Goal: Task Accomplishment & Management: Manage account settings

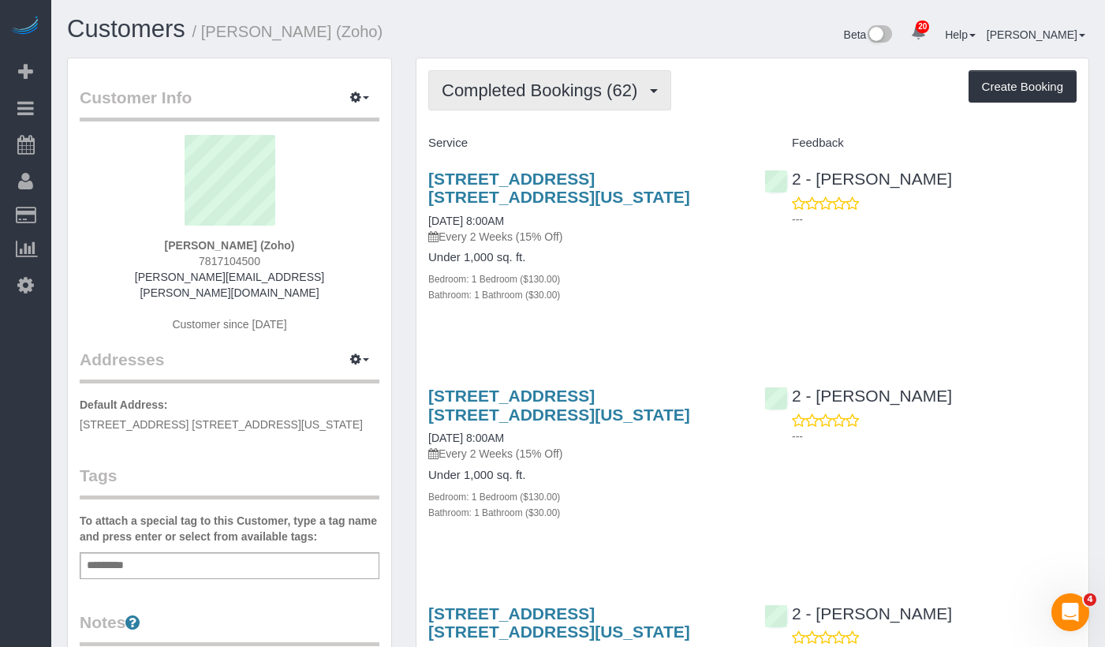
click at [532, 72] on button "Completed Bookings (62)" at bounding box center [549, 90] width 243 height 40
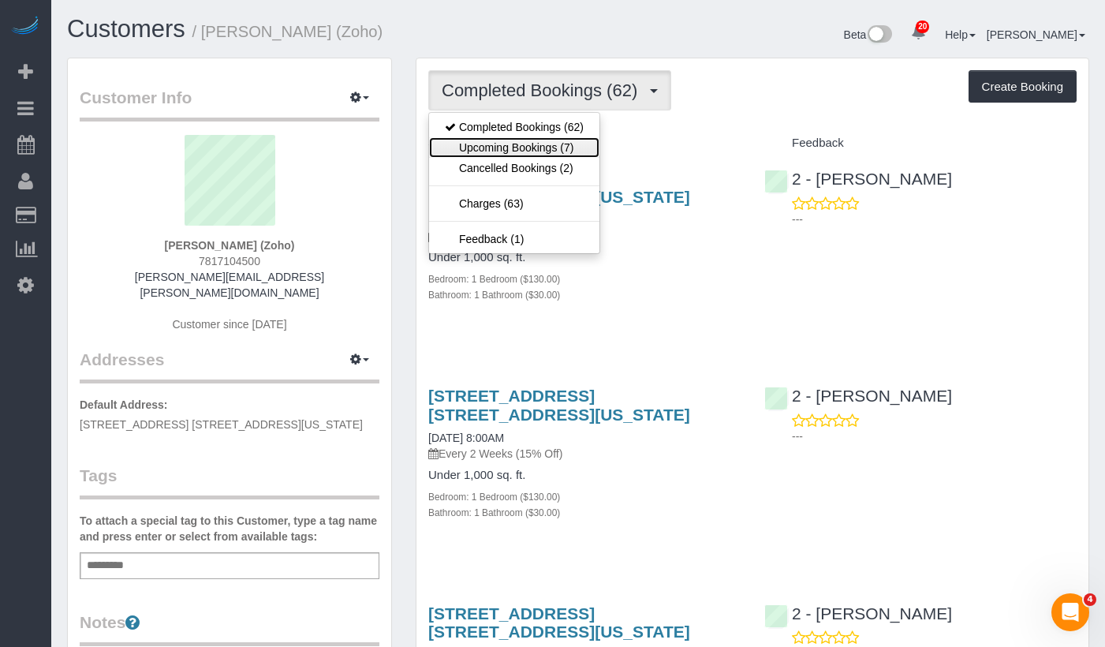
click at [493, 147] on link "Upcoming Bookings (7)" at bounding box center [514, 147] width 170 height 21
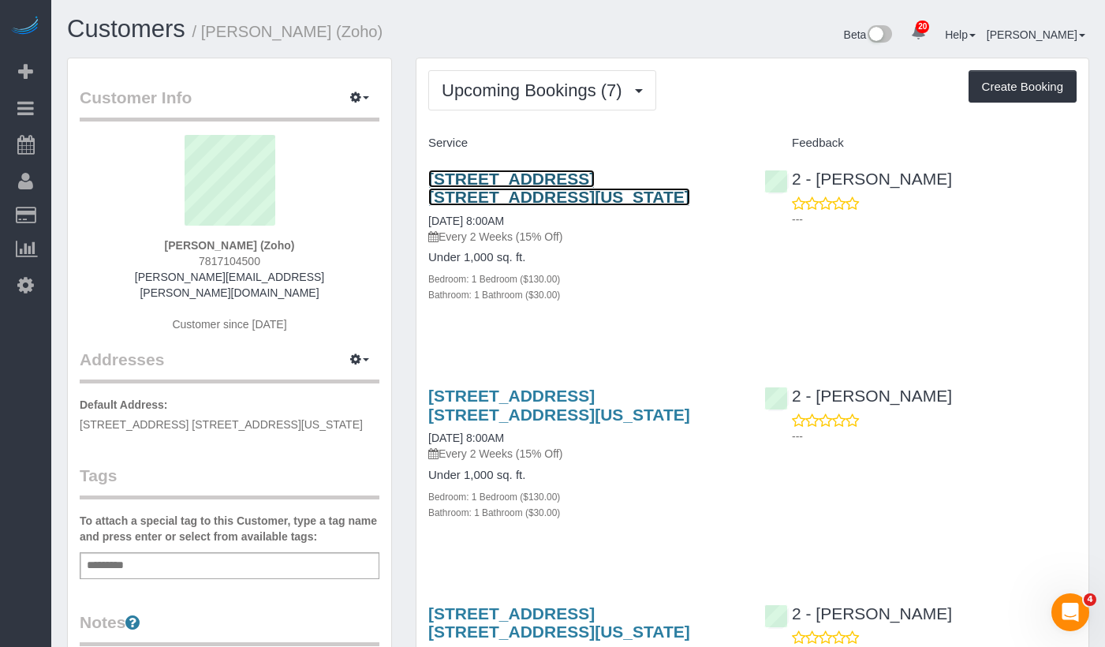
click at [462, 196] on link "[STREET_ADDRESS] [STREET_ADDRESS][US_STATE]" at bounding box center [559, 188] width 262 height 36
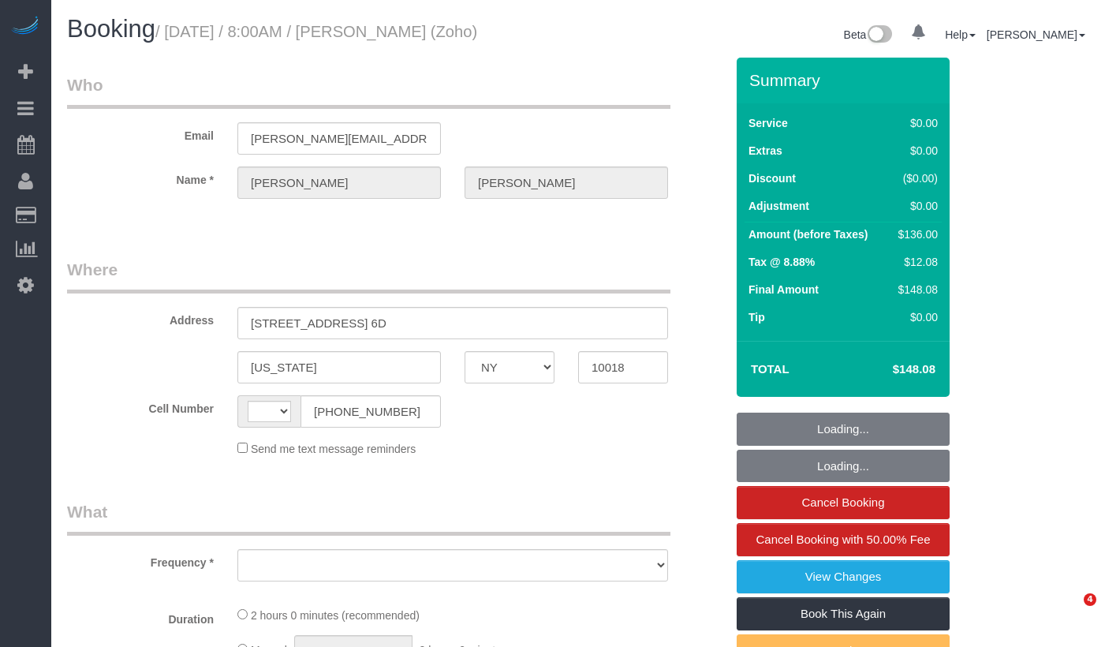
select select "NY"
select select "string:[GEOGRAPHIC_DATA]"
select select "object:795"
select select "string:stripe-pm_1Qfoza4VGloSiKo7l1WVkg9p"
select select "1"
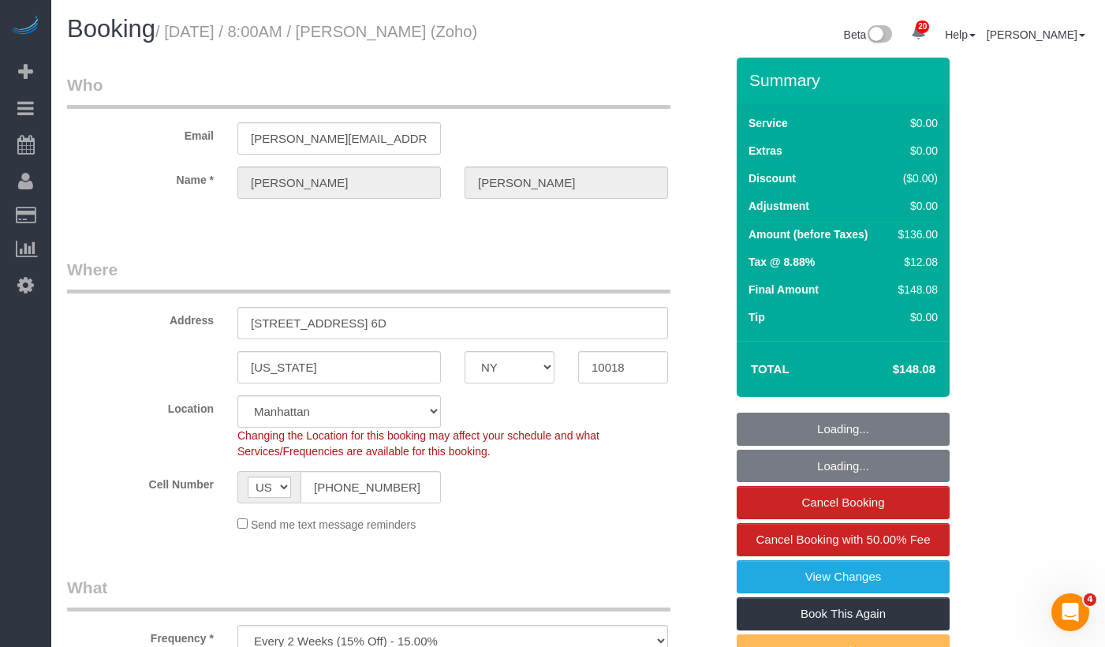
select select "object:904"
select select "spot1"
select select "1"
select select "number:89"
select select "number:90"
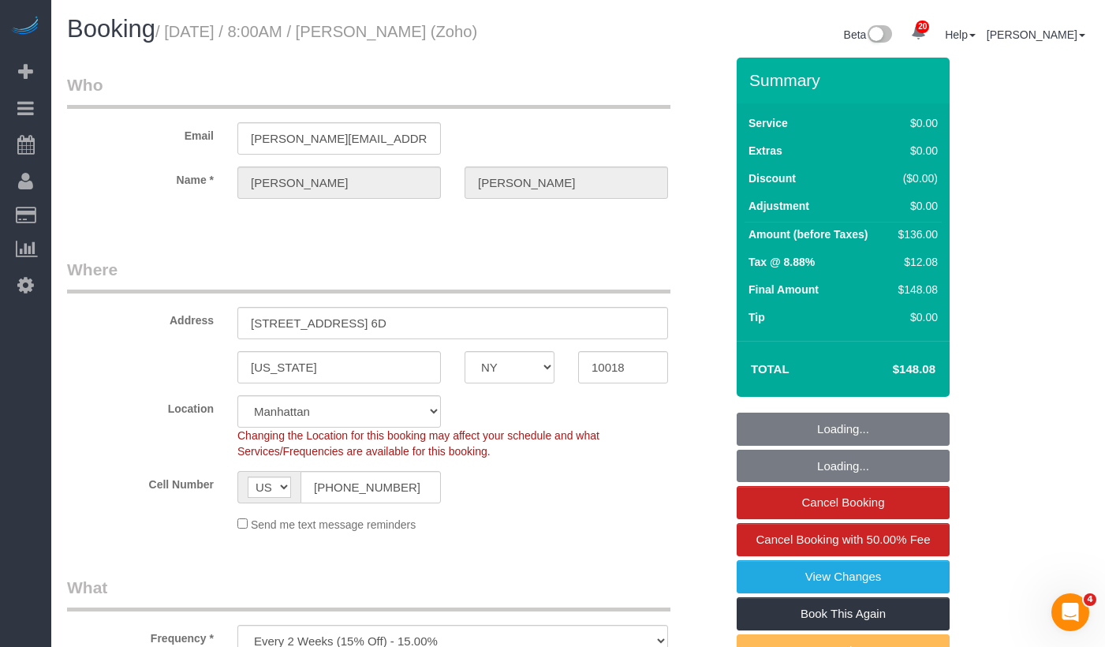
select select "number:15"
select select "number:5"
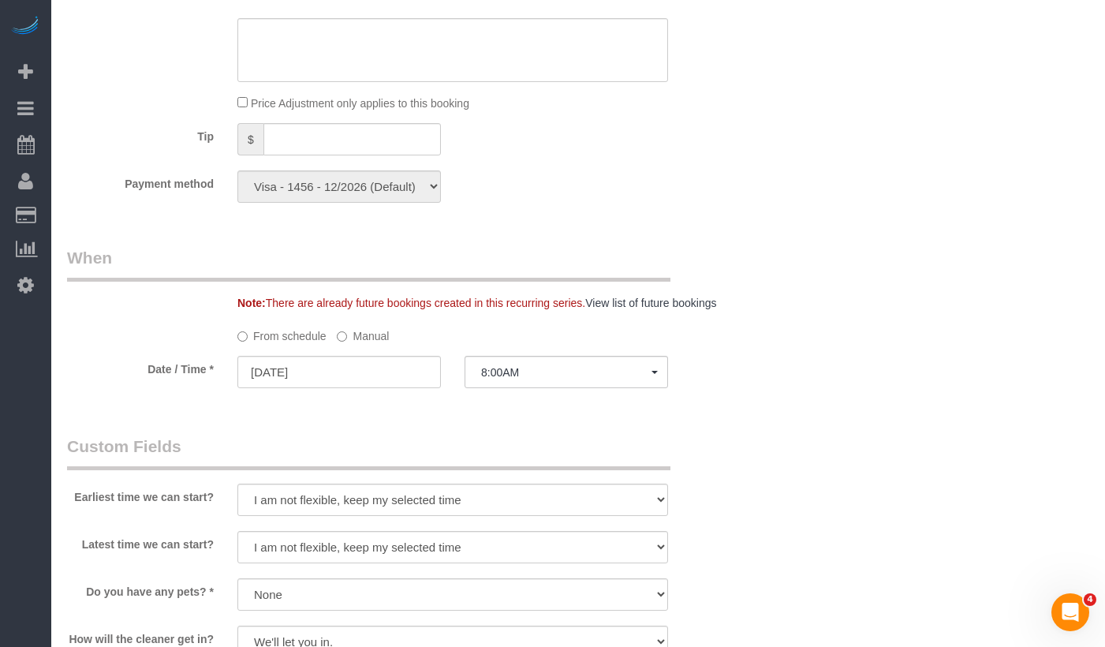
scroll to position [1341, 0]
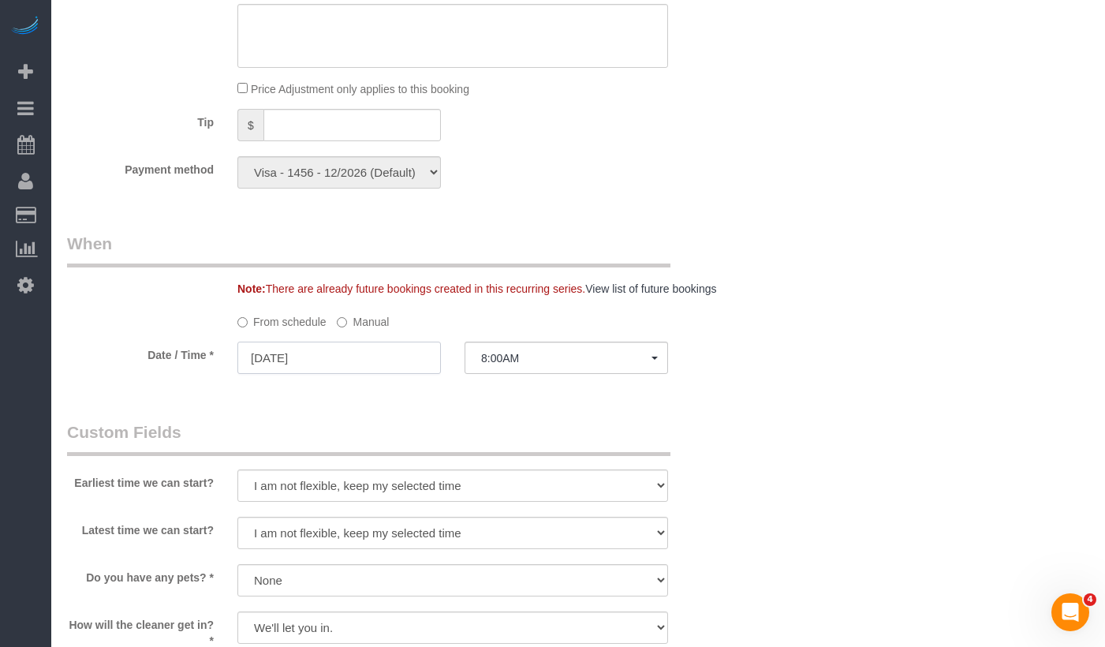
click at [298, 374] on input "[DATE]" at bounding box center [339, 358] width 204 height 32
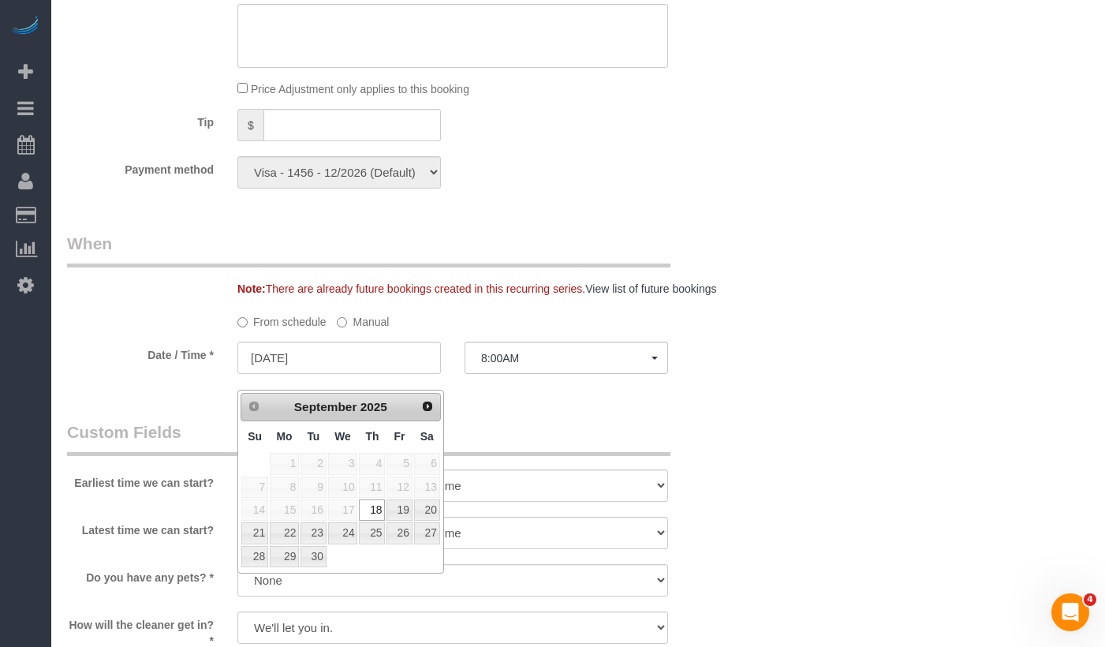
click at [142, 363] on label "Date / Time *" at bounding box center [140, 352] width 170 height 21
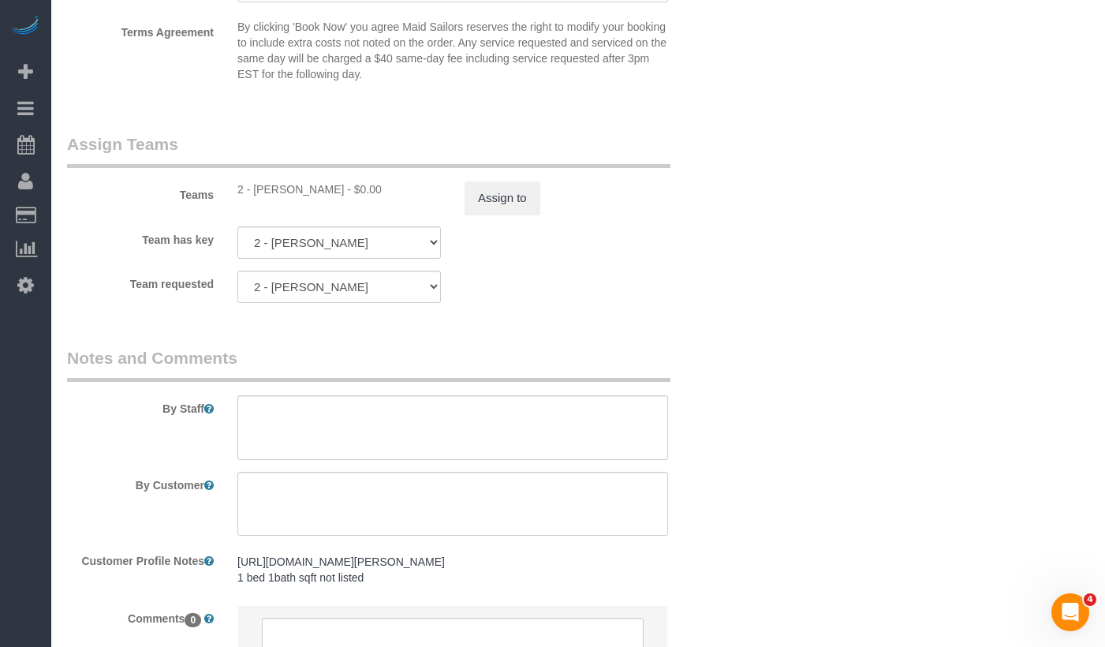
scroll to position [2006, 0]
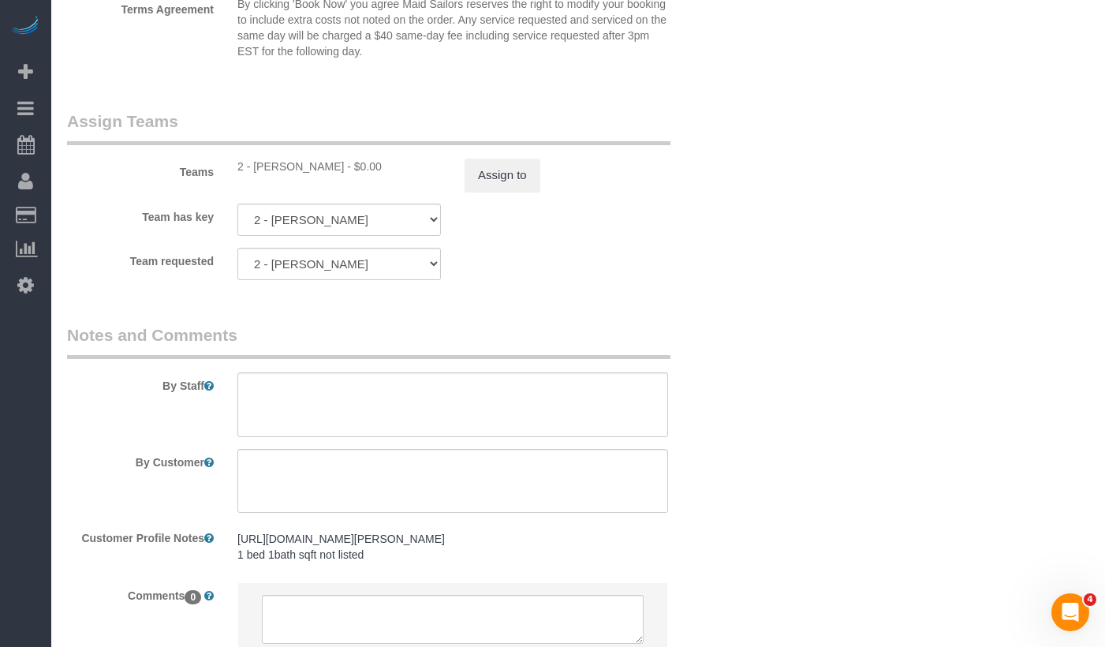
click at [290, 532] on sui-booking-comments "By Staff By Customer Customer Profile Notes https://streeteasy.com/building/tow…" at bounding box center [396, 498] width 658 height 350
click at [295, 514] on textarea at bounding box center [452, 481] width 431 height 65
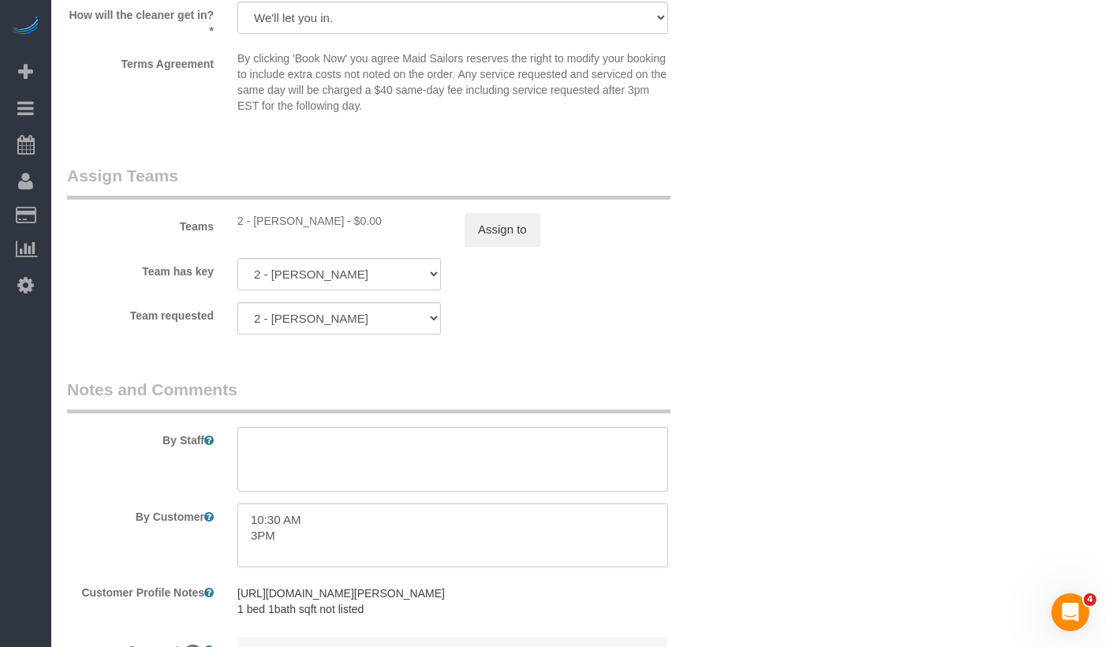
scroll to position [1950, 0]
type textarea "10:30 AM 3PM"
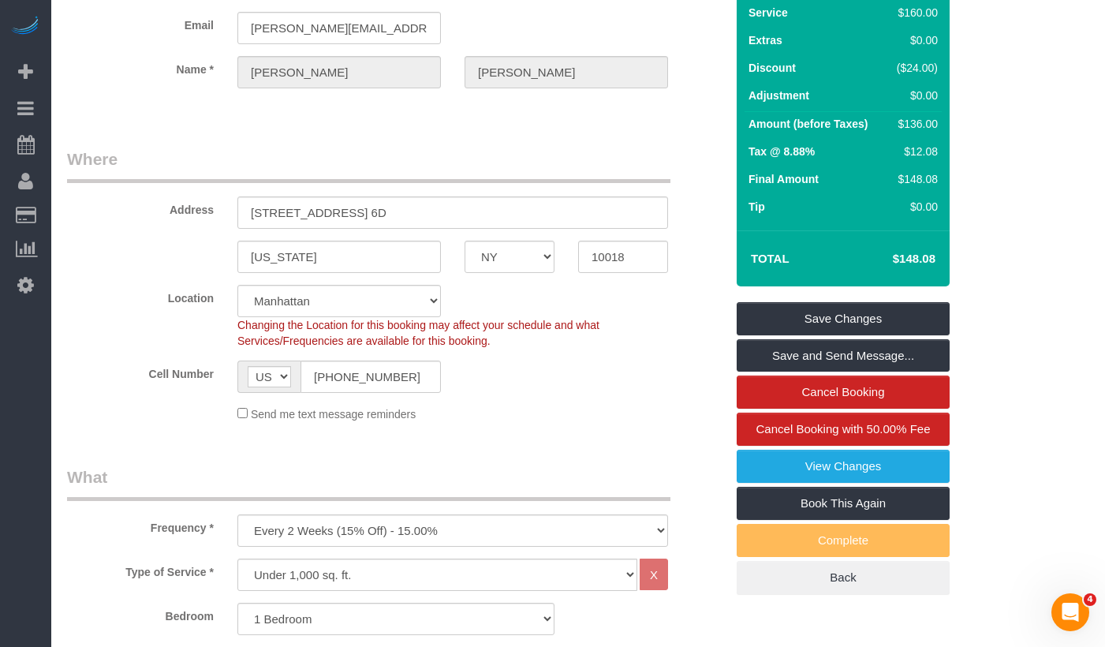
scroll to position [0, 0]
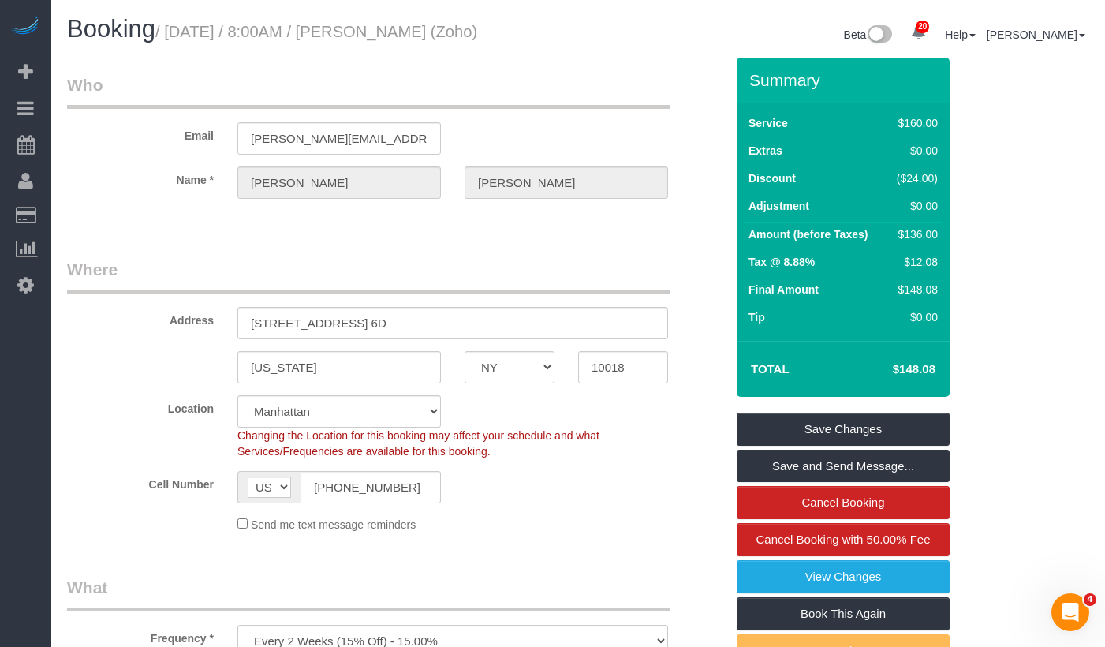
drag, startPoint x: 507, startPoint y: 33, endPoint x: 174, endPoint y: 34, distance: 332.2
click at [174, 34] on h1 "Booking / September 18, 2025 / 8:00AM / John Healey (Zoho)" at bounding box center [316, 29] width 499 height 27
copy small "September 18, 2025 / 8:00AM / John Healey (Zoho)"
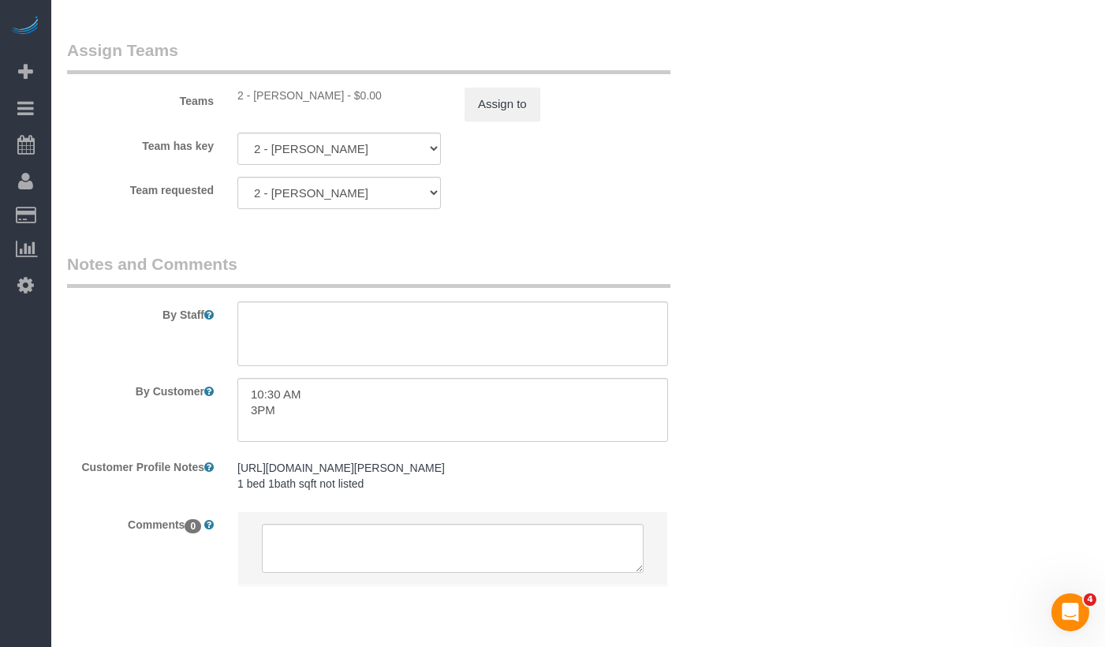
scroll to position [2091, 0]
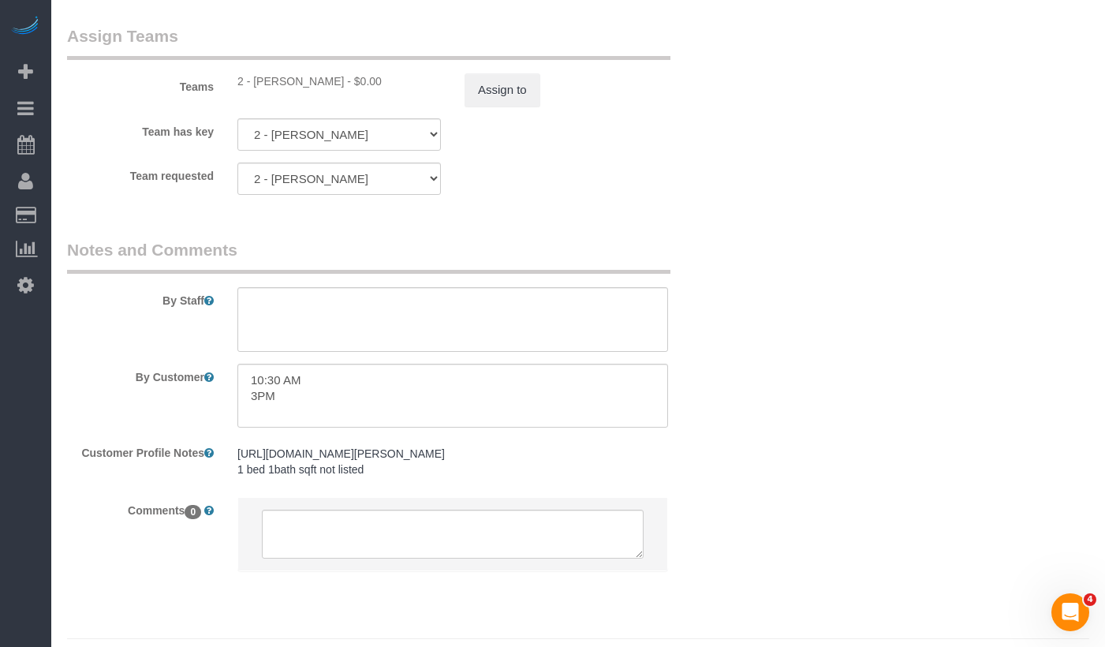
drag, startPoint x: 329, startPoint y: 96, endPoint x: 256, endPoint y: 100, distance: 72.7
click at [256, 89] on div "2 - Ana Rodriguez - $0.00" at bounding box center [339, 81] width 204 height 16
copy div "Ana Rodriguez"
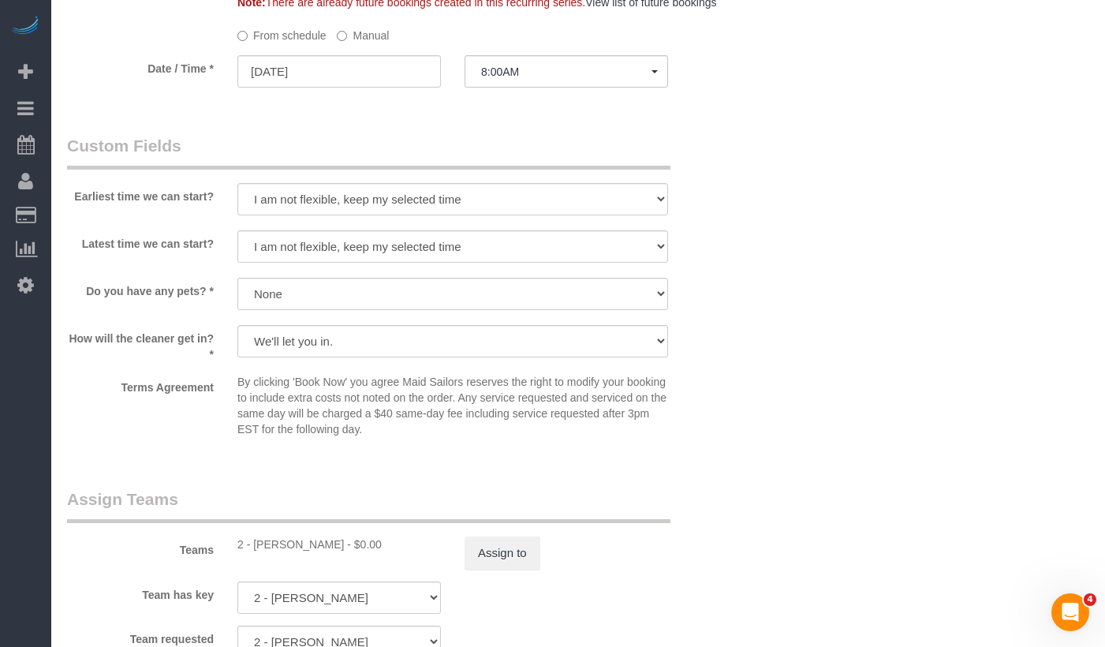
scroll to position [1609, 0]
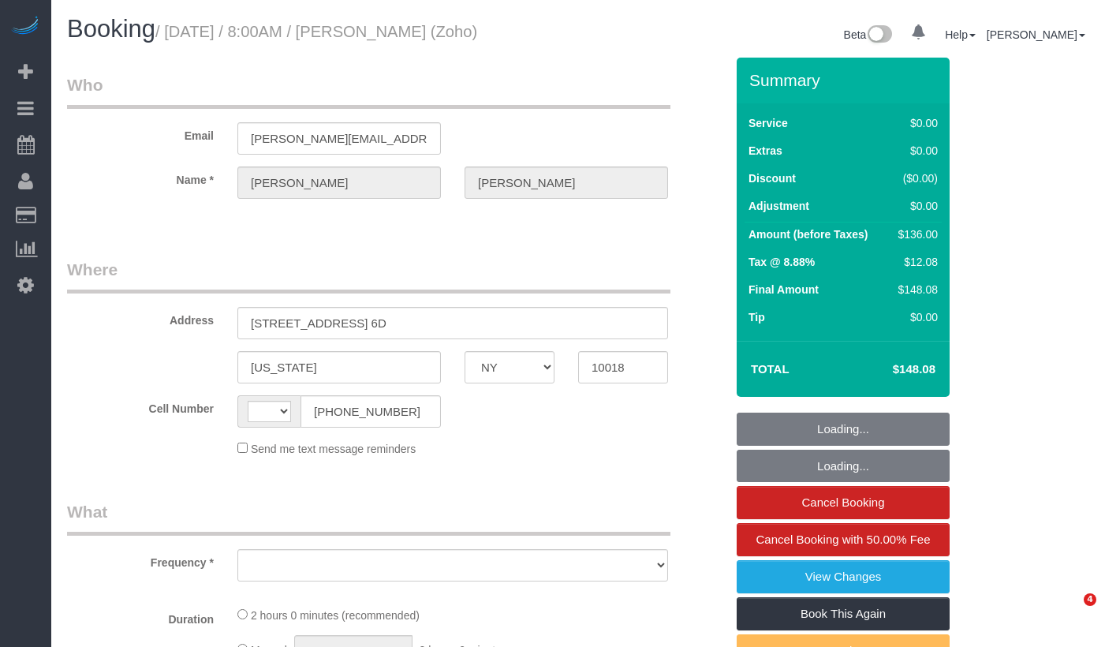
select select "NY"
select select "string:[GEOGRAPHIC_DATA]"
select select "object:795"
select select "string:stripe-pm_1Qfoza4VGloSiKo7l1WVkg9p"
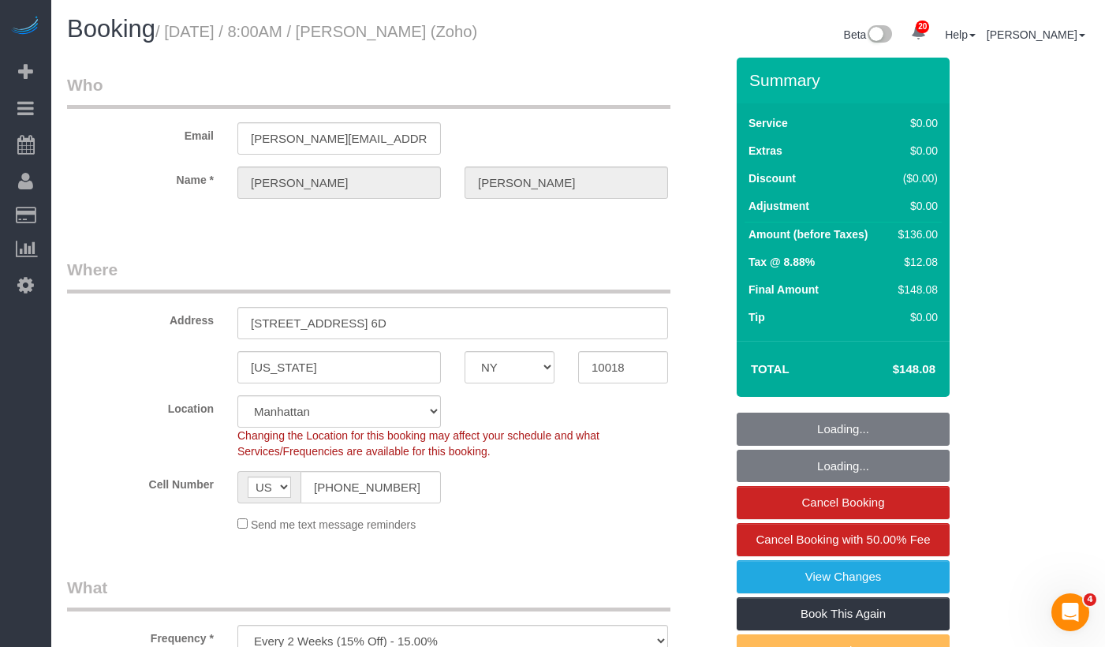
select select "1"
select select "spot1"
select select "number:89"
select select "number:90"
select select "number:15"
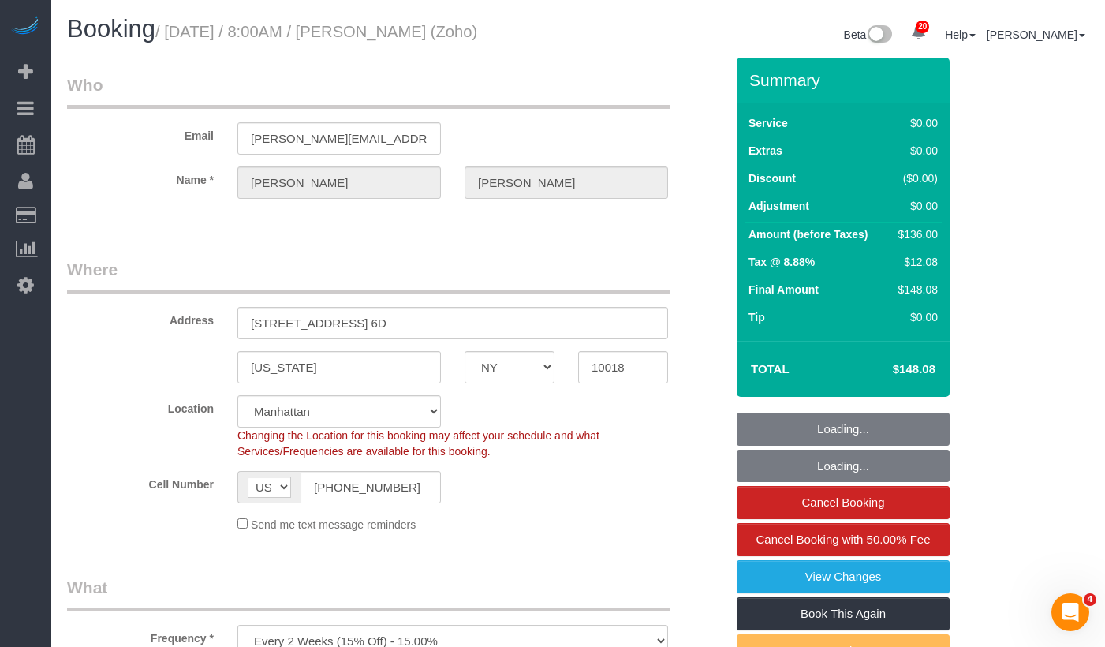
select select "number:5"
select select "object:1485"
select select "1"
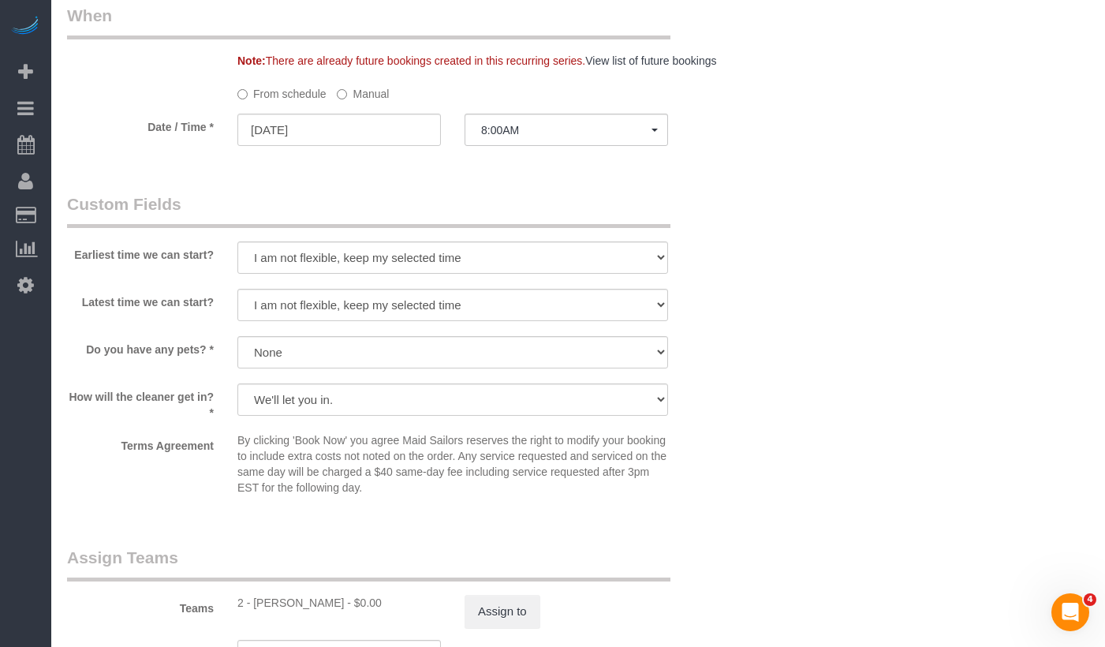
scroll to position [1571, 0]
click at [513, 144] on button "8:00AM" at bounding box center [567, 128] width 204 height 32
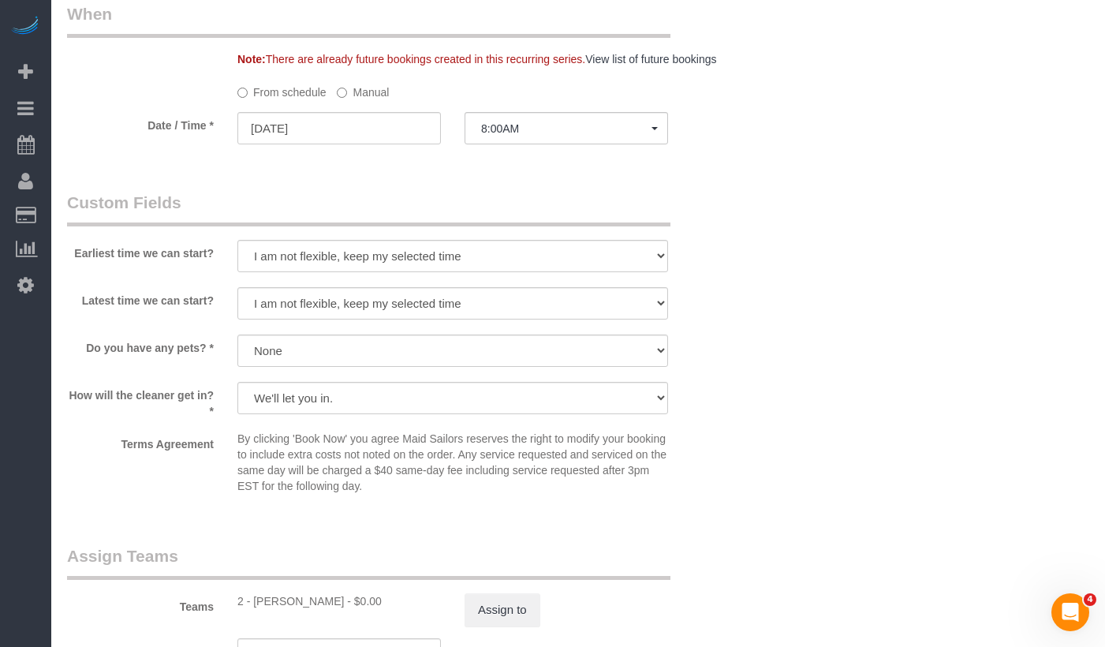
scroll to position [1518, 0]
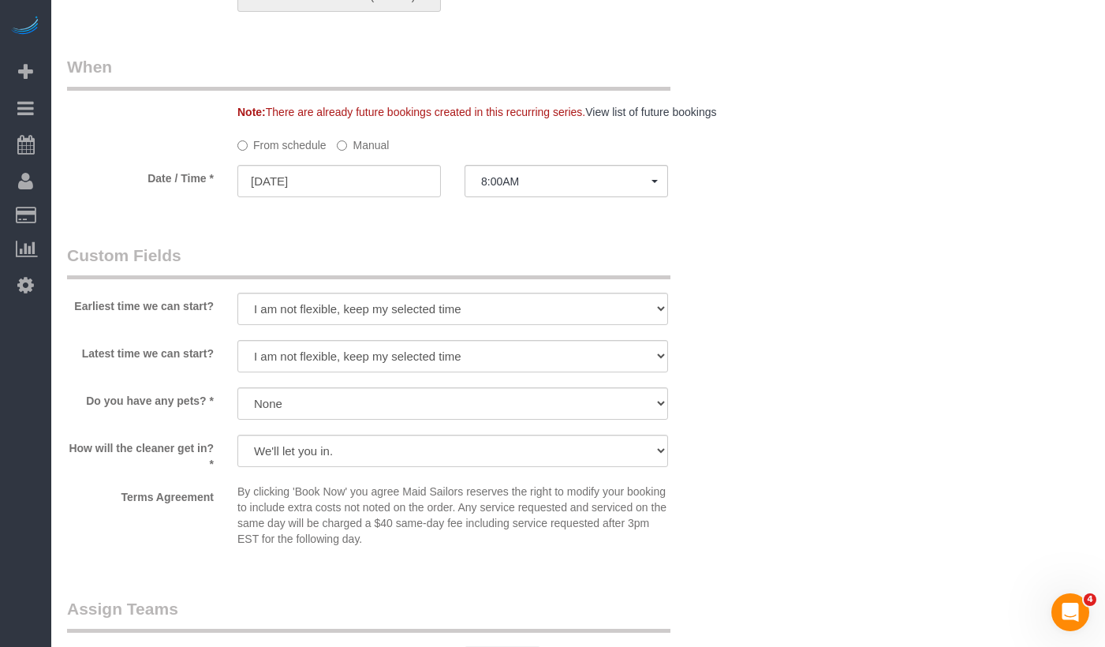
click at [354, 153] on label "Manual" at bounding box center [363, 142] width 52 height 21
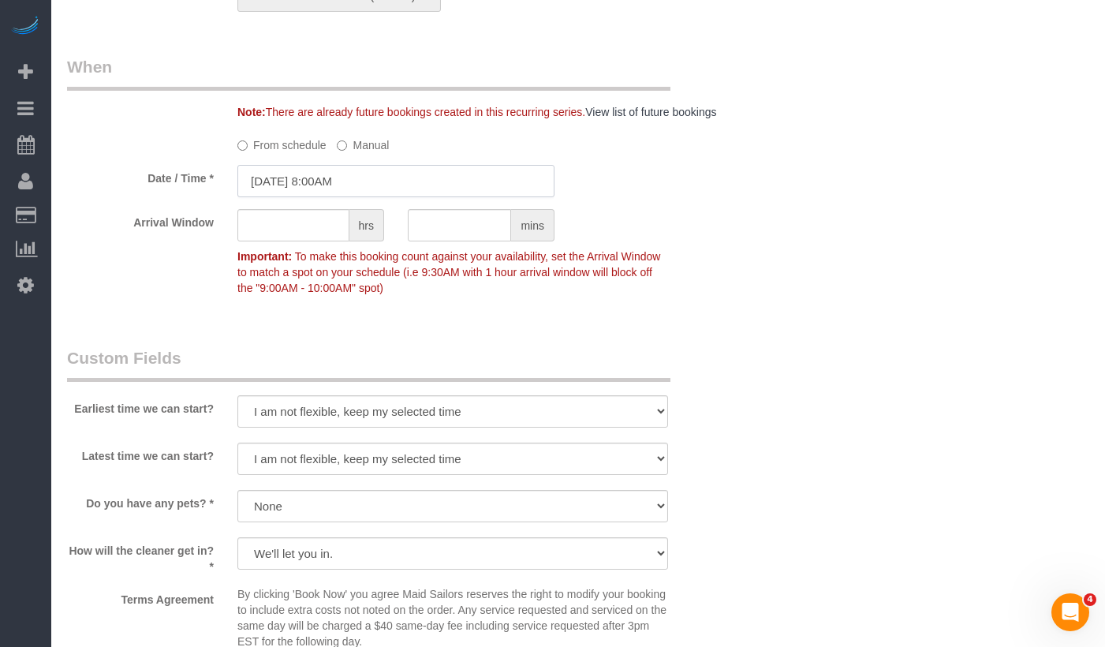
click at [337, 197] on input "09/18/2025 8:00AM" at bounding box center [395, 181] width 317 height 32
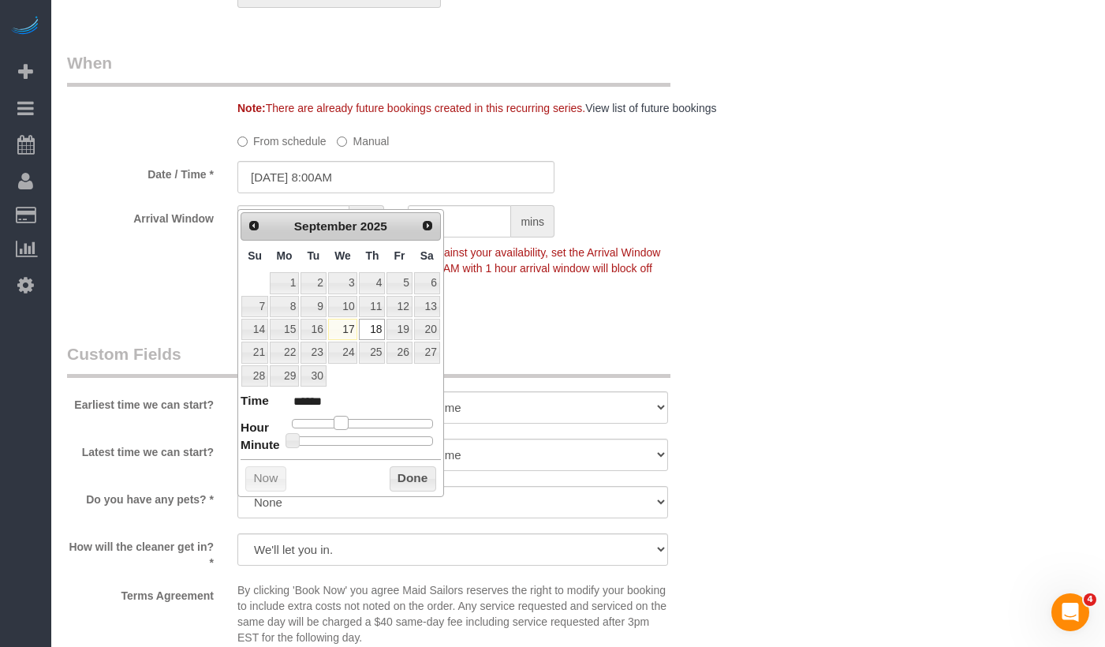
scroll to position [1523, 0]
type input "09/18/2025 9:00AM"
type input "******"
type input "09/18/2025 10:00AM"
type input "*******"
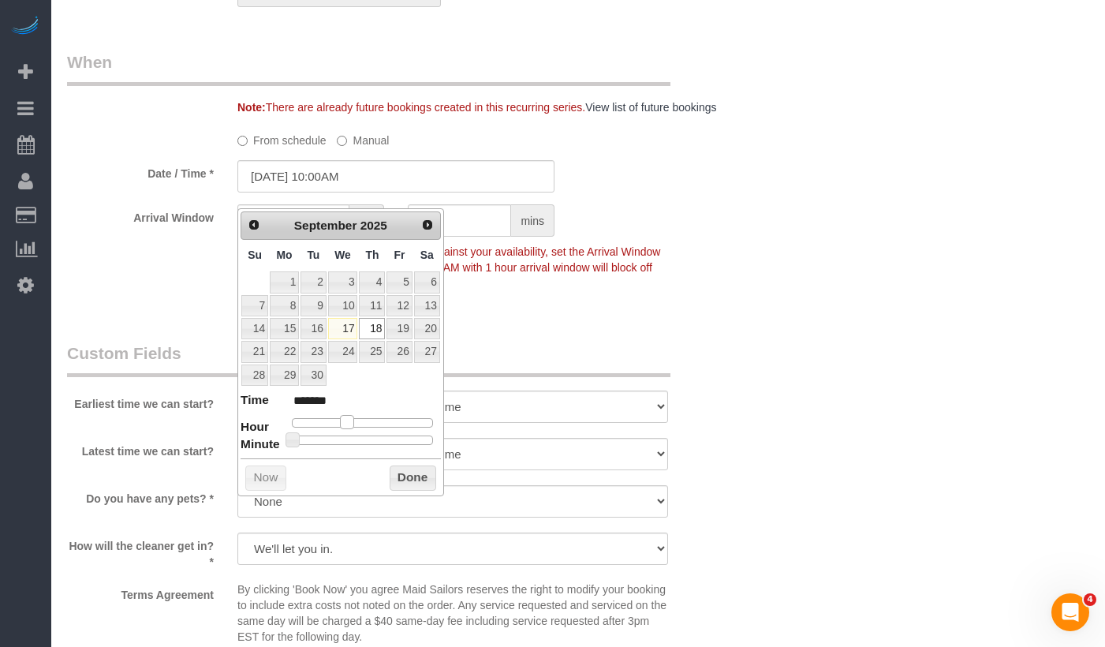
type input "09/18/2025 11:00AM"
type input "*******"
type input "09/18/2025 10:00AM"
type input "*******"
drag, startPoint x: 343, startPoint y: 430, endPoint x: 358, endPoint y: 424, distance: 16.0
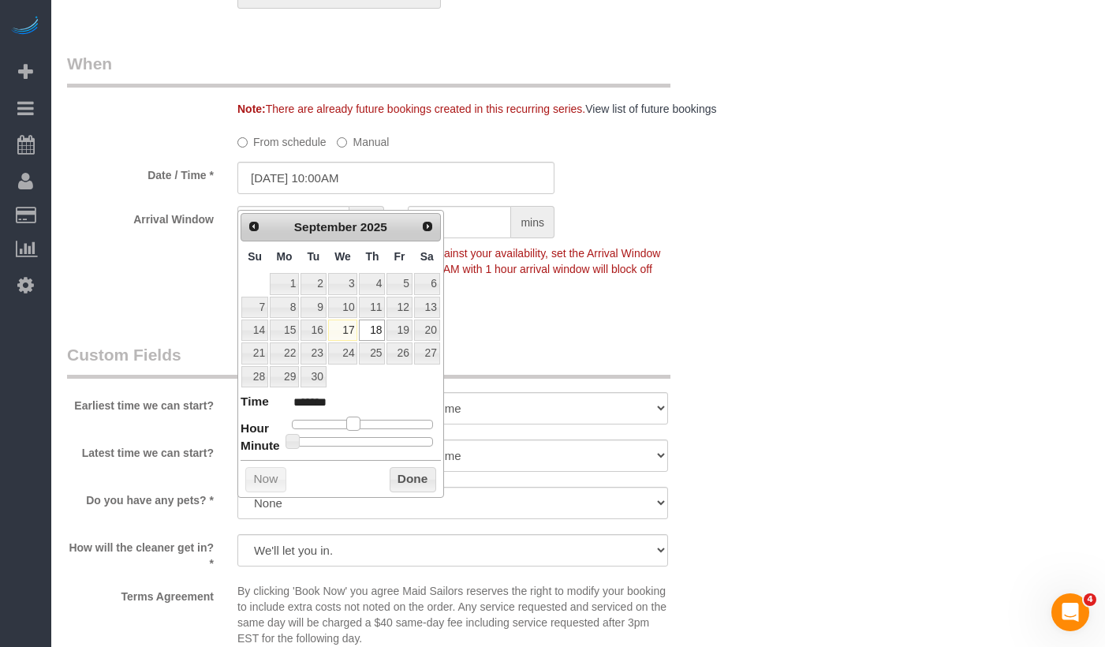
click at [358, 424] on span at bounding box center [353, 424] width 14 height 14
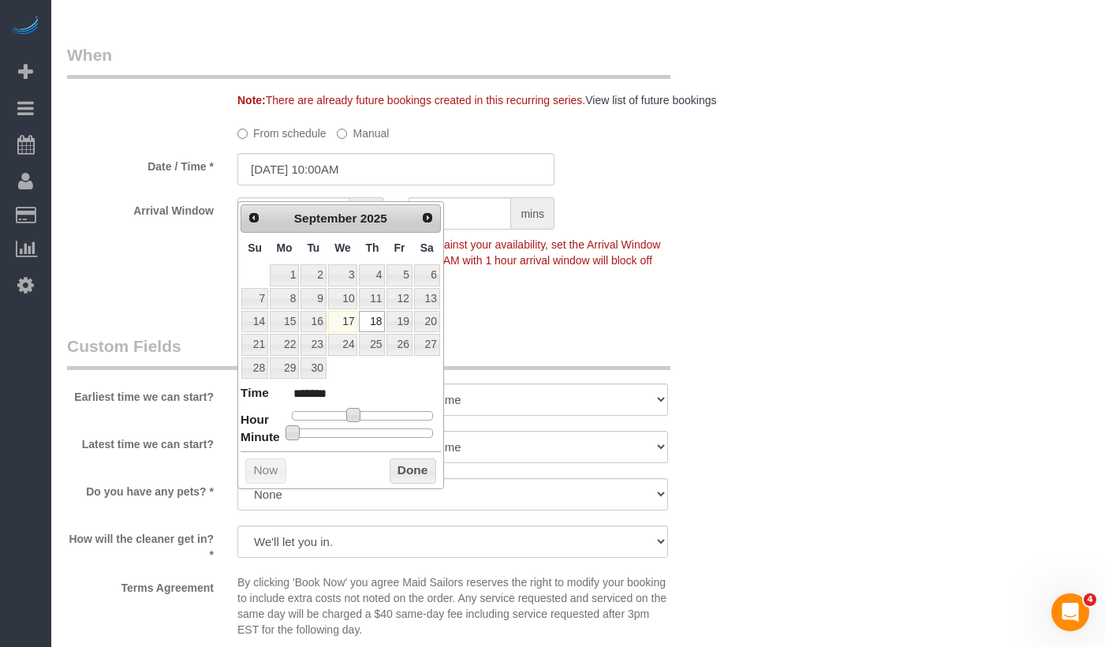
type input "09/18/2025 10:05AM"
type input "*******"
type input "09/18/2025 10:10AM"
type input "*******"
type input "09/18/2025 10:15AM"
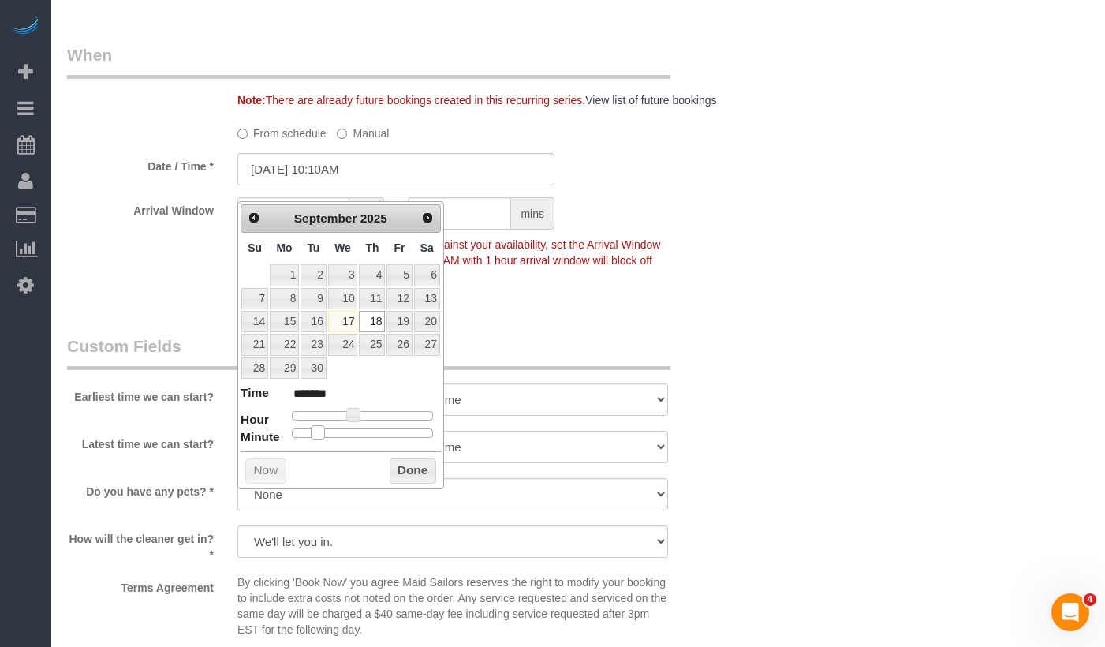
type input "*******"
type input "09/18/2025 10:20AM"
type input "*******"
type input "09/18/2025 10:25AM"
type input "*******"
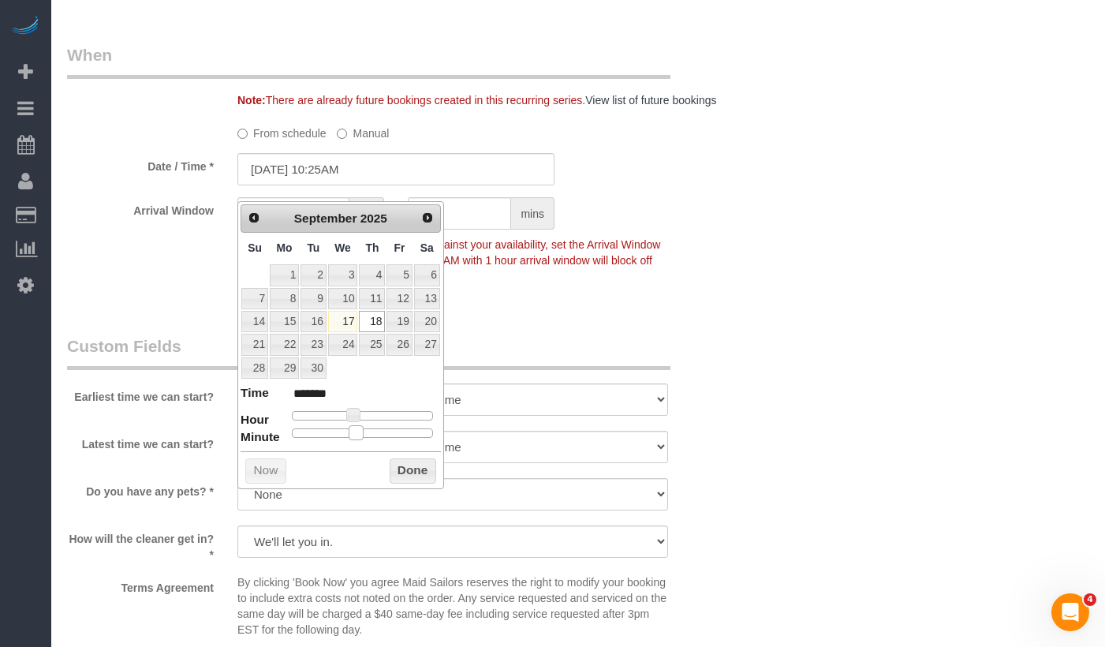
drag, startPoint x: 290, startPoint y: 441, endPoint x: 349, endPoint y: 435, distance: 59.5
click at [349, 435] on span at bounding box center [356, 432] width 14 height 14
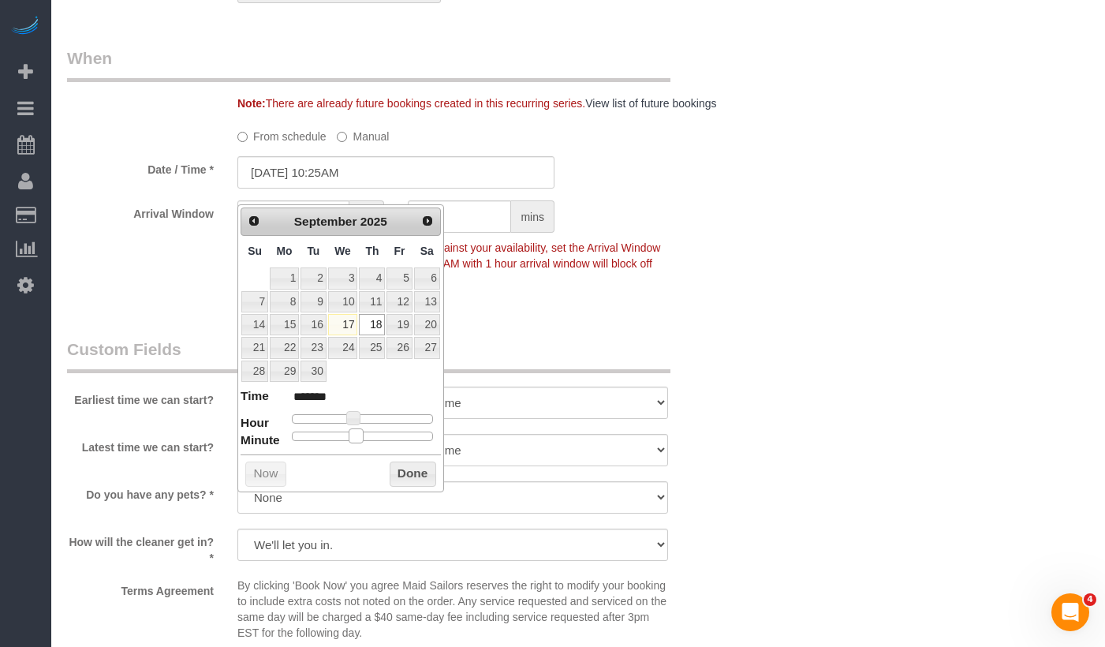
type input "09/18/2025 10:30AM"
type input "*******"
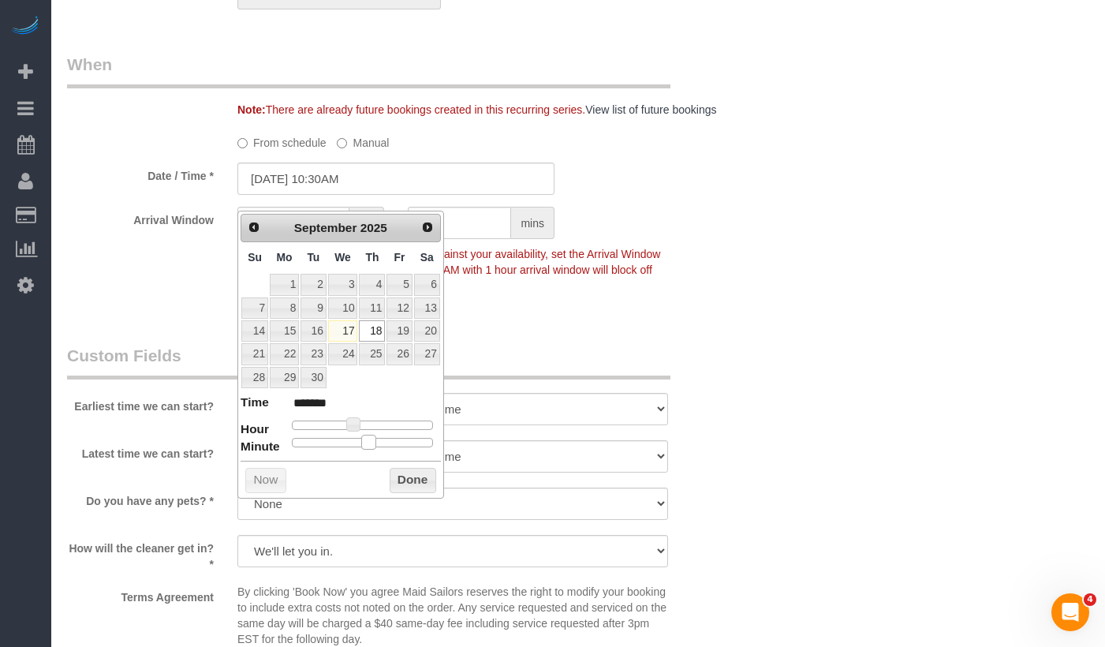
drag, startPoint x: 353, startPoint y: 438, endPoint x: 363, endPoint y: 438, distance: 9.5
click at [363, 438] on span at bounding box center [368, 442] width 14 height 14
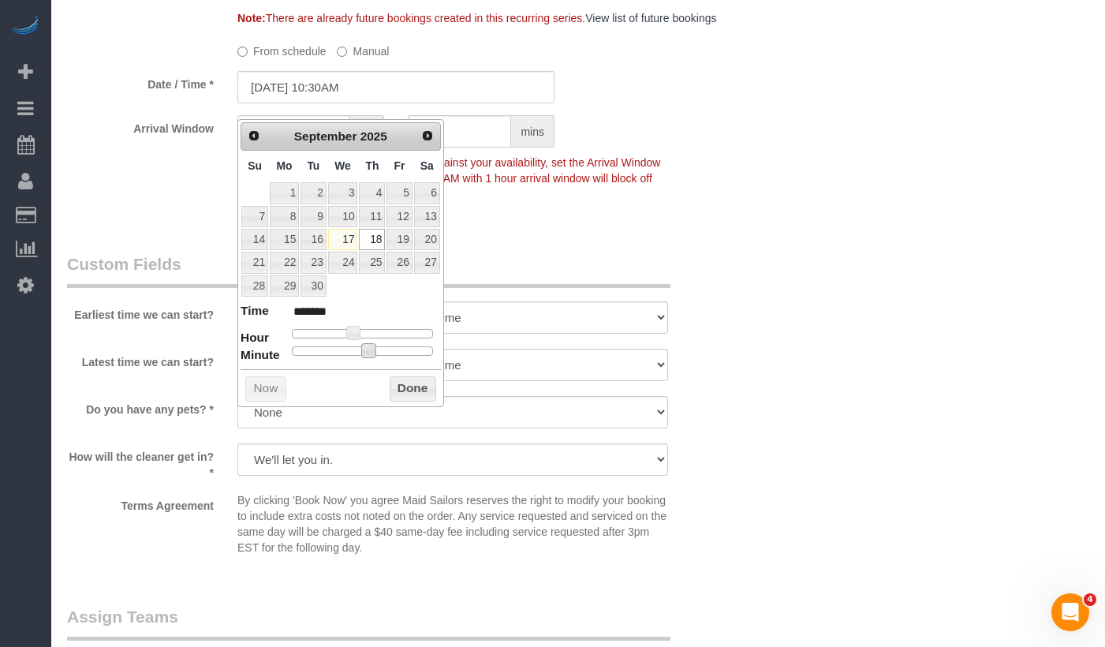
scroll to position [1654, 0]
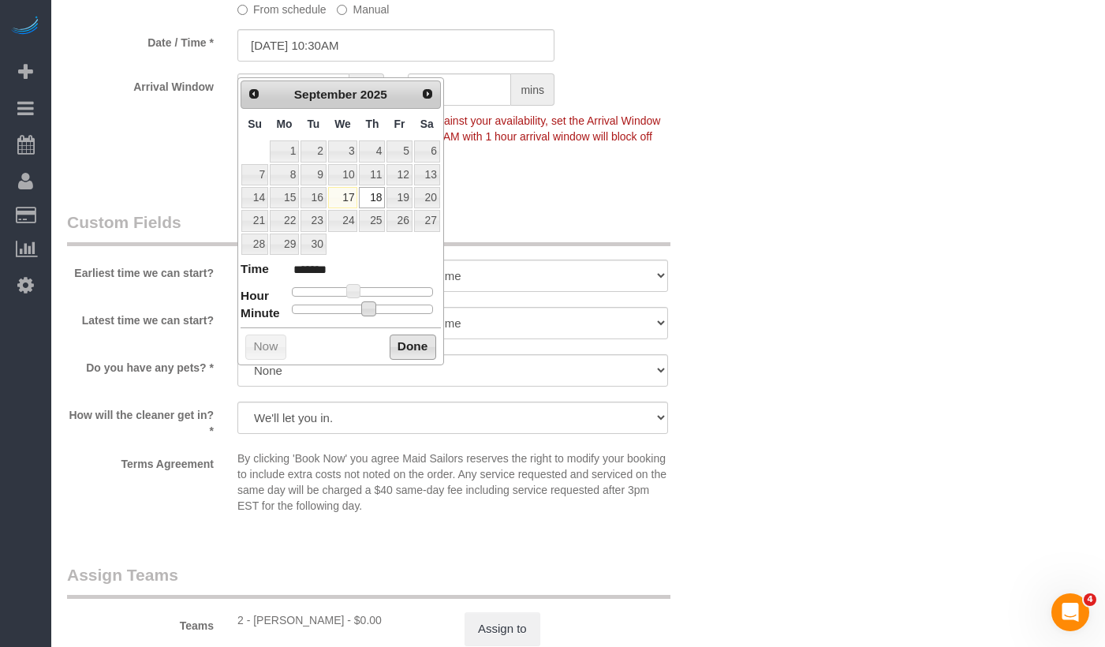
click at [414, 346] on button "Done" at bounding box center [413, 347] width 47 height 25
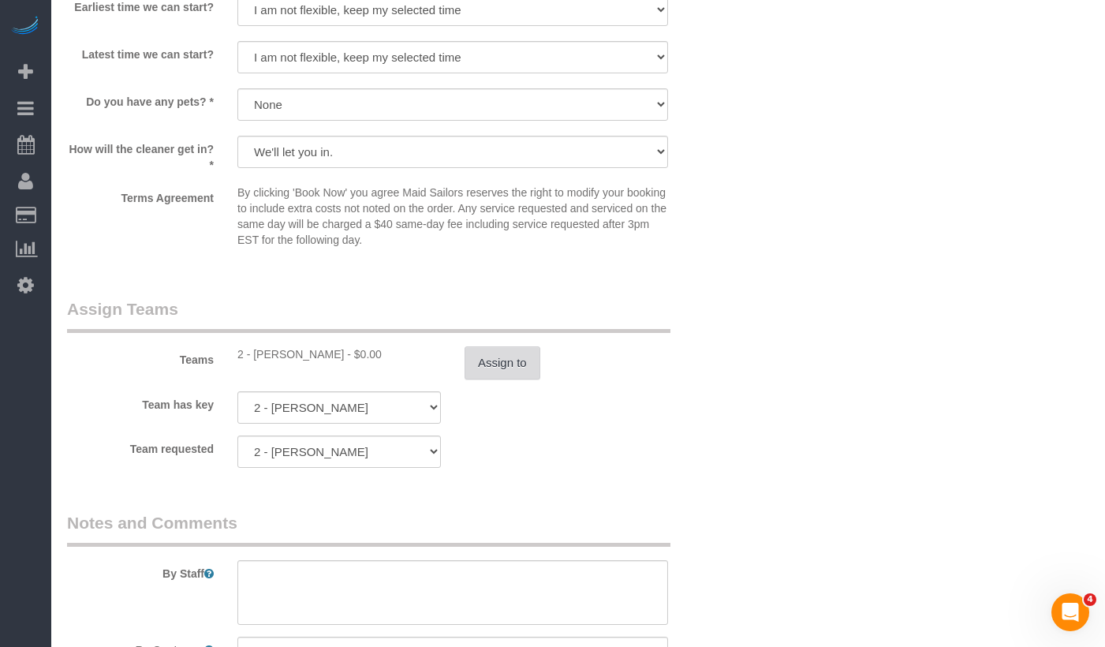
scroll to position [1928, 0]
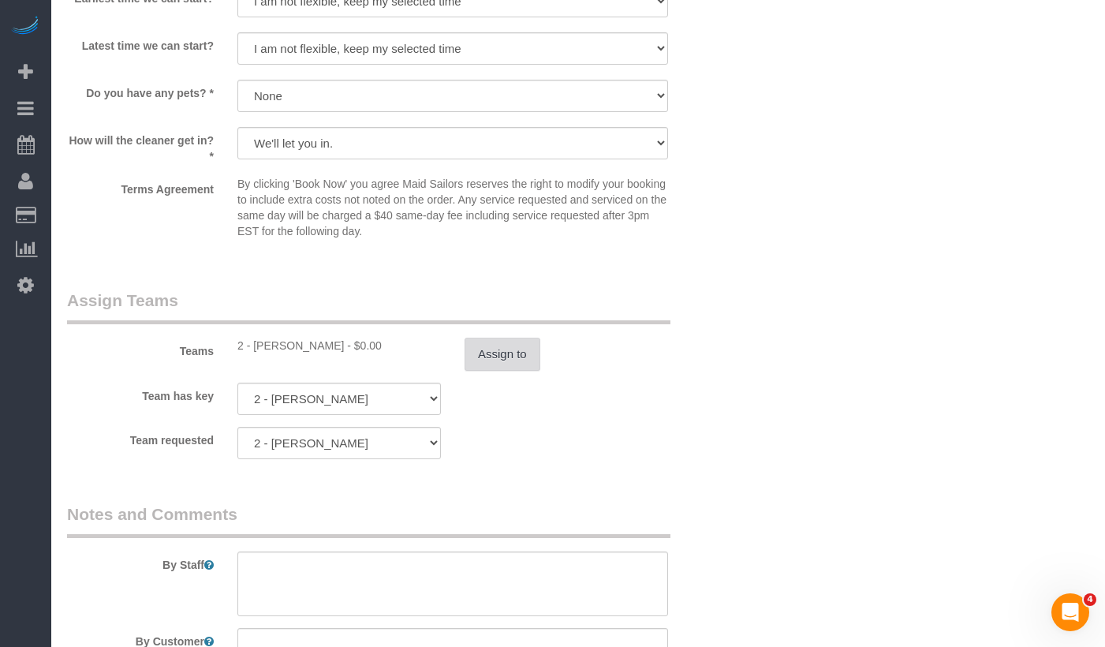
click at [475, 364] on button "Assign to" at bounding box center [503, 354] width 76 height 33
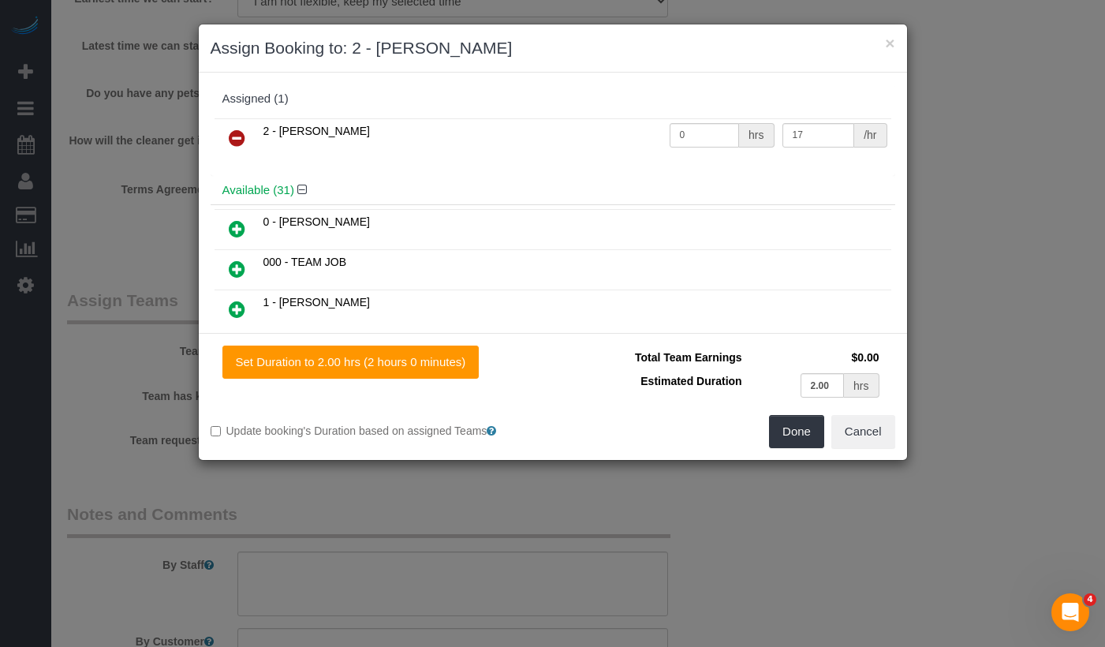
click at [234, 140] on icon at bounding box center [237, 138] width 17 height 19
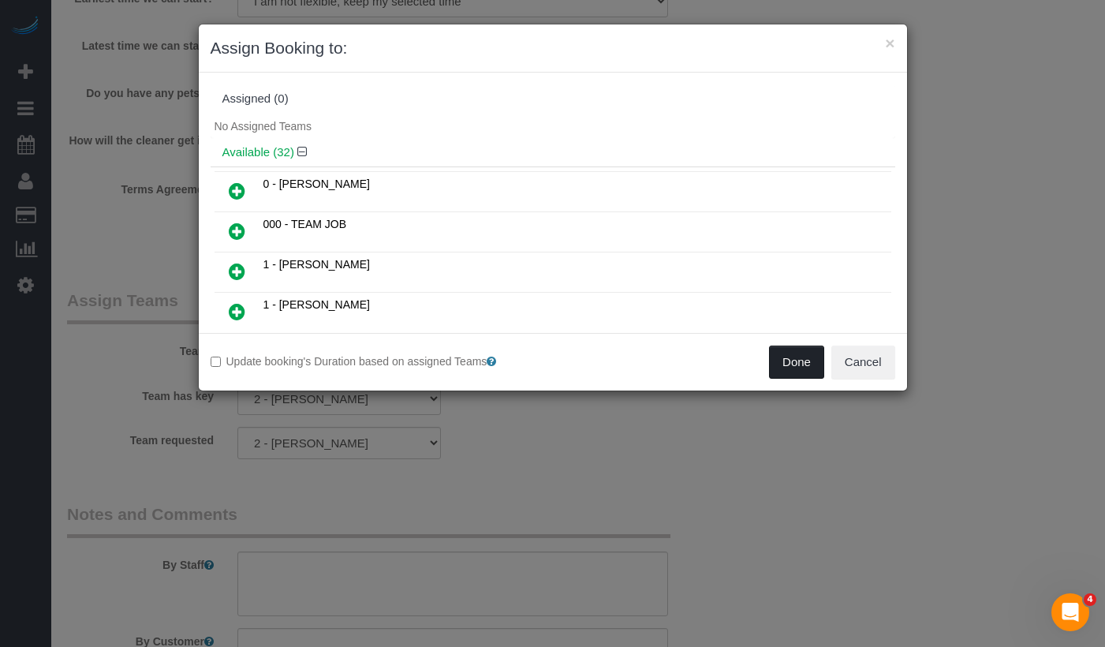
click at [786, 356] on button "Done" at bounding box center [796, 362] width 55 height 33
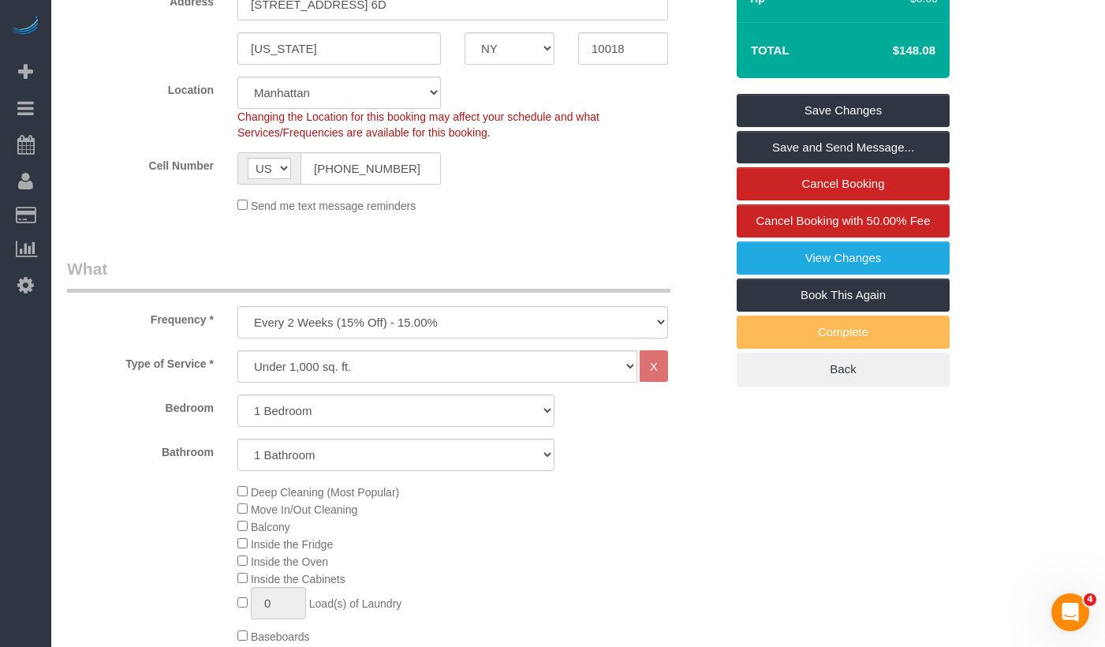
scroll to position [0, 0]
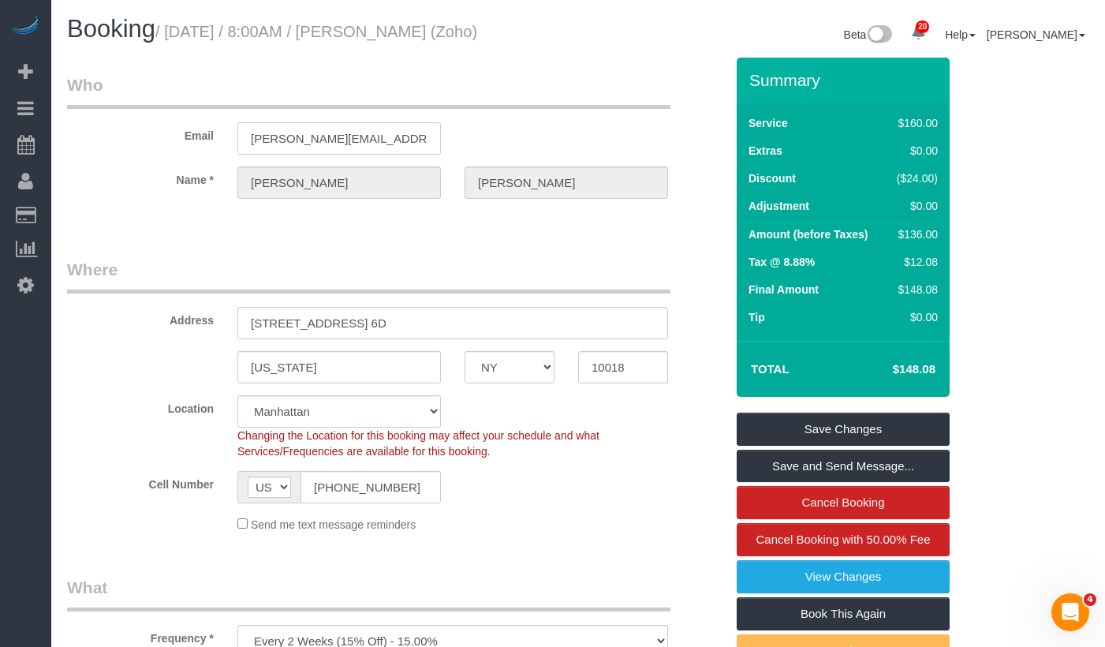
click at [340, 137] on input "john.healey@zoho.com" at bounding box center [339, 138] width 204 height 32
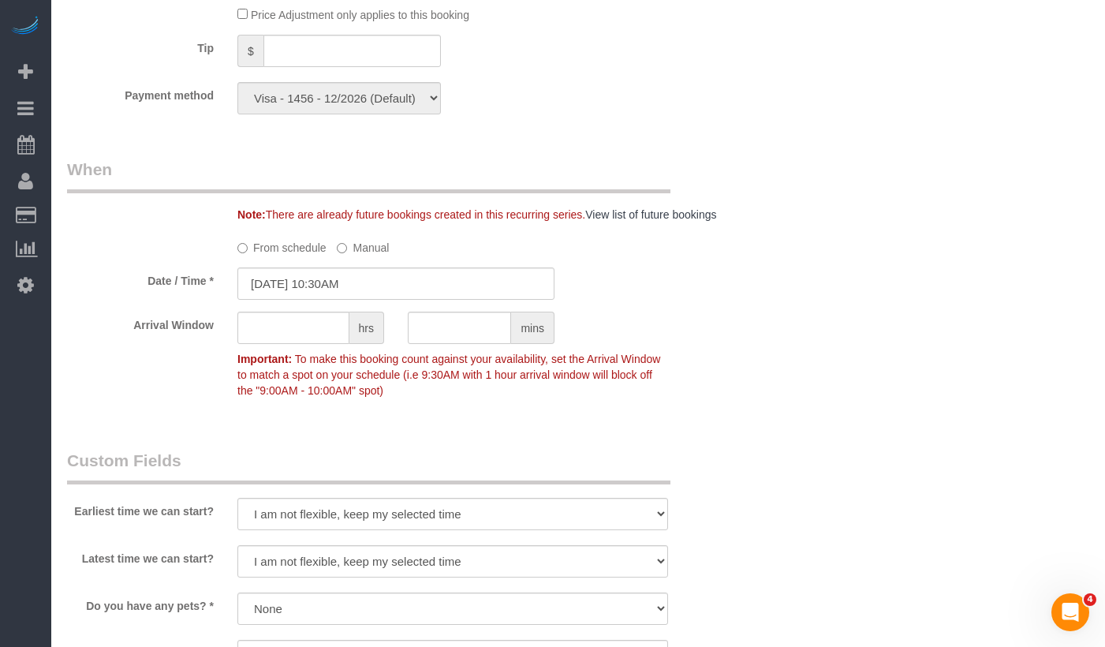
scroll to position [1470, 0]
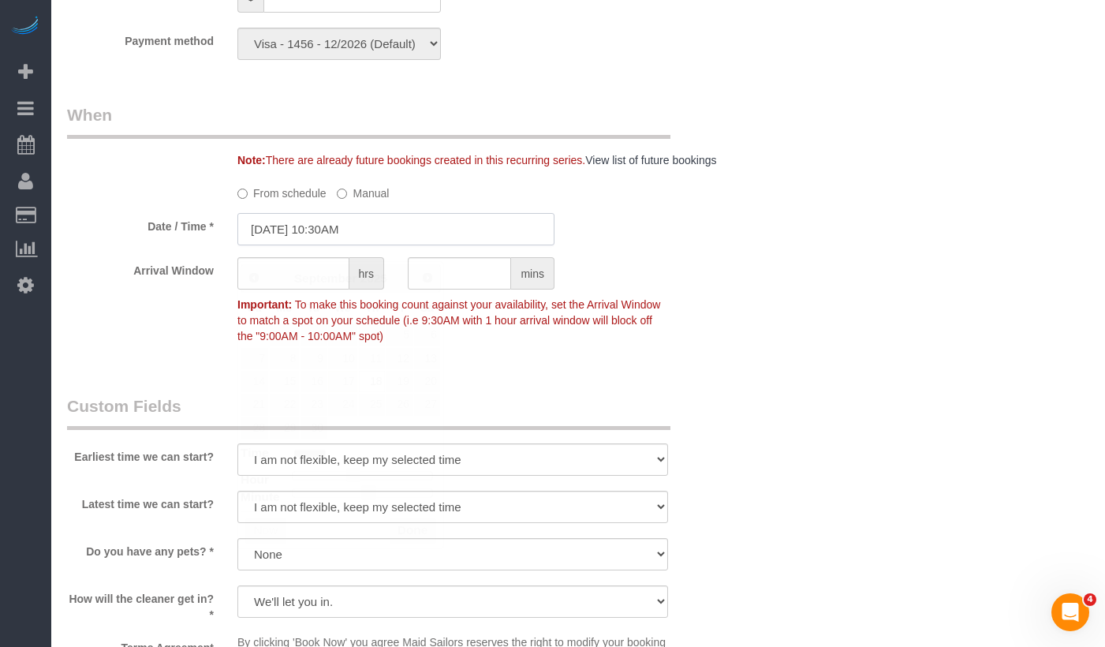
click at [343, 245] on input "09/18/2025 10:30AM" at bounding box center [395, 229] width 317 height 32
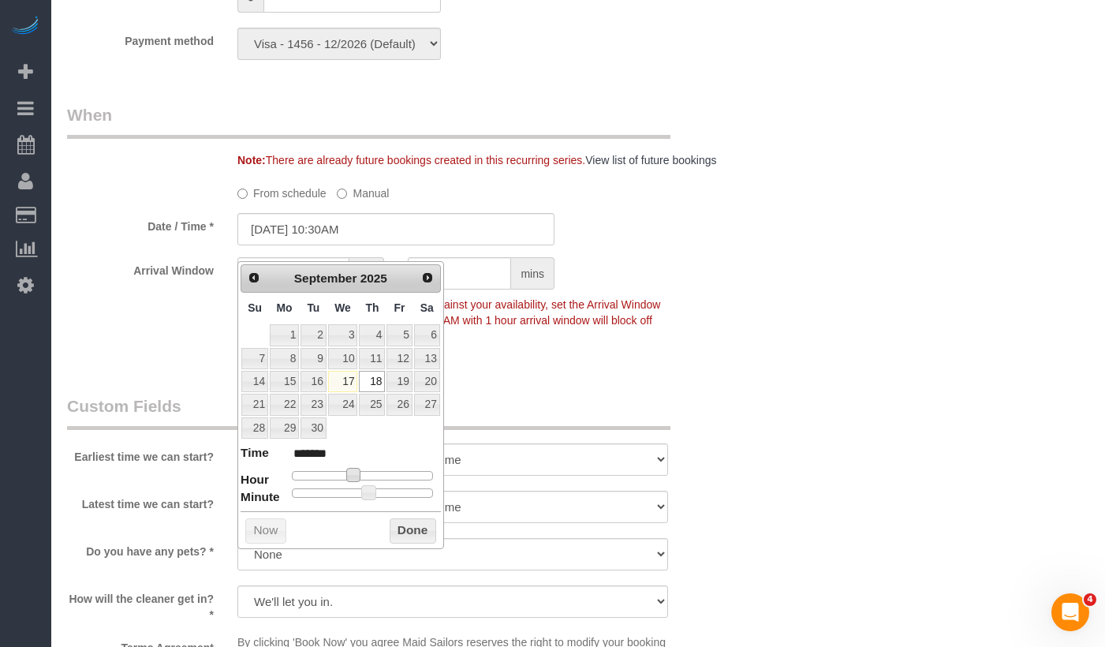
type input "09/18/2025 11:30AM"
type input "*******"
type input "09/18/2025 12:30PM"
type input "*******"
type input "09/18/2025 11:30AM"
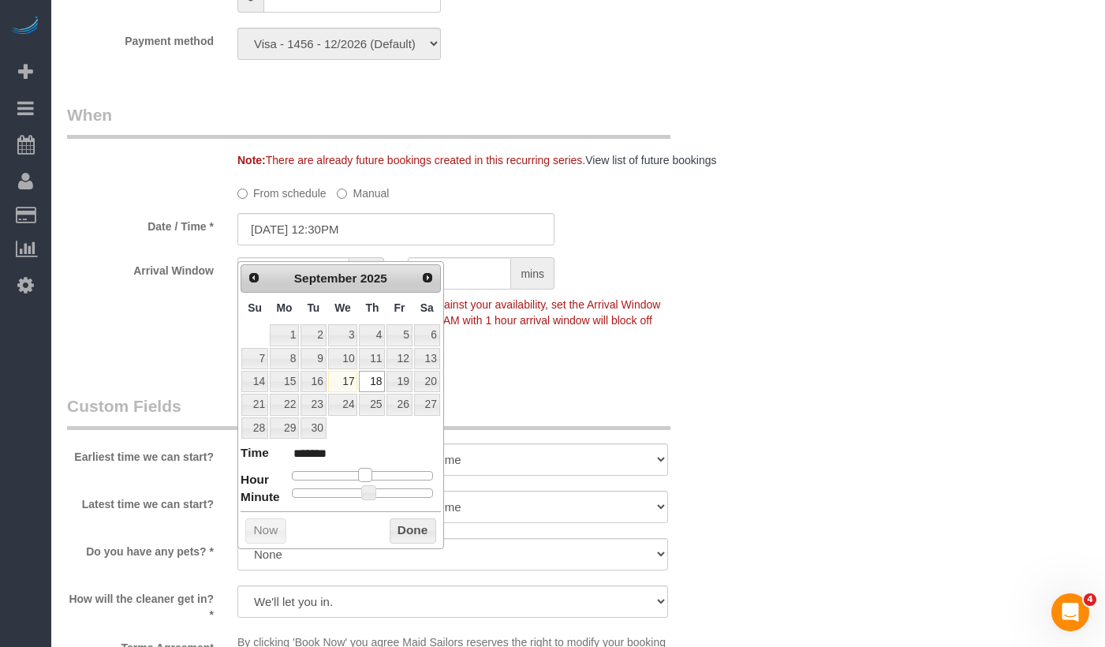
type input "*******"
drag, startPoint x: 349, startPoint y: 477, endPoint x: 357, endPoint y: 477, distance: 8.7
click at [357, 477] on span at bounding box center [359, 475] width 14 height 14
type input "09/18/2025 11:35AM"
type input "*******"
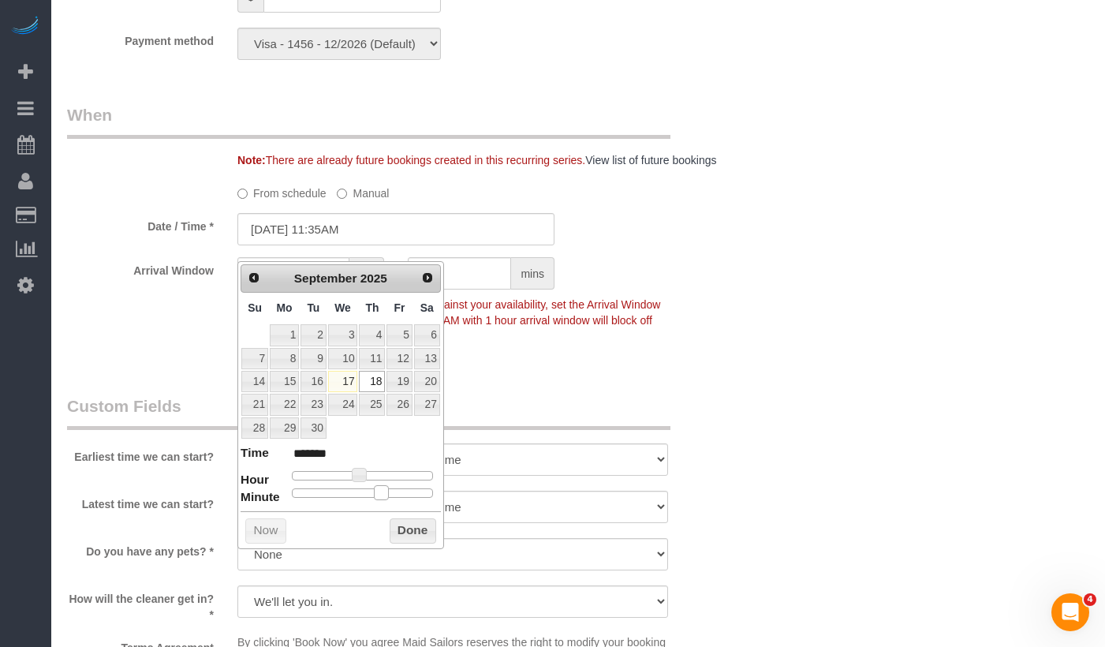
type input "09/18/2025 11:30AM"
type input "*******"
type input "09/18/2025 11:25AM"
type input "*******"
type input "09/18/2025 11:20AM"
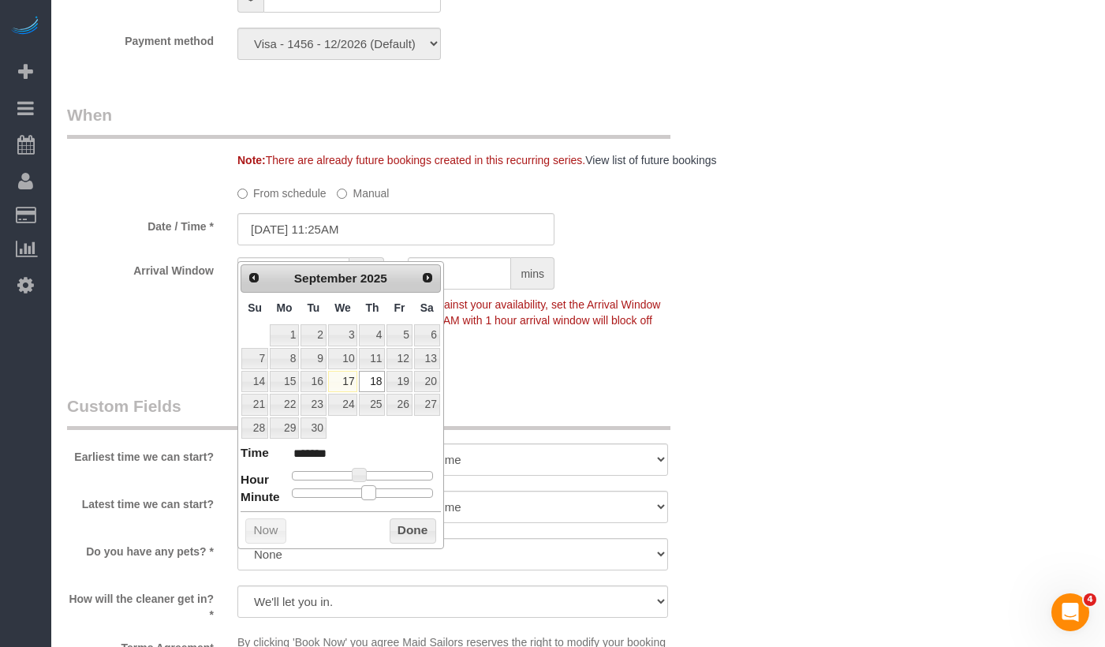
type input "*******"
type input "09/18/2025 11:15AM"
type input "*******"
type input "09/18/2025 11:10AM"
type input "*******"
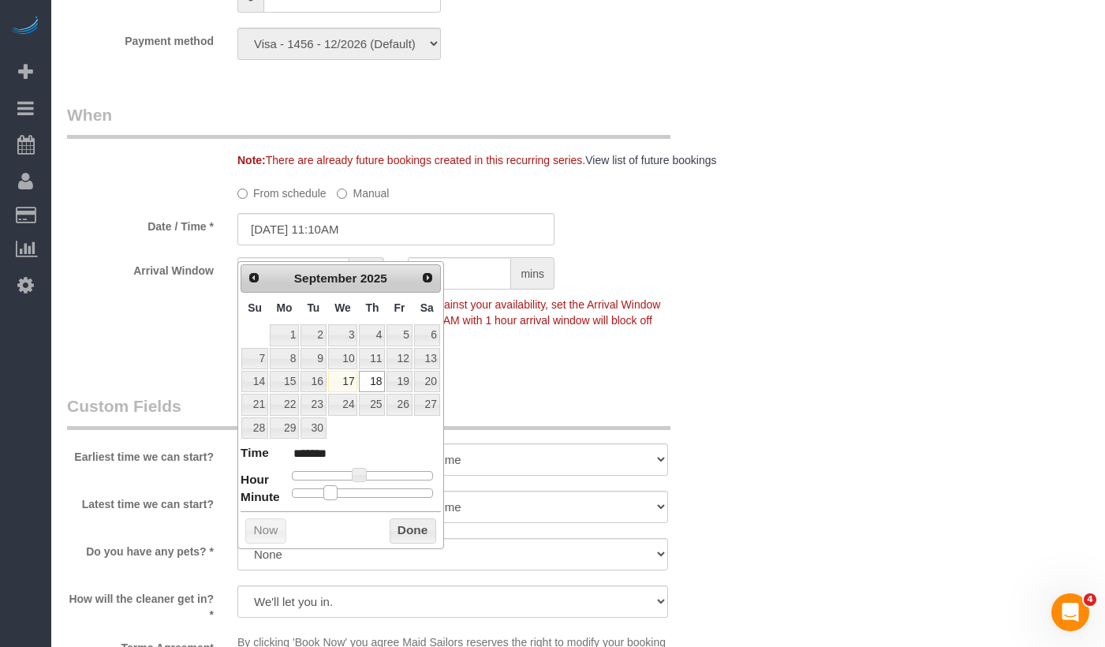
type input "09/18/2025 11:05AM"
type input "*******"
type input "09/18/2025 11:00AM"
type input "*******"
drag, startPoint x: 376, startPoint y: 496, endPoint x: 294, endPoint y: 493, distance: 82.1
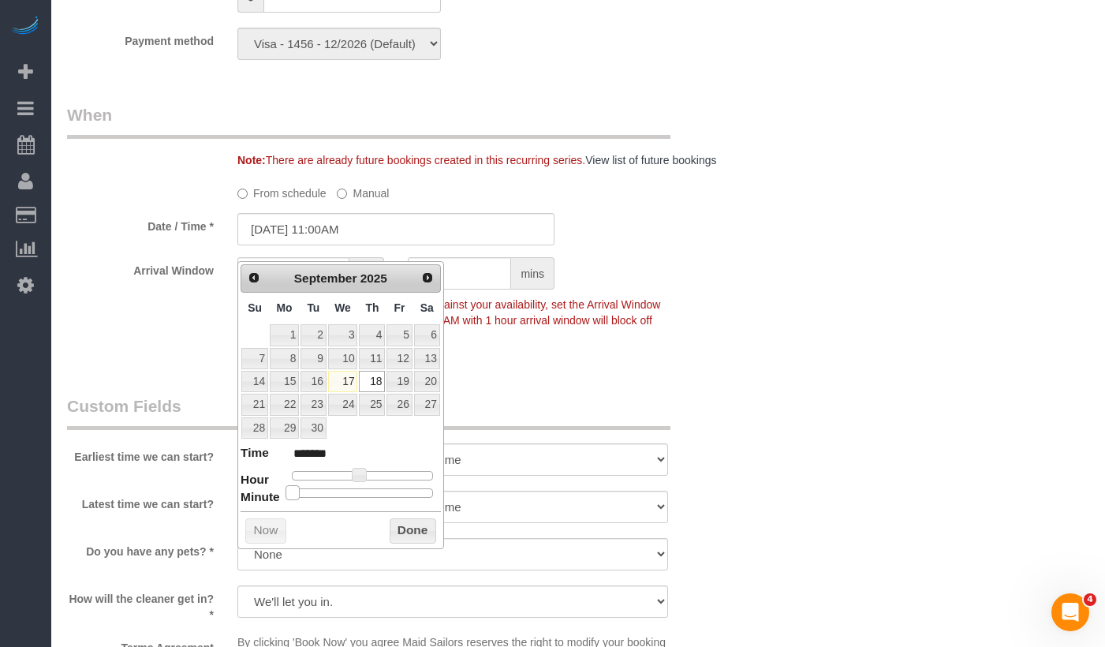
click at [294, 493] on div at bounding box center [362, 492] width 141 height 9
click at [421, 524] on button "Done" at bounding box center [413, 530] width 47 height 25
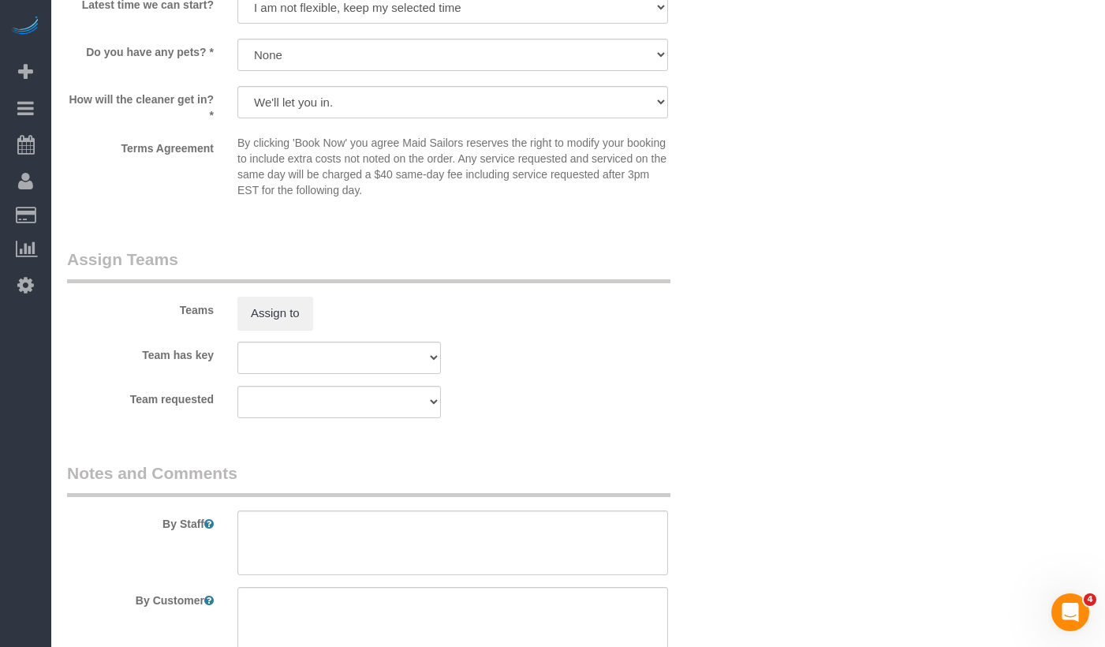
scroll to position [2085, 0]
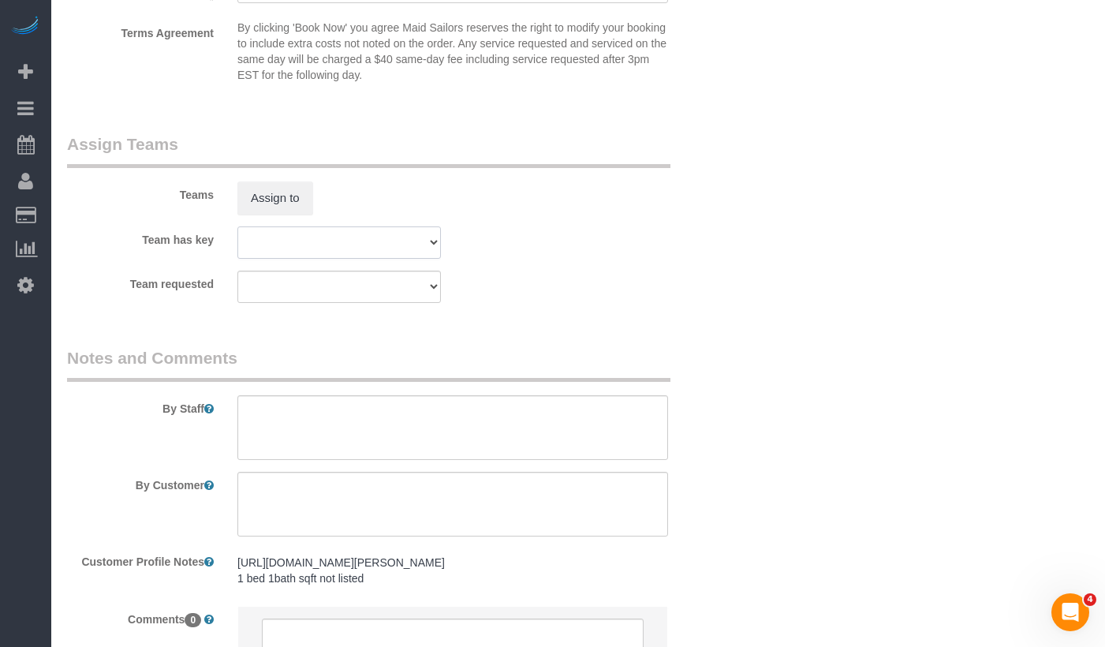
click at [312, 259] on select "000- Donna Mercado 000 - Partnerships 000 - TEAM JOB 0 - Delilah Calzada 0 - Em…" at bounding box center [339, 242] width 204 height 32
click at [264, 211] on button "Assign to" at bounding box center [275, 197] width 76 height 33
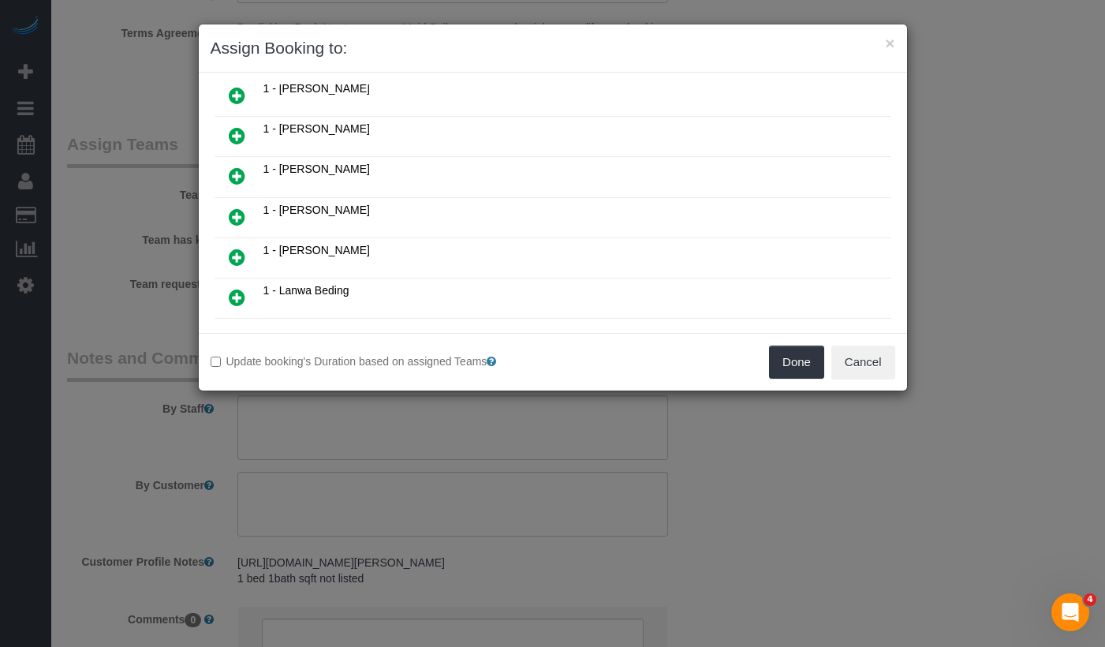
scroll to position [426, 0]
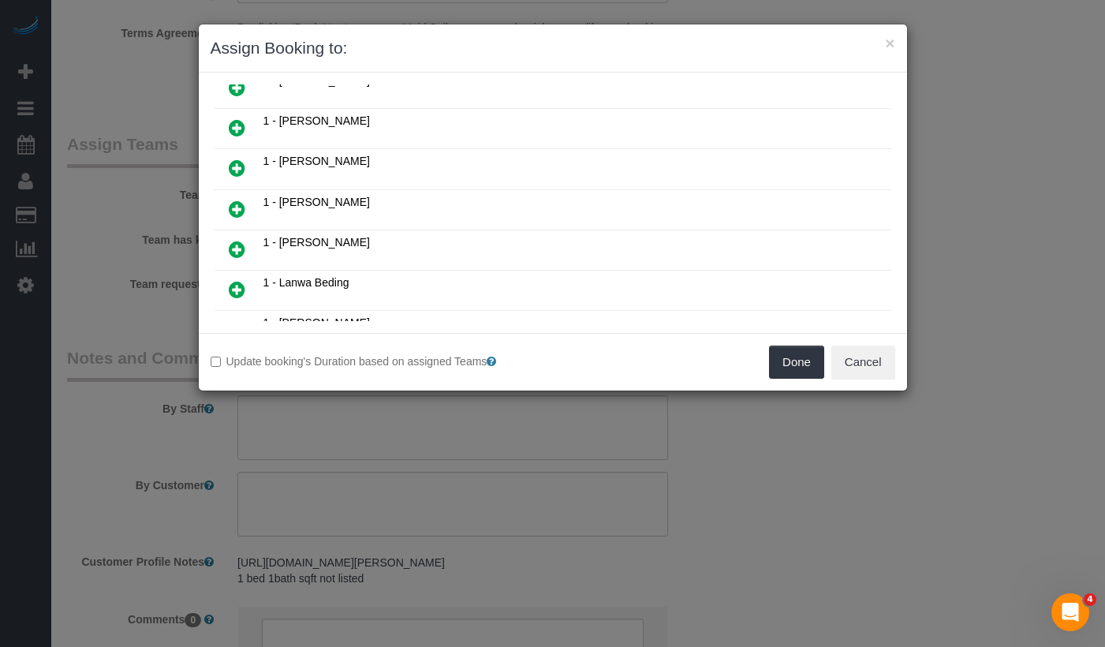
click at [235, 210] on icon at bounding box center [237, 209] width 17 height 19
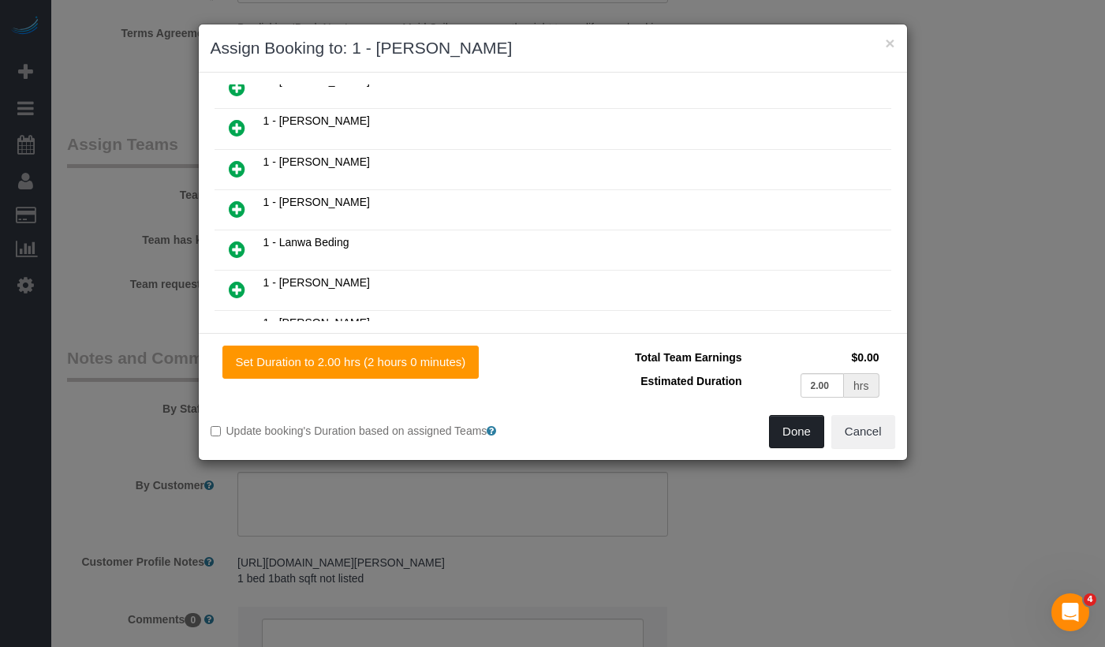
click at [805, 436] on button "Done" at bounding box center [796, 431] width 55 height 33
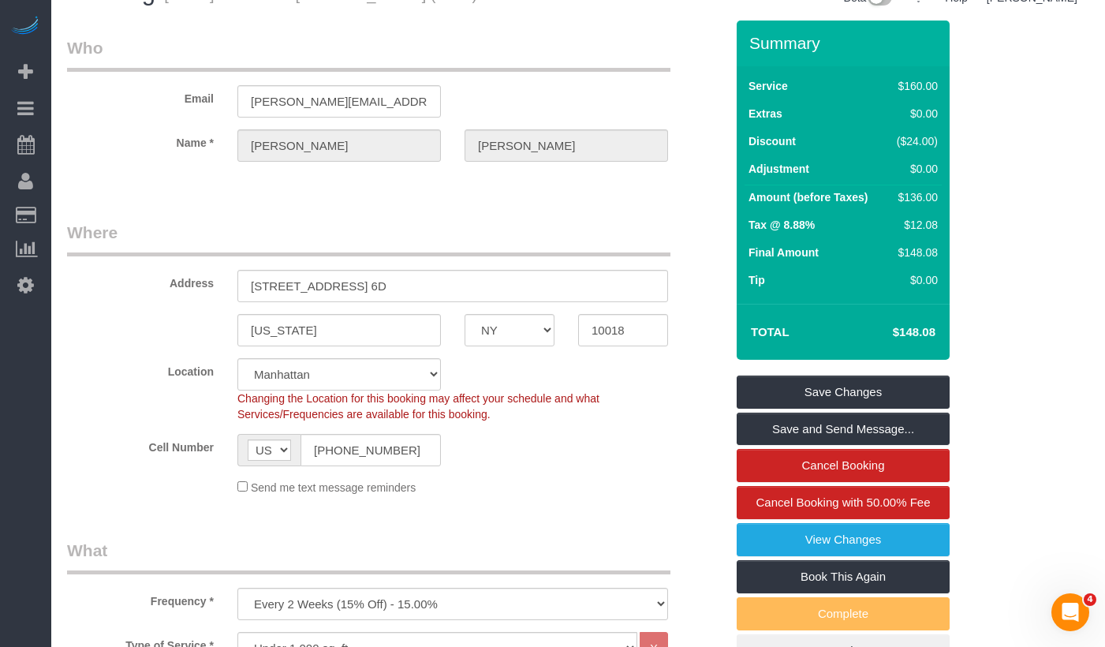
scroll to position [0, 0]
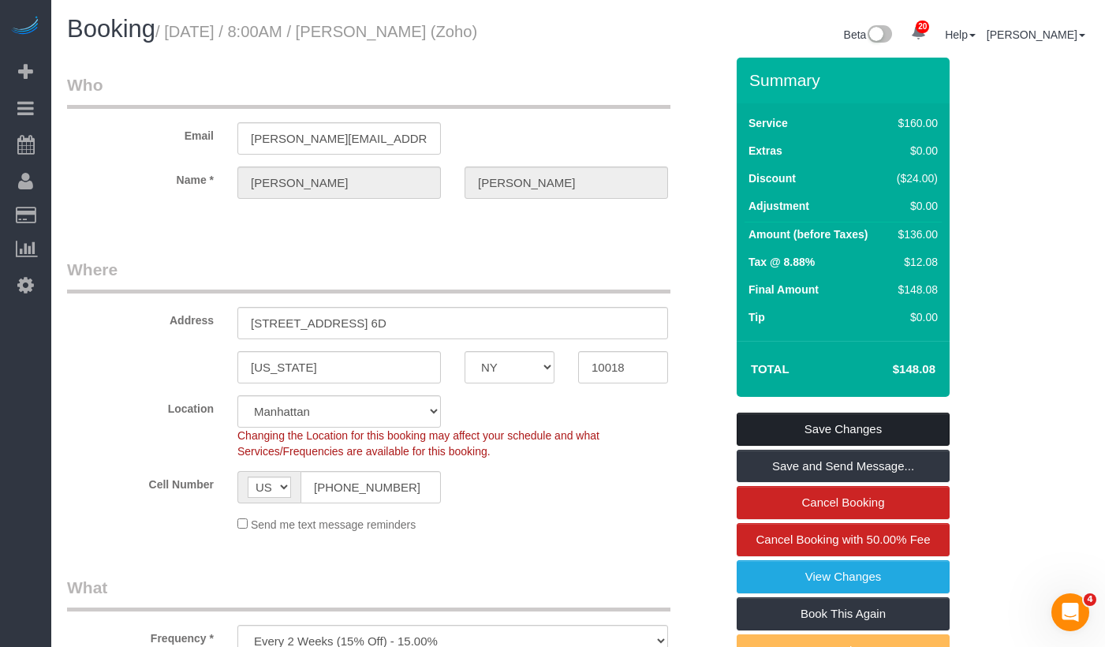
click at [753, 424] on link "Save Changes" at bounding box center [843, 429] width 213 height 33
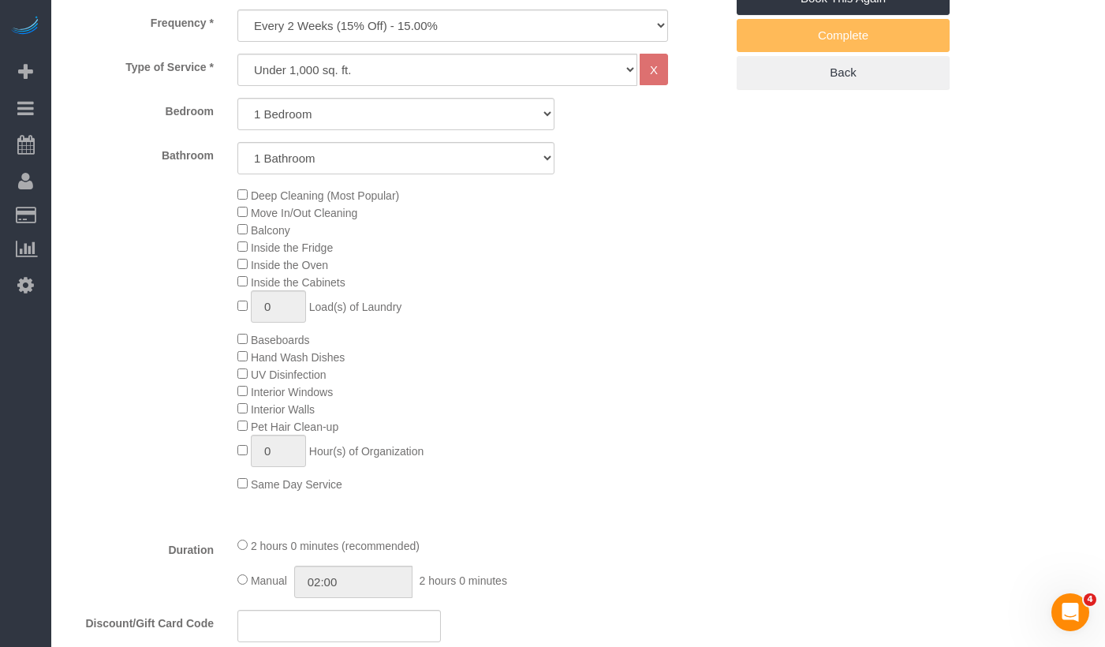
scroll to position [667, 0]
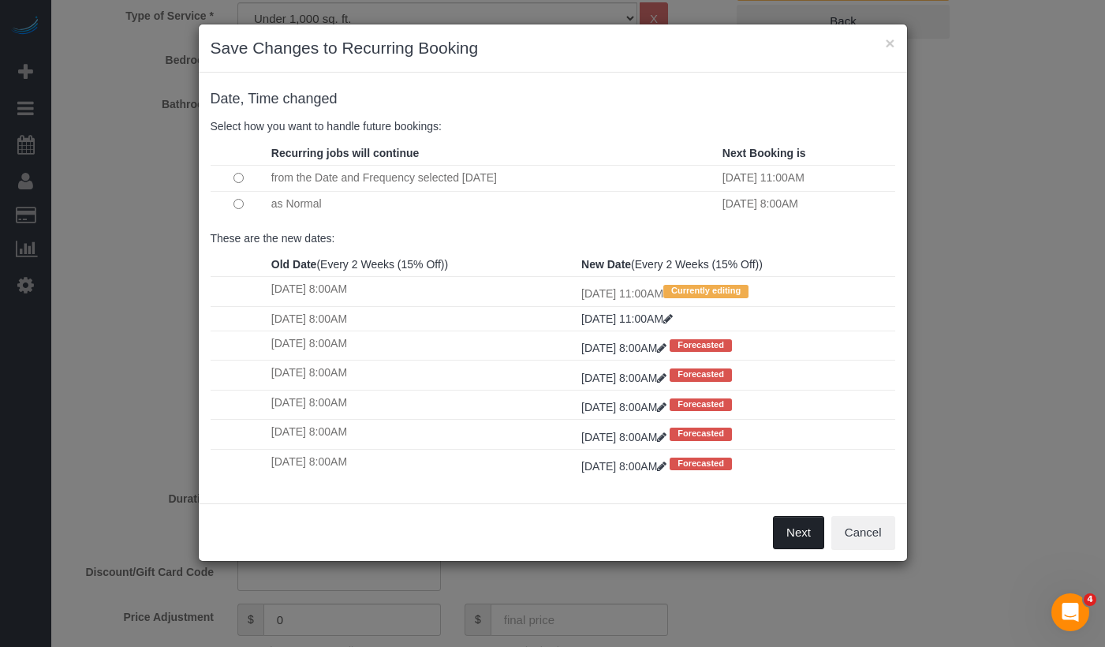
click at [783, 533] on button "Next" at bounding box center [798, 532] width 51 height 33
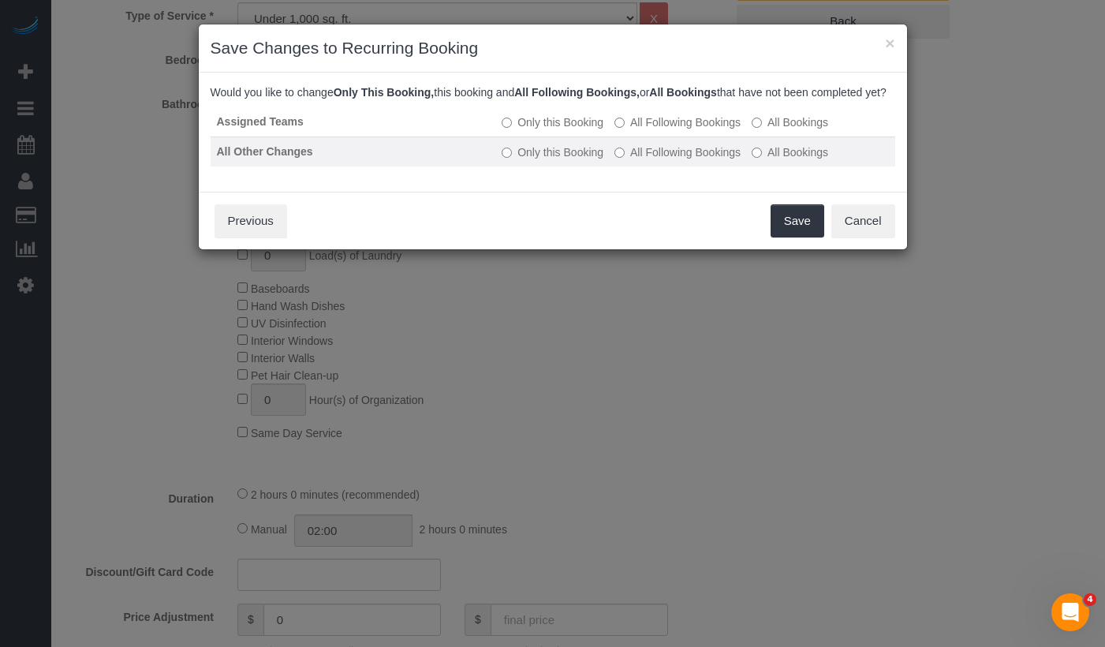
click at [626, 160] on label "All Following Bookings" at bounding box center [678, 152] width 126 height 16
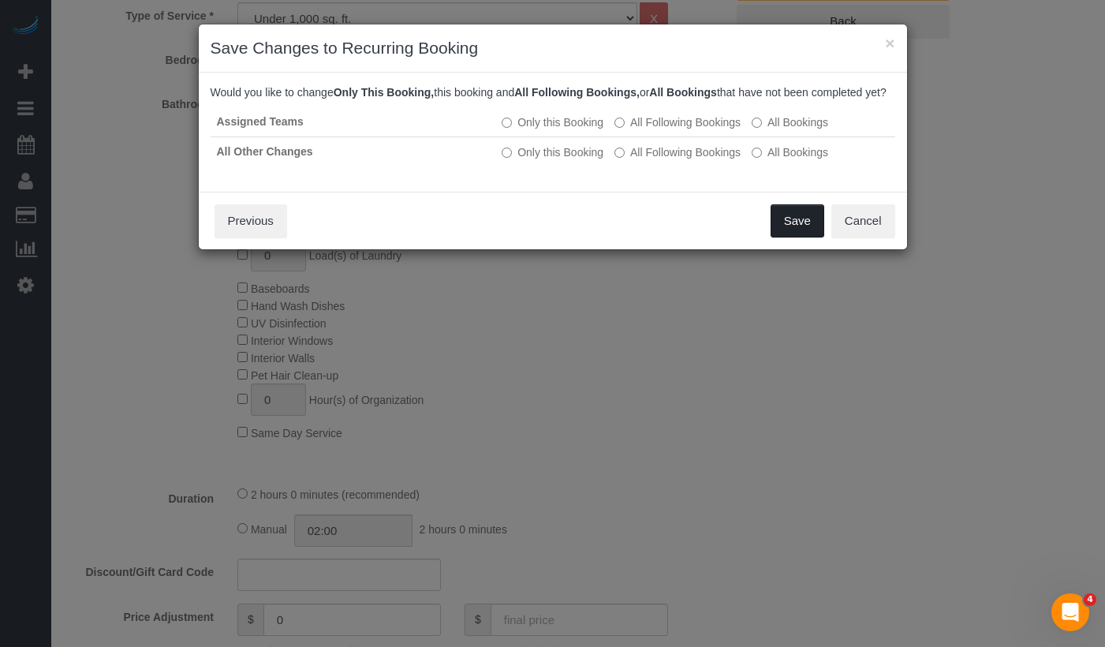
click at [794, 226] on button "Save" at bounding box center [798, 220] width 54 height 33
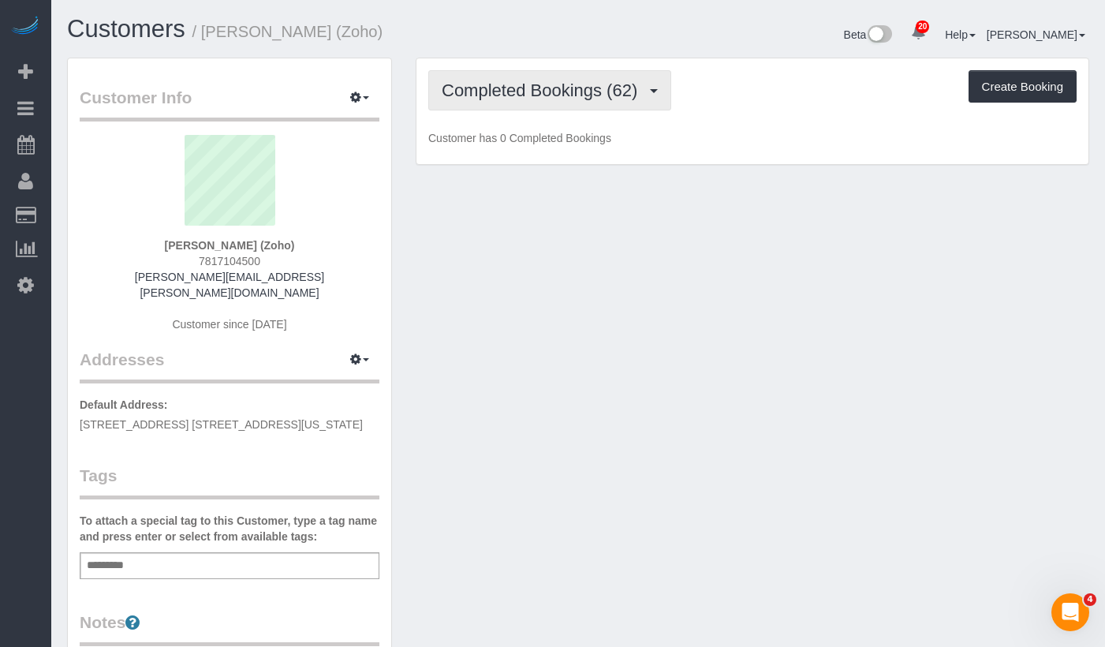
click at [575, 89] on span "Completed Bookings (62)" at bounding box center [544, 90] width 204 height 20
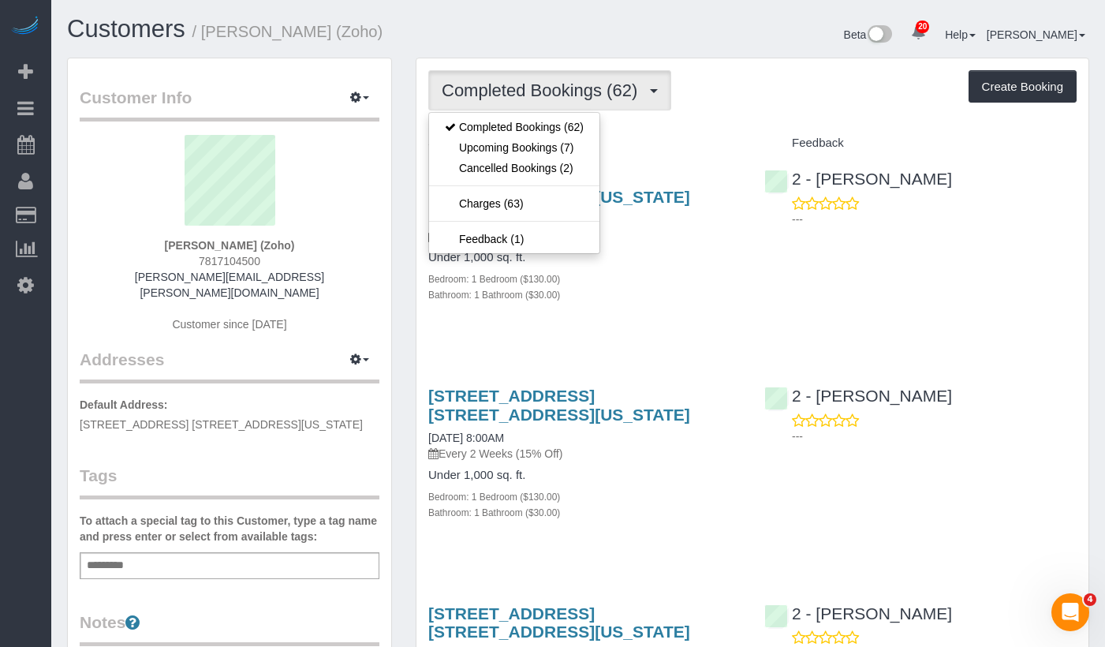
click at [683, 260] on h4 "Under 1,000 sq. ft." at bounding box center [584, 257] width 312 height 13
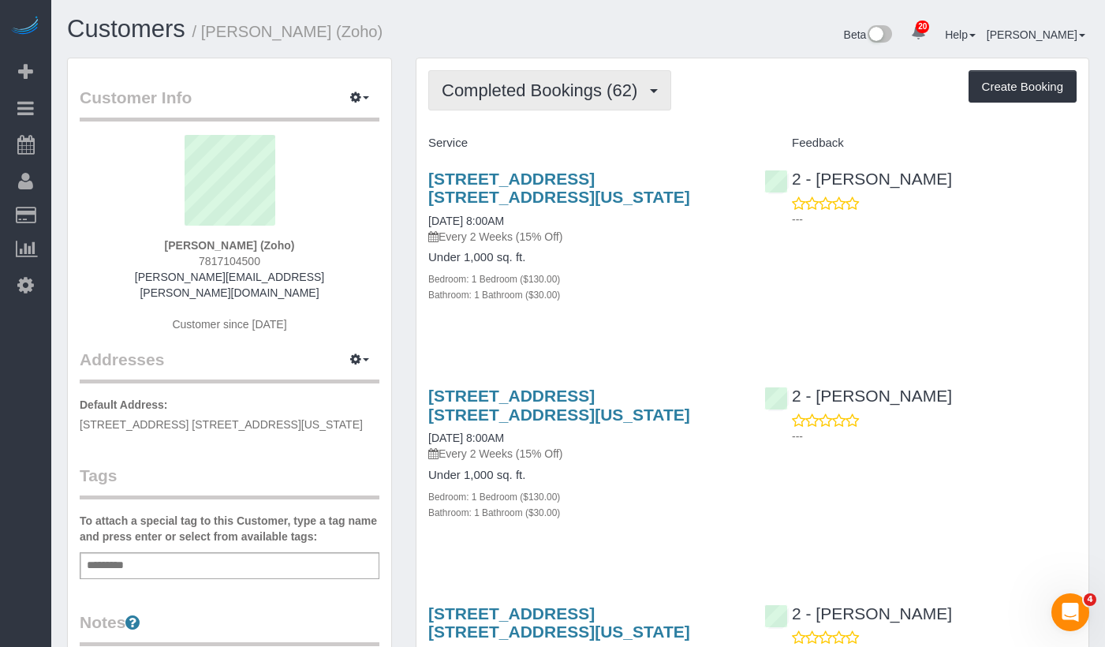
click at [535, 101] on button "Completed Bookings (62)" at bounding box center [549, 90] width 243 height 40
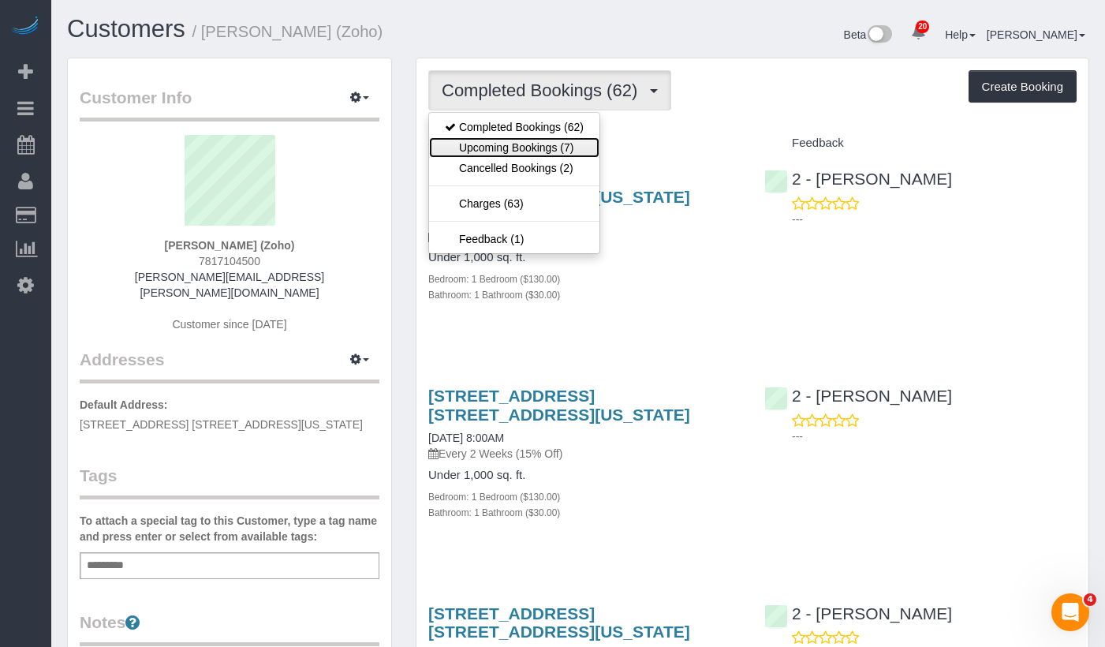
click at [530, 148] on link "Upcoming Bookings (7)" at bounding box center [514, 147] width 170 height 21
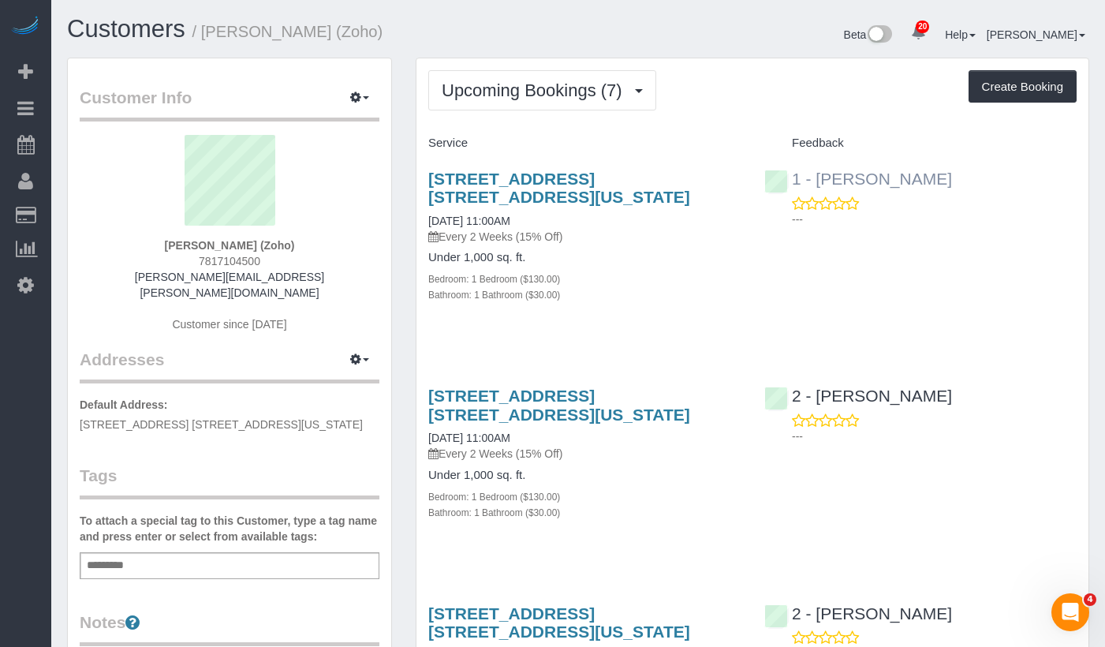
drag, startPoint x: 938, startPoint y: 175, endPoint x: 819, endPoint y: 182, distance: 119.4
click at [819, 182] on div "1 - Julian Talavera ---" at bounding box center [921, 194] width 336 height 77
copy link "Julian Talavera"
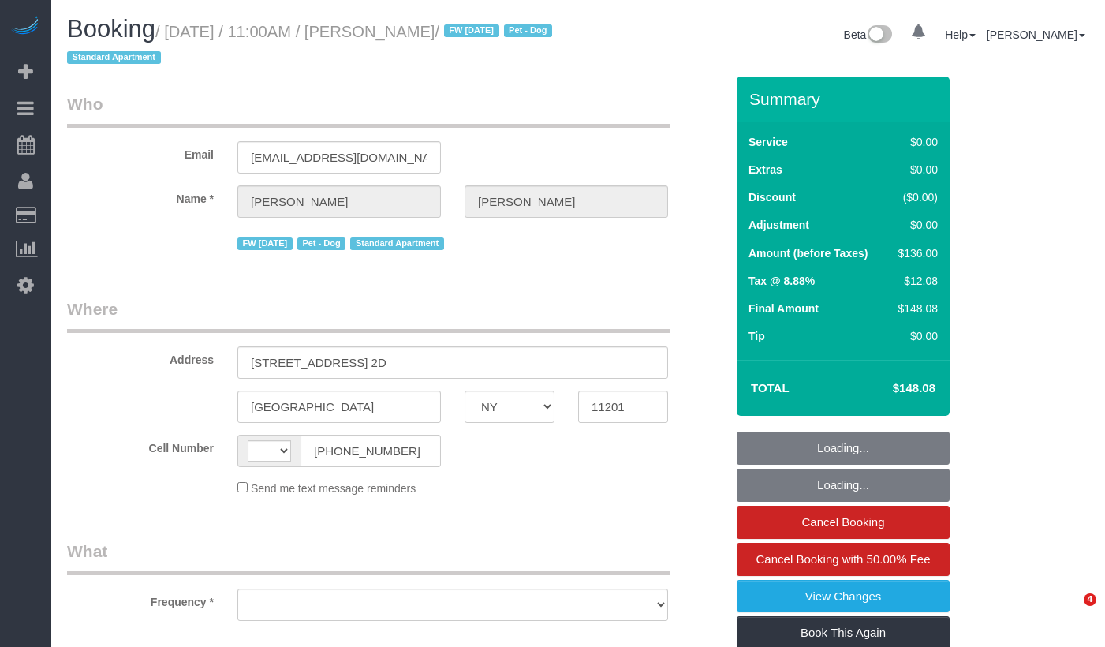
select select "NY"
select select "string:[GEOGRAPHIC_DATA]"
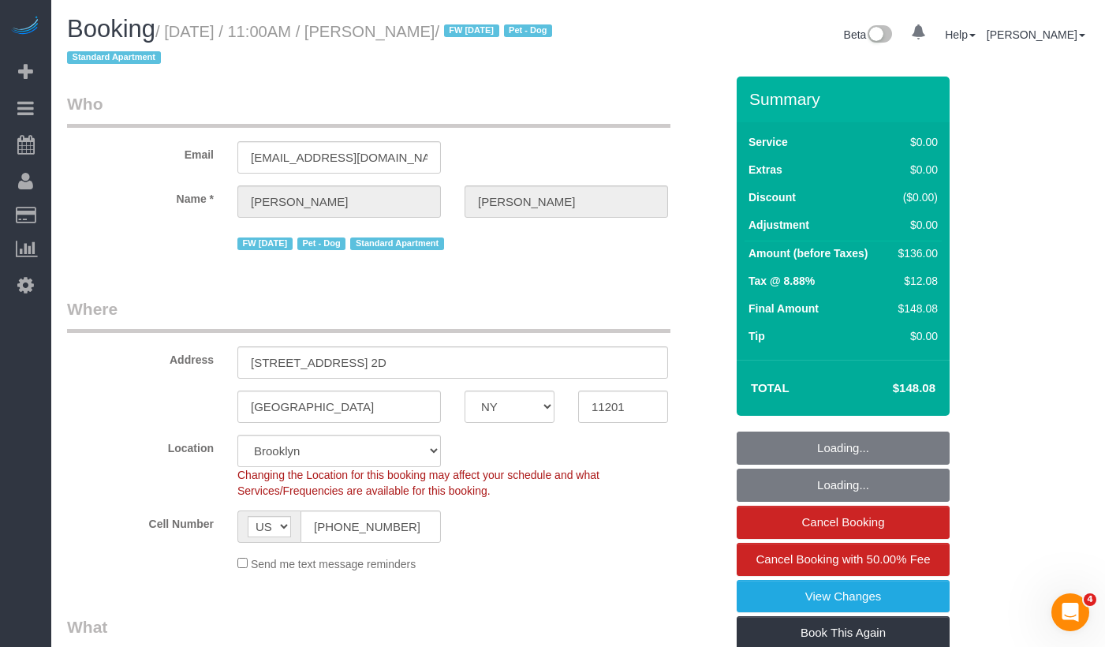
select select "object:818"
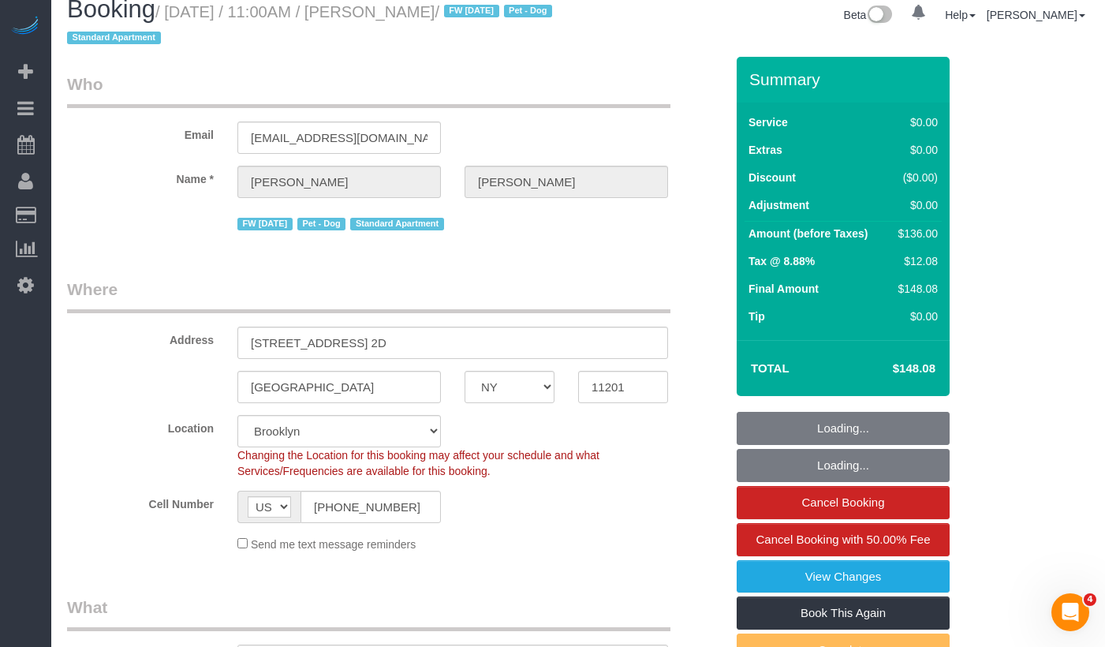
select select "number:89"
select select "number:90"
select select "number:13"
select select "number:5"
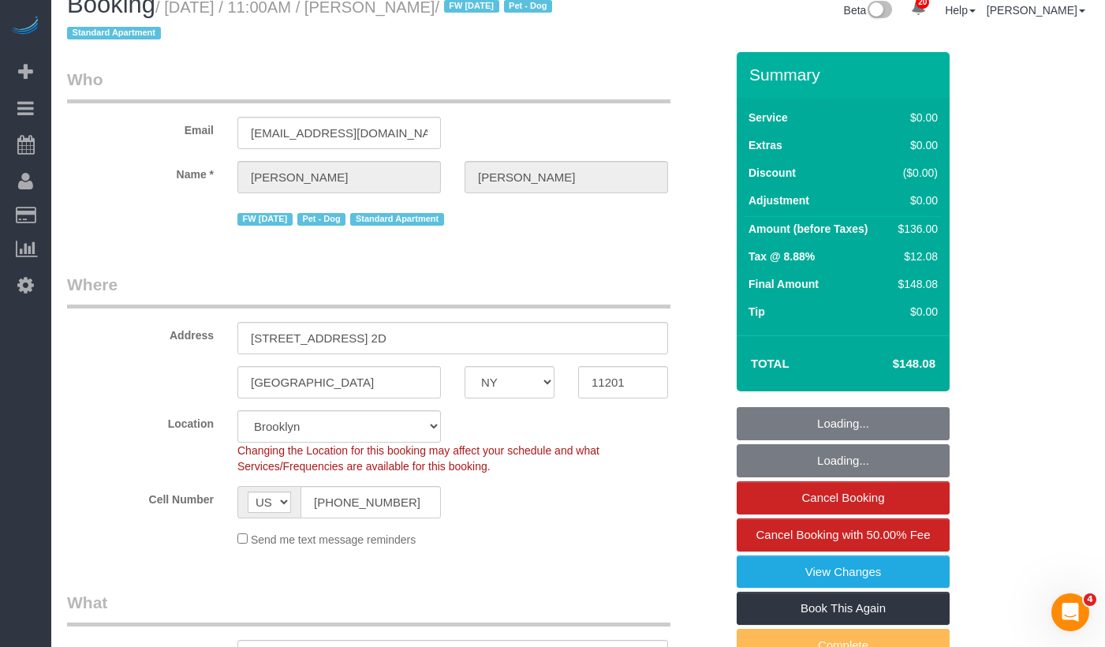
select select "object:967"
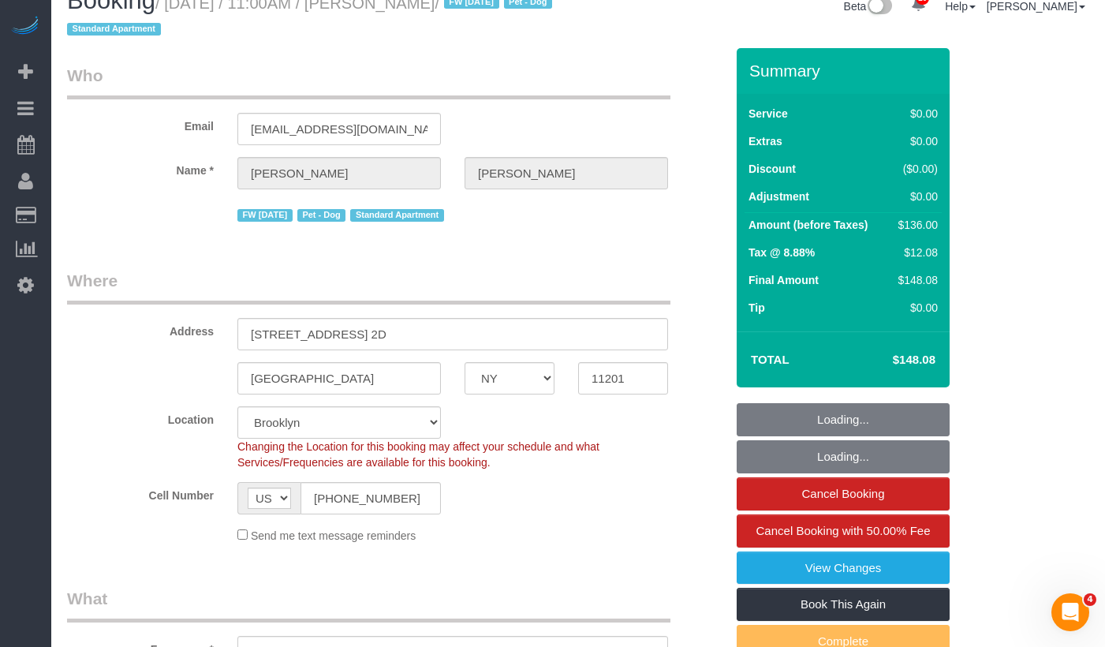
select select "string:stripe-pm_1Mnkyf4VGloSiKo7NCIOAsig"
select select "spot1"
select select "1"
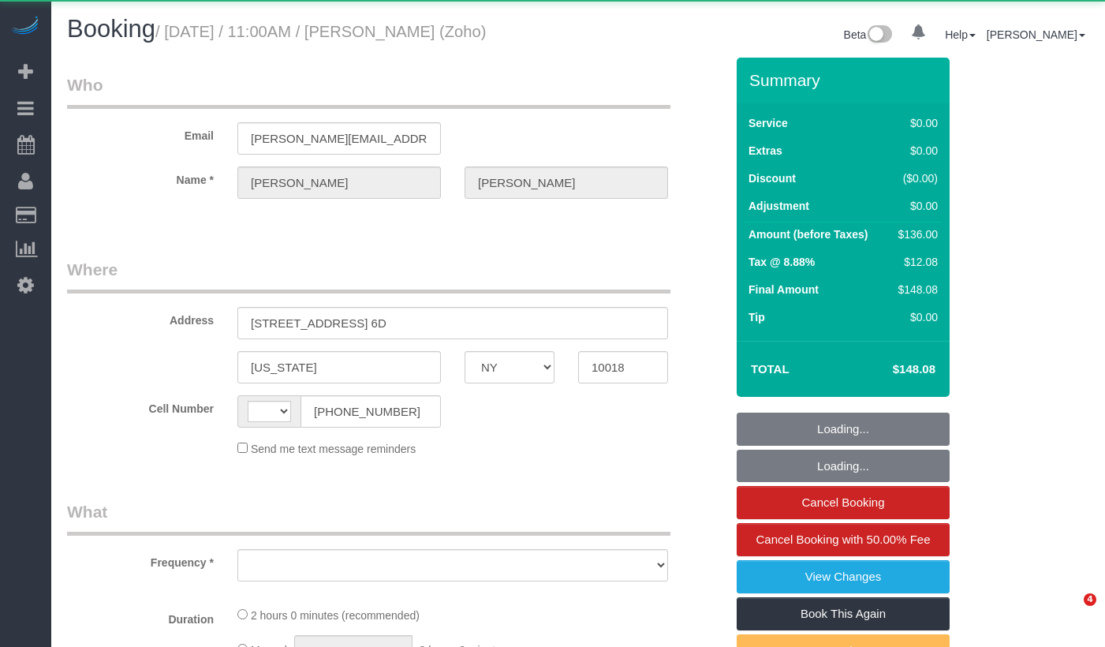
select select "NY"
select select "string:[GEOGRAPHIC_DATA]"
select select "object:548"
select select "1"
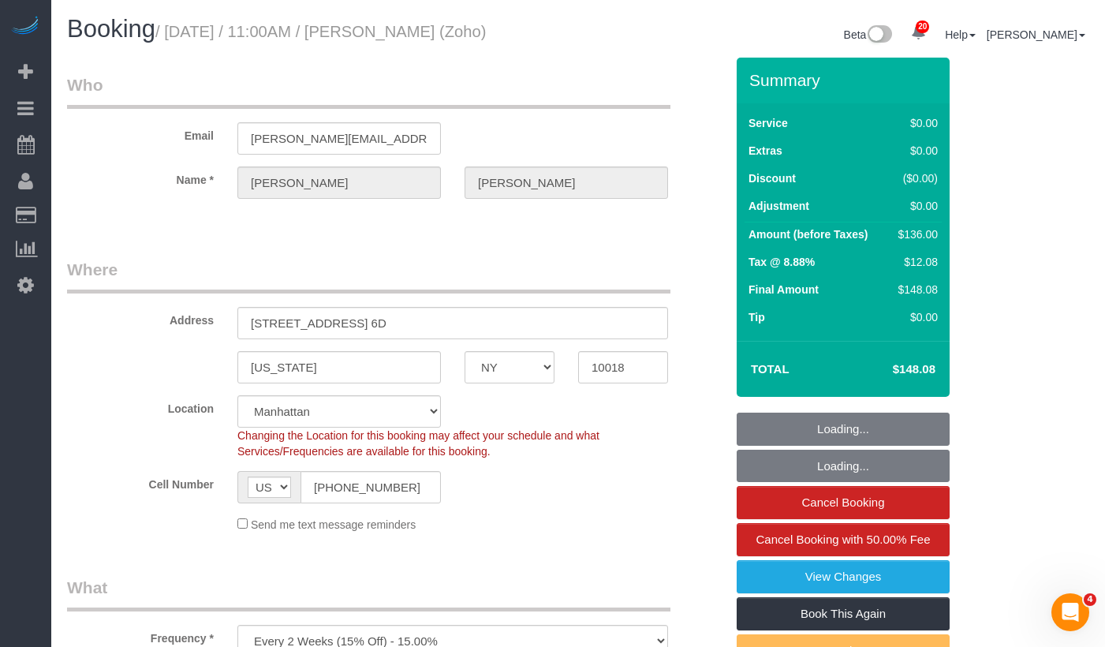
select select "object:1049"
select select "string:stripe-pm_1Qfoza4VGloSiKo7l1WVkg9p"
select select "number:89"
select select "number:90"
select select "number:15"
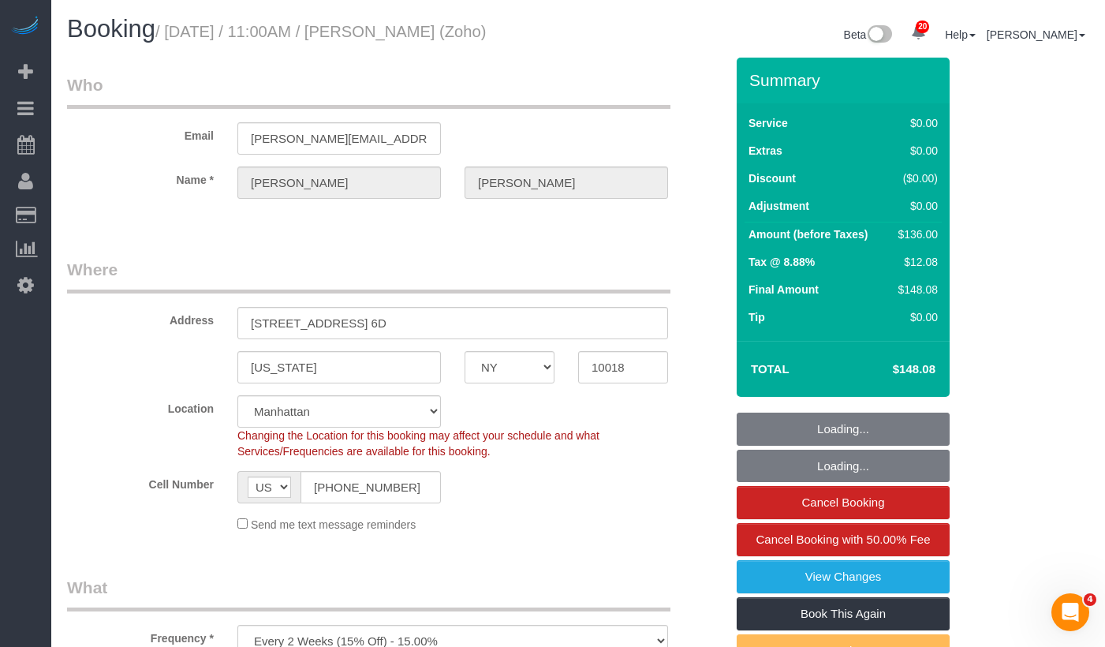
select select "number:5"
select select "1"
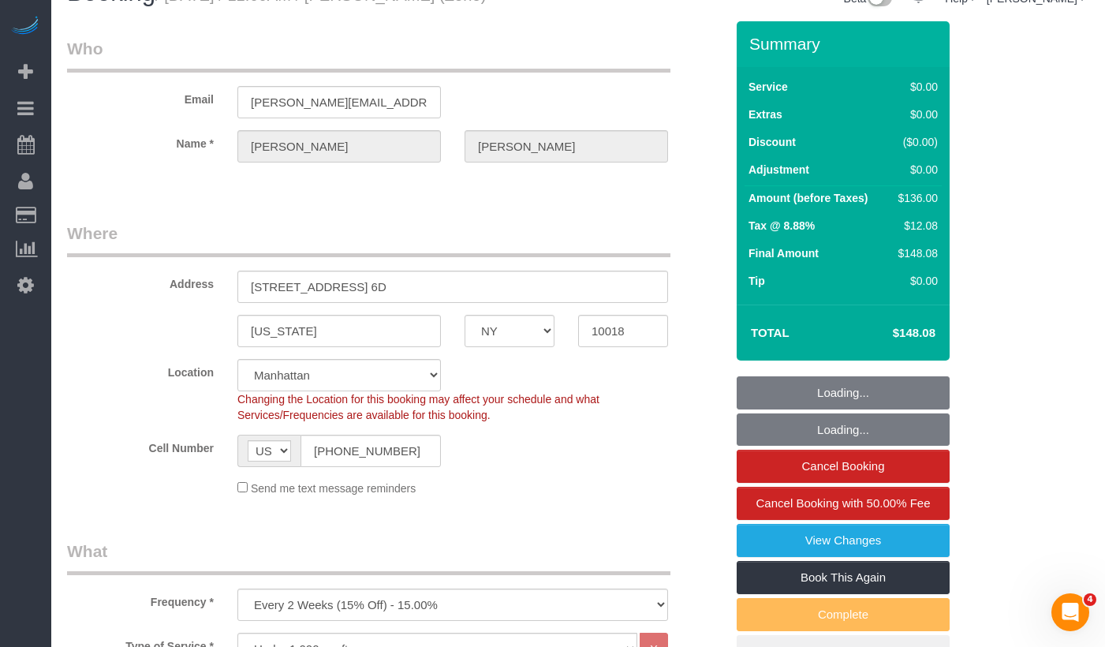
select select "spot1"
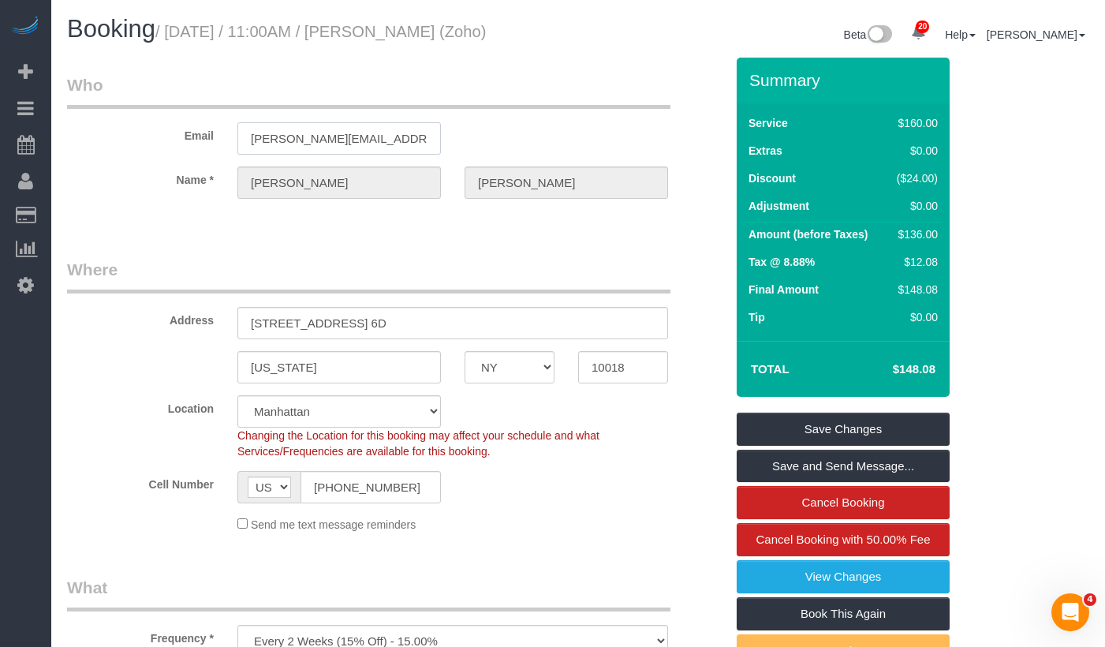
click at [363, 144] on input "john.healey@zoho.com" at bounding box center [339, 138] width 204 height 32
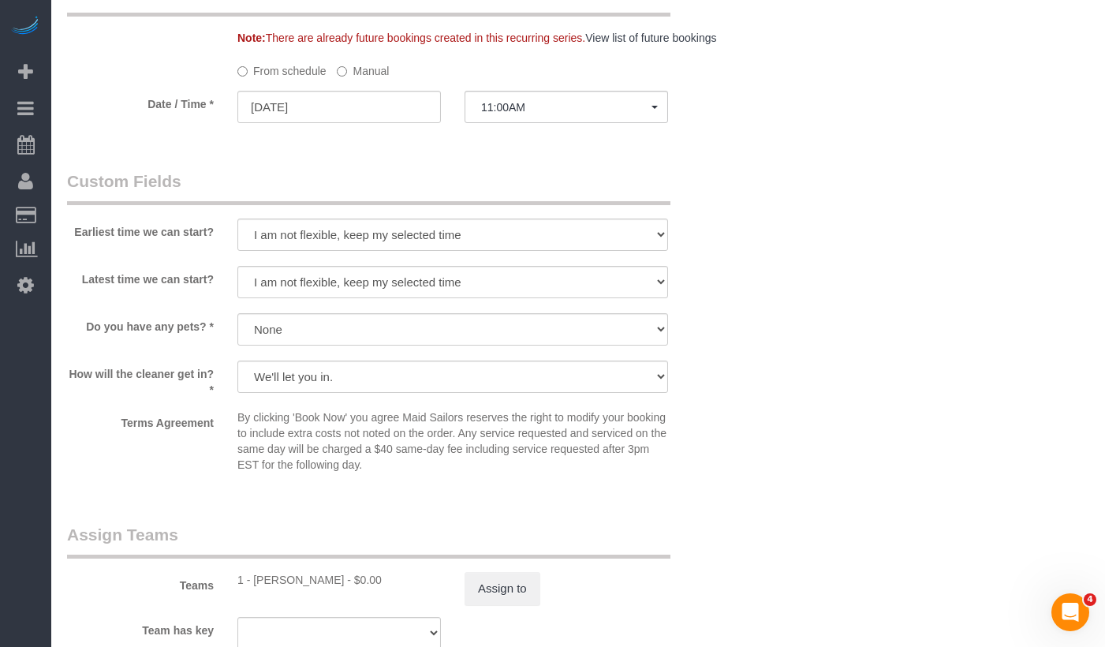
scroll to position [1609, 0]
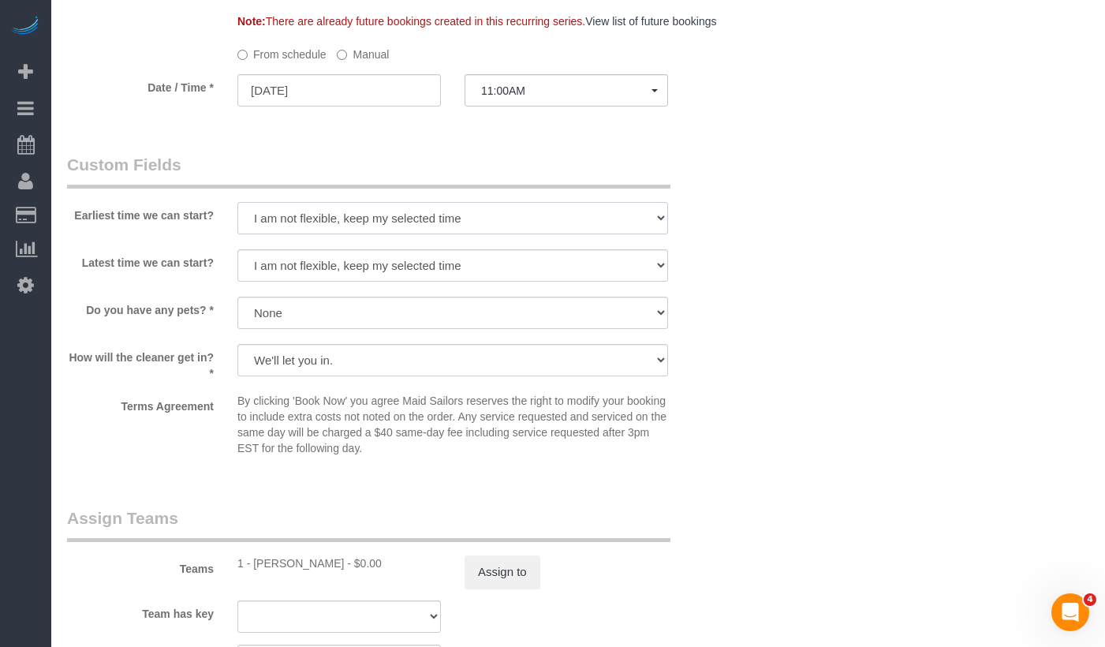
click at [353, 234] on select "I am not flexible, keep my selected time 8:00 AM 9:00 AM 10:00 AM 11:00 AM 12:0…" at bounding box center [452, 218] width 431 height 32
select select "number:59"
click at [237, 218] on select "I am not flexible, keep my selected time 8:00 AM 9:00 AM 10:00 AM 11:00 AM 12:0…" at bounding box center [452, 218] width 431 height 32
click at [318, 276] on select "I am not flexible, keep my selected time 8:00 AM 9:00 AM 10:00 AM 11:00 AM 12:0…" at bounding box center [452, 265] width 431 height 32
select select "number:75"
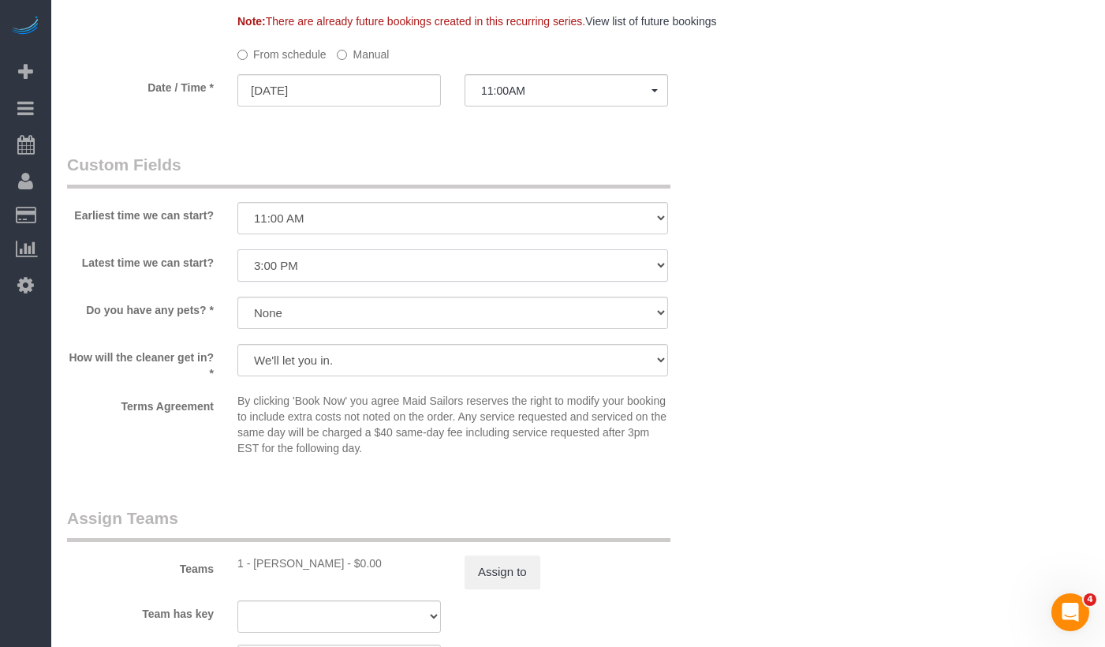
click at [237, 265] on select "I am not flexible, keep my selected time 8:00 AM 9:00 AM 10:00 AM 11:00 AM 12:0…" at bounding box center [452, 265] width 431 height 32
click at [718, 256] on sui-booking-custom-fields "Earliest time we can start? I am not flexible, keep my selected time 8:00 AM 9:…" at bounding box center [396, 308] width 658 height 310
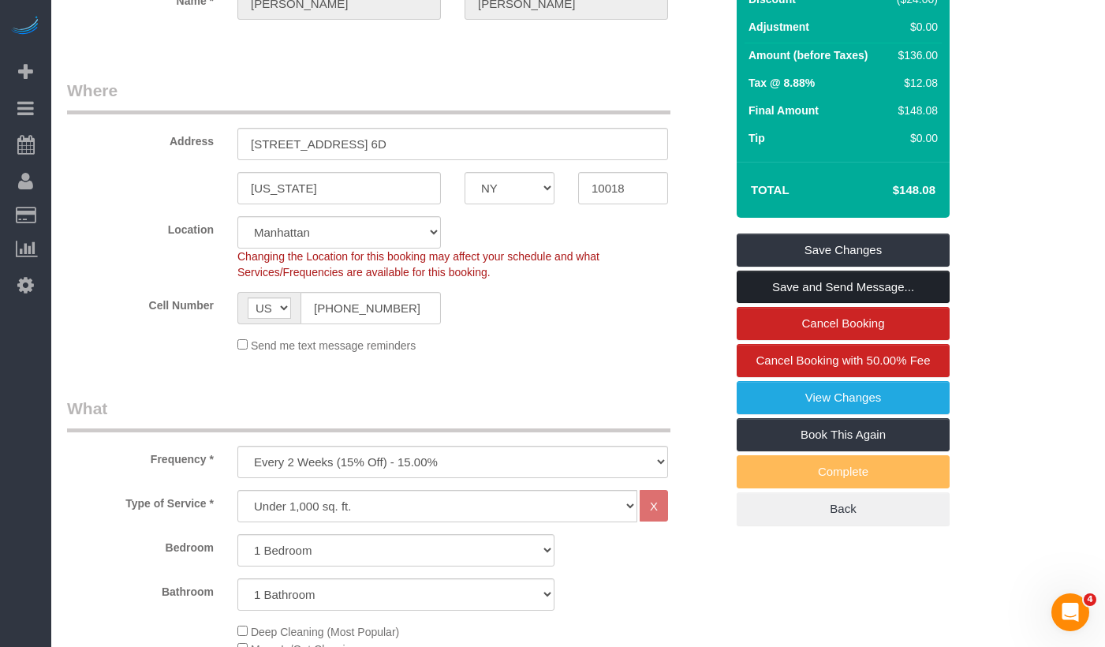
scroll to position [184, 0]
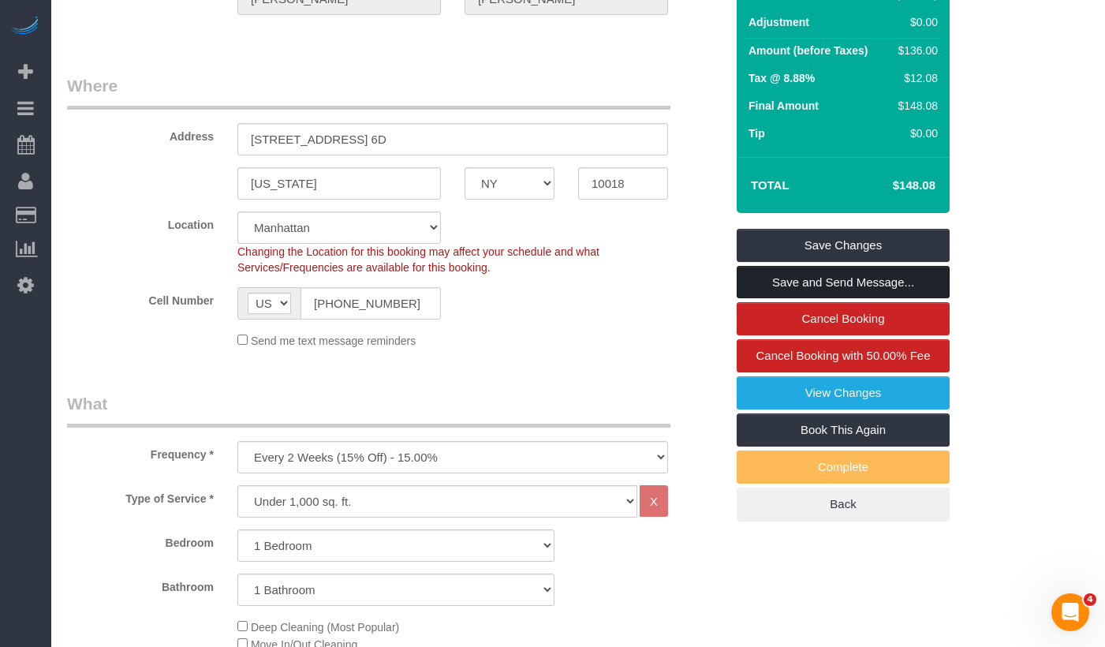
click at [764, 275] on link "Save and Send Message..." at bounding box center [843, 282] width 213 height 33
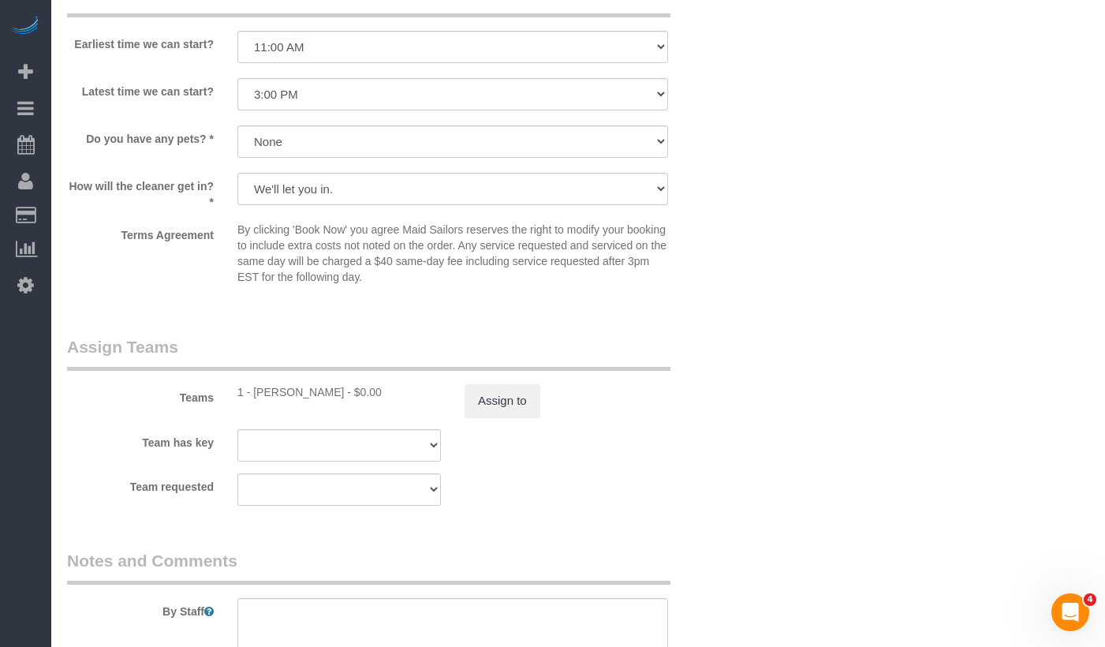
scroll to position [1794, 0]
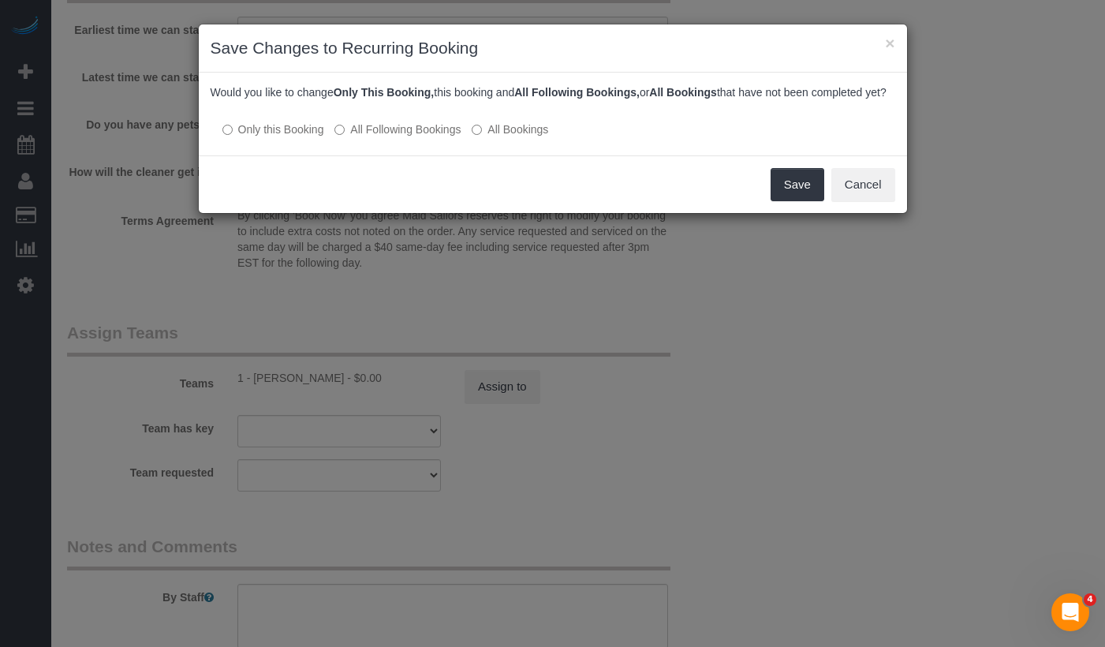
click at [347, 137] on label "All Following Bookings" at bounding box center [398, 130] width 126 height 16
click at [796, 201] on button "Save" at bounding box center [798, 184] width 54 height 33
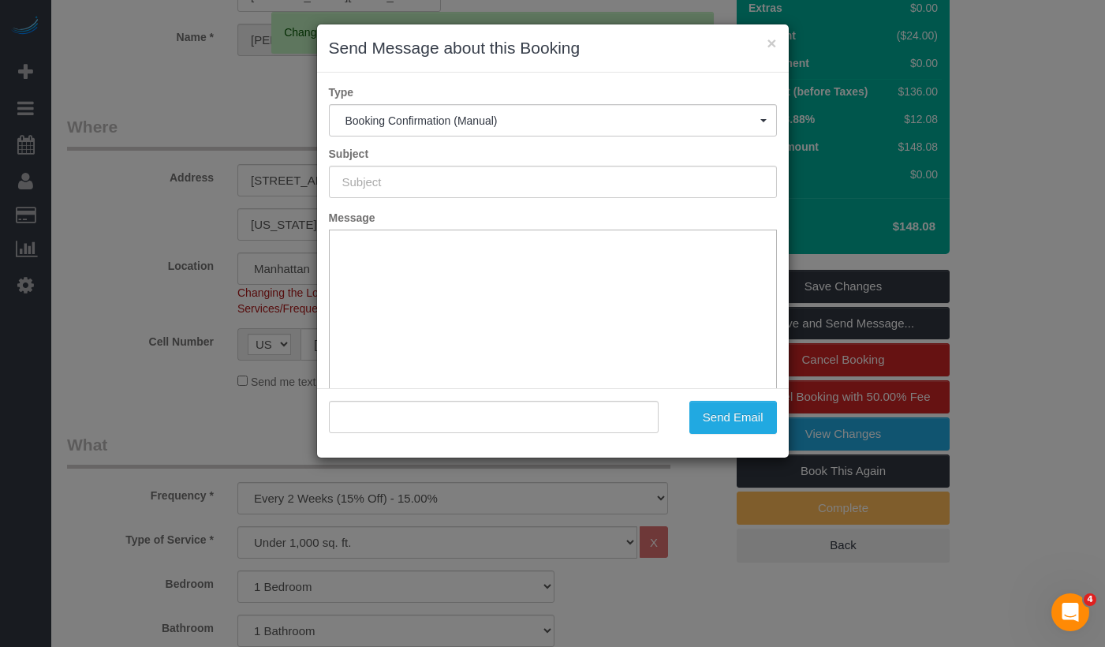
scroll to position [0, 0]
type input "Cleaning Confirmed for 09/18/2025 at 11:00am"
type input ""John Healey" <john.healey@zoho.com>"
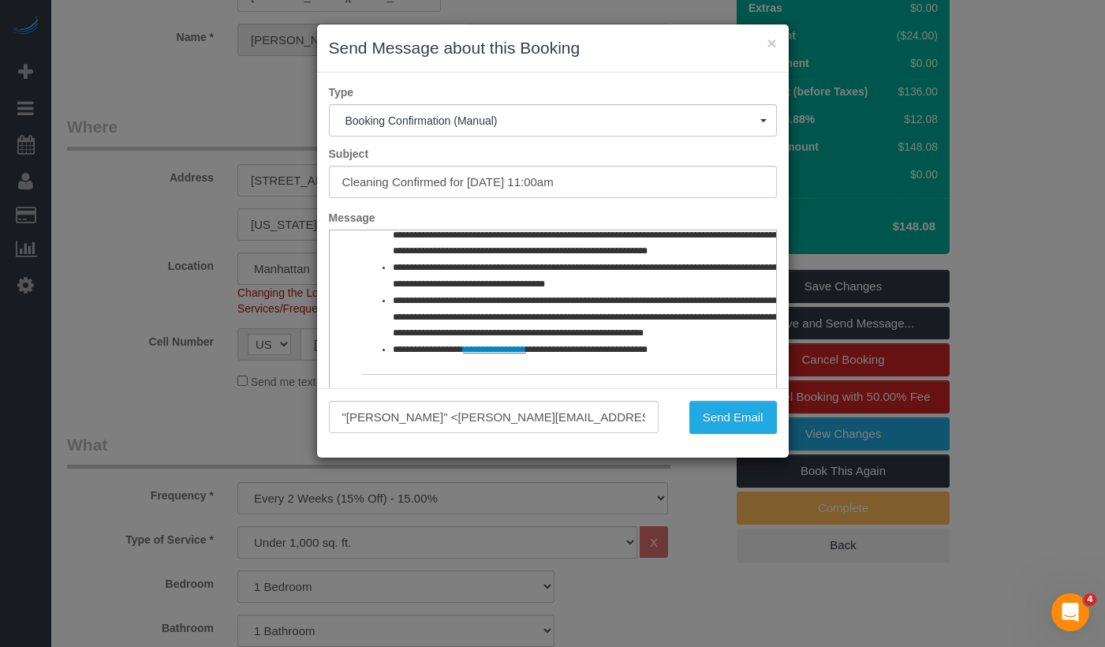
scroll to position [116, 0]
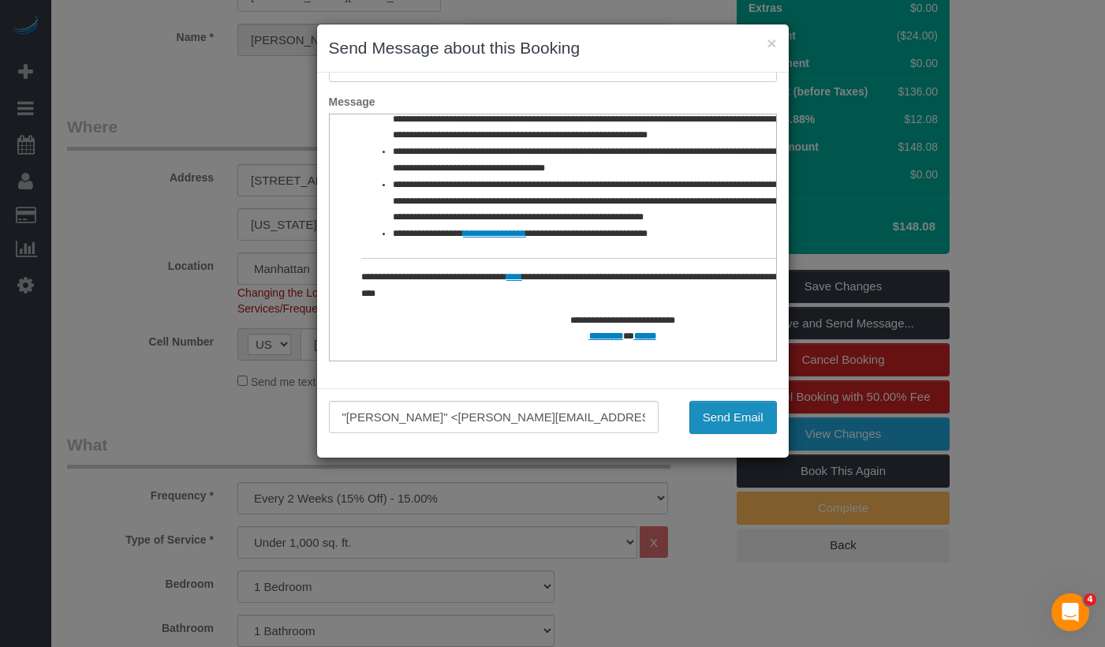
click at [704, 415] on button "Send Email" at bounding box center [734, 417] width 88 height 33
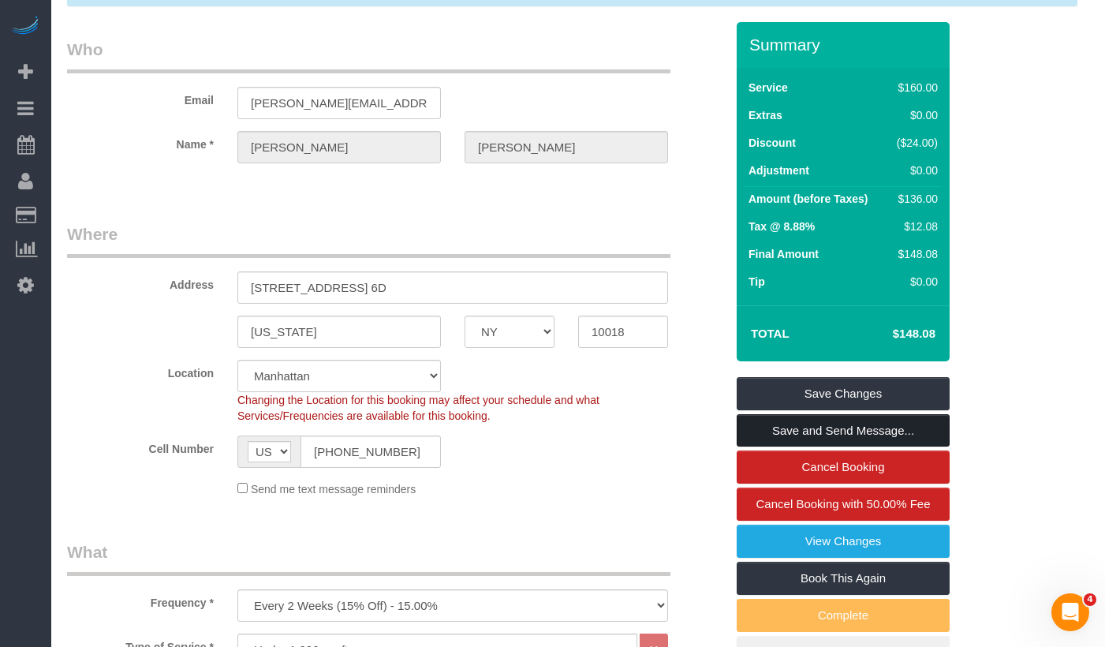
scroll to position [46, 0]
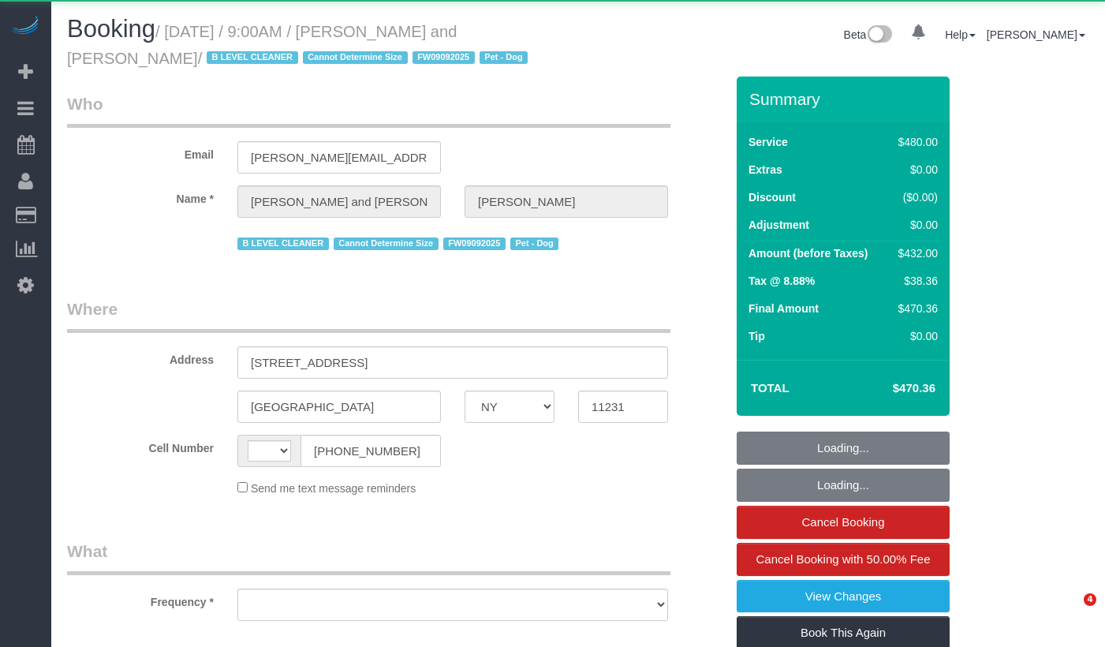
select select "NY"
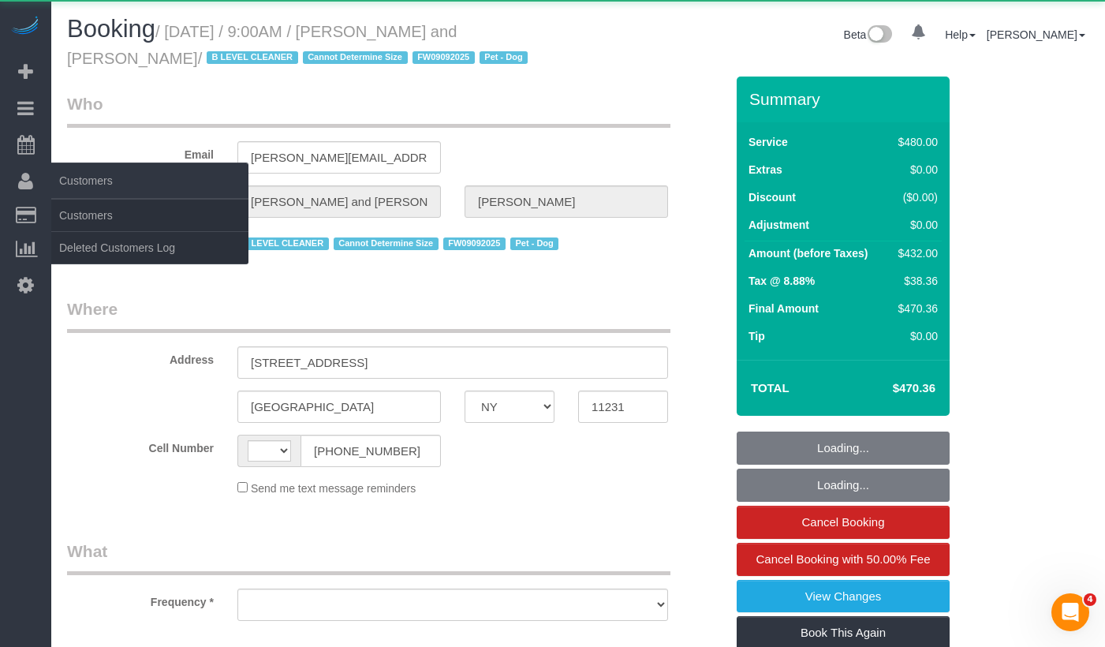
select select "string:[GEOGRAPHIC_DATA]"
select select "object:825"
select select "2"
select select "180"
select select "spot1"
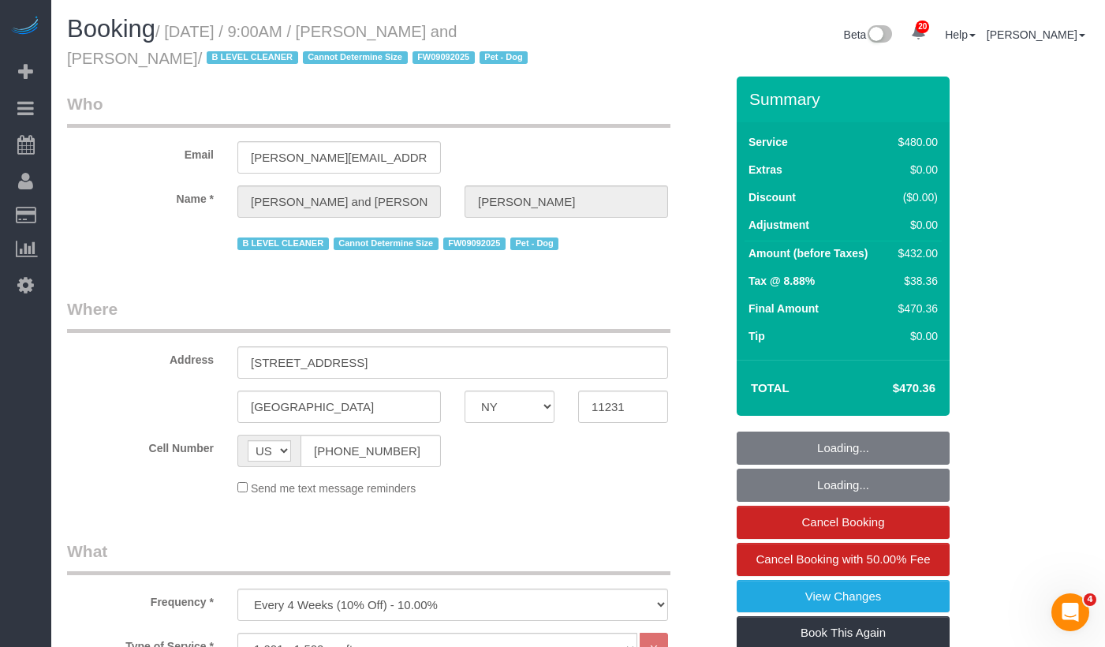
select select "string:stripe-pm_1Fy8G54VGloSiKo73PStrBvB"
select select "number:57"
select select "number:72"
select select "number:13"
select select "number:5"
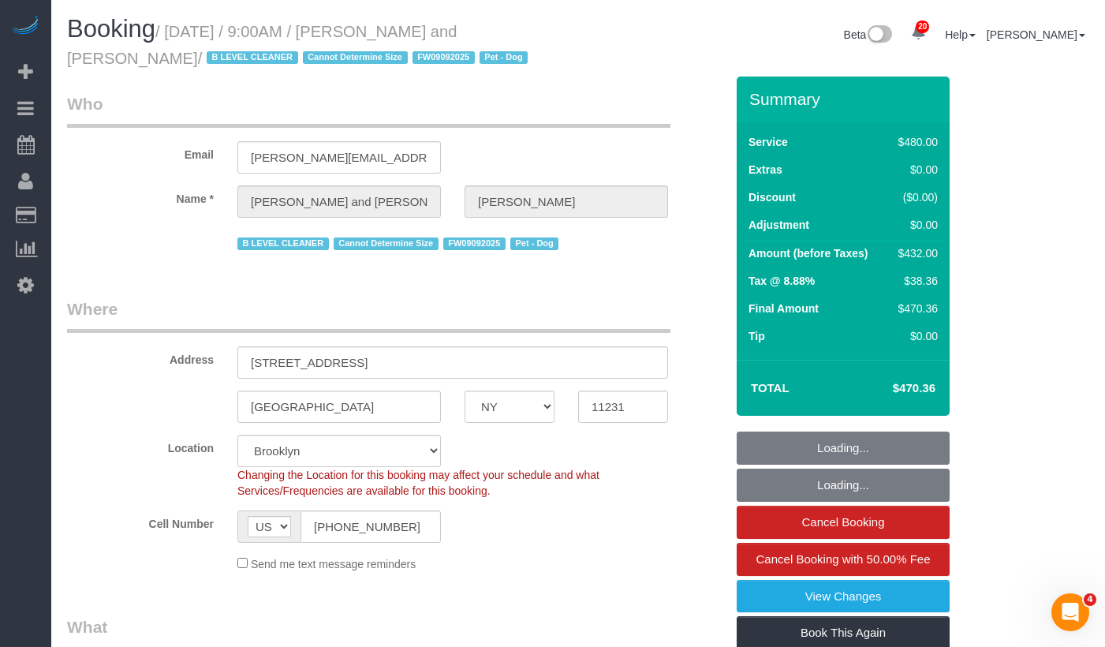
select select "object:1455"
select select "spot46"
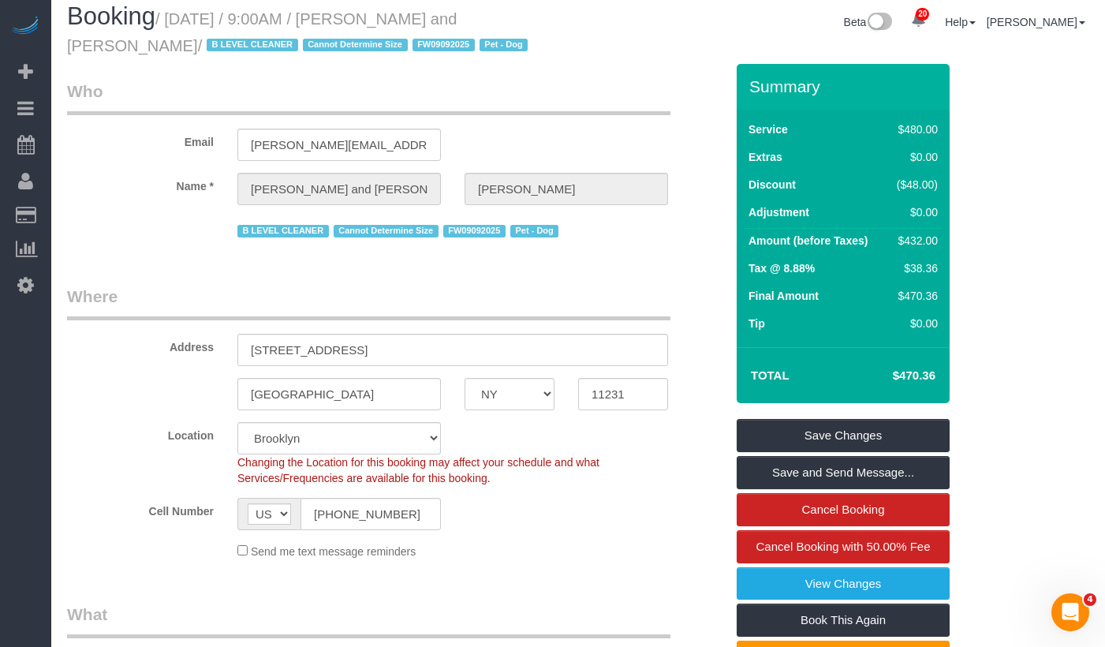
scroll to position [2, 0]
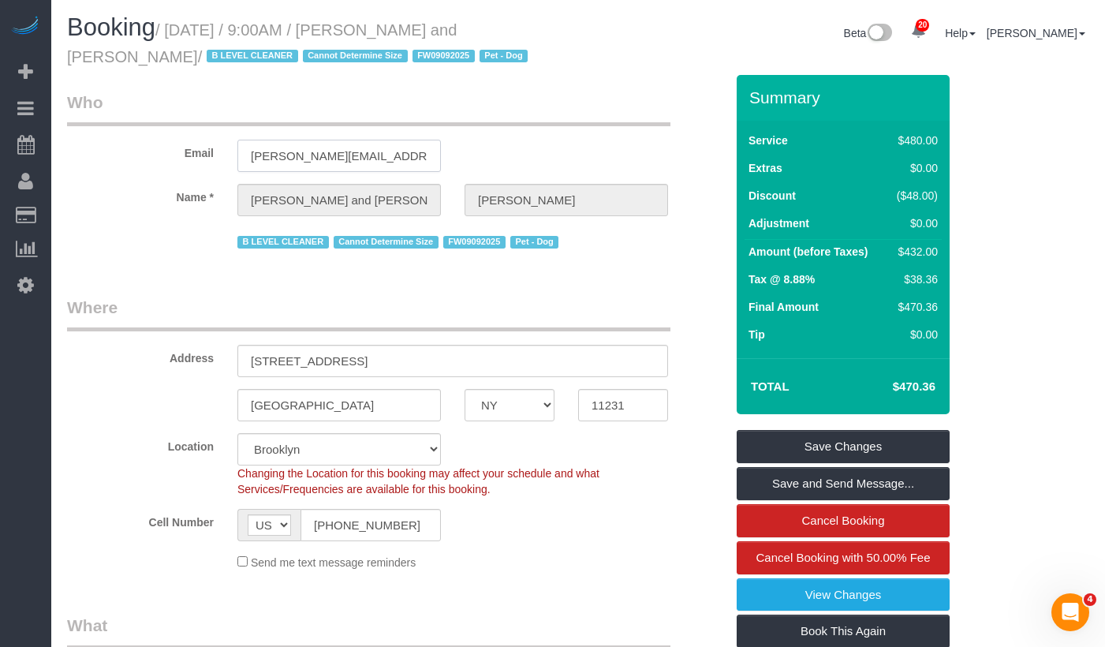
click at [368, 159] on input "[PERSON_NAME][EMAIL_ADDRESS][PERSON_NAME][DOMAIN_NAME]" at bounding box center [339, 156] width 204 height 32
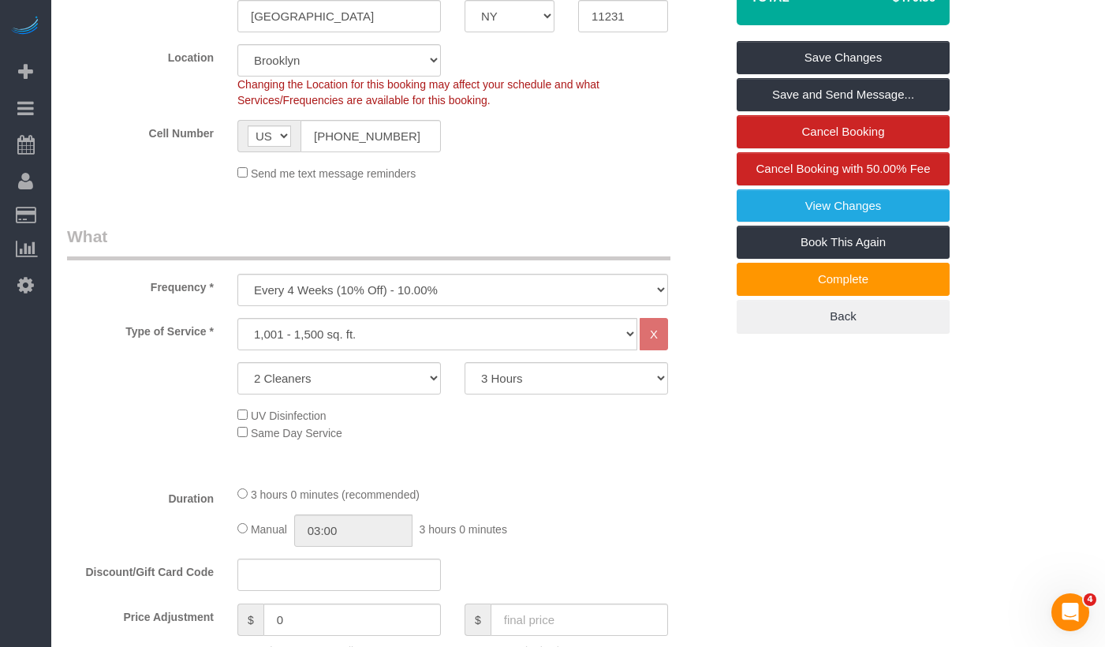
scroll to position [0, 0]
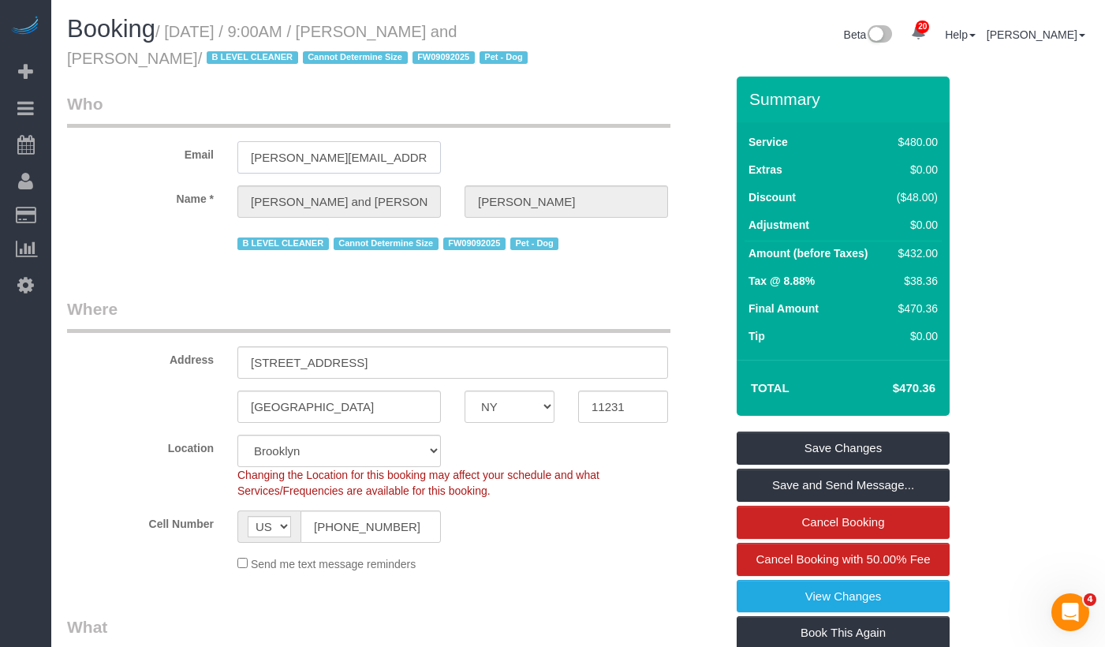
click at [329, 161] on input "[PERSON_NAME][EMAIL_ADDRESS][PERSON_NAME][DOMAIN_NAME]" at bounding box center [339, 157] width 204 height 32
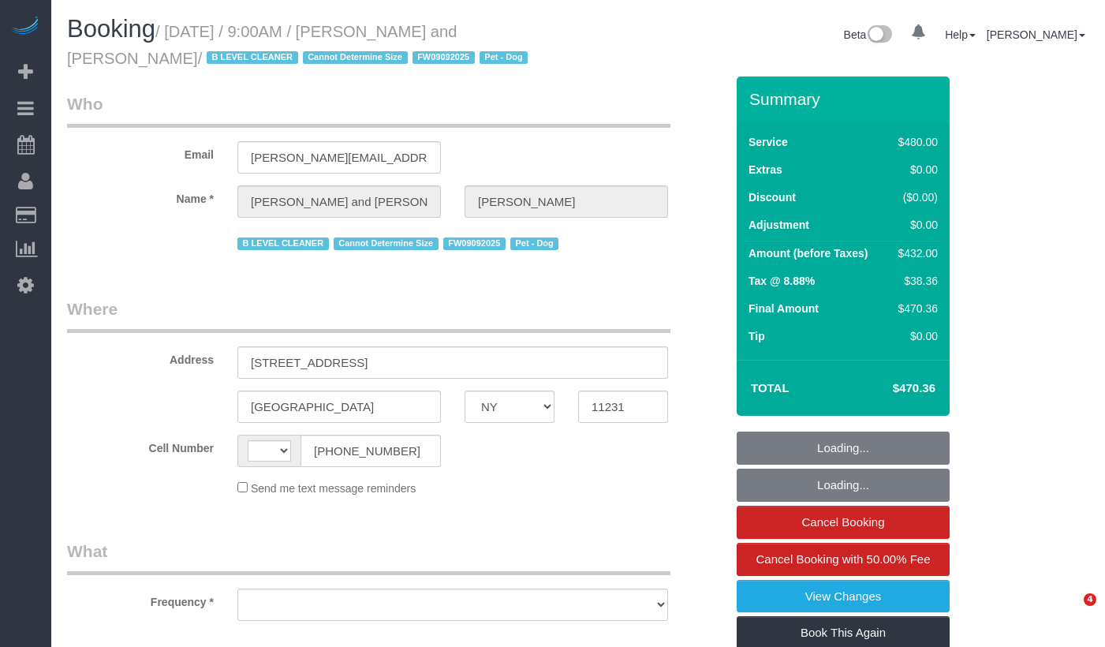
select select "NY"
select select "string:US"
select select "object:827"
select select "spot1"
select select "number:57"
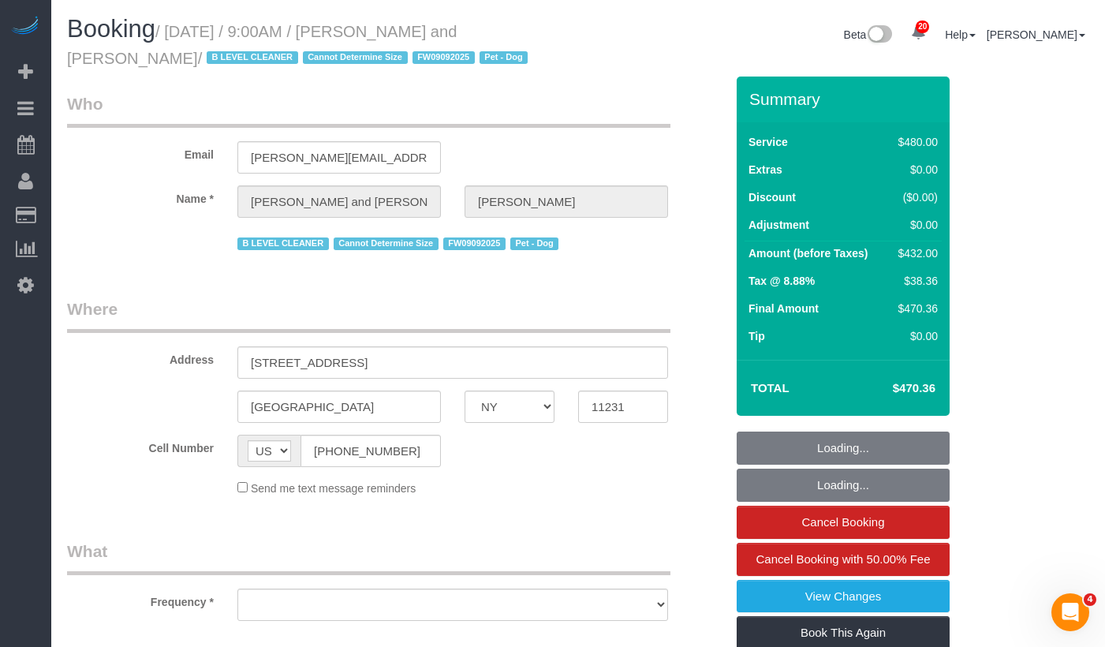
select select "number:72"
select select "number:13"
select select "number:5"
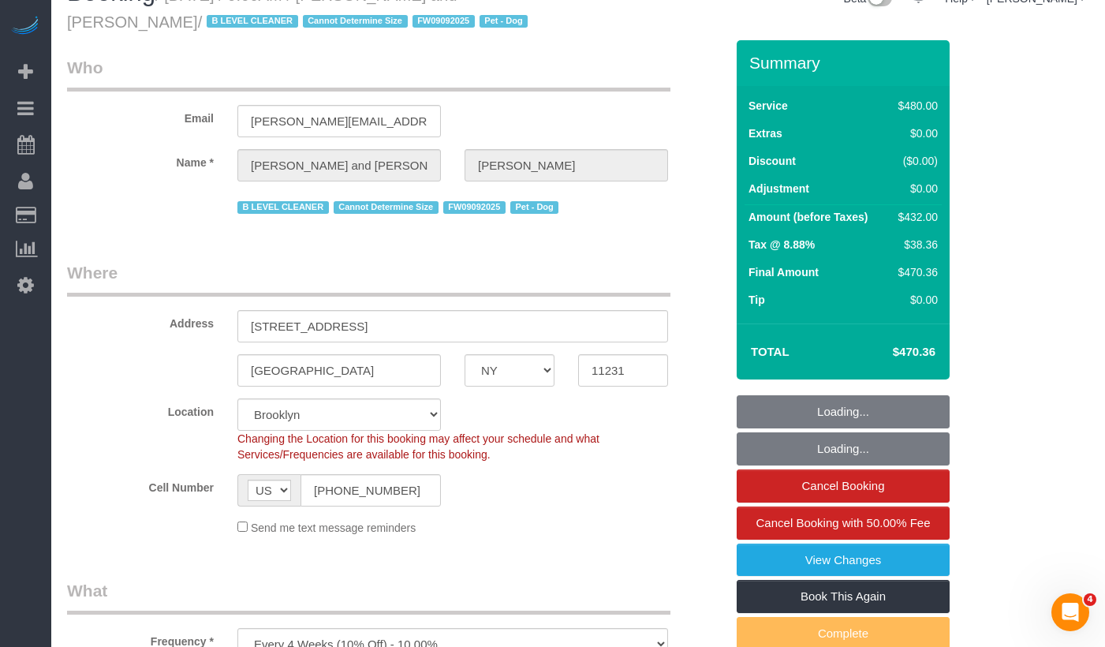
select select "2"
select select "180"
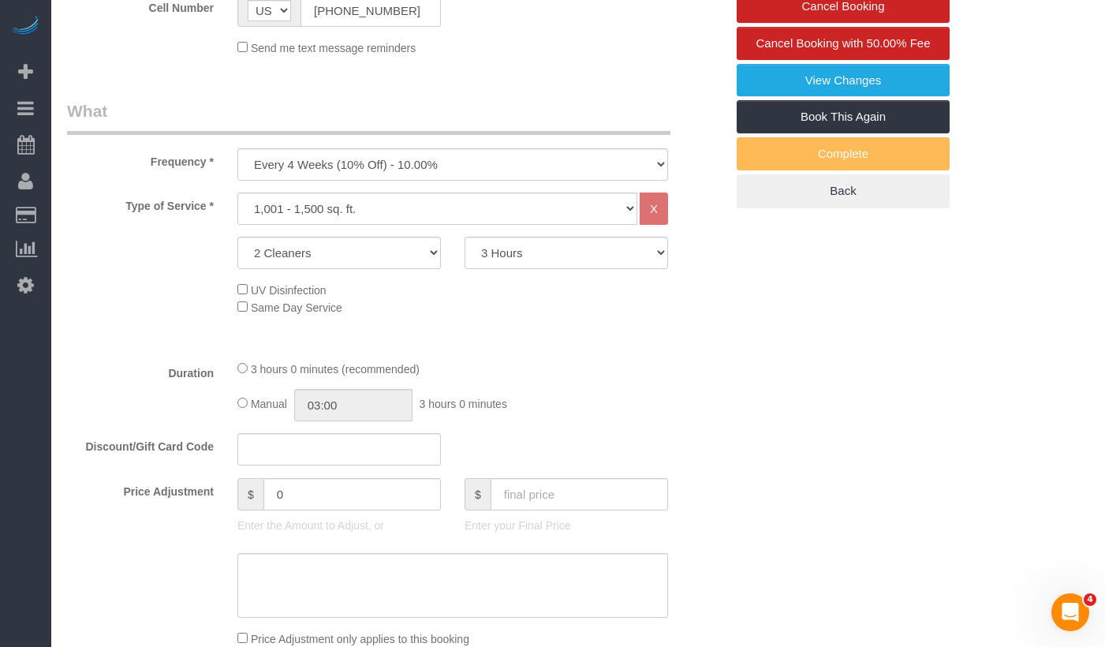
select select "spot46"
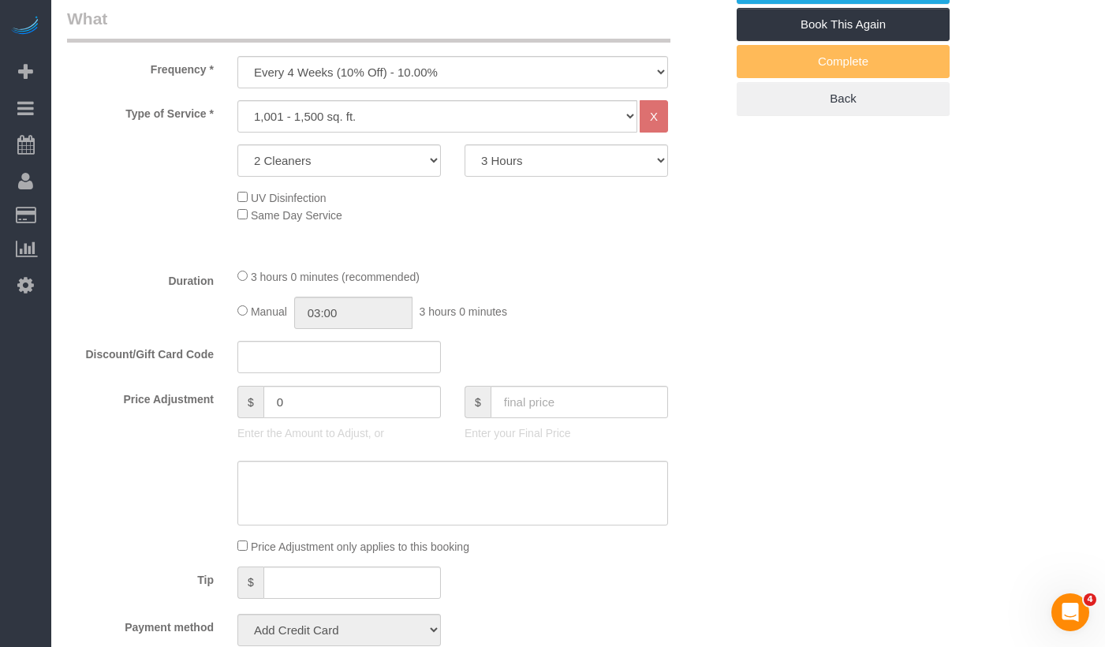
select select "object:1455"
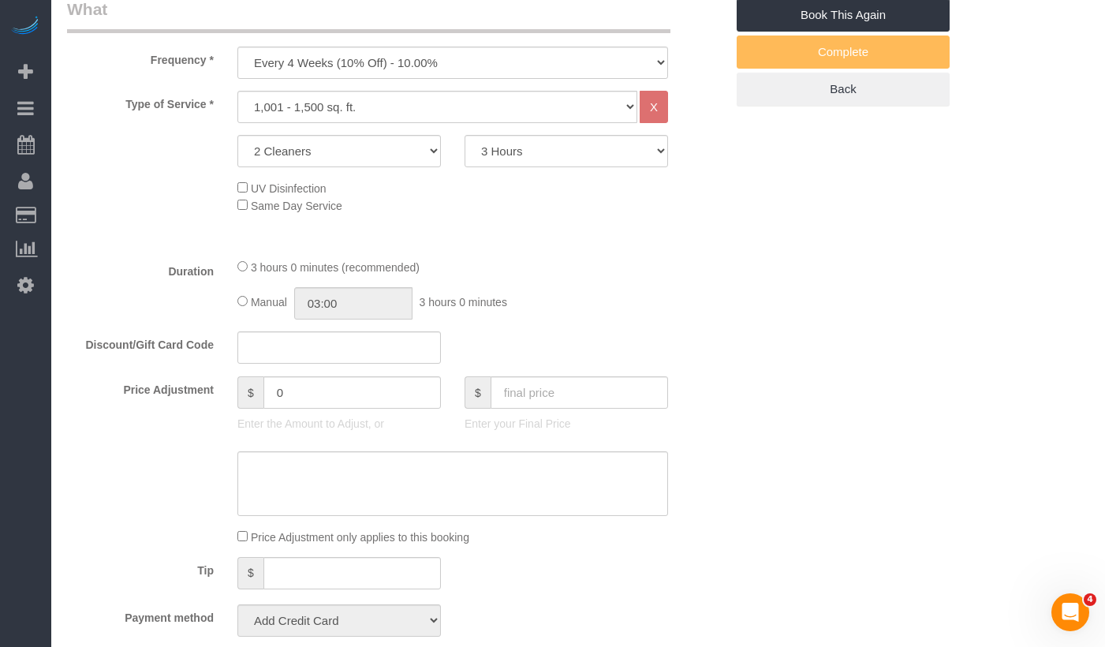
select select "string:stripe-pm_1Fy8G54VGloSiKo73PStrBvB"
click at [523, 152] on select "2 Hours 2.5 Hours 3 Hours 3.5 Hours 4 Hours 4.5 Hours 5 Hours 5.5 Hours 6 Hours…" at bounding box center [567, 151] width 204 height 32
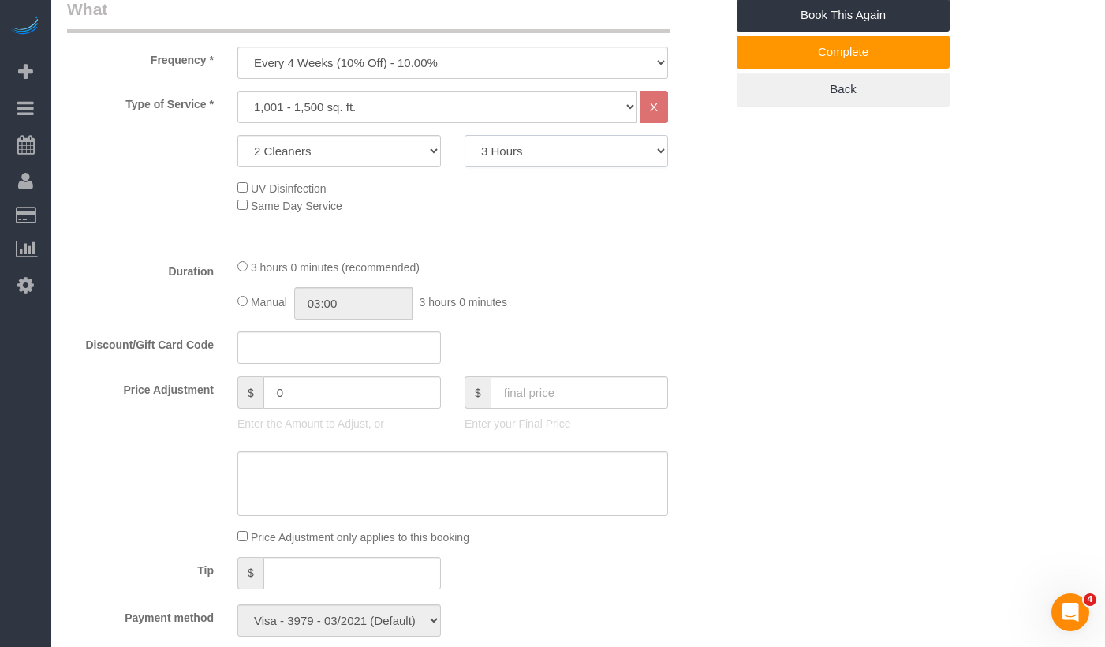
select select "240"
click at [465, 135] on select "2 Hours 2.5 Hours 3 Hours 3.5 Hours 4 Hours 4.5 Hours 5 Hours 5.5 Hours 6 Hours…" at bounding box center [567, 151] width 204 height 32
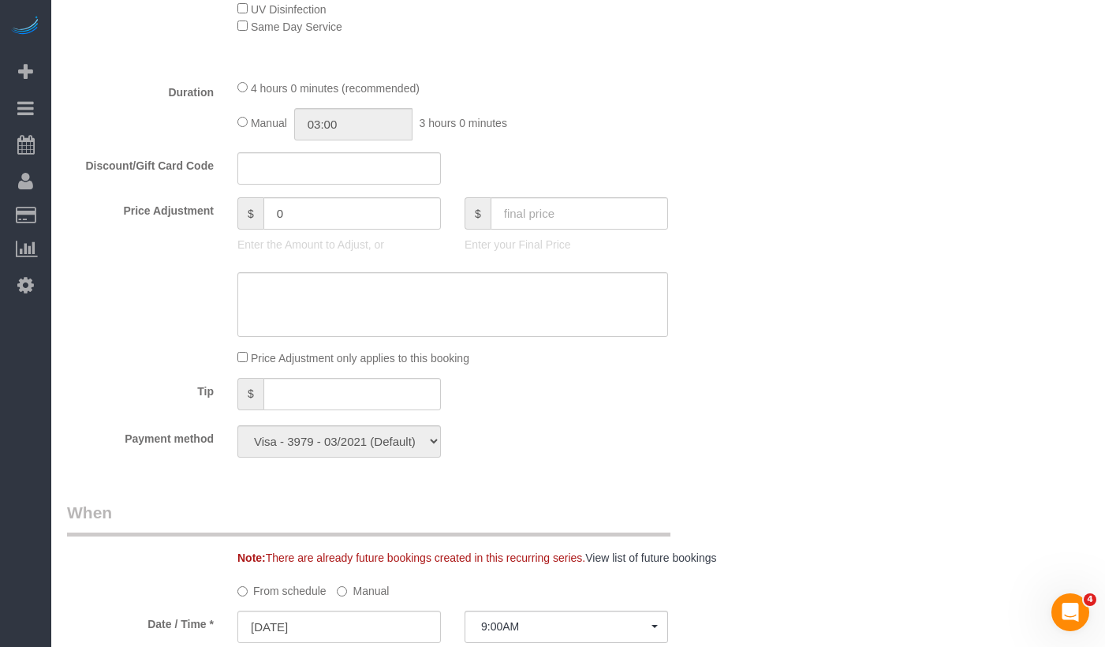
scroll to position [783, 0]
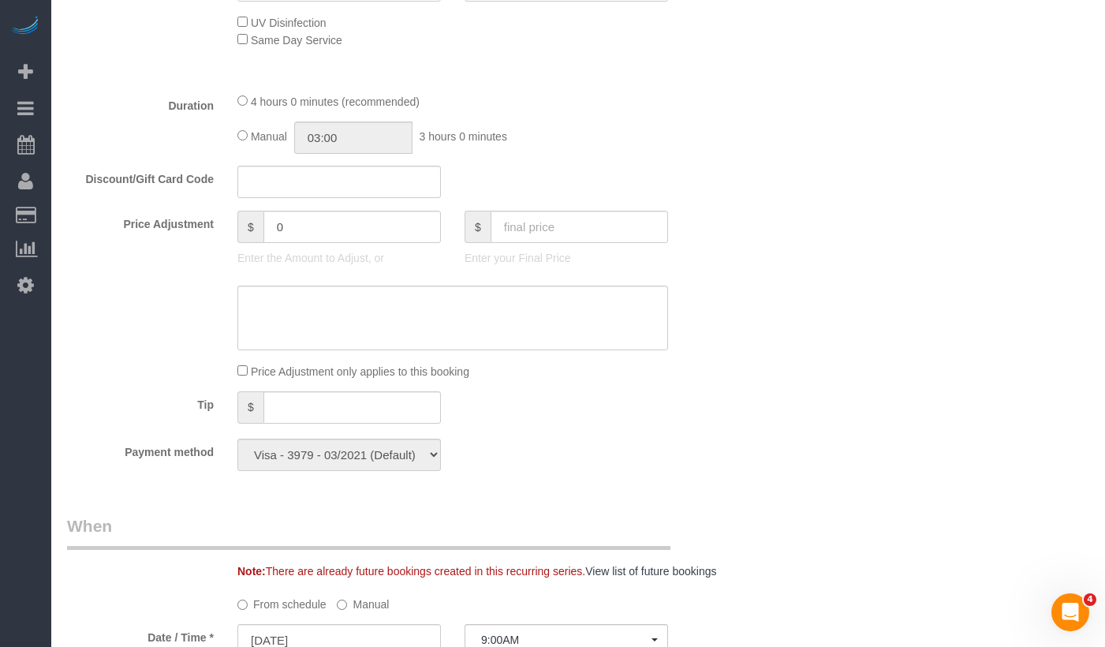
select select "spot91"
click at [319, 335] on textarea at bounding box center [452, 318] width 431 height 65
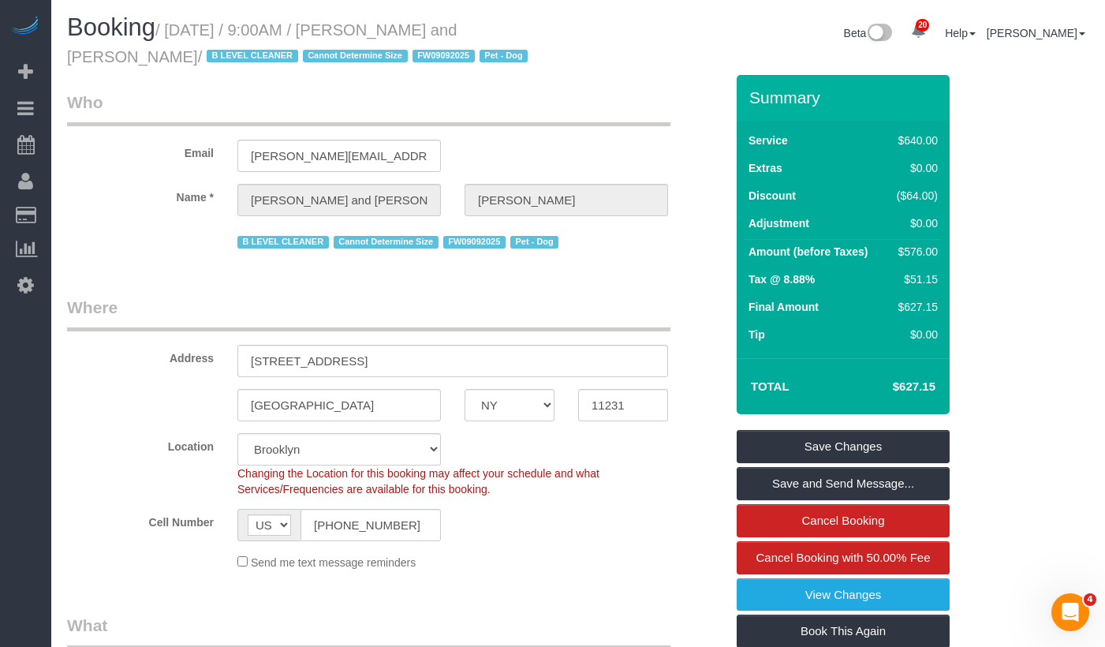
scroll to position [0, 0]
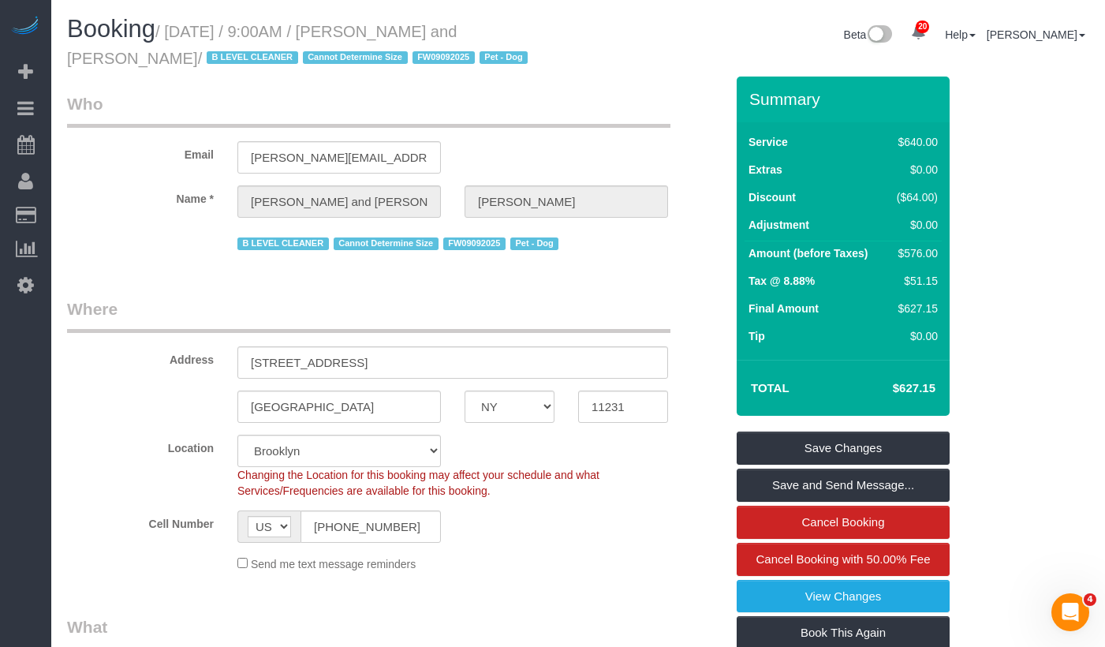
type textarea "Customer approved 1hr extra per cleaner"
click at [920, 379] on td "$627.15" at bounding box center [890, 387] width 103 height 39
drag, startPoint x: 920, startPoint y: 379, endPoint x: 902, endPoint y: 390, distance: 21.2
click at [919, 379] on td "$627.15" at bounding box center [890, 387] width 103 height 39
click at [902, 390] on h4 "$627.15" at bounding box center [891, 388] width 90 height 13
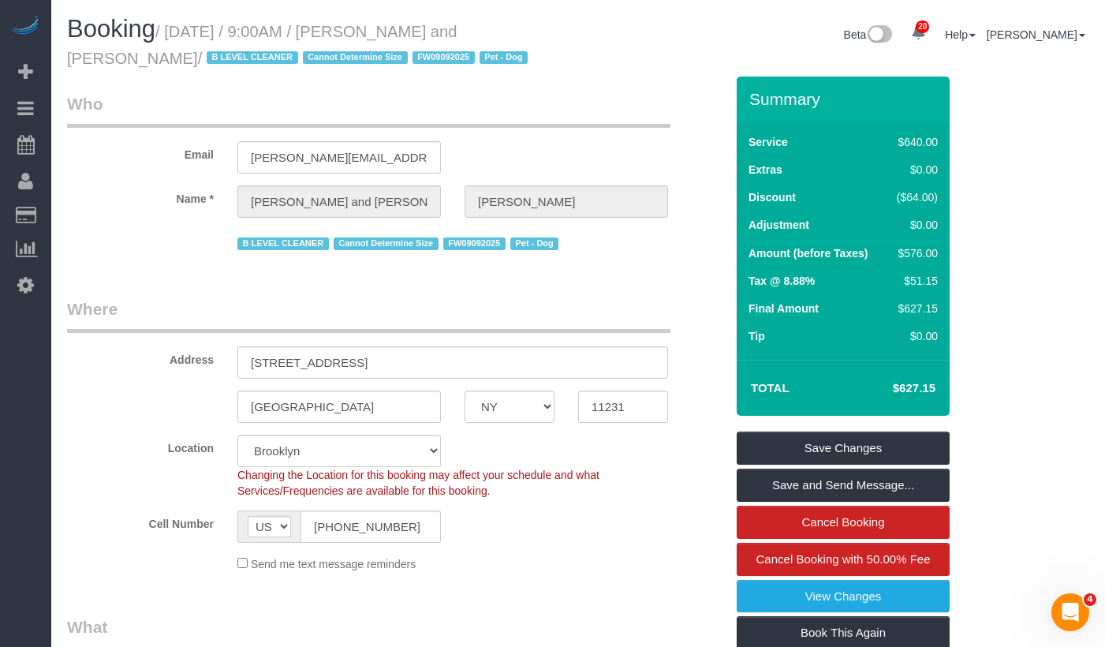
click at [902, 390] on h4 "$627.15" at bounding box center [891, 388] width 90 height 13
copy h4 "627.15"
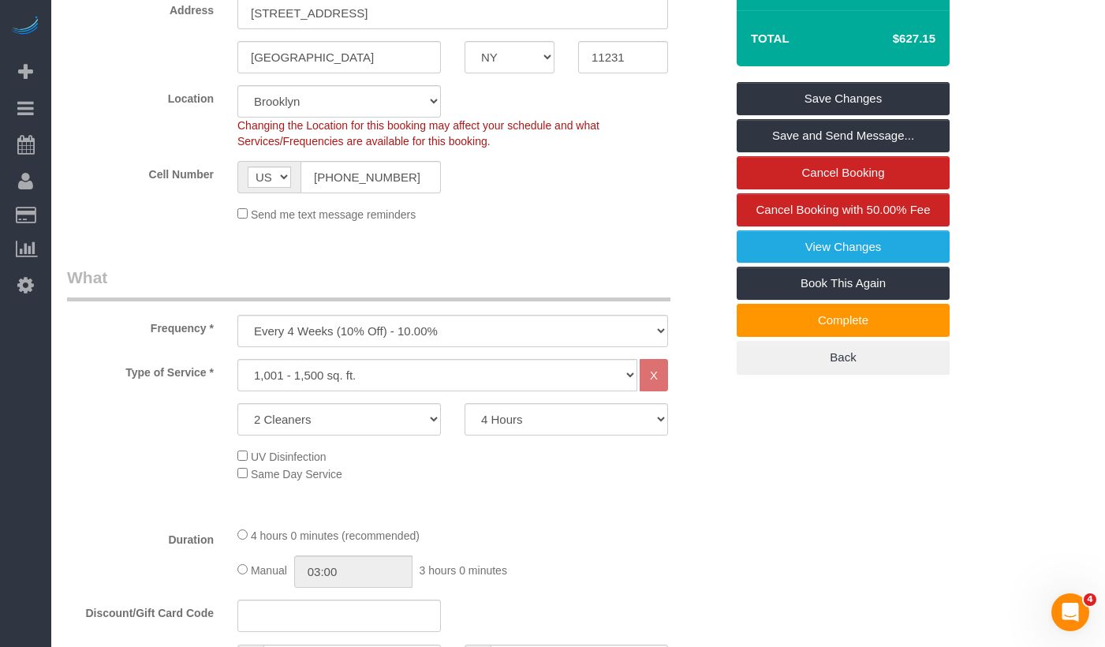
scroll to position [290, 0]
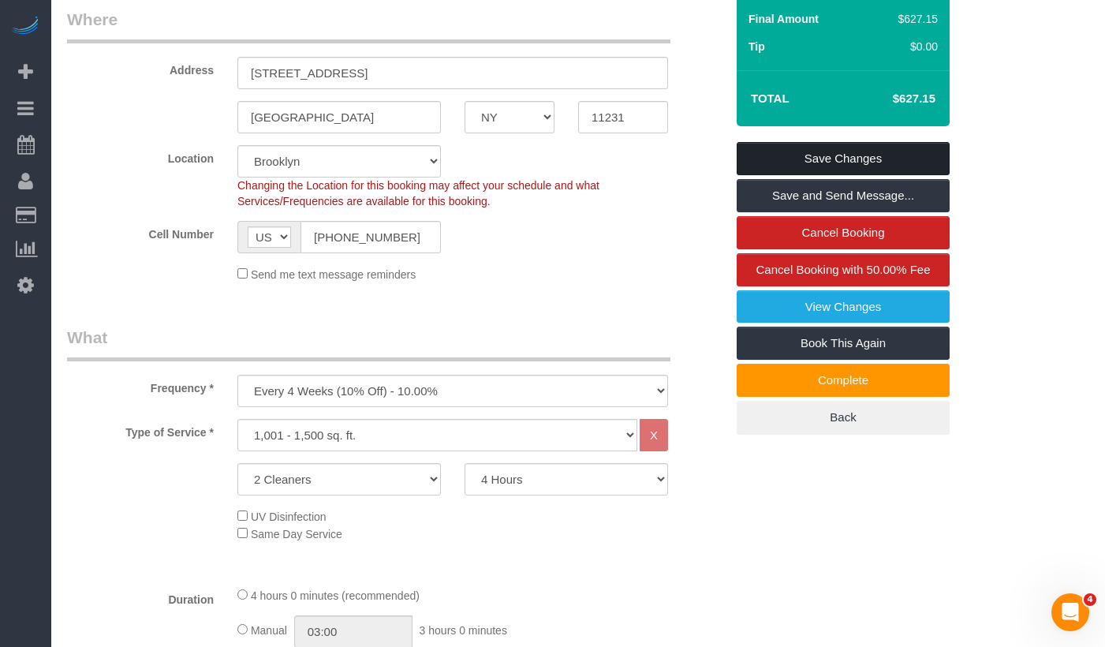
click at [798, 161] on link "Save Changes" at bounding box center [843, 158] width 213 height 33
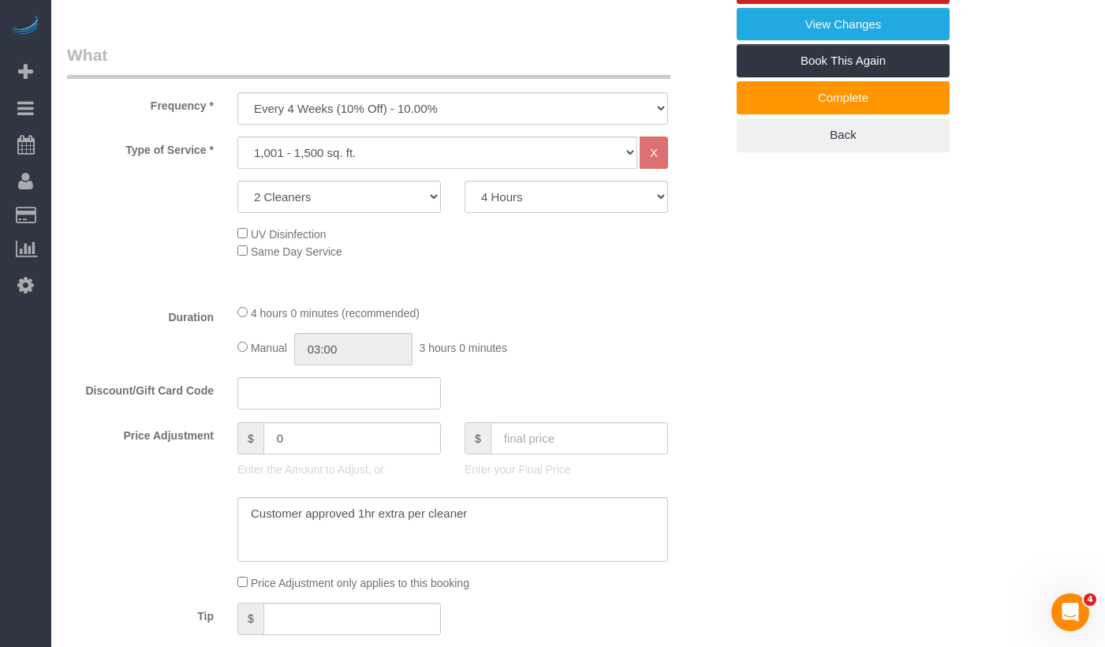
scroll to position [550, 0]
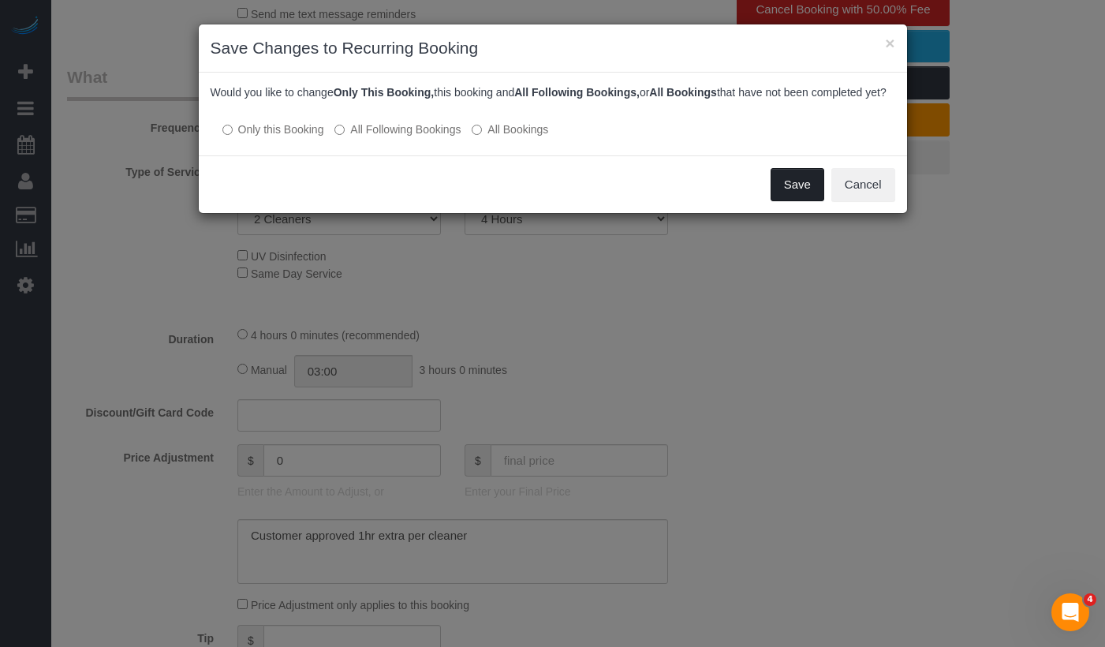
click at [780, 201] on button "Save" at bounding box center [798, 184] width 54 height 33
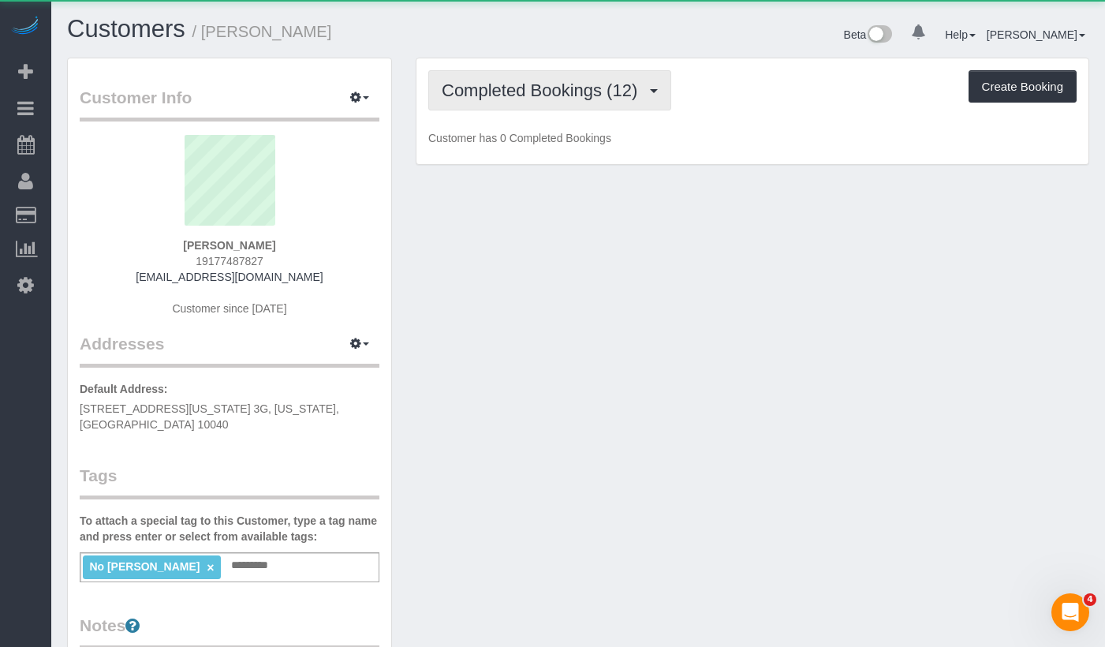
click at [583, 99] on span "Completed Bookings (12)" at bounding box center [544, 90] width 204 height 20
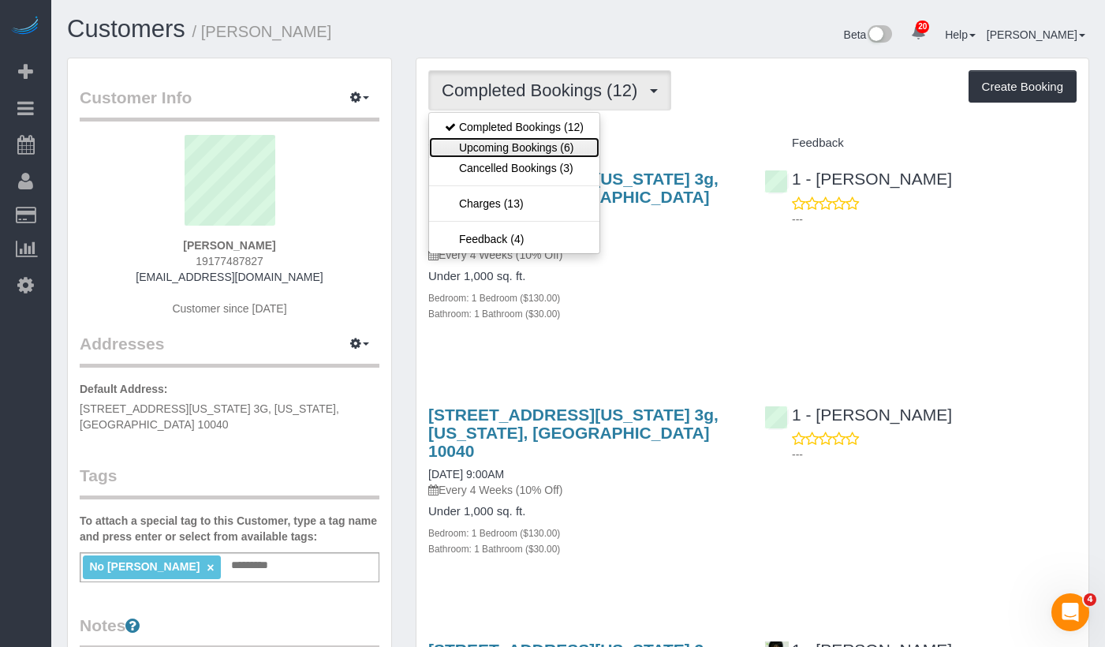
click at [540, 142] on link "Upcoming Bookings (6)" at bounding box center [514, 147] width 170 height 21
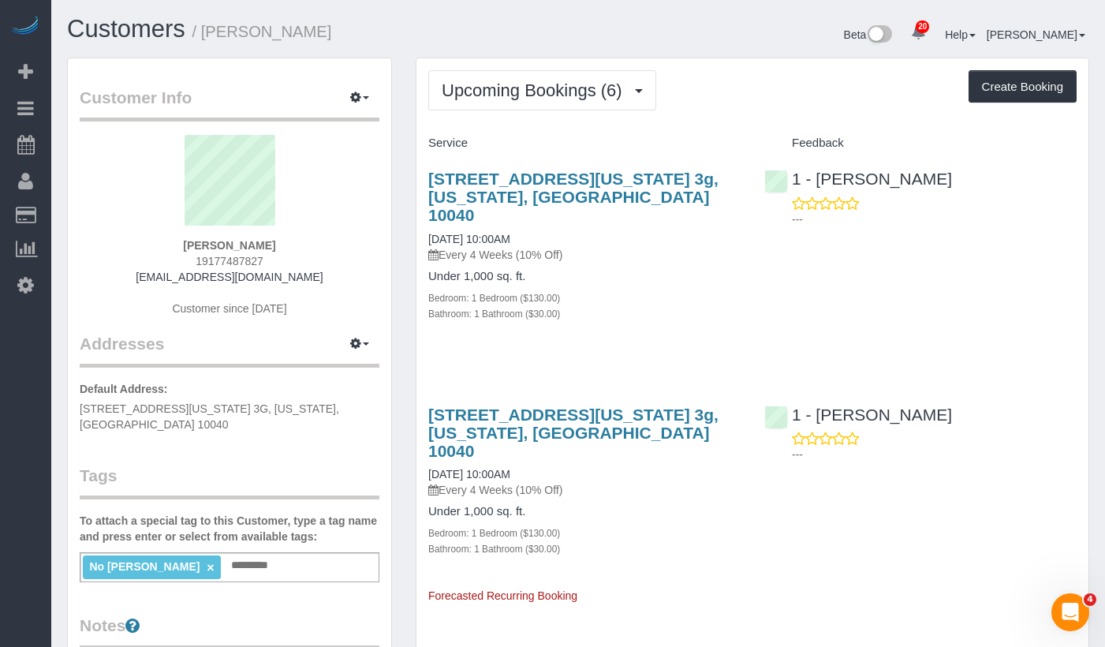
scroll to position [2, 0]
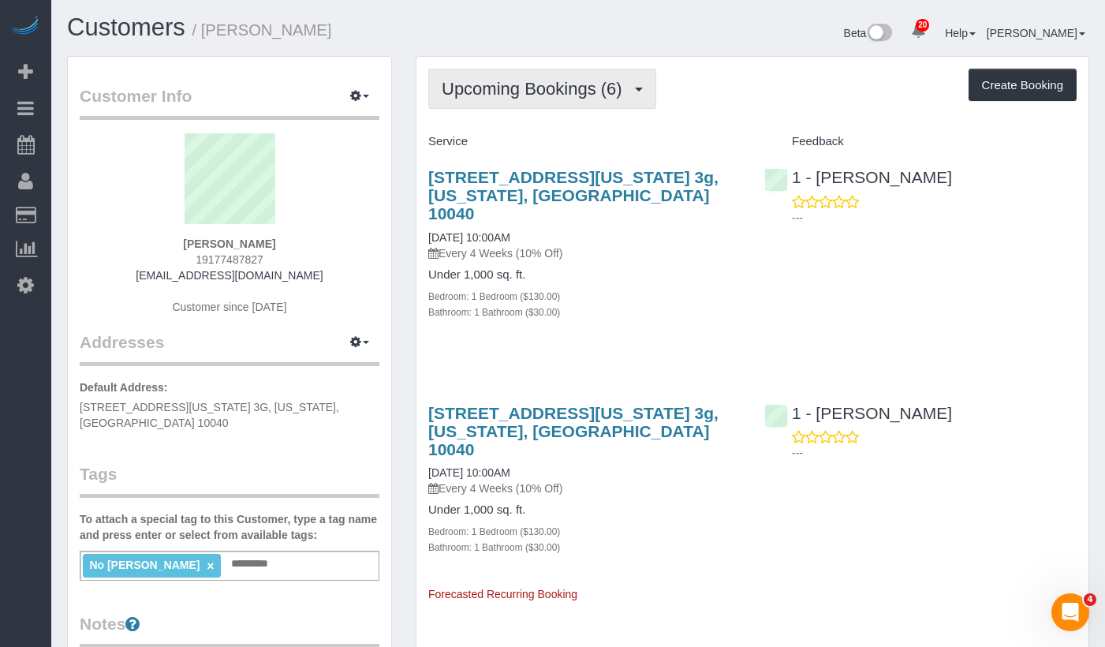
click at [508, 107] on button "Upcoming Bookings (6)" at bounding box center [542, 89] width 228 height 40
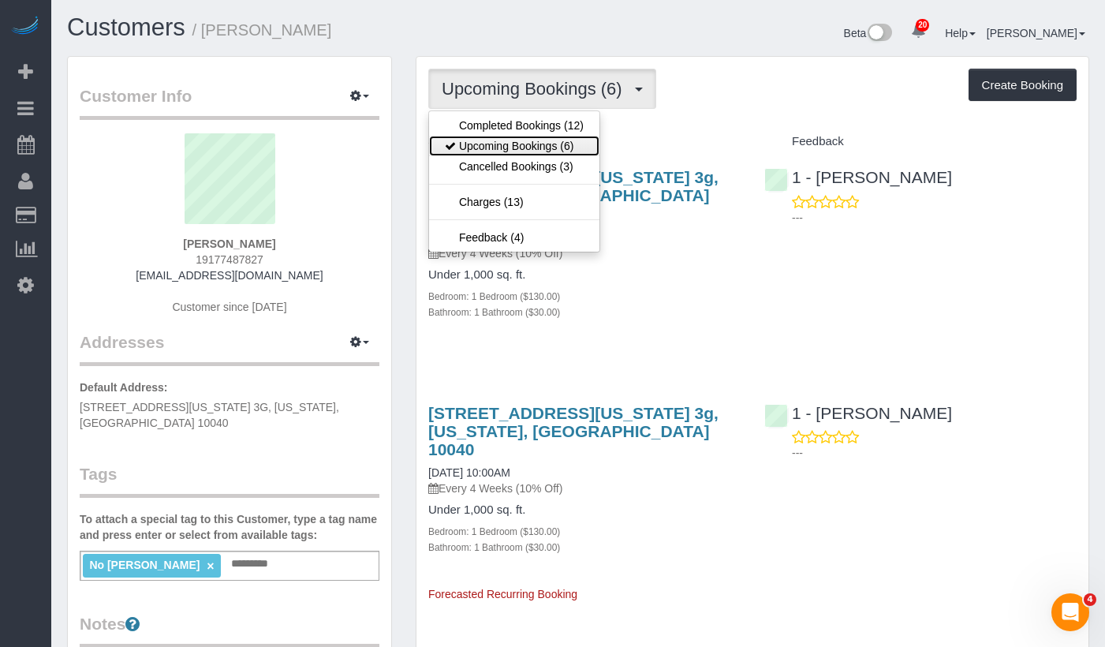
click at [510, 145] on link "Upcoming Bookings (6)" at bounding box center [514, 146] width 170 height 21
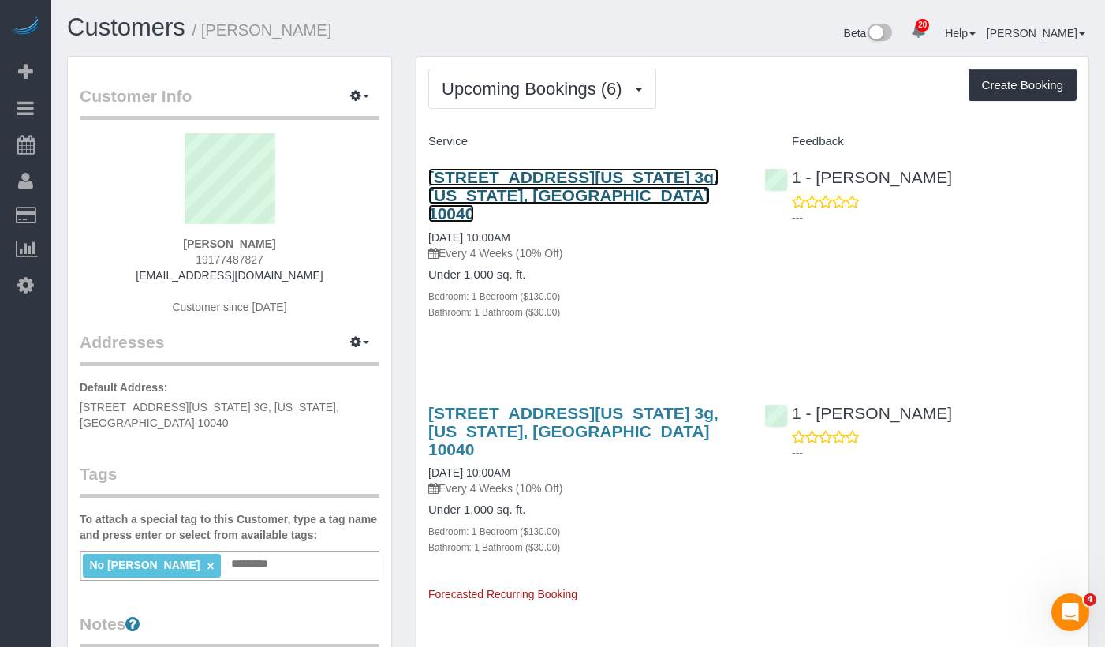
click at [466, 191] on link "[STREET_ADDRESS][US_STATE] 3g, [US_STATE], [GEOGRAPHIC_DATA] 10040" at bounding box center [573, 195] width 290 height 54
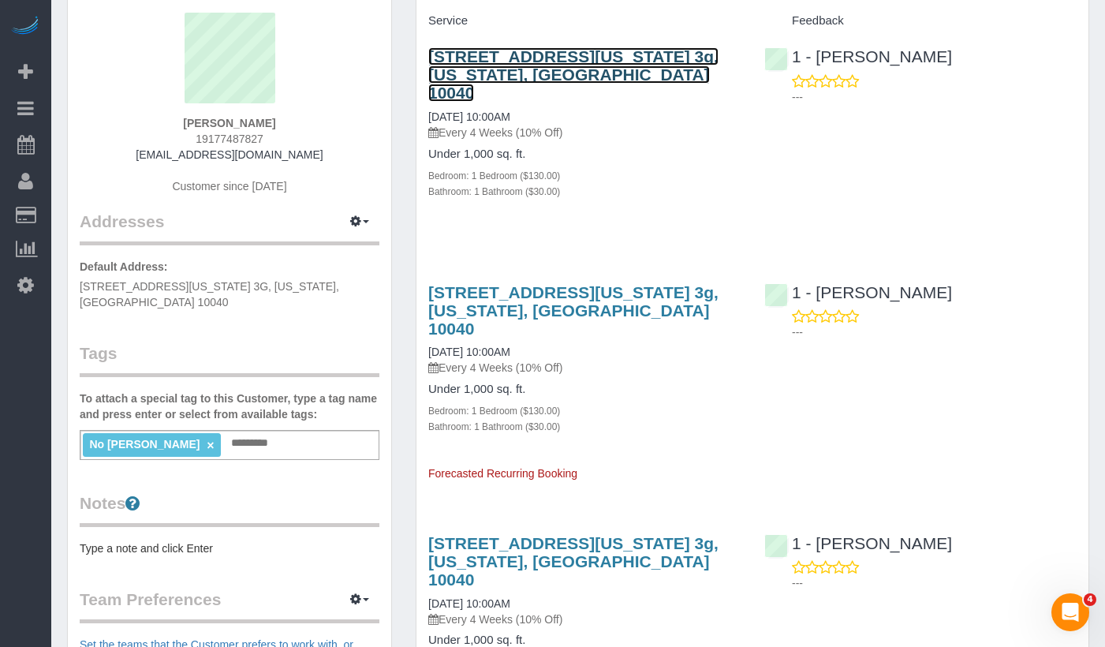
scroll to position [0, 0]
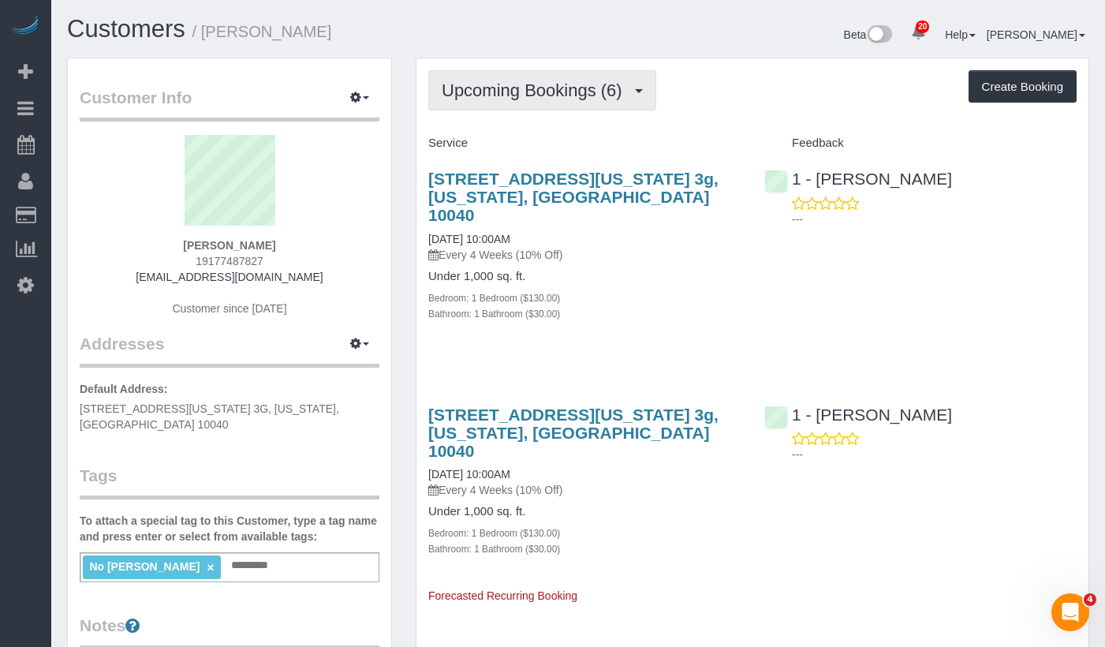
click at [511, 98] on span "Upcoming Bookings (6)" at bounding box center [536, 90] width 189 height 20
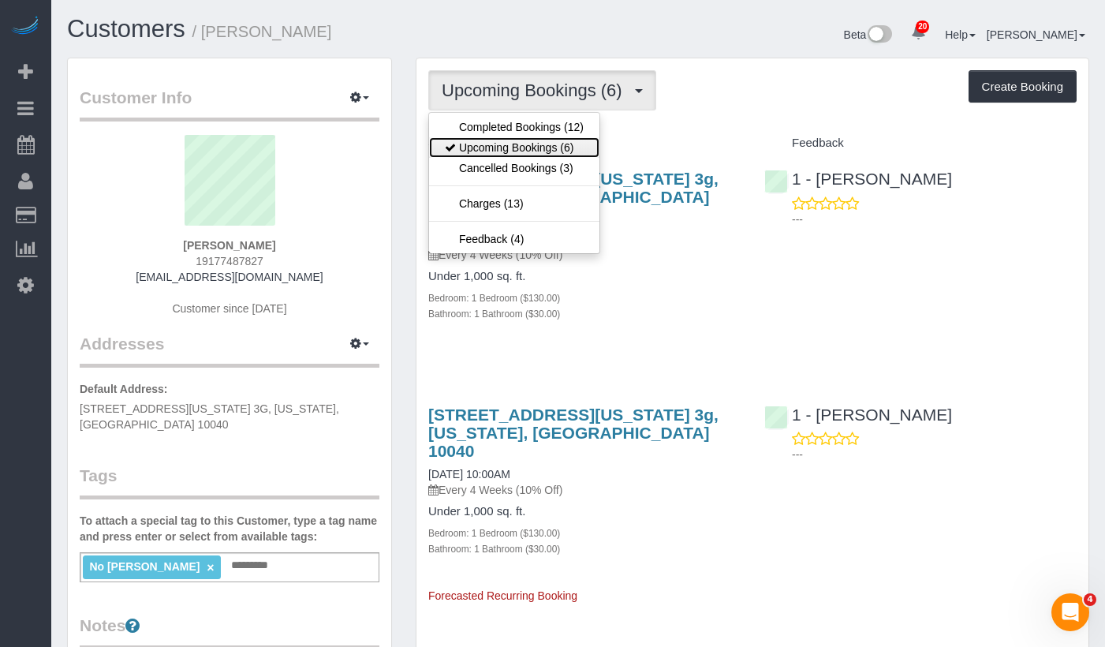
click at [537, 144] on link "Upcoming Bookings (6)" at bounding box center [514, 147] width 170 height 21
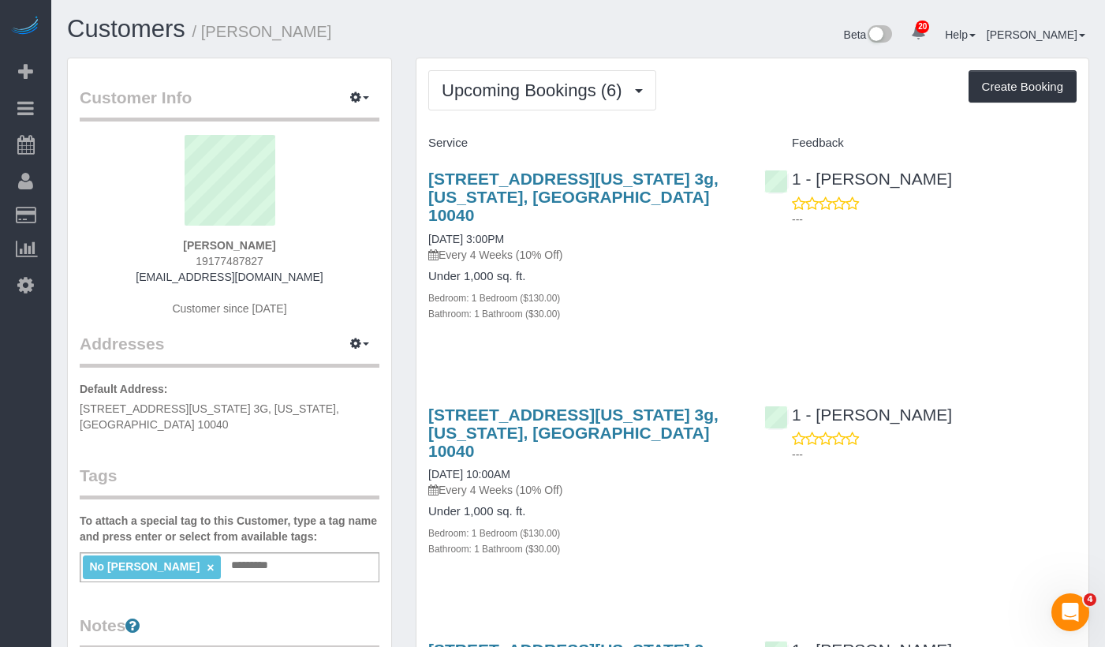
drag, startPoint x: 280, startPoint y: 245, endPoint x: 167, endPoint y: 241, distance: 112.9
click at [167, 241] on div "[PERSON_NAME] 19177487827 [EMAIL_ADDRESS][DOMAIN_NAME] Customer since [DATE]" at bounding box center [230, 233] width 300 height 197
copy strong "[PERSON_NAME]"
click at [219, 247] on strong "[PERSON_NAME]" at bounding box center [229, 245] width 92 height 13
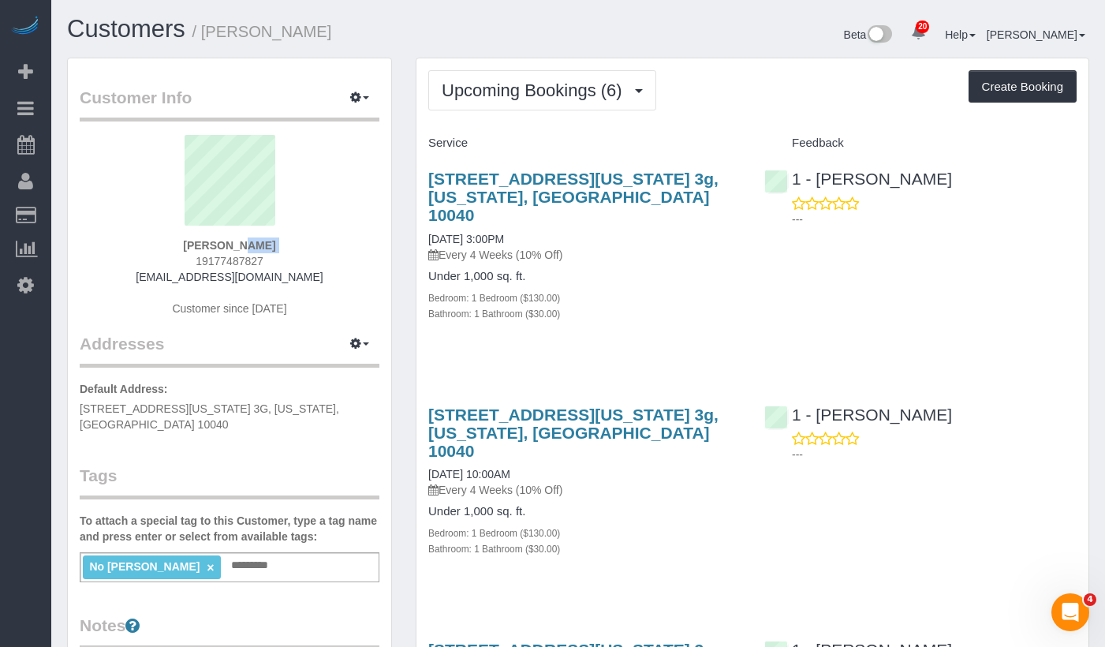
click at [219, 247] on strong "[PERSON_NAME]" at bounding box center [229, 245] width 92 height 13
copy div "[PERSON_NAME]"
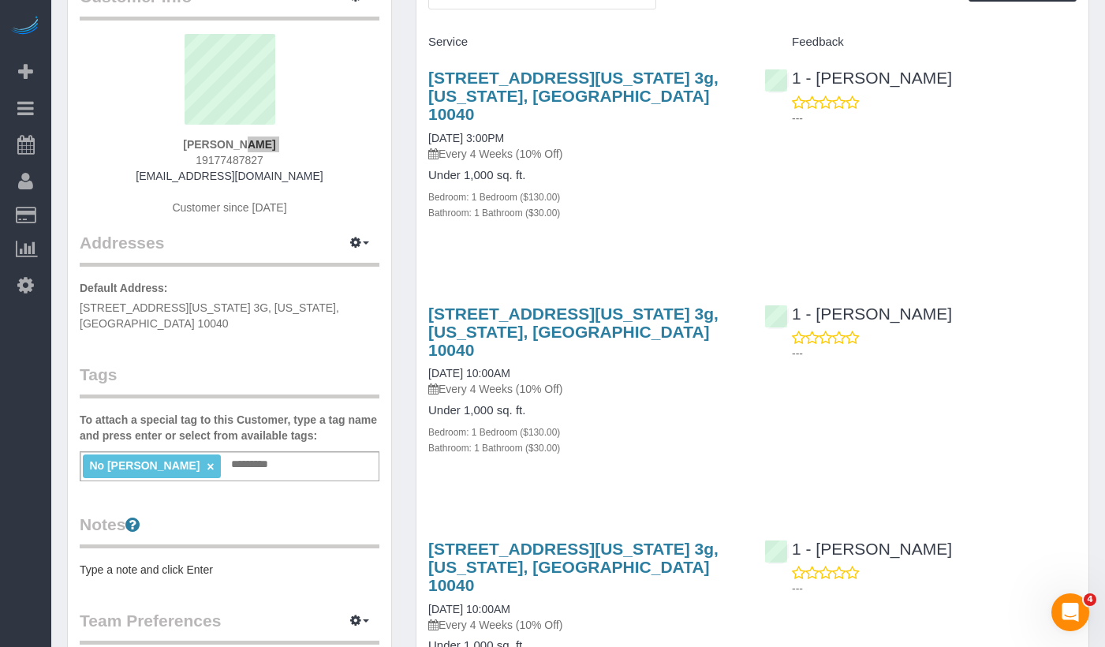
scroll to position [103, 0]
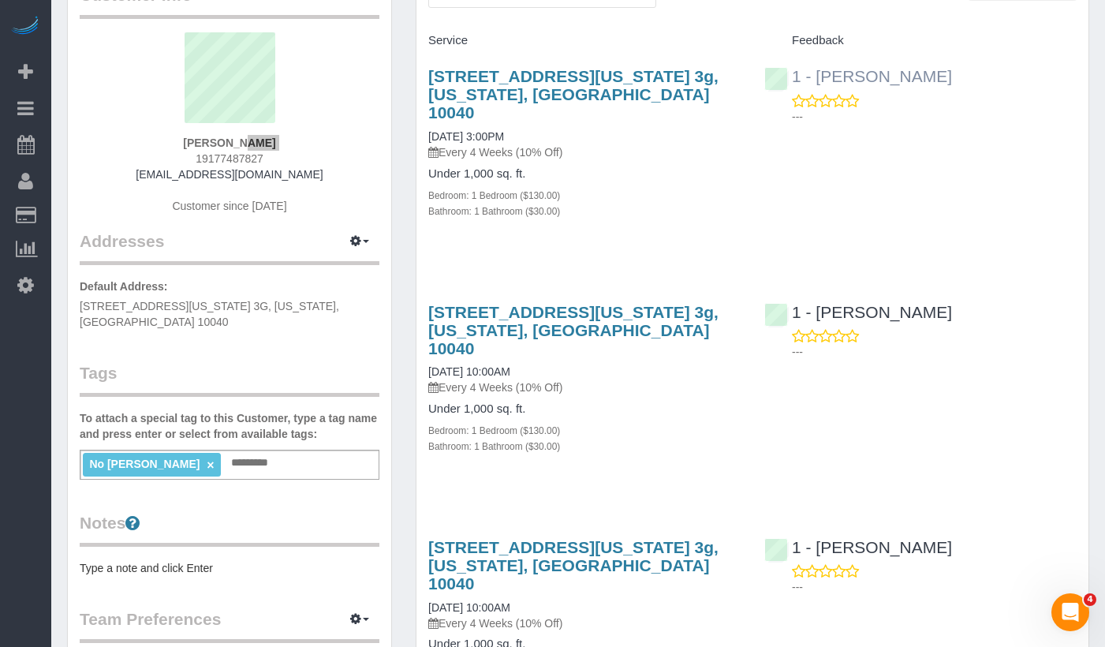
drag, startPoint x: 906, startPoint y: 75, endPoint x: 817, endPoint y: 75, distance: 89.2
click at [817, 75] on div "1 - [PERSON_NAME]" at bounding box center [863, 76] width 196 height 19
copy link "[PERSON_NAME]"
drag, startPoint x: 535, startPoint y: 116, endPoint x: 429, endPoint y: 114, distance: 105.7
click at [429, 114] on div "[STREET_ADDRESS][US_STATE] 3g, [US_STATE], [GEOGRAPHIC_DATA] 10040 [DATE] 3:00P…" at bounding box center [584, 113] width 312 height 93
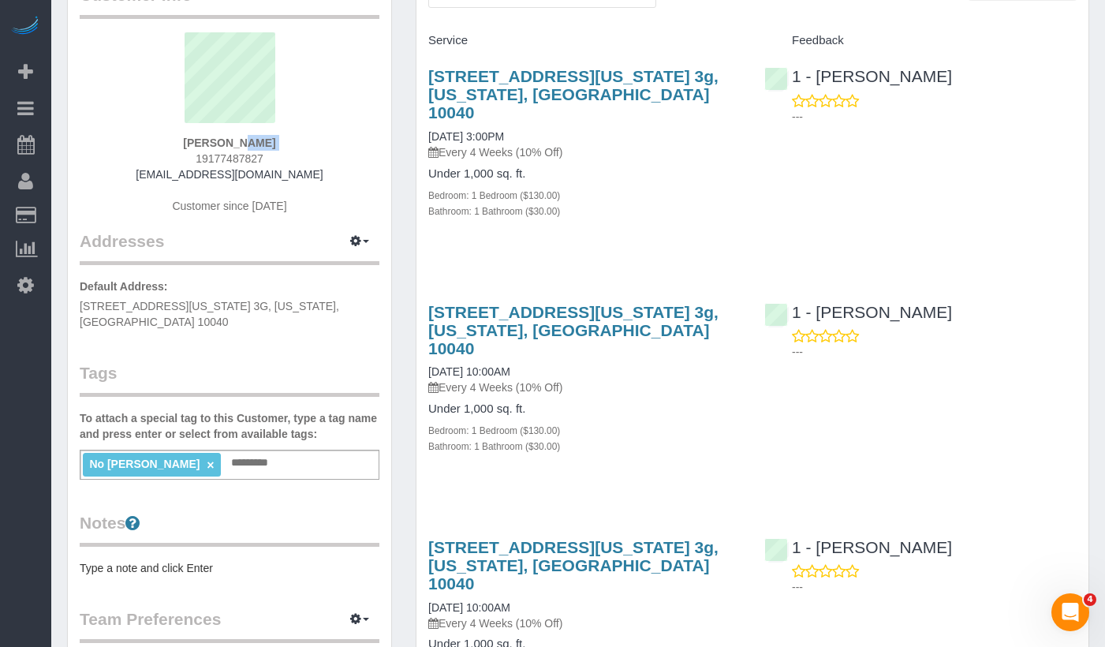
copy link "[DATE] 3:00PM"
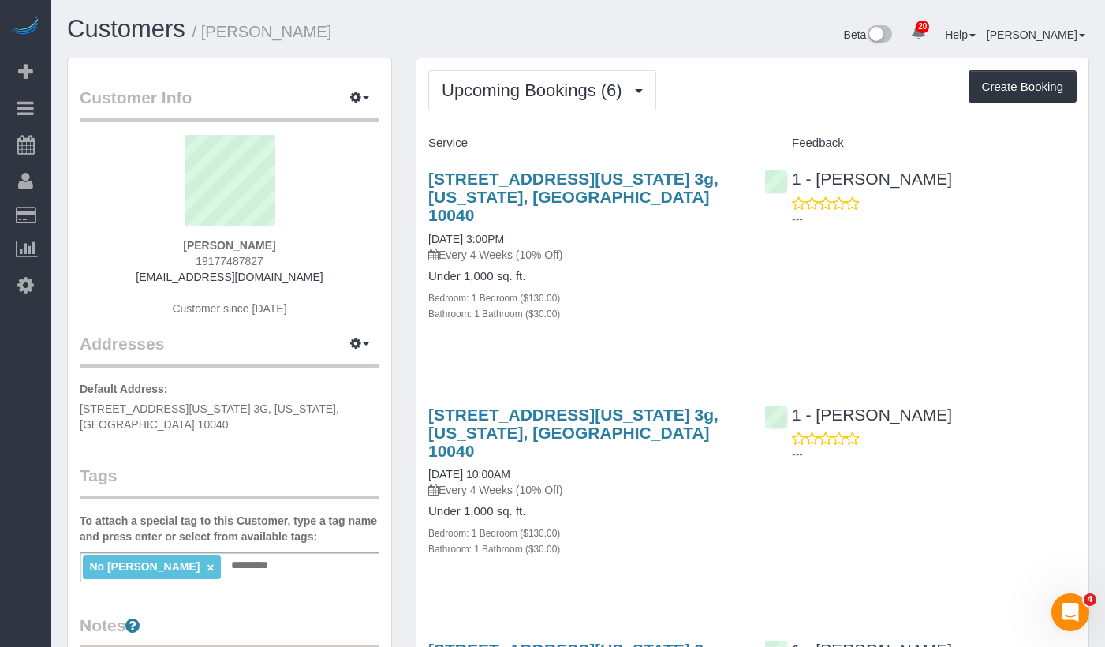
click at [679, 305] on div "Bathroom: 1 Bathroom ($30.00)" at bounding box center [584, 313] width 312 height 16
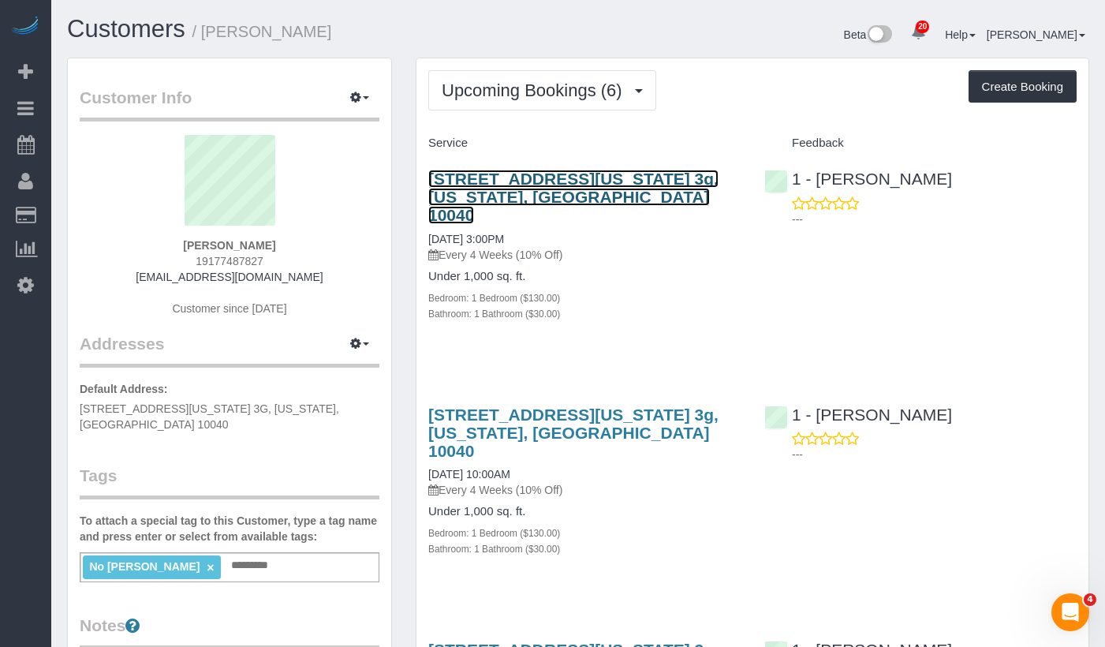
click at [513, 186] on link "[STREET_ADDRESS][US_STATE] 3g, [US_STATE], [GEOGRAPHIC_DATA] 10040" at bounding box center [573, 197] width 290 height 54
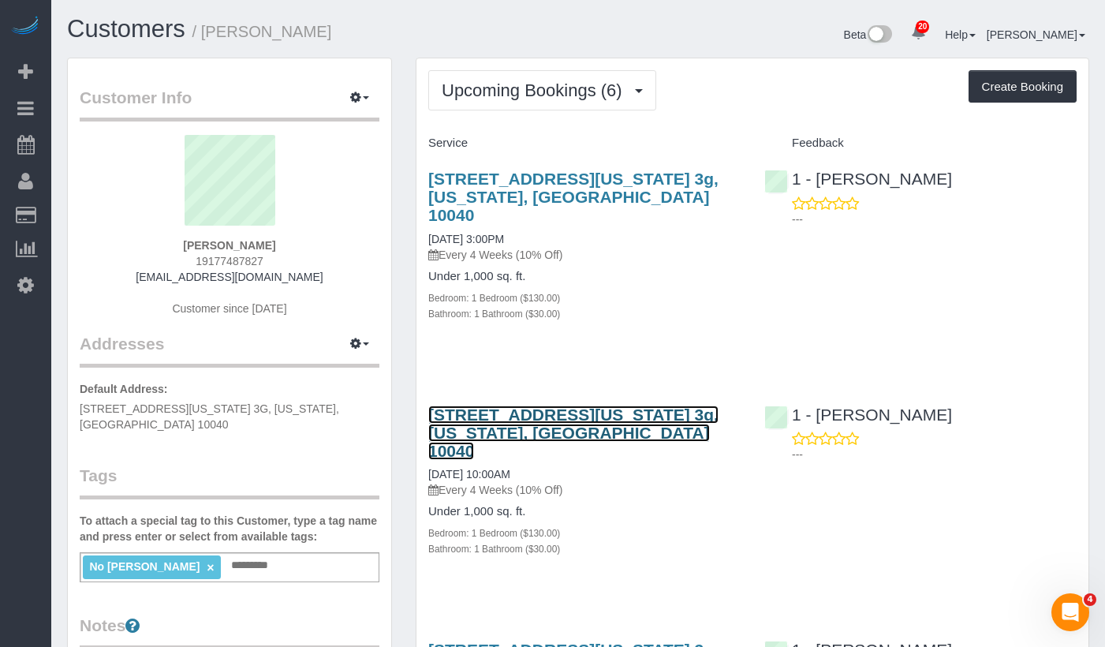
drag, startPoint x: 530, startPoint y: 404, endPoint x: 604, endPoint y: 390, distance: 75.5
click at [530, 406] on link "[STREET_ADDRESS][US_STATE] 3g, [US_STATE], [GEOGRAPHIC_DATA] 10040" at bounding box center [573, 433] width 290 height 54
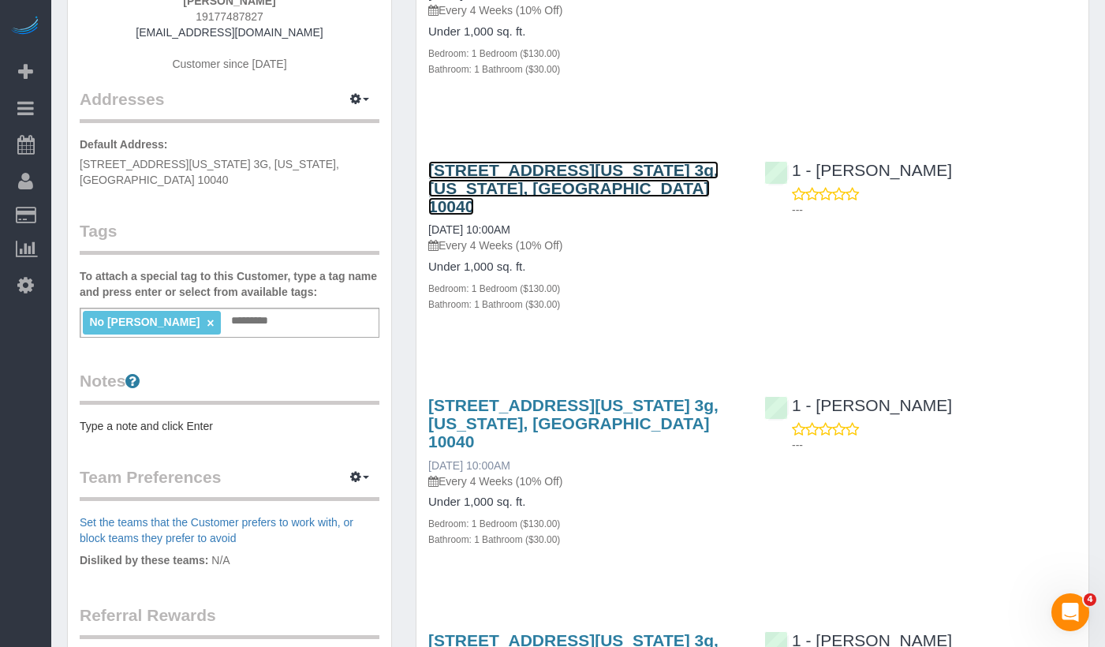
scroll to position [268, 0]
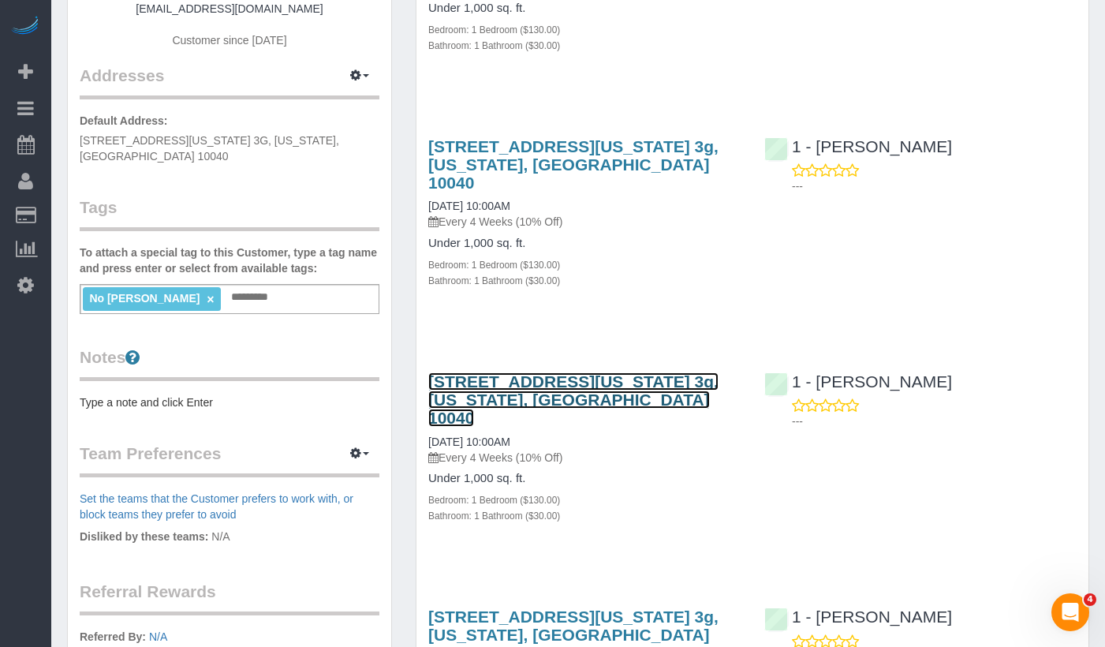
click at [492, 372] on link "[STREET_ADDRESS][US_STATE] 3g, [US_STATE], [GEOGRAPHIC_DATA] 10040" at bounding box center [573, 399] width 290 height 54
click at [491, 372] on link "[STREET_ADDRESS][US_STATE] 3g, [US_STATE], [GEOGRAPHIC_DATA] 10040" at bounding box center [573, 399] width 290 height 54
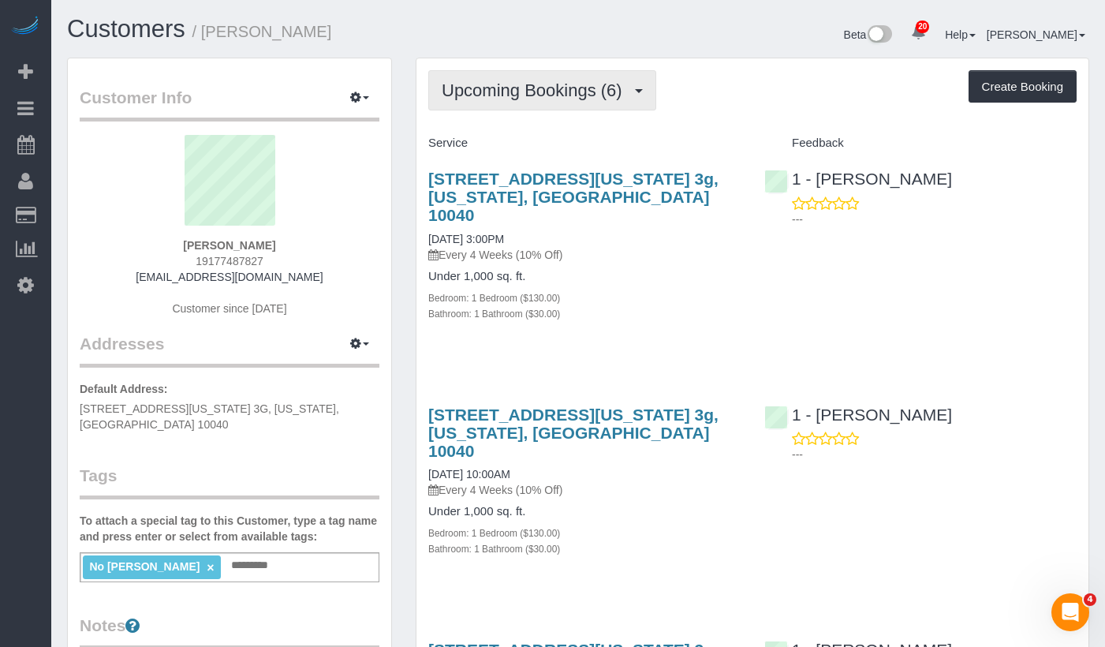
click at [510, 93] on span "Upcoming Bookings (6)" at bounding box center [536, 90] width 189 height 20
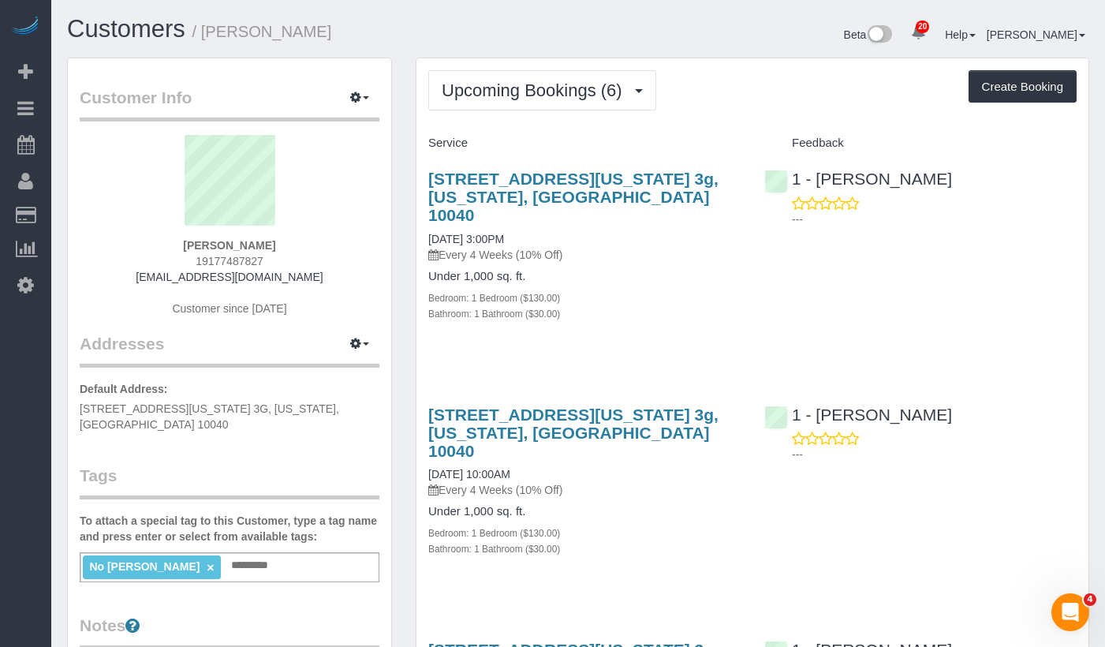
drag, startPoint x: 525, startPoint y: 220, endPoint x: 1088, endPoint y: 194, distance: 563.2
click at [428, 219] on div "[STREET_ADDRESS][US_STATE] 3g, [US_STATE], [GEOGRAPHIC_DATA] 10040 [DATE] 3:00P…" at bounding box center [584, 216] width 312 height 93
copy link "[DATE] 3:00PM"
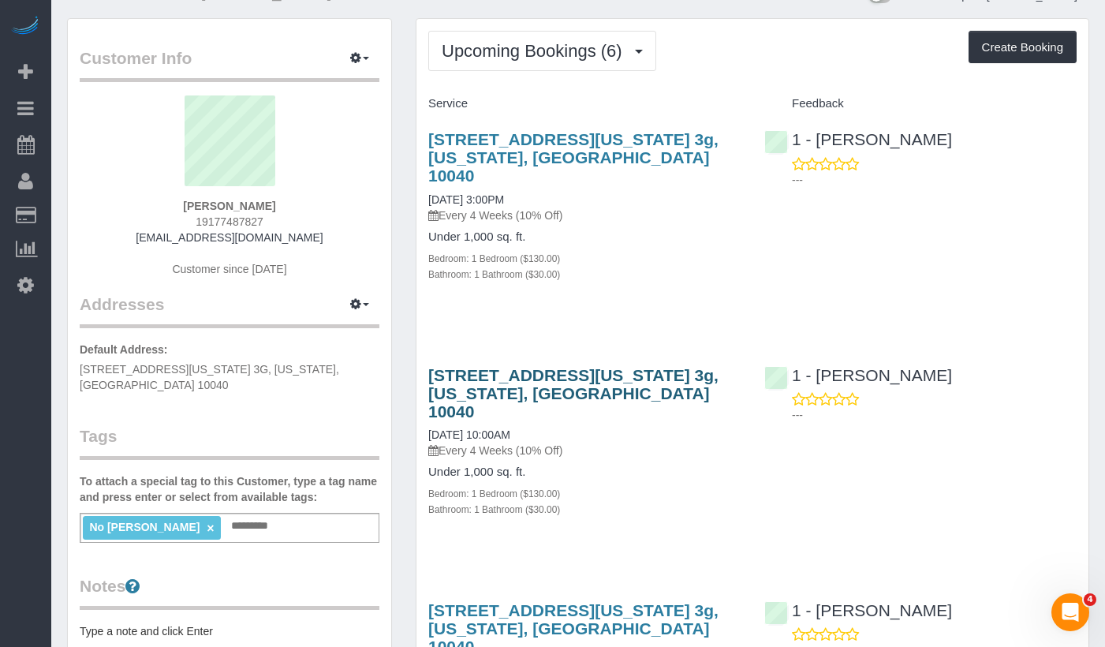
drag, startPoint x: 553, startPoint y: 397, endPoint x: 466, endPoint y: 382, distance: 88.1
click at [430, 395] on div "[STREET_ADDRESS][US_STATE] 3g, [US_STATE], [GEOGRAPHIC_DATA] 10040 [DATE] 10:00…" at bounding box center [584, 412] width 312 height 93
copy link "[DATE] 10:00AM"
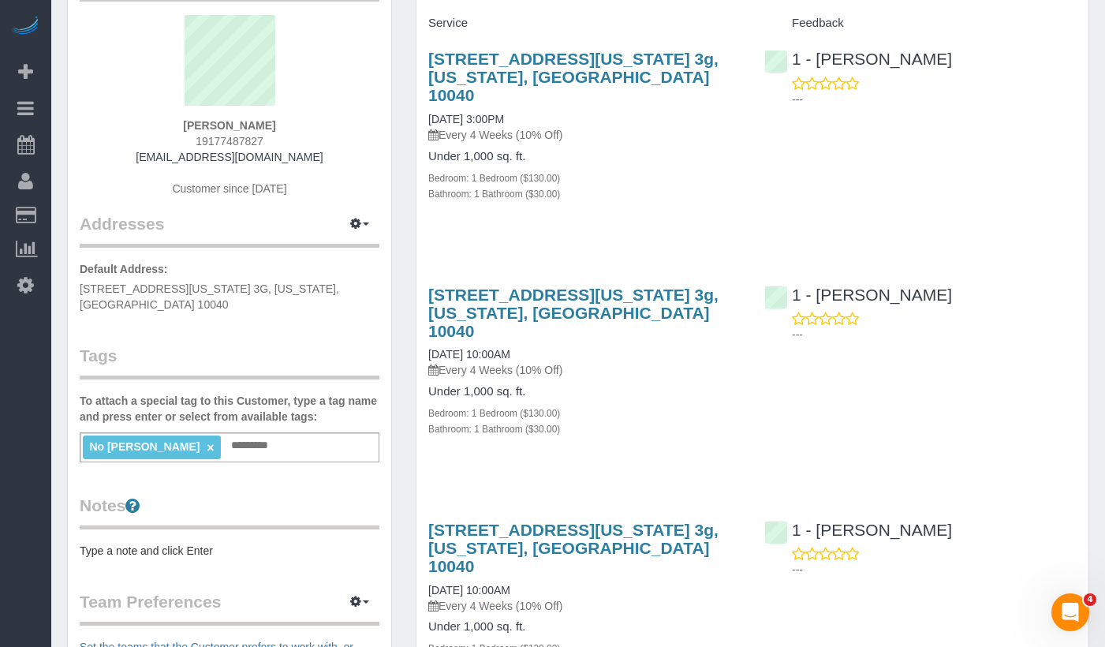
scroll to position [197, 0]
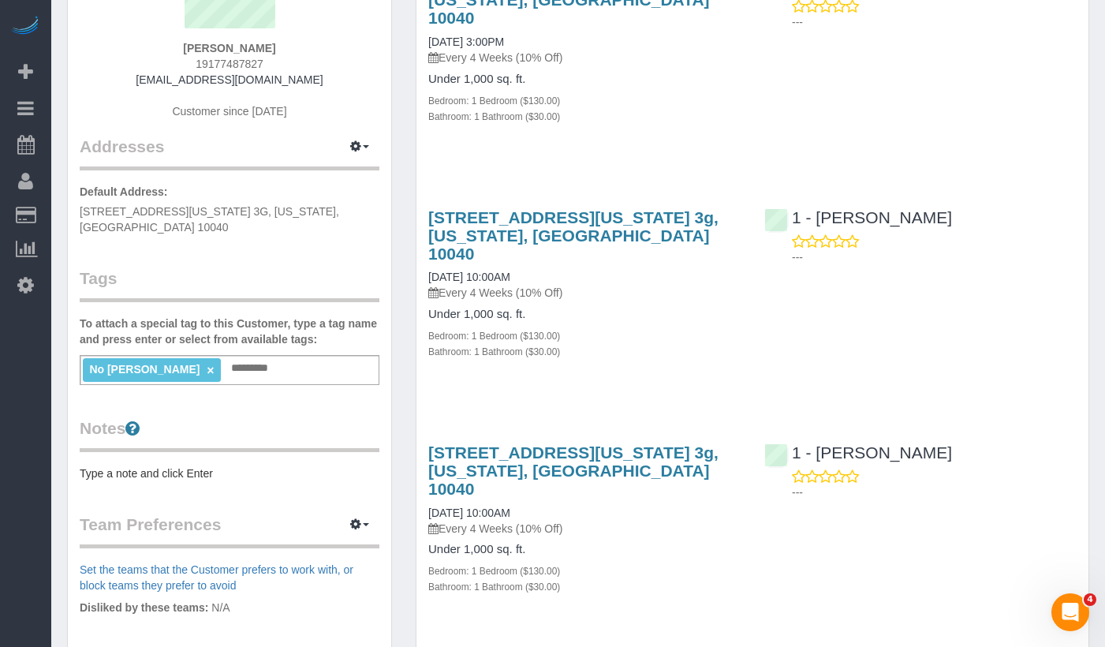
drag, startPoint x: 567, startPoint y: 456, endPoint x: 410, endPoint y: 451, distance: 157.1
copy link "[DATE] 10:00AM"
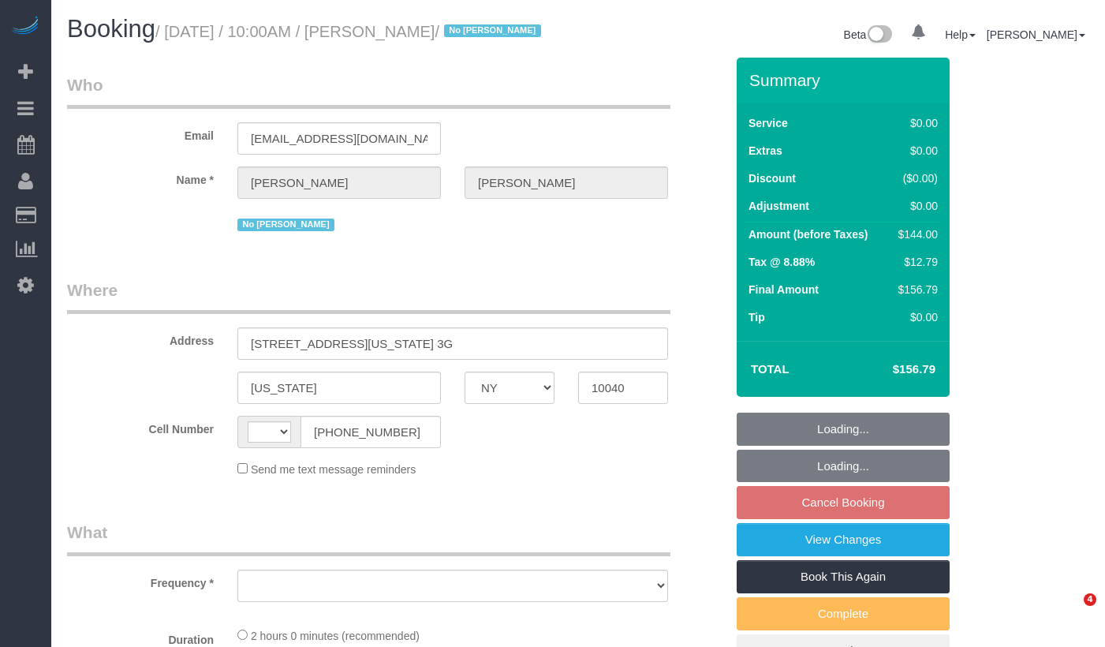
select select "NY"
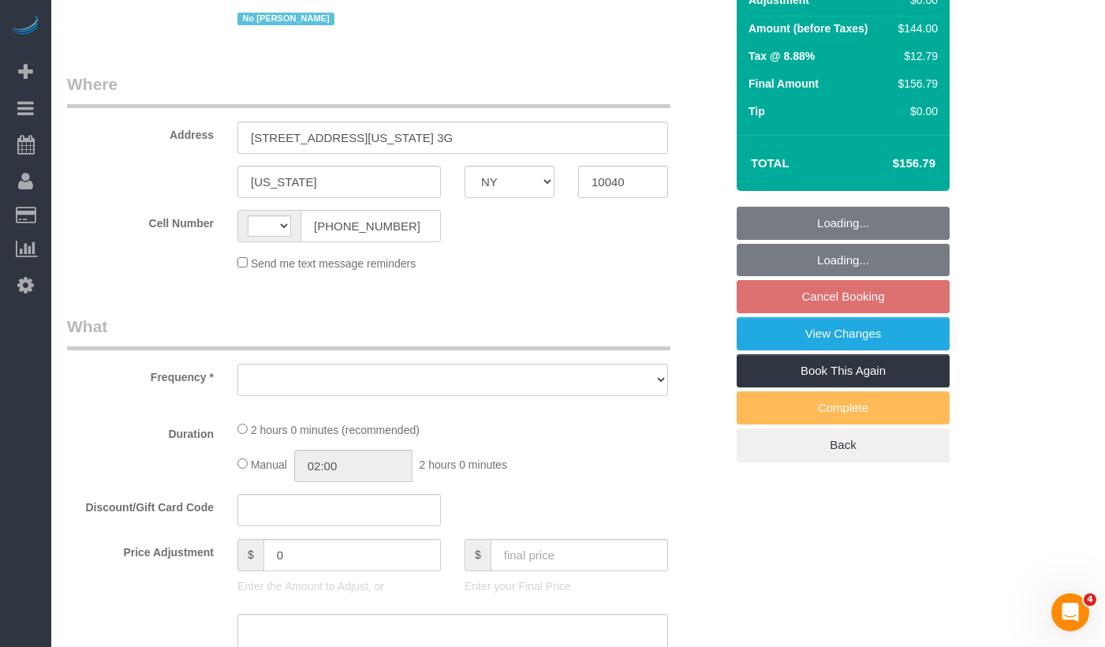
select select "string:[GEOGRAPHIC_DATA]"
select select "object:903"
select select "1"
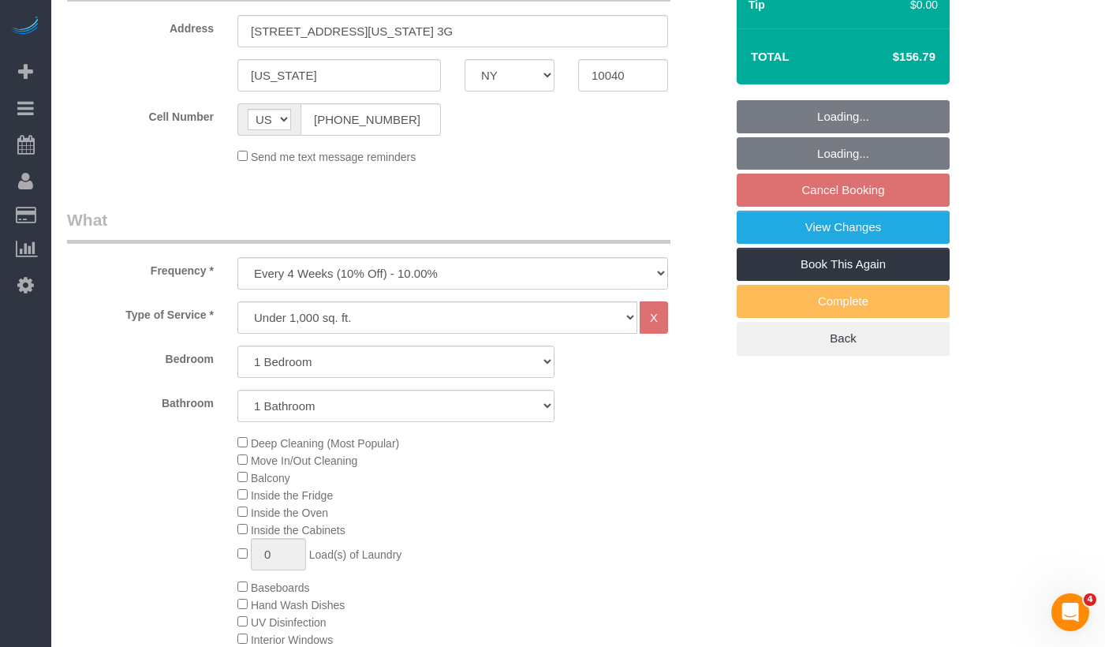
select select "string:stripe-pm_1PdvLr4VGloSiKo7KT8aVpsz"
select select "number:89"
select select "number:90"
select select "number:15"
select select "number:5"
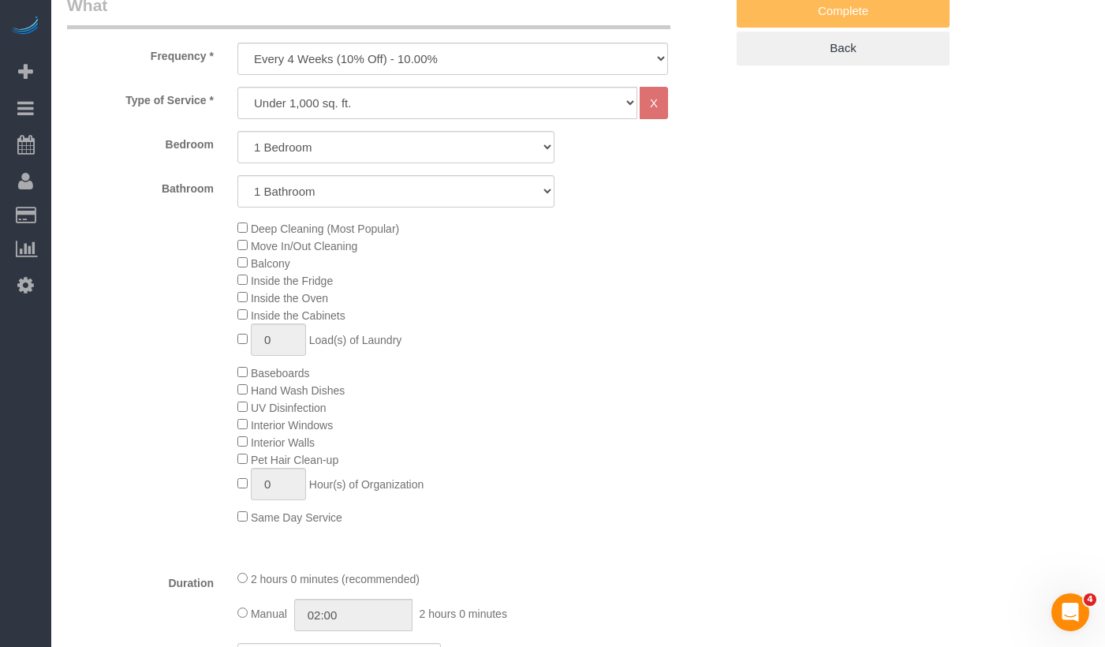
select select "spot3"
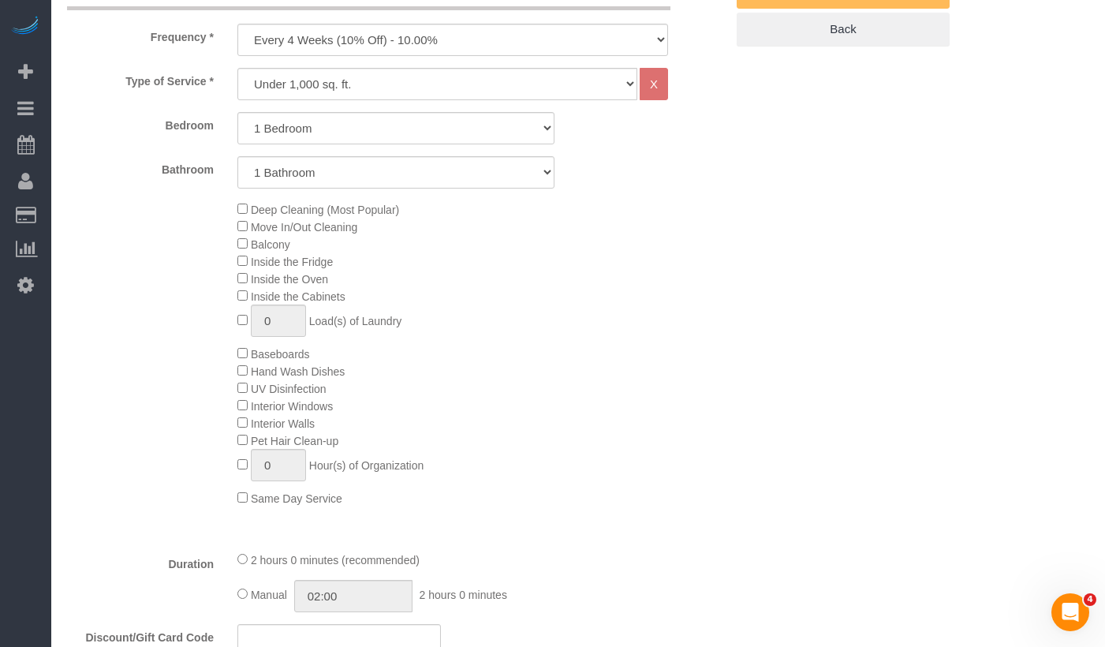
select select "object:1487"
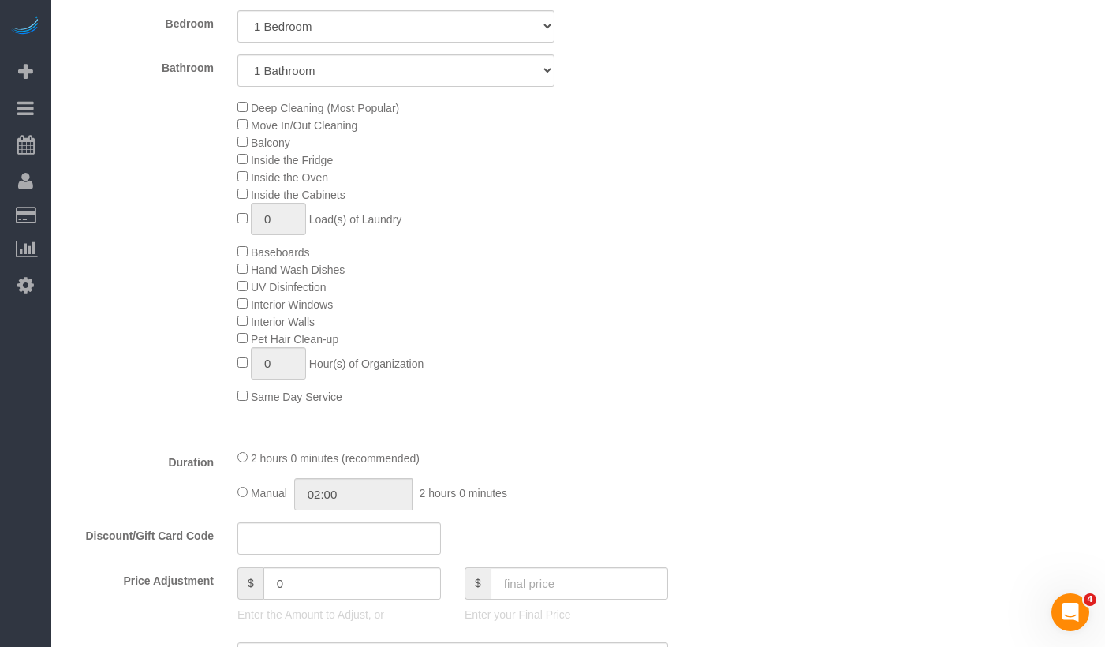
select select "1"
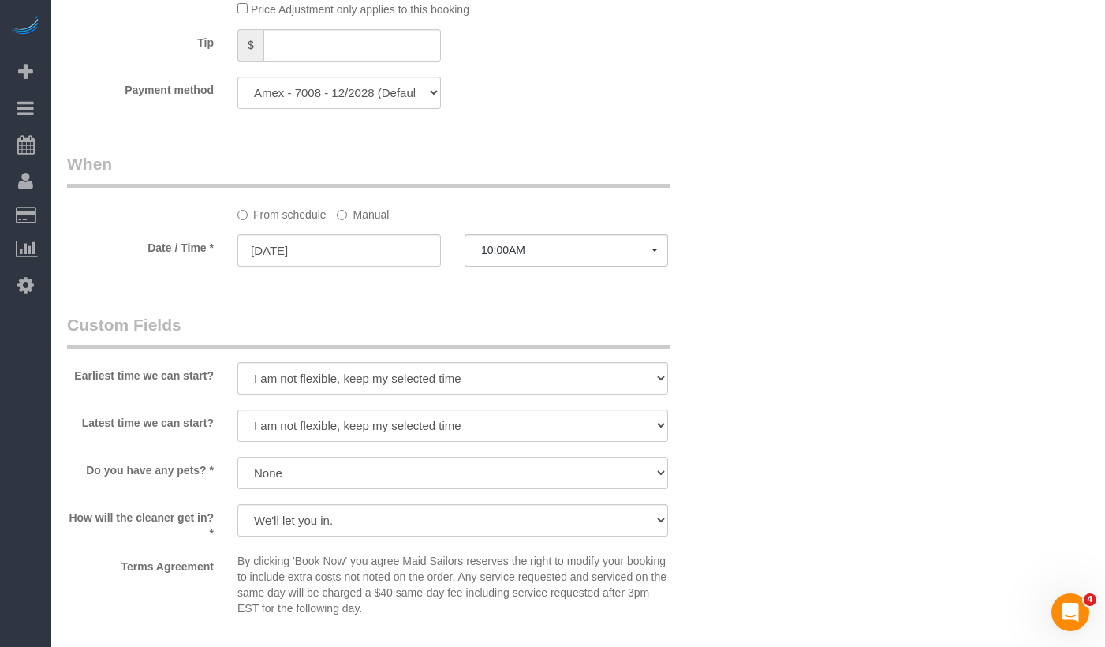
scroll to position [1444, 0]
click at [293, 264] on input "[DATE]" at bounding box center [339, 249] width 204 height 32
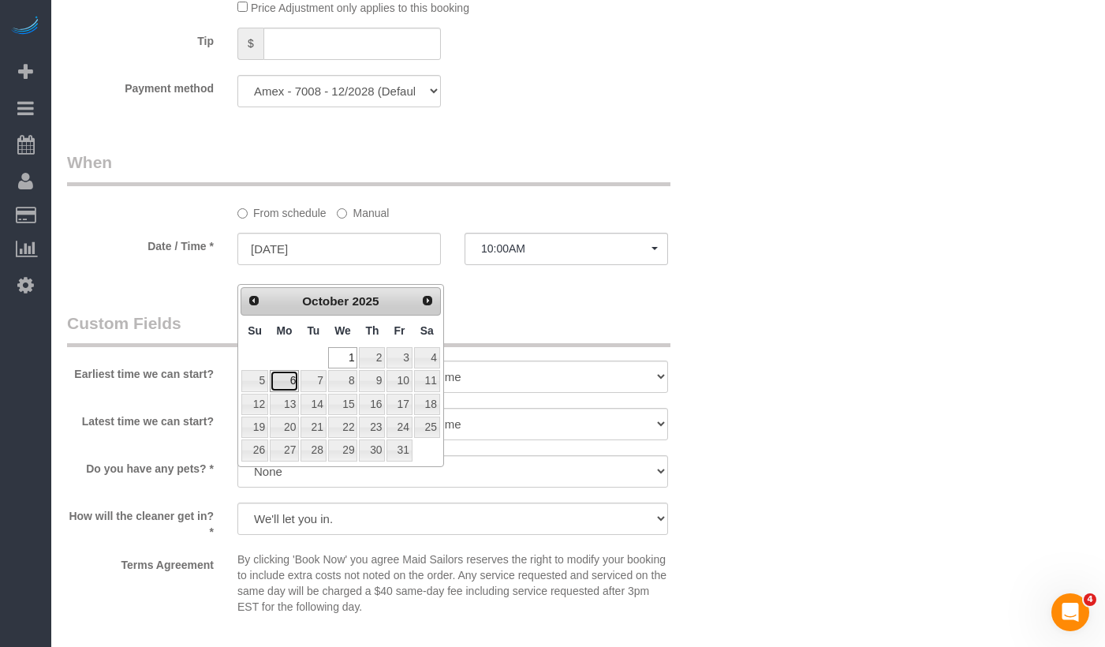
click at [295, 381] on link "6" at bounding box center [284, 380] width 29 height 21
type input "[DATE]"
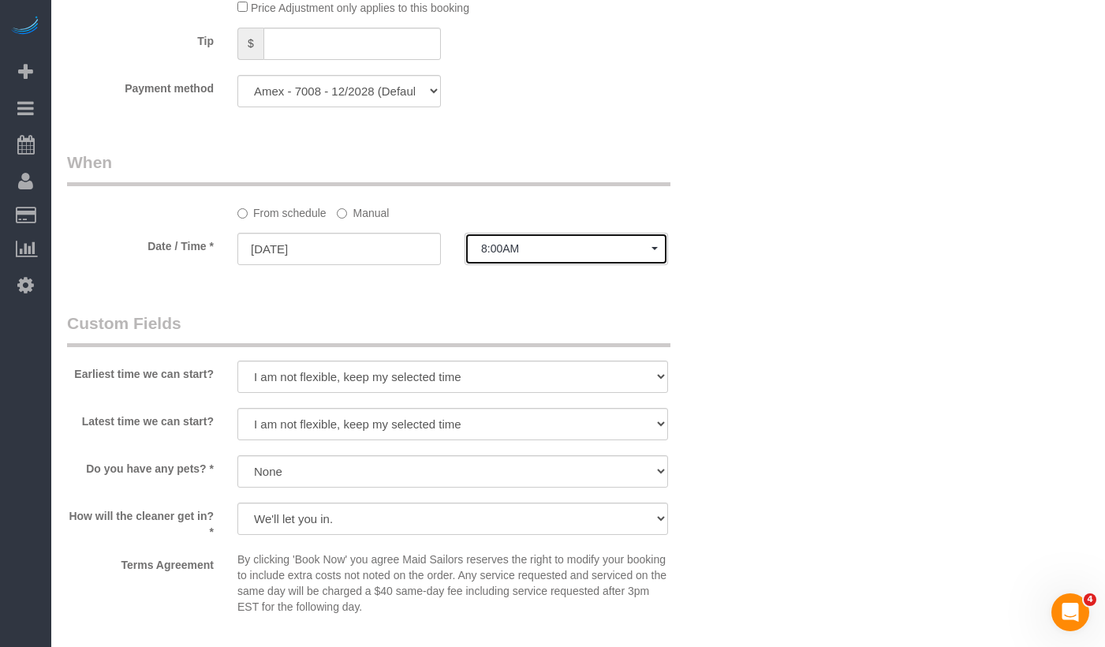
click at [496, 265] on button "8:00AM" at bounding box center [567, 249] width 204 height 32
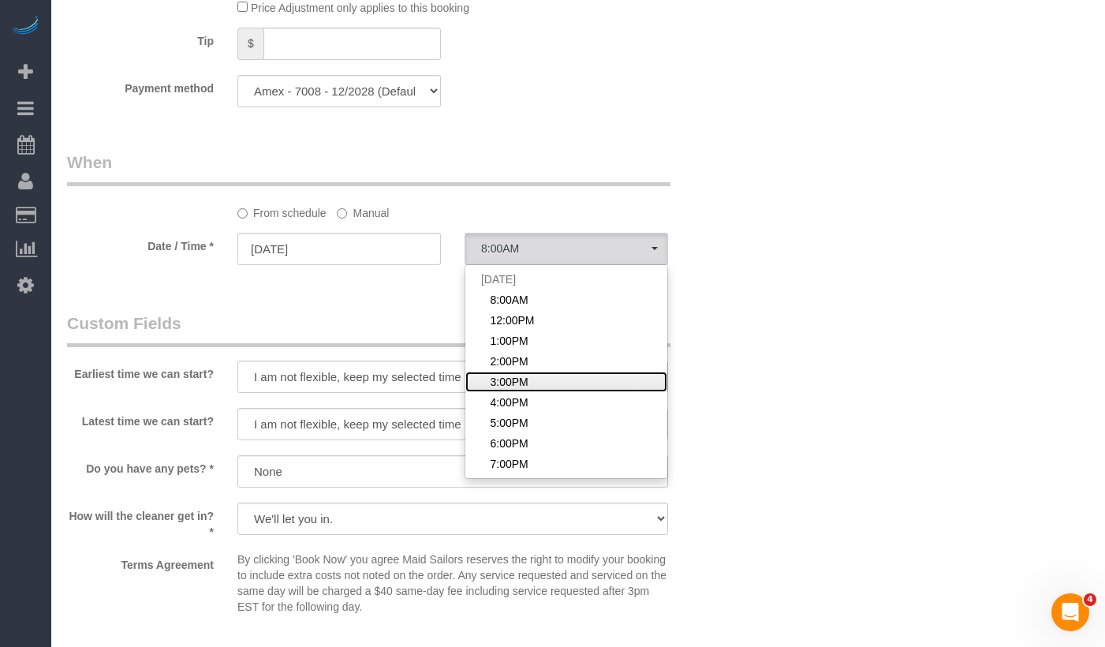
click at [495, 390] on span "3:00PM" at bounding box center [509, 382] width 38 height 16
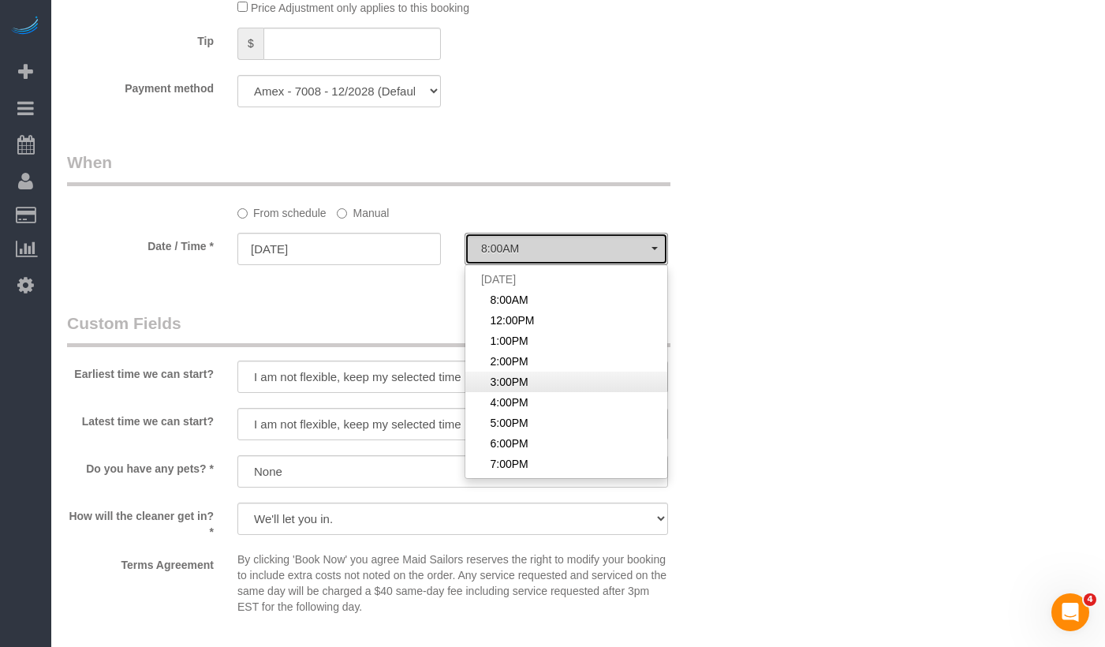
select select "spot64"
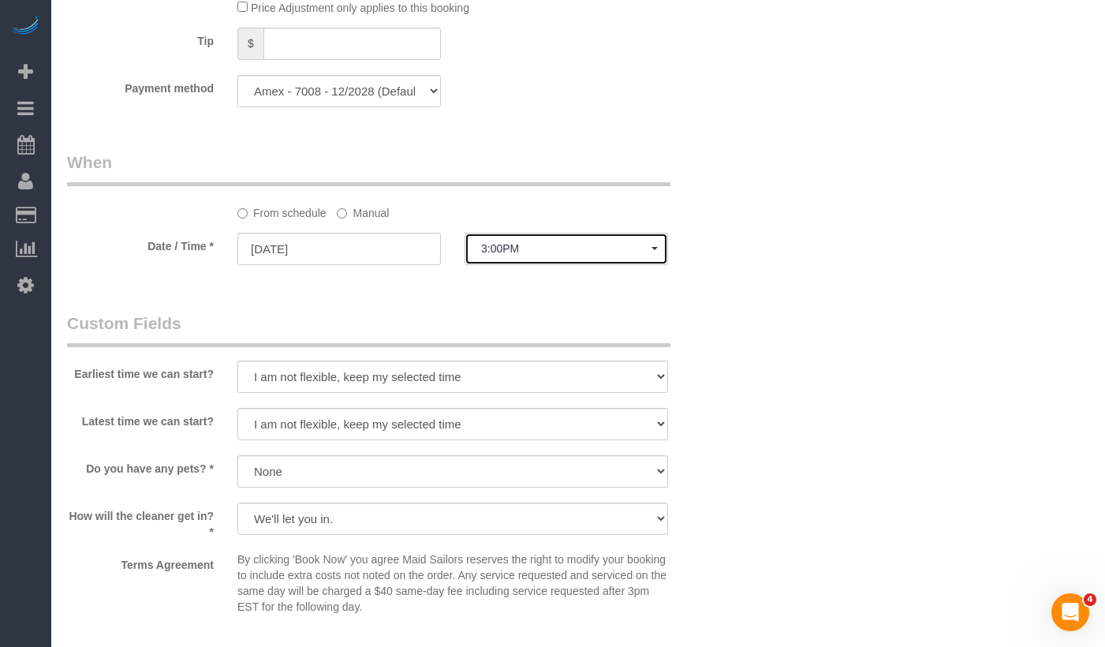
scroll to position [1460, 0]
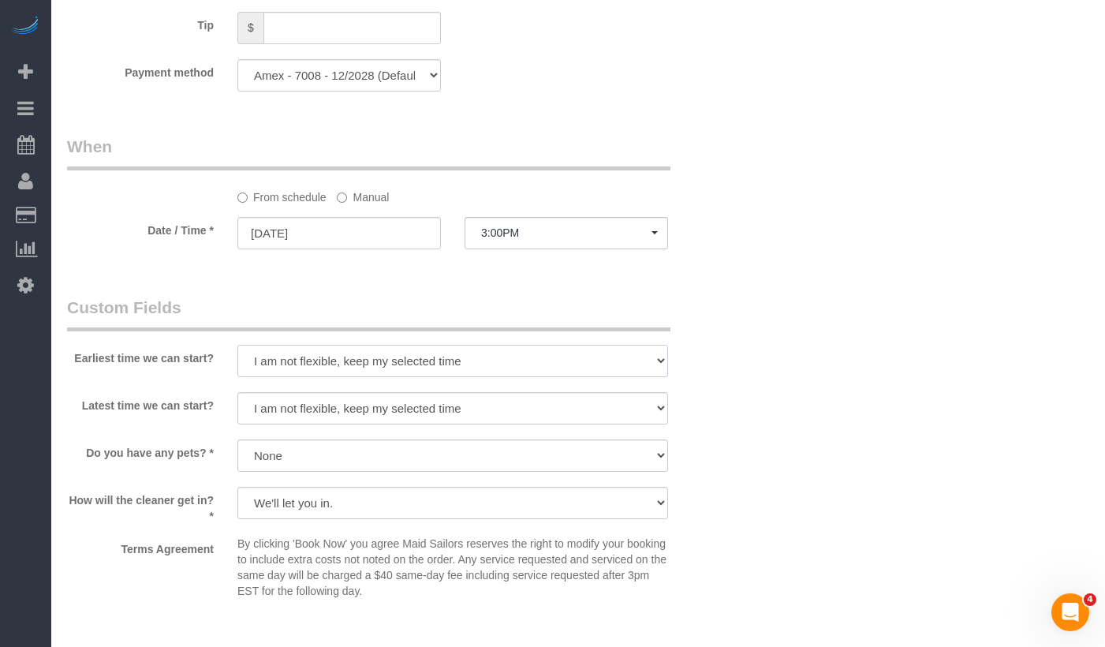
click at [295, 377] on select "I am not flexible, keep my selected time 8:00 AM 9:00 AM 10:00 AM 11:00 AM 12:0…" at bounding box center [452, 361] width 431 height 32
select select "number:63"
click at [237, 363] on select "I am not flexible, keep my selected time 8:00 AM 9:00 AM 10:00 AM 11:00 AM 12:0…" at bounding box center [452, 361] width 431 height 32
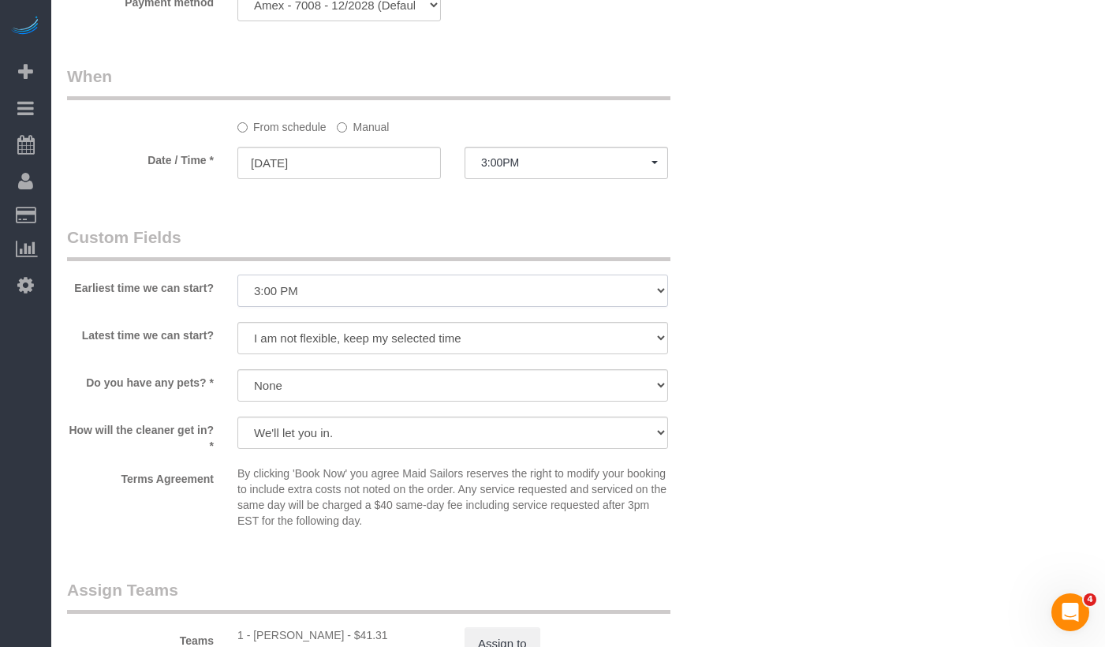
scroll to position [1531, 0]
click at [266, 353] on select "I am not flexible, keep my selected time 8:00 AM 9:00 AM 10:00 AM 11:00 AM 12:0…" at bounding box center [452, 336] width 431 height 32
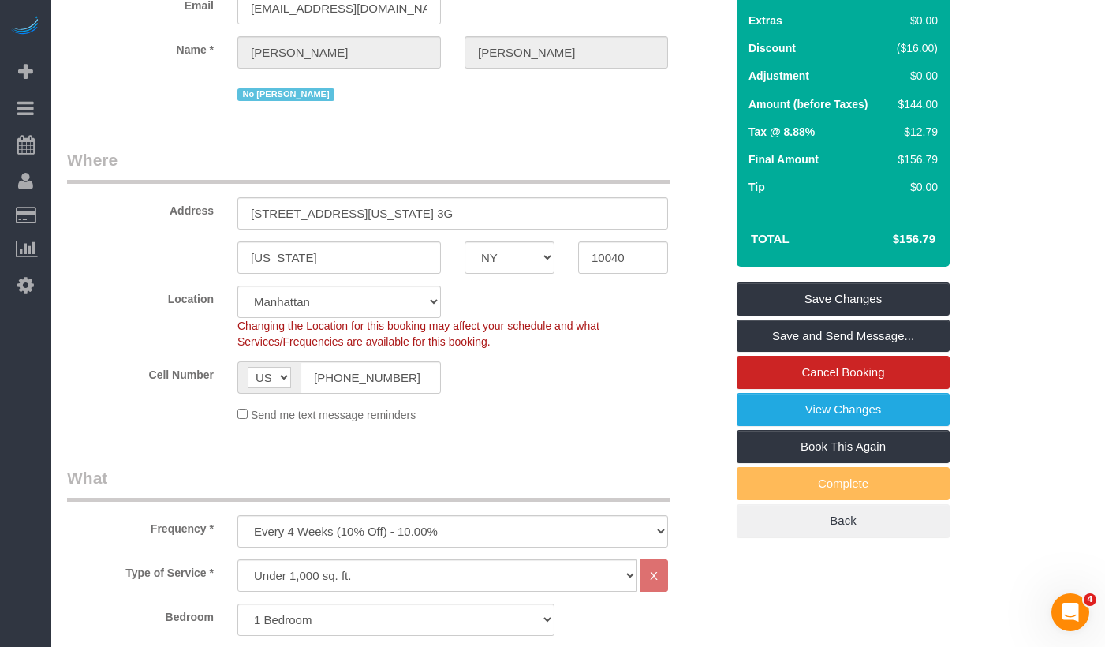
scroll to position [174, 0]
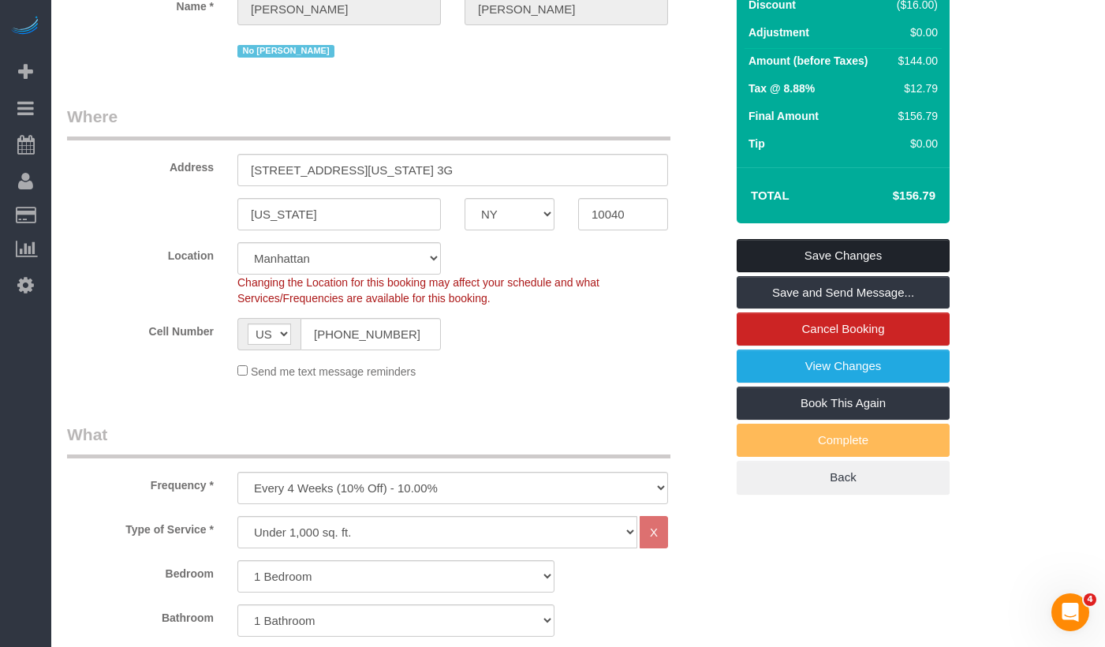
click at [777, 272] on link "Save Changes" at bounding box center [843, 255] width 213 height 33
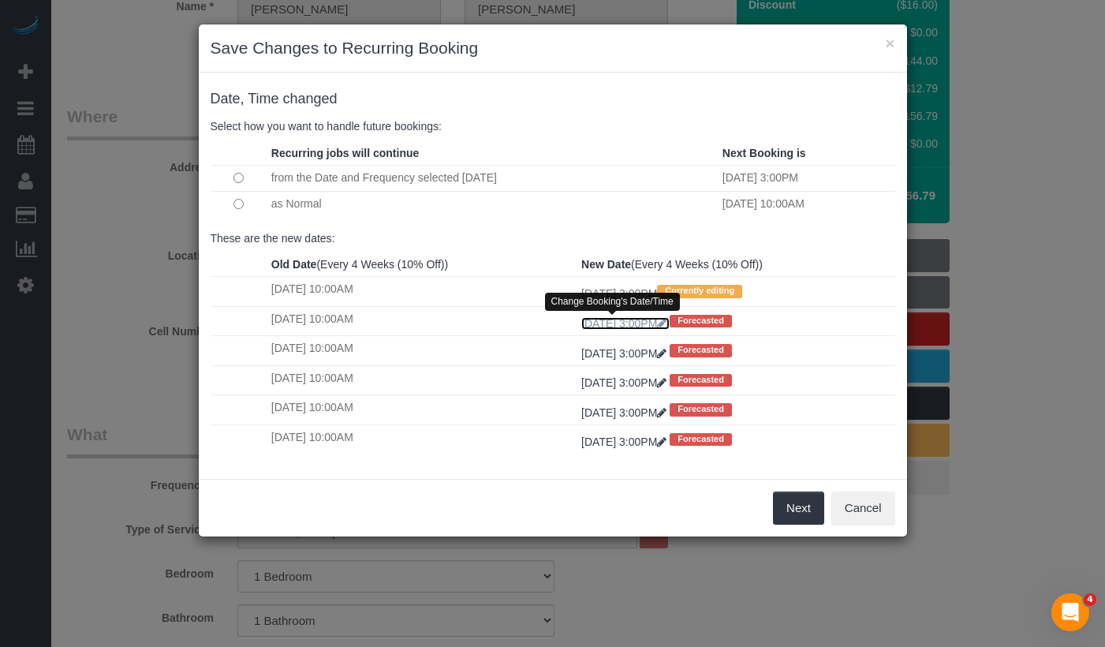
click at [667, 325] on icon at bounding box center [661, 323] width 9 height 11
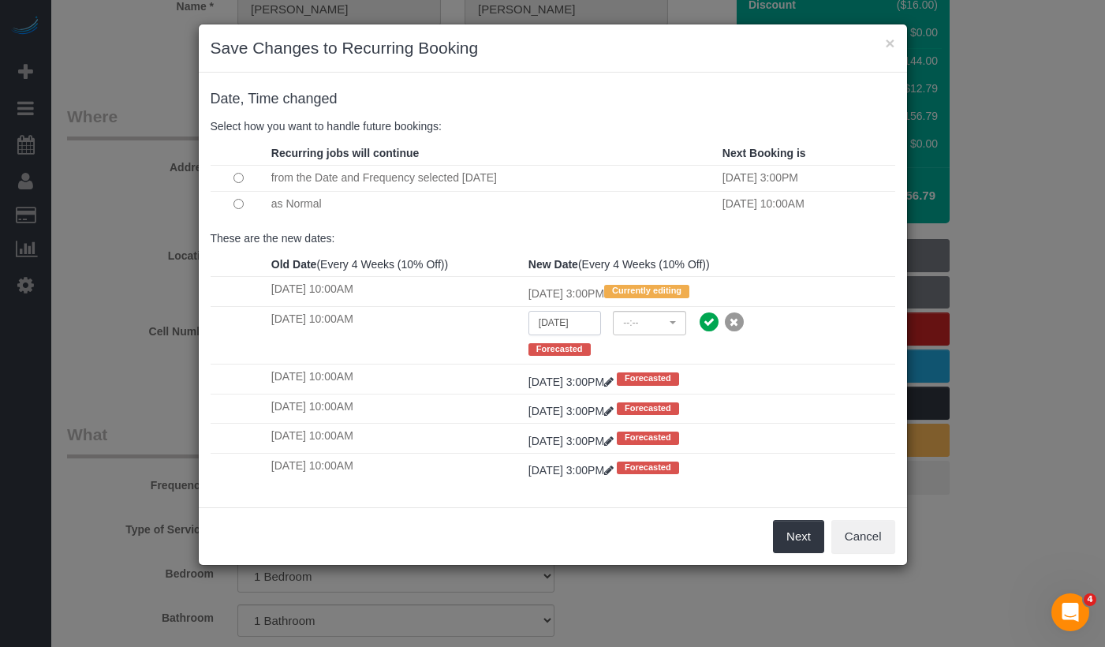
select select "spot117"
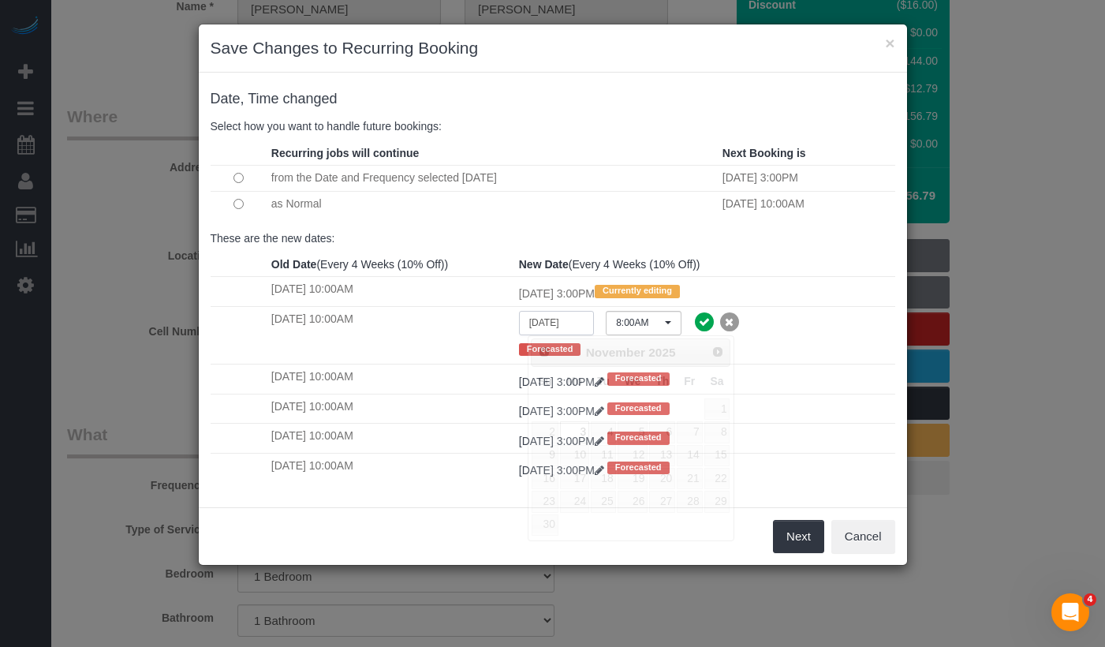
click at [566, 324] on input "[DATE]" at bounding box center [556, 323] width 75 height 24
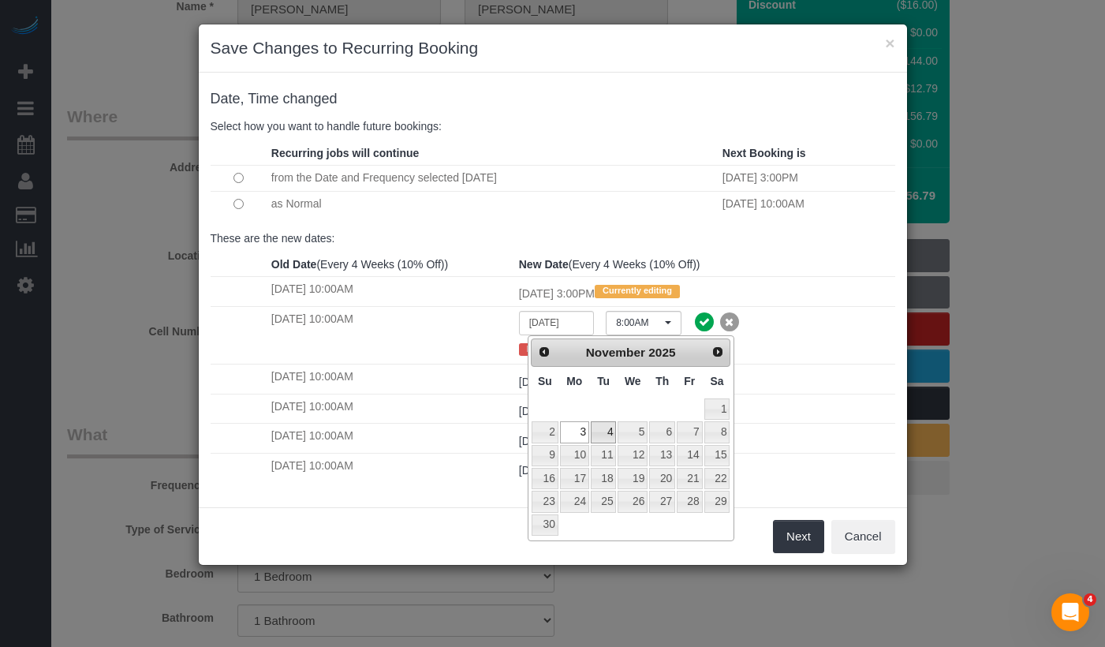
type input "[DATE]"
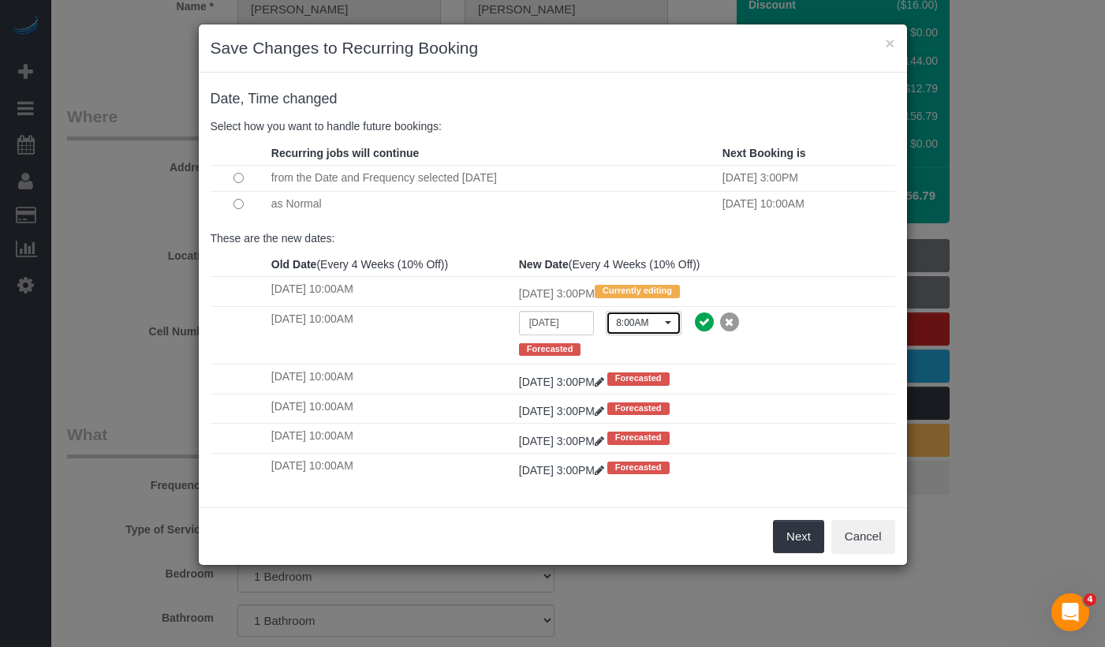
click at [656, 325] on span "8:00AM" at bounding box center [638, 322] width 44 height 13
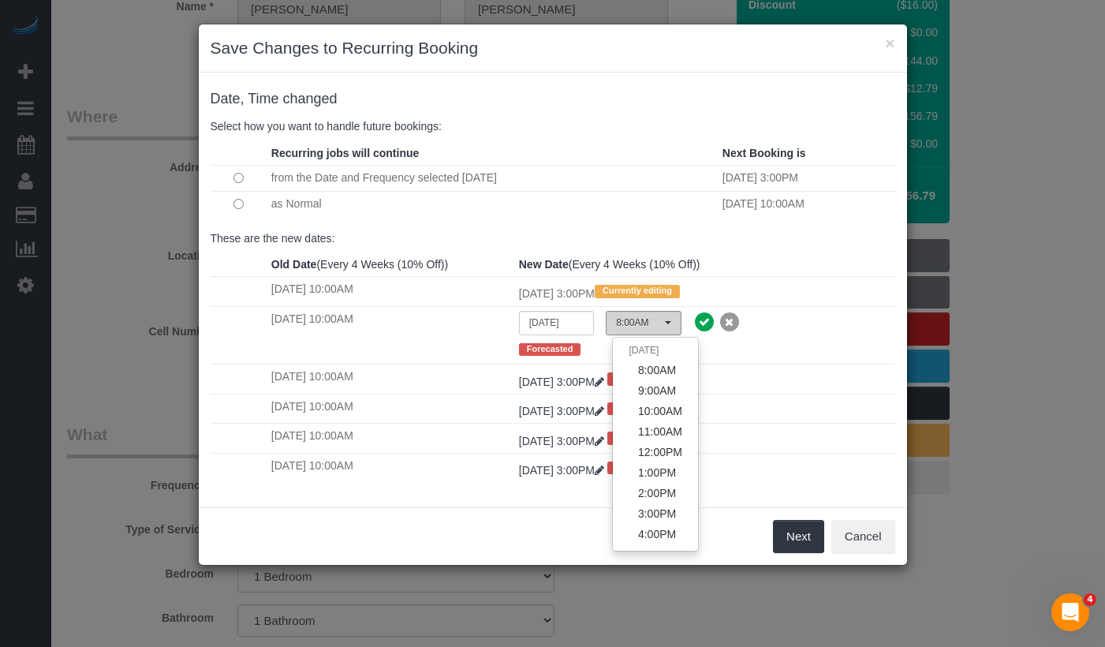
scroll to position [205, 0]
click at [636, 481] on link "10:00AM" at bounding box center [655, 485] width 85 height 21
select select "spot131"
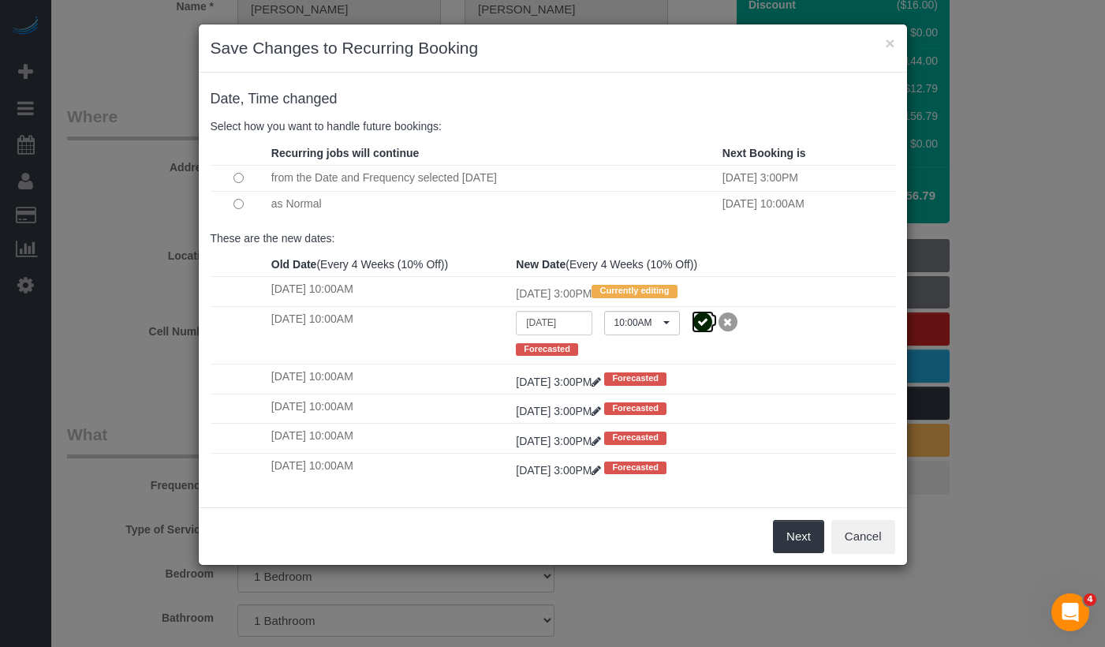
click at [705, 323] on icon at bounding box center [703, 322] width 22 height 22
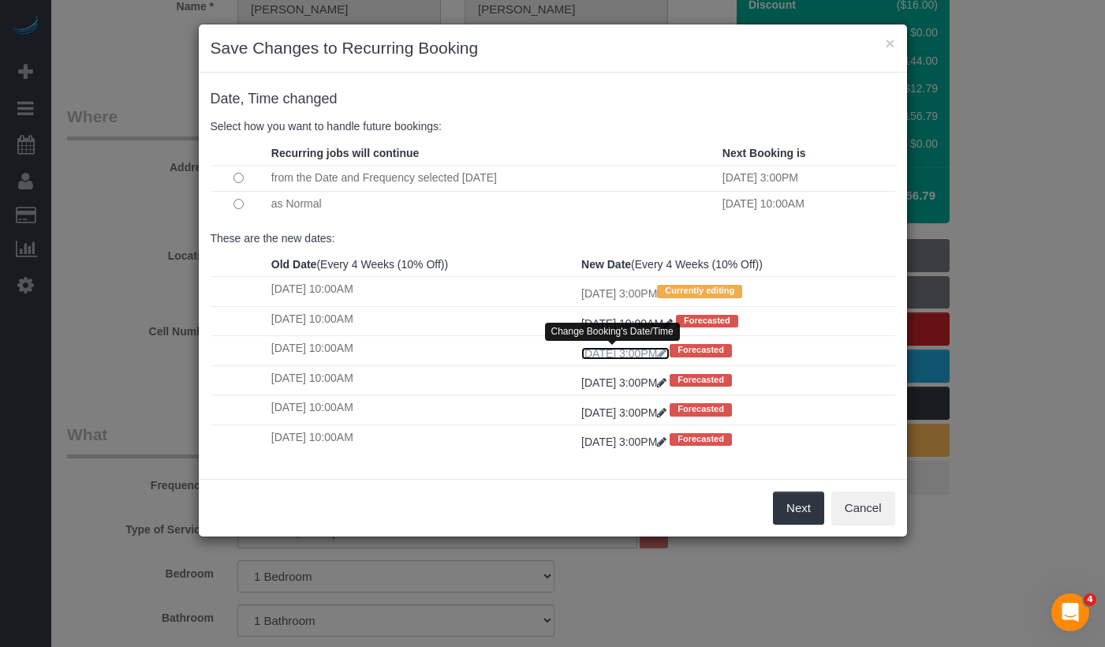
click at [667, 353] on icon at bounding box center [661, 353] width 9 height 11
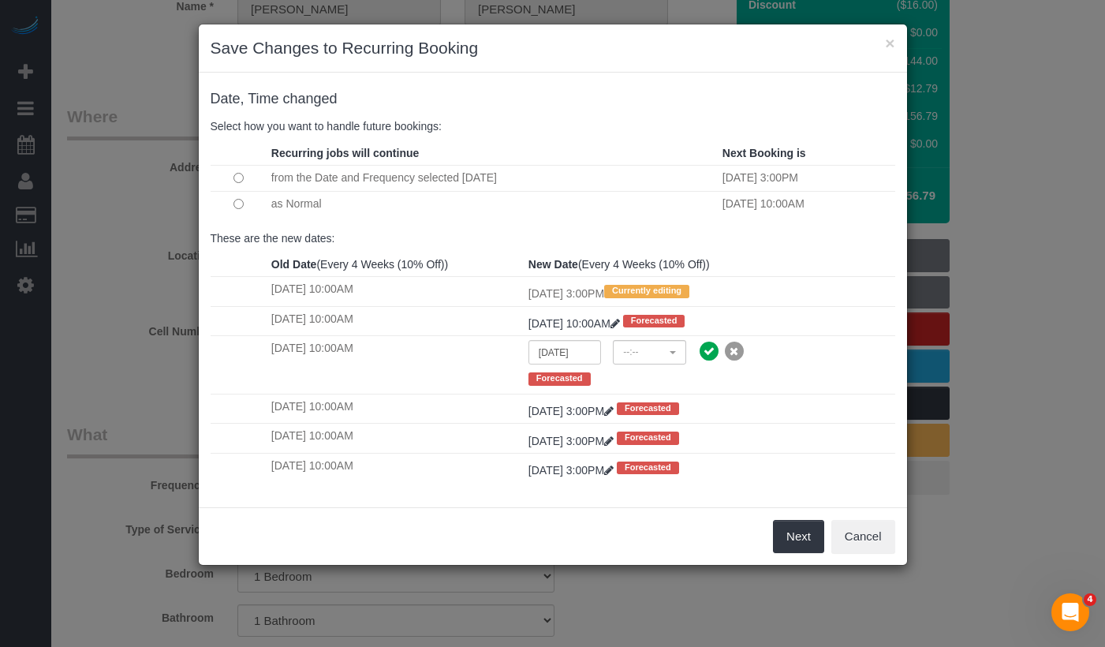
select select "spot177"
click at [560, 354] on input "12/01/2025" at bounding box center [556, 352] width 75 height 24
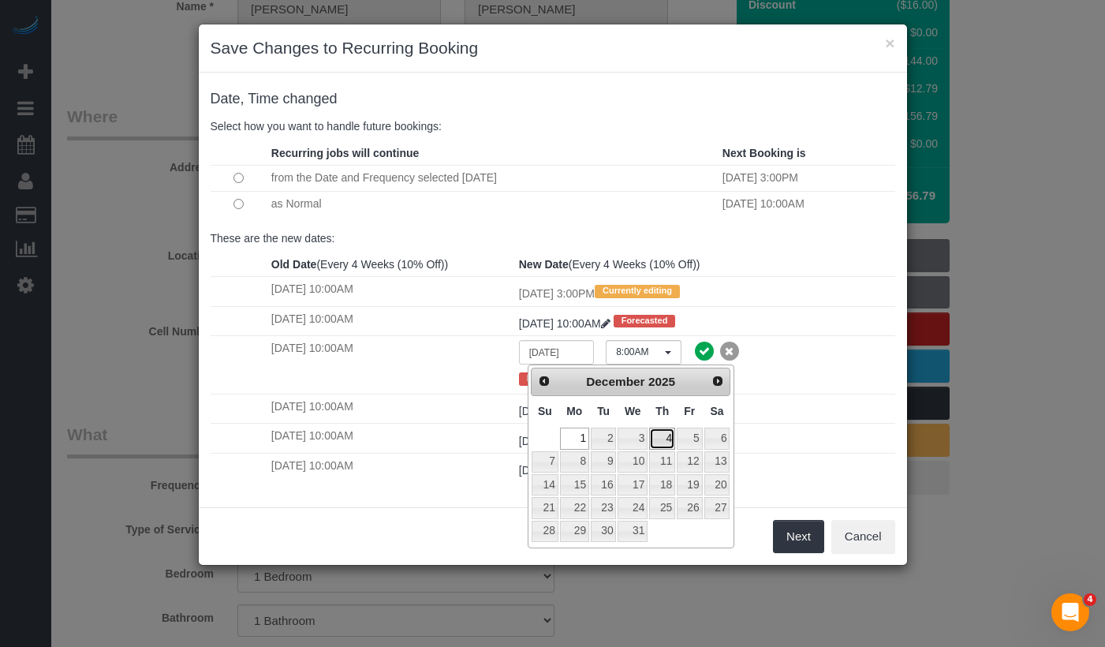
click at [659, 442] on link "4" at bounding box center [662, 438] width 26 height 21
type input "12/04/2025"
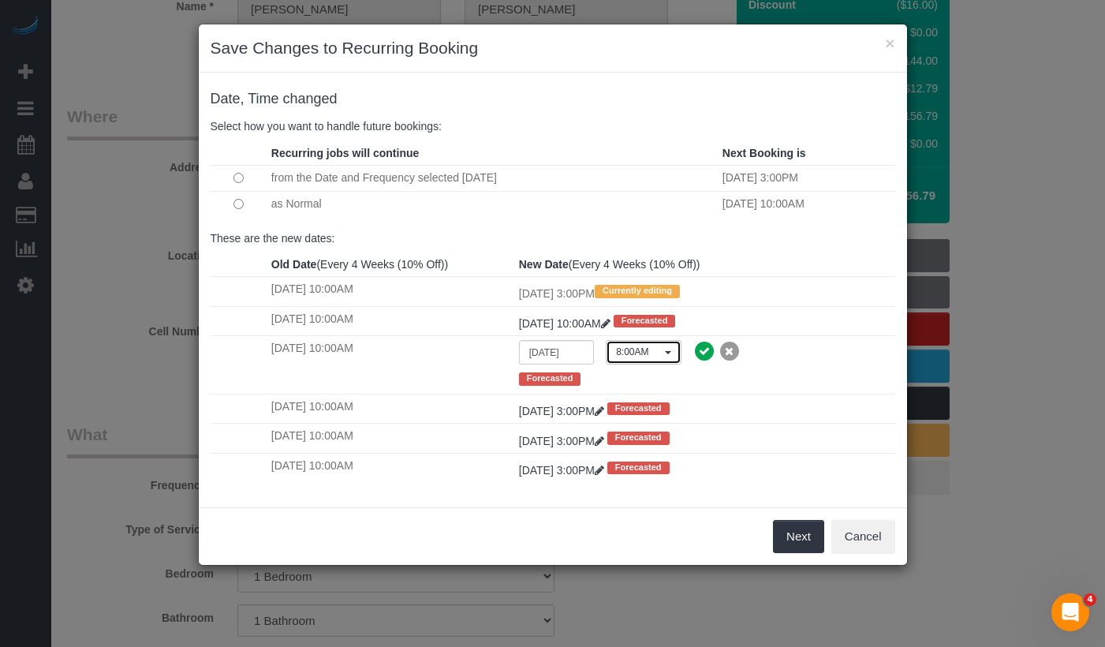
click at [649, 355] on span "8:00AM" at bounding box center [638, 352] width 44 height 13
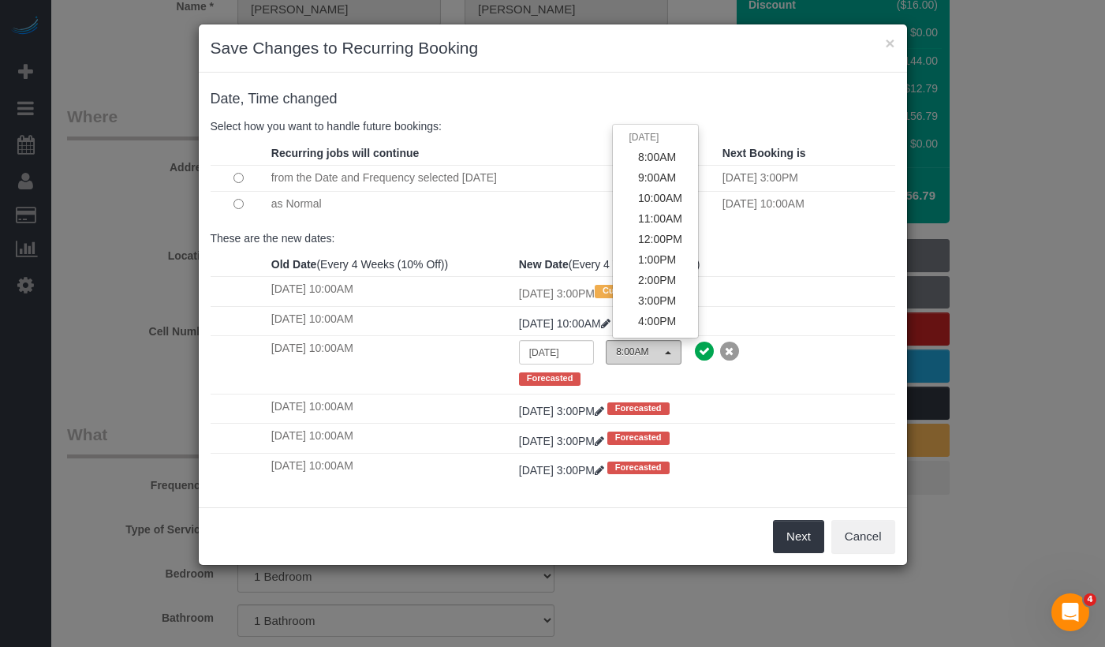
scroll to position [765, 0]
click at [647, 271] on span "10:00AM" at bounding box center [660, 272] width 44 height 16
select select "spot215"
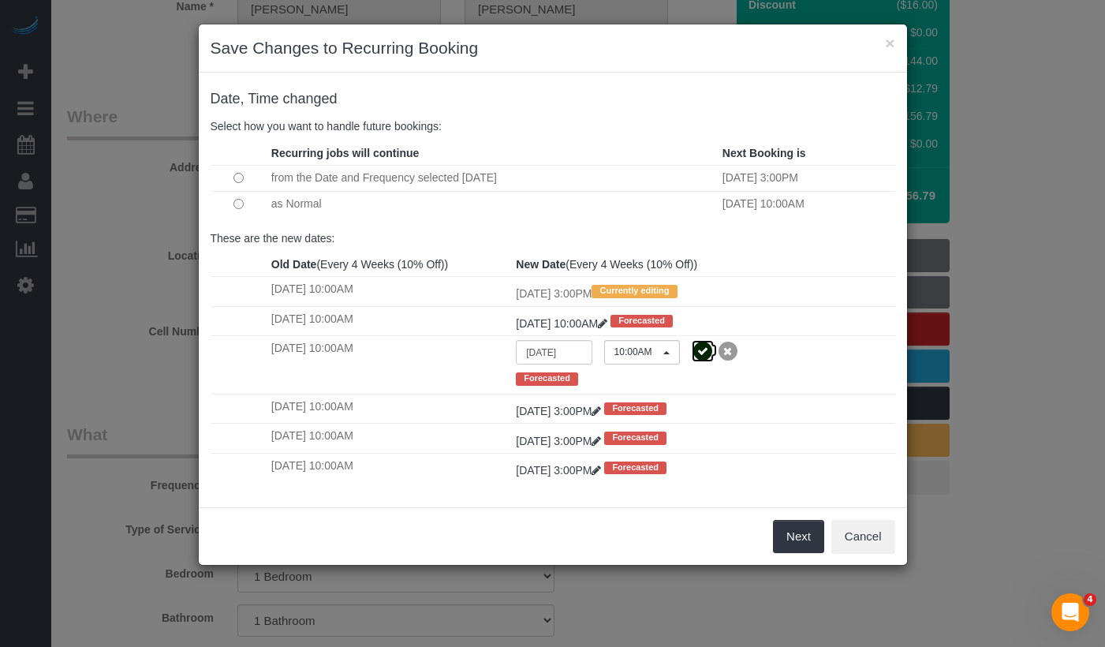
click at [705, 353] on icon at bounding box center [703, 351] width 22 height 22
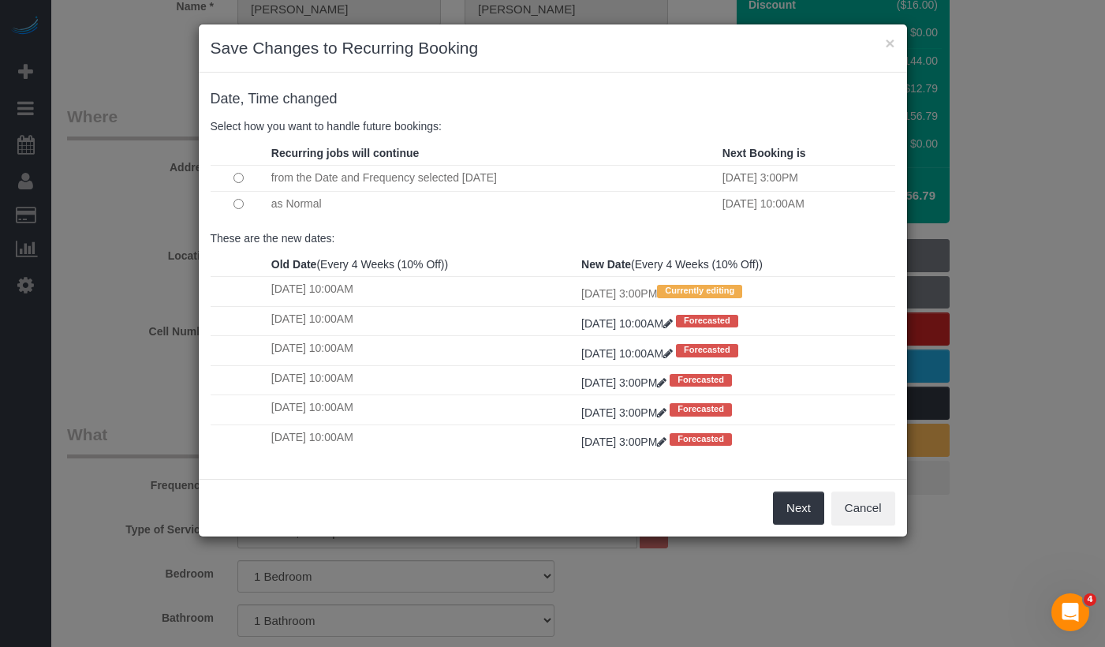
drag, startPoint x: 511, startPoint y: 286, endPoint x: 660, endPoint y: 289, distance: 149.1
click at [660, 289] on tr "Wed 10/01/2025 10:00AM Mon 10/06/2025 3:00PM Currently editing" at bounding box center [553, 291] width 685 height 29
copy tr "Mon 10/06/2025 3:00PM"
drag, startPoint x: 540, startPoint y: 320, endPoint x: 665, endPoint y: 324, distance: 125.5
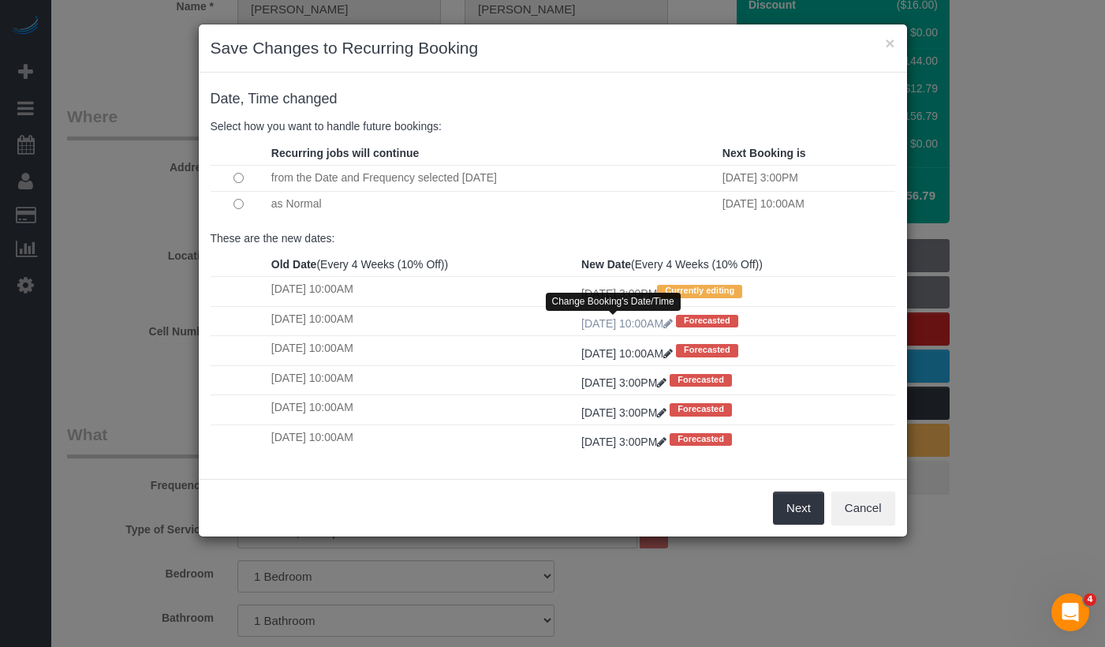
click at [665, 324] on td "Tue 11/04/2025 10:00AM Change Booking's Date/Time Forecasted" at bounding box center [736, 320] width 317 height 29
copy link "Tue 11/04/2025 10:00AM"
drag, startPoint x: 537, startPoint y: 350, endPoint x: 668, endPoint y: 355, distance: 131.8
click at [668, 355] on tr "Wed 11/26/2025 10:00AM Thu 12/04/2025 10:00AM Change Booking's Date/Time Foreca…" at bounding box center [553, 350] width 685 height 29
copy tr "Thu 12/04/2025 10:00AM"
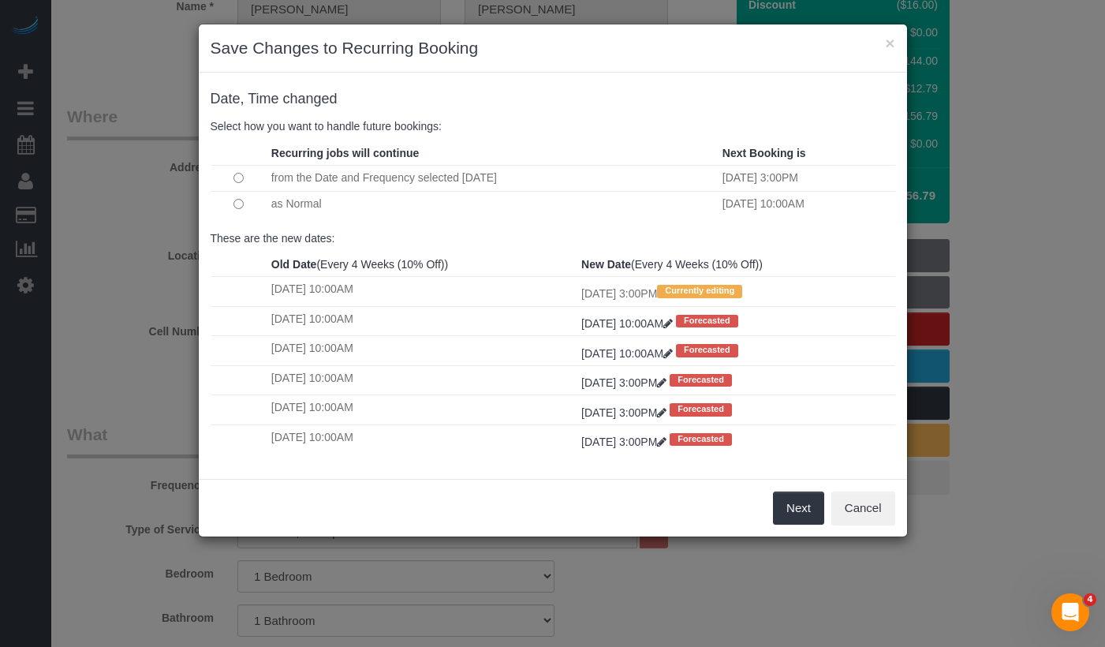
click at [387, 203] on td "as Normal" at bounding box center [492, 204] width 451 height 26
click at [798, 501] on button "Next" at bounding box center [798, 508] width 51 height 33
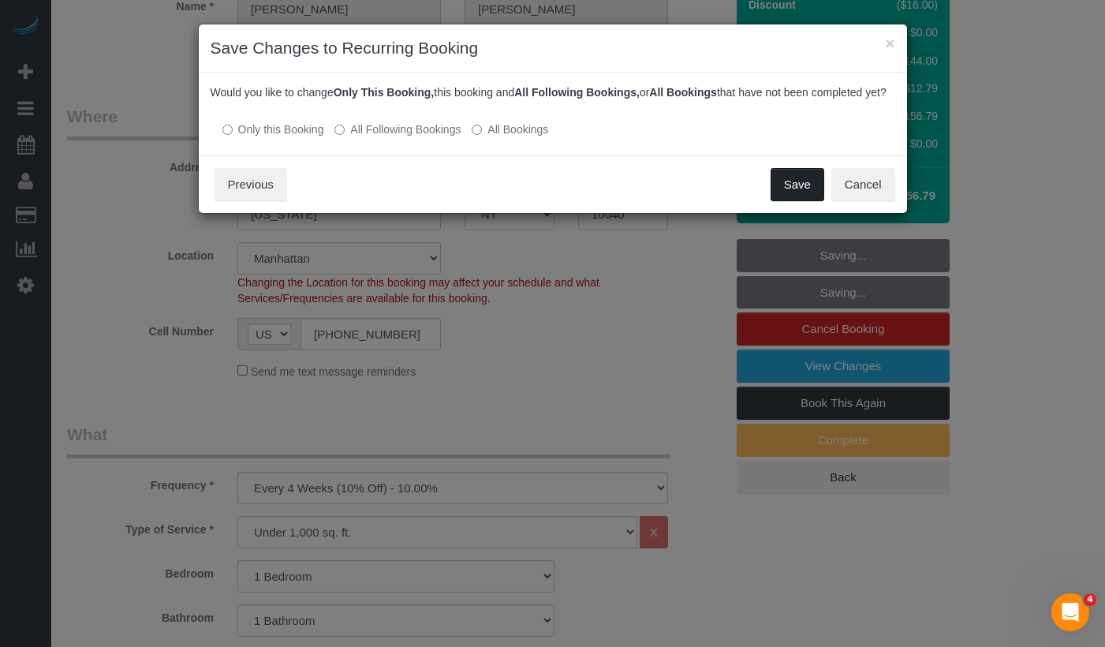
click at [790, 200] on button "Save" at bounding box center [798, 184] width 54 height 33
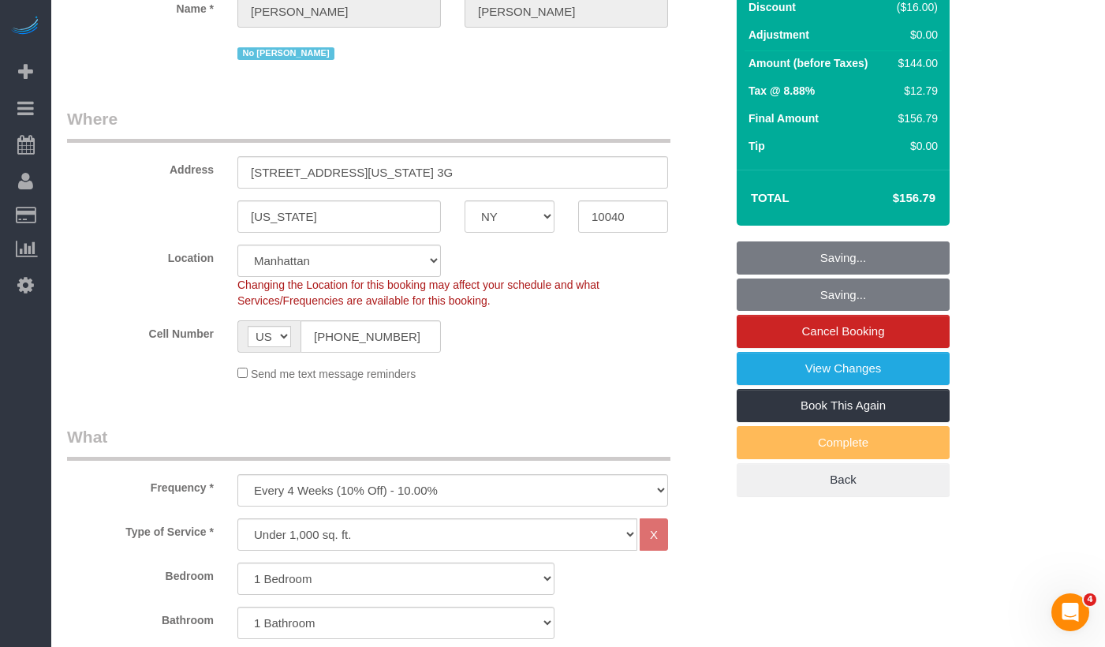
scroll to position [27, 0]
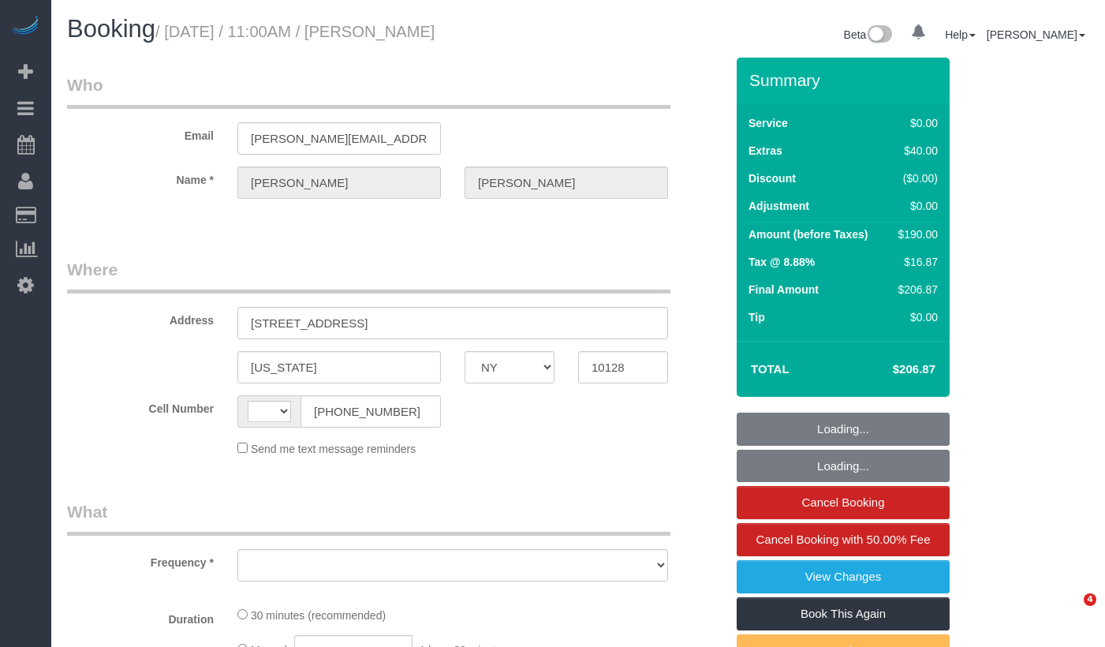
select select "NY"
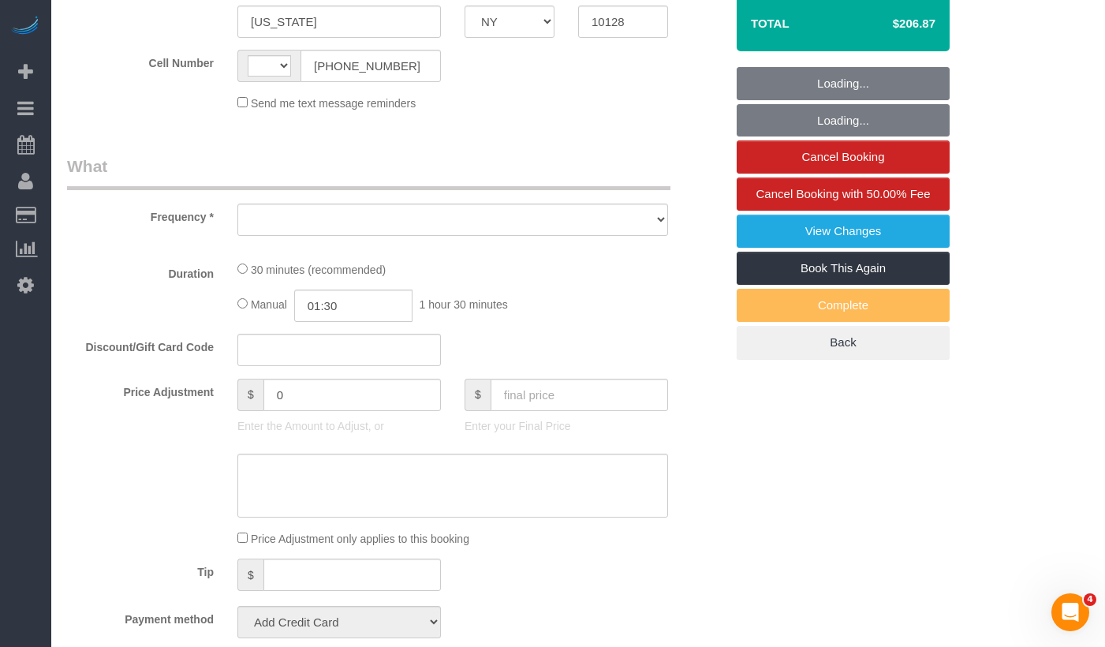
select select "string:[GEOGRAPHIC_DATA]"
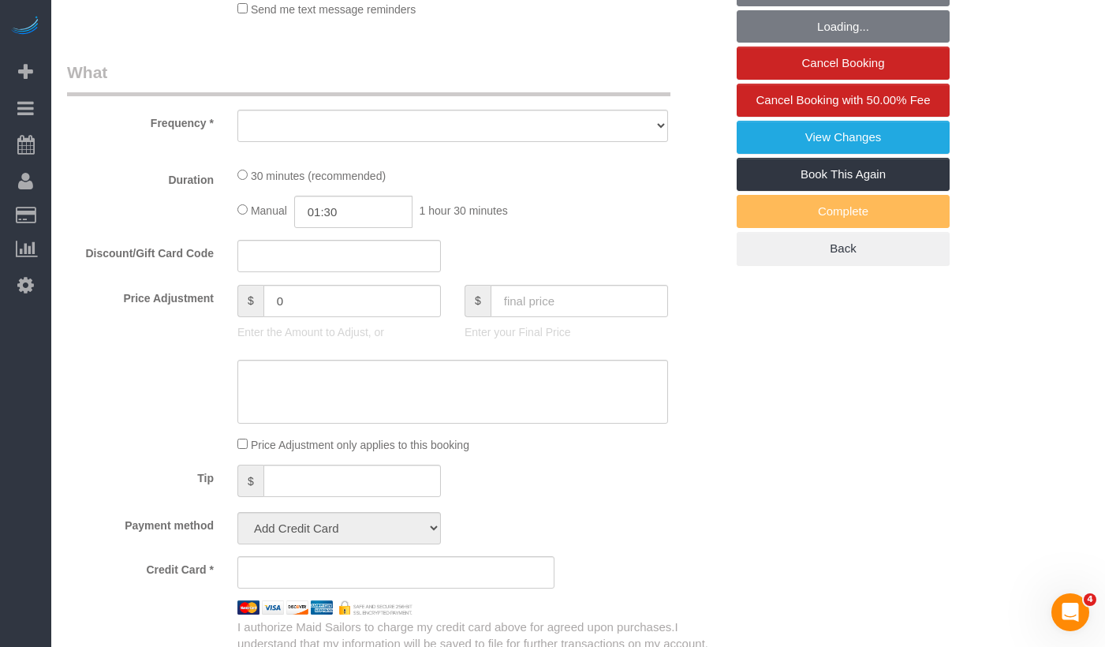
select select "object:795"
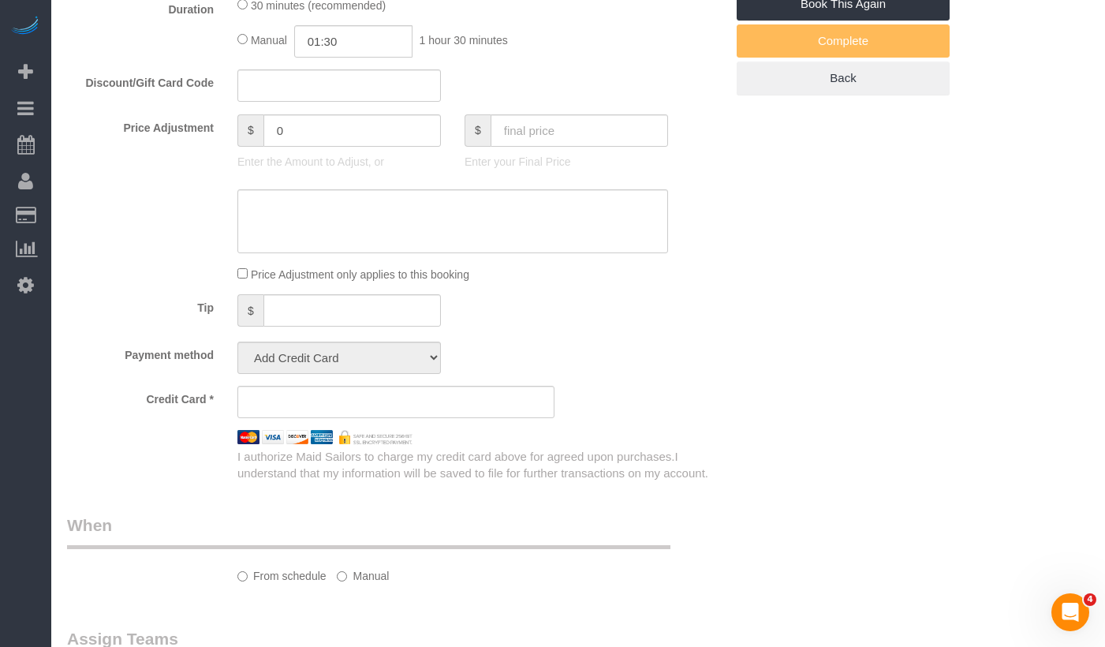
select select "spot1"
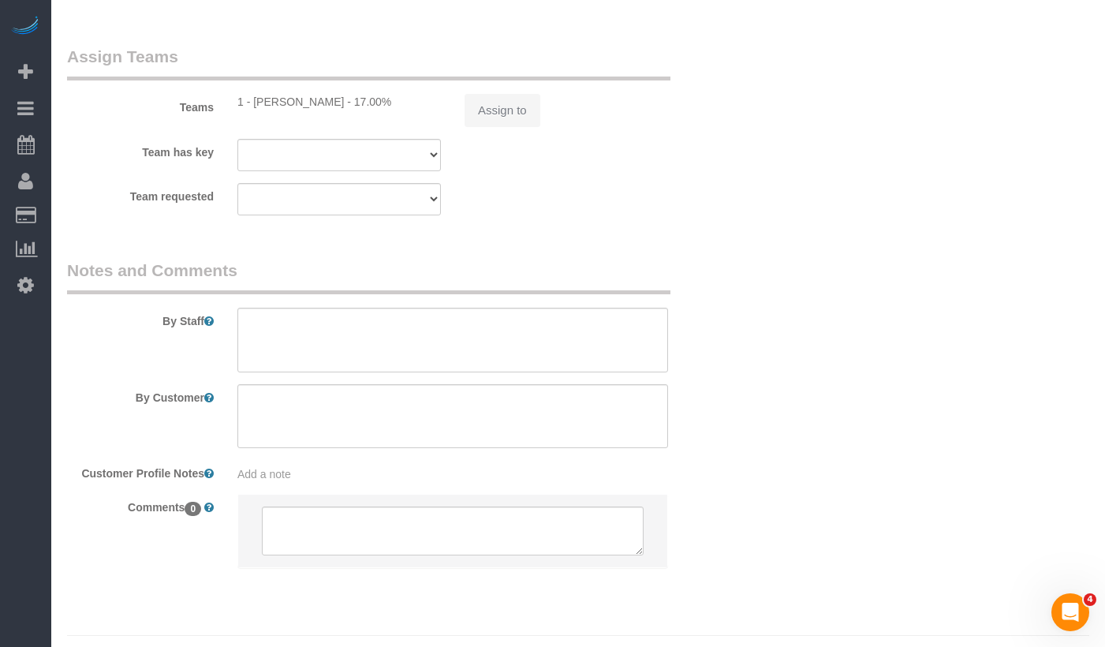
select select "string:stripe-pm_1RVi9G4VGloSiKo7oNOcz96w"
select select "number:60"
select select "number:79"
select select "number:15"
select select "number:5"
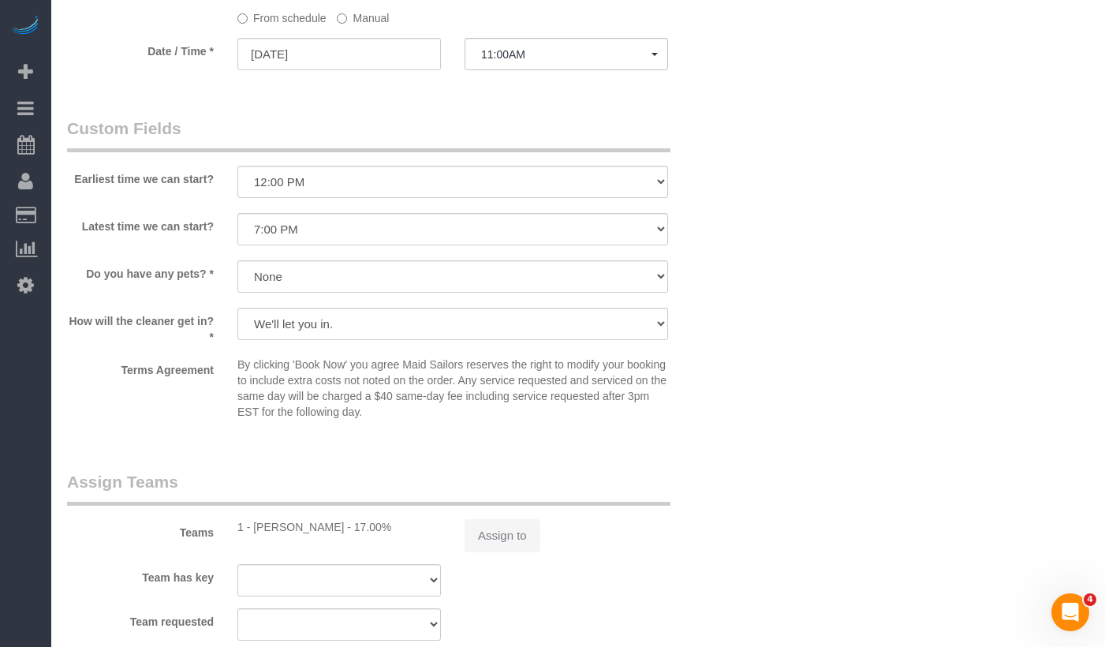
select select "object:1518"
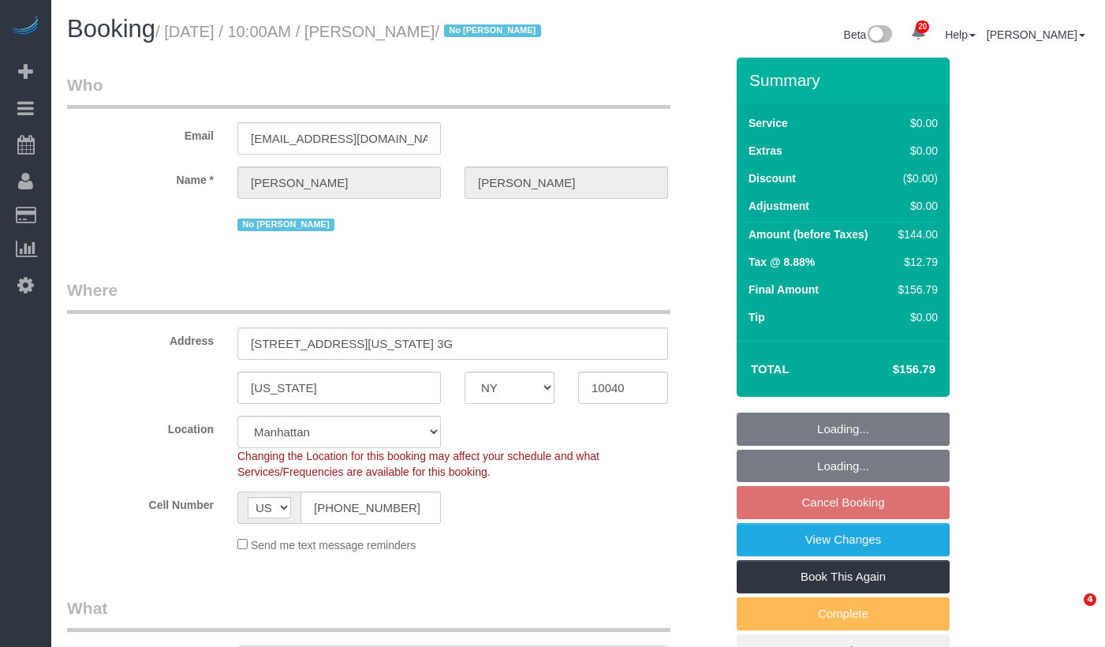
select select "NY"
select select "1"
select select "spot3"
select select "number:89"
select select "number:90"
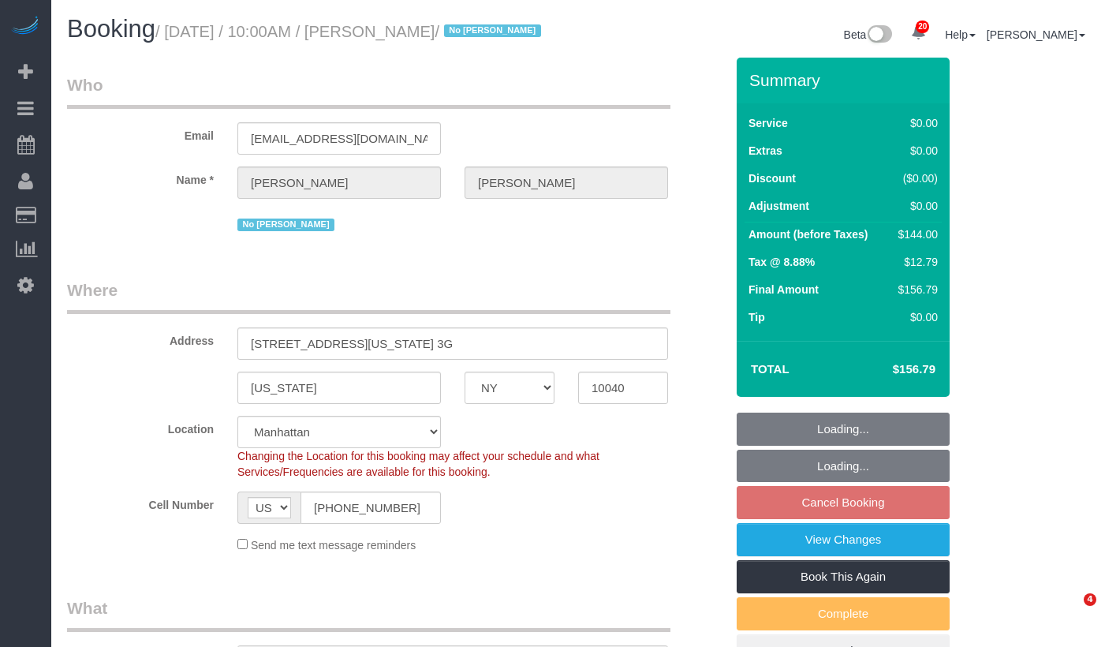
select select "number:15"
select select "number:5"
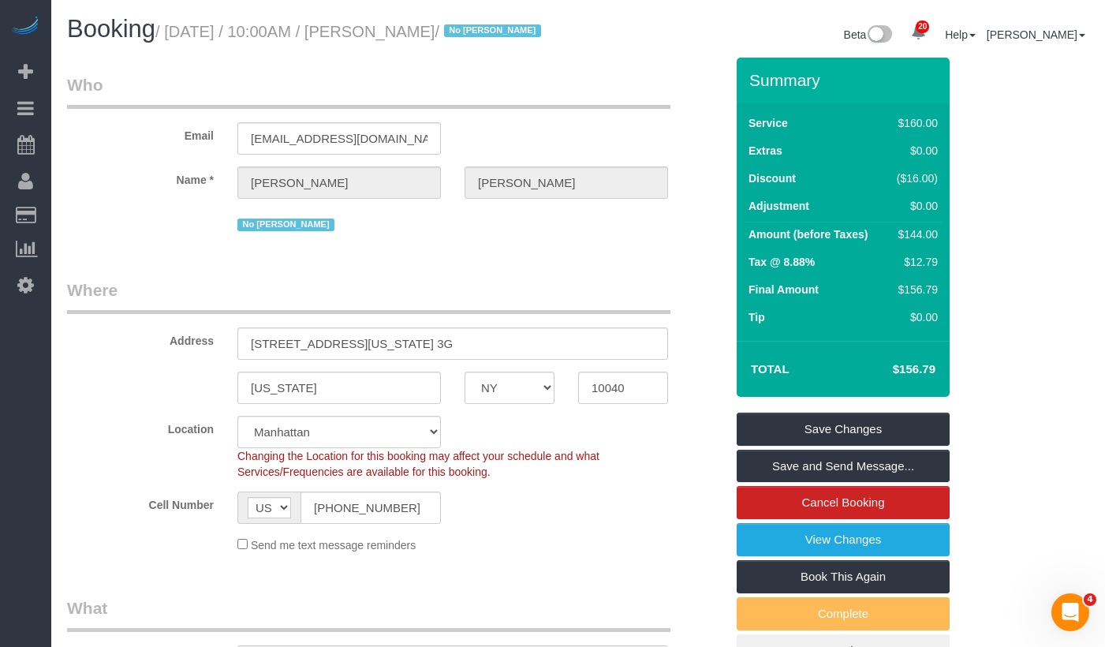
scroll to position [200, 0]
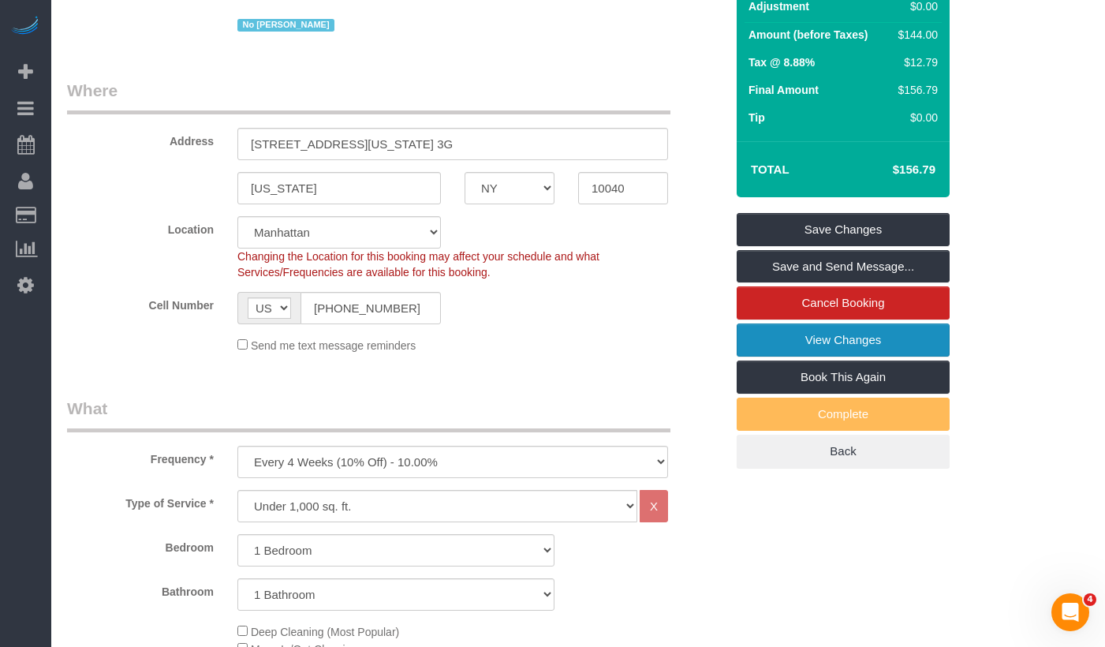
click at [803, 357] on link "View Changes" at bounding box center [843, 339] width 213 height 33
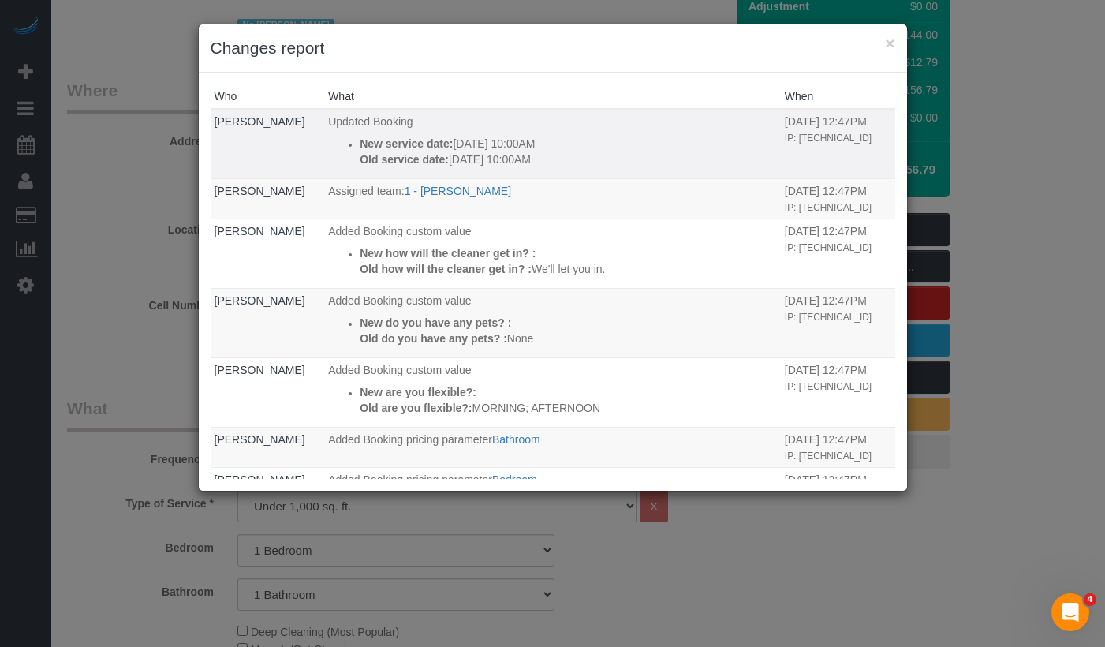
drag, startPoint x: 511, startPoint y: 160, endPoint x: 453, endPoint y: 161, distance: 58.4
click at [453, 161] on p "Old service date: [DATE] 10:00AM" at bounding box center [568, 159] width 417 height 16
copy p "[DATE]"
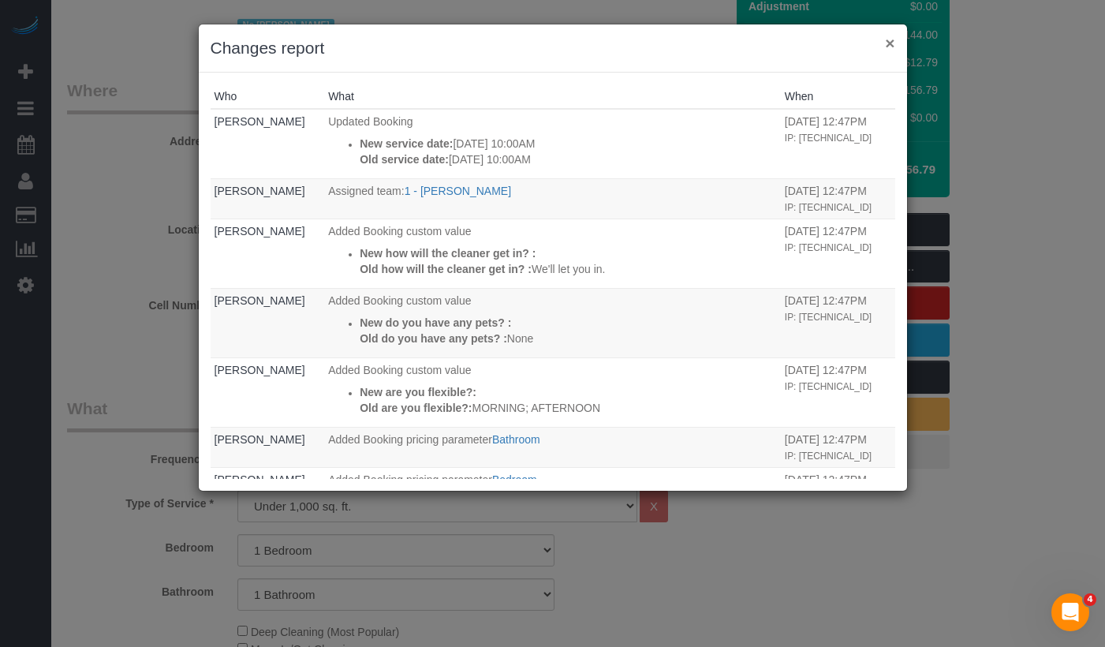
click at [885, 43] on button "×" at bounding box center [889, 43] width 9 height 17
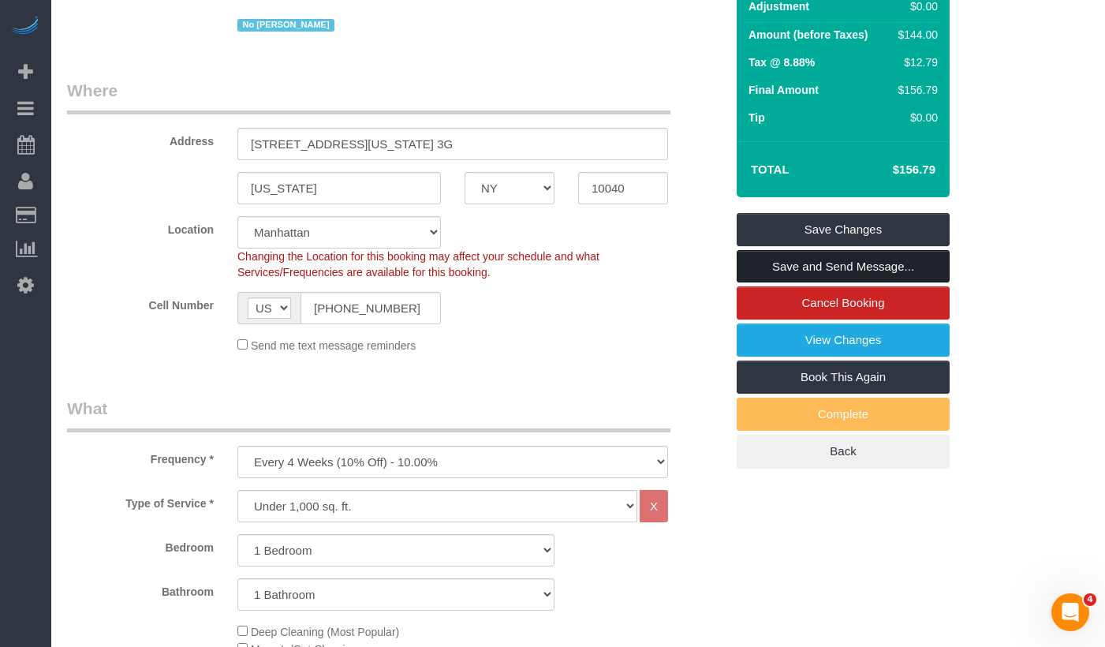
click at [792, 283] on link "Save and Send Message..." at bounding box center [843, 266] width 213 height 33
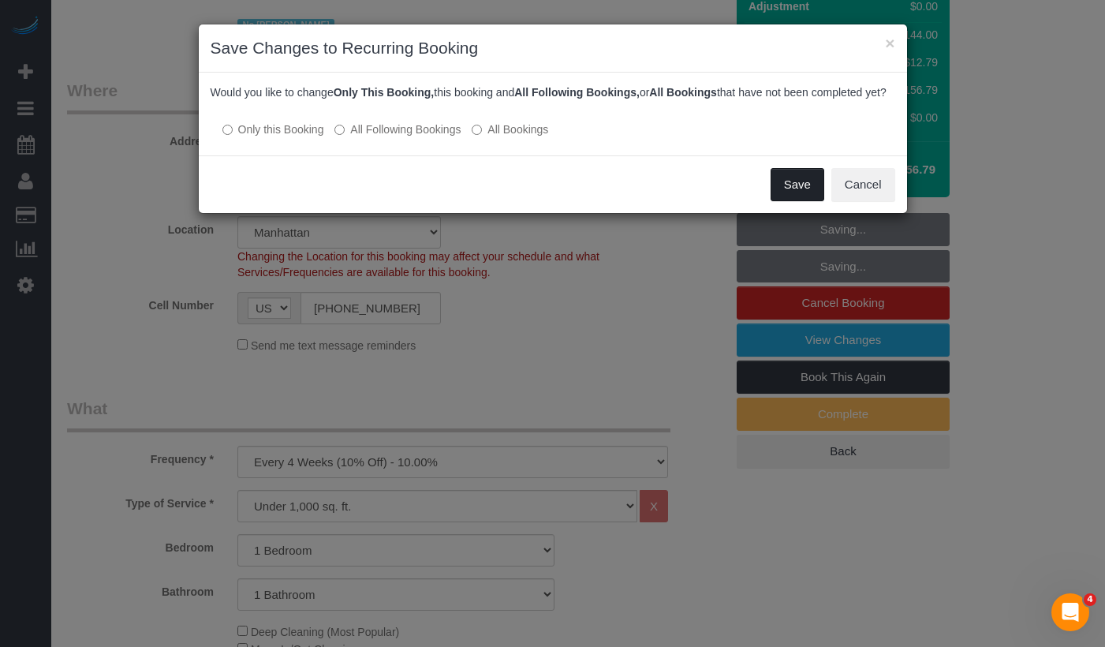
click at [810, 200] on button "Save" at bounding box center [798, 184] width 54 height 33
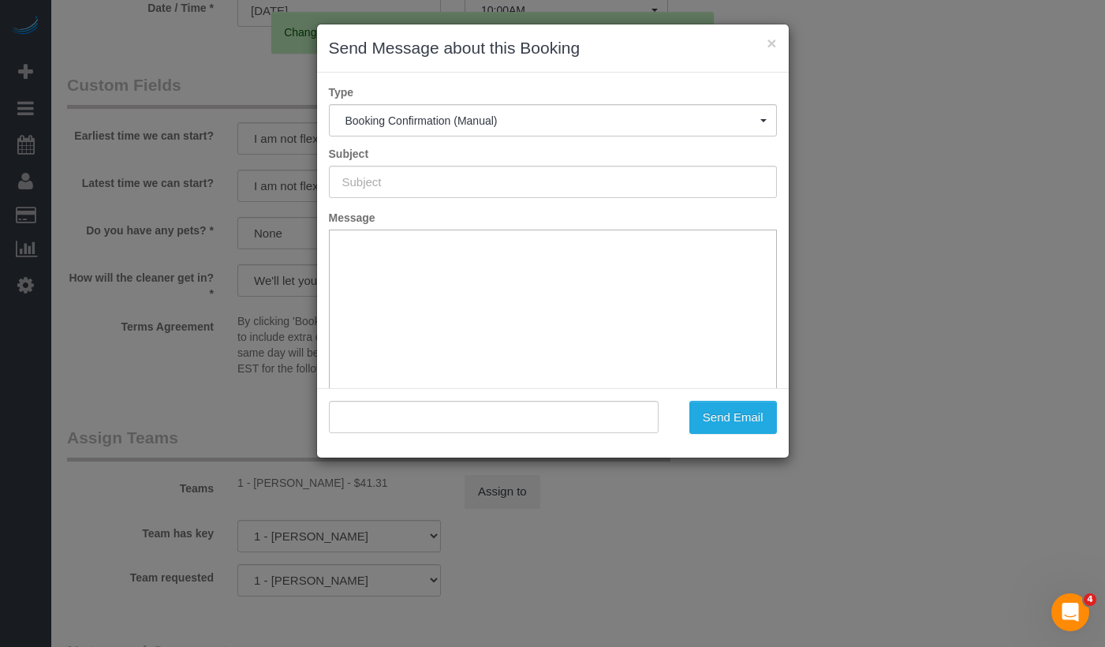
scroll to position [0, 0]
type input "Cleaning Confirmed for [DATE] 10:00am"
type input ""[PERSON_NAME]" <[EMAIL_ADDRESS][DOMAIN_NAME]>"
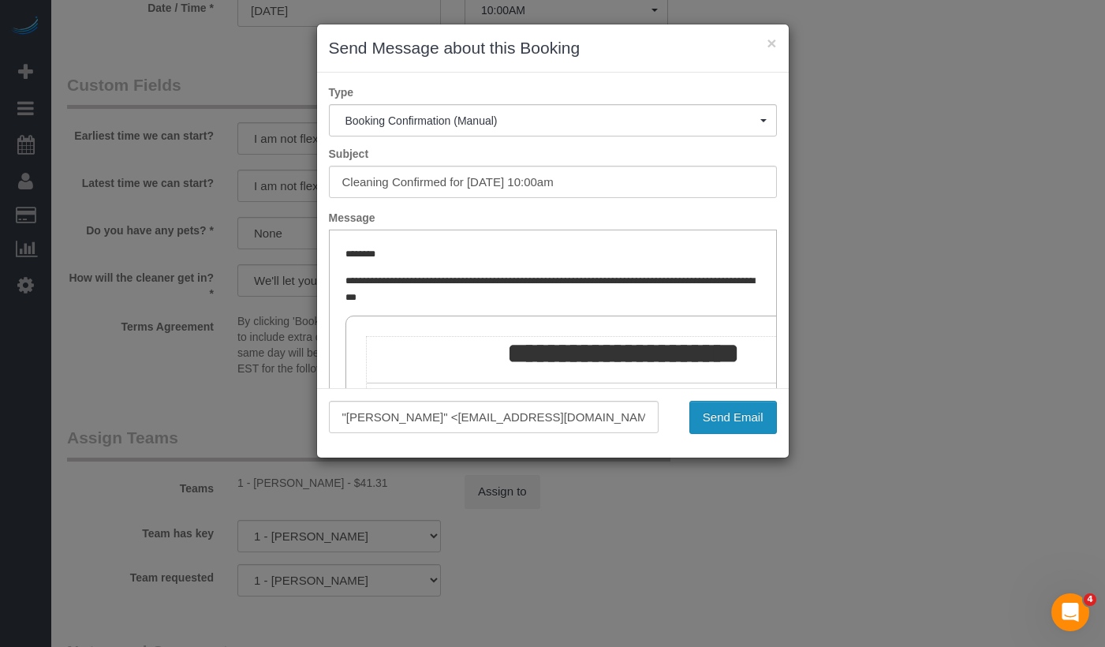
drag, startPoint x: 714, startPoint y: 419, endPoint x: 687, endPoint y: 409, distance: 28.7
click at [714, 419] on button "Send Email" at bounding box center [734, 417] width 88 height 33
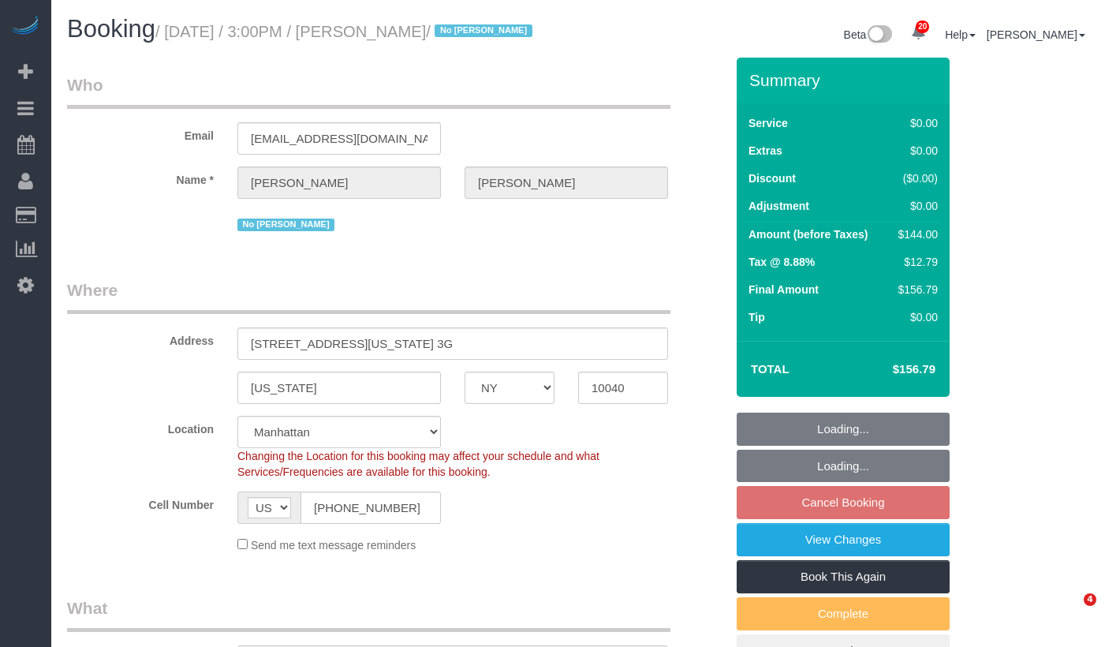
select select "NY"
select select "1"
select select "spot5"
select select "number:63"
select select "number:90"
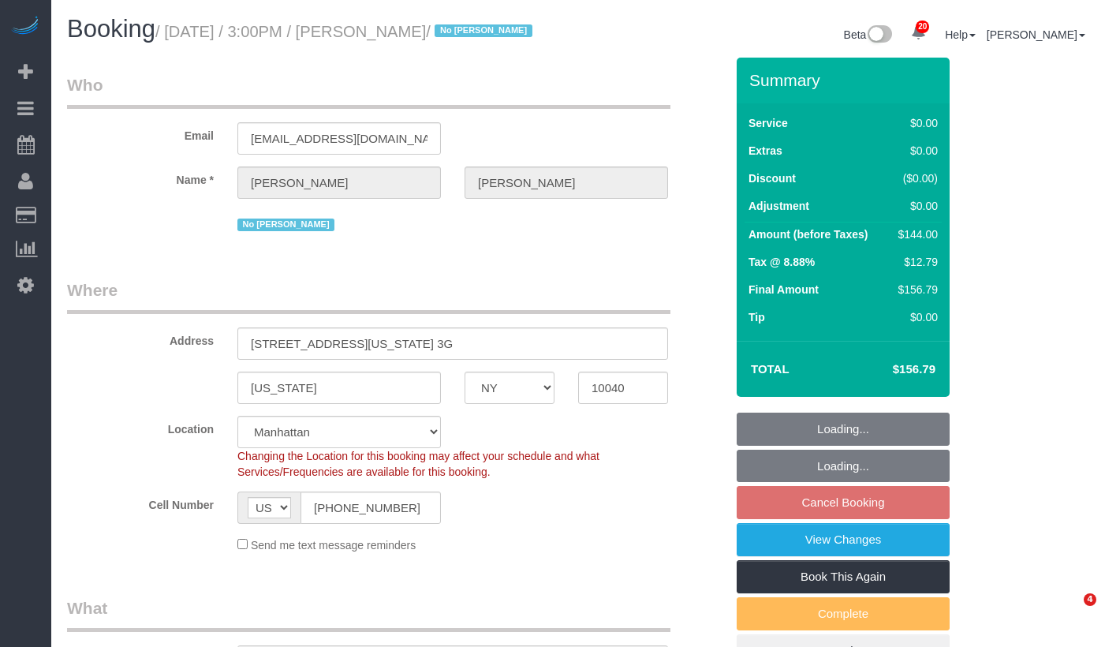
select select "number:15"
select select "number:5"
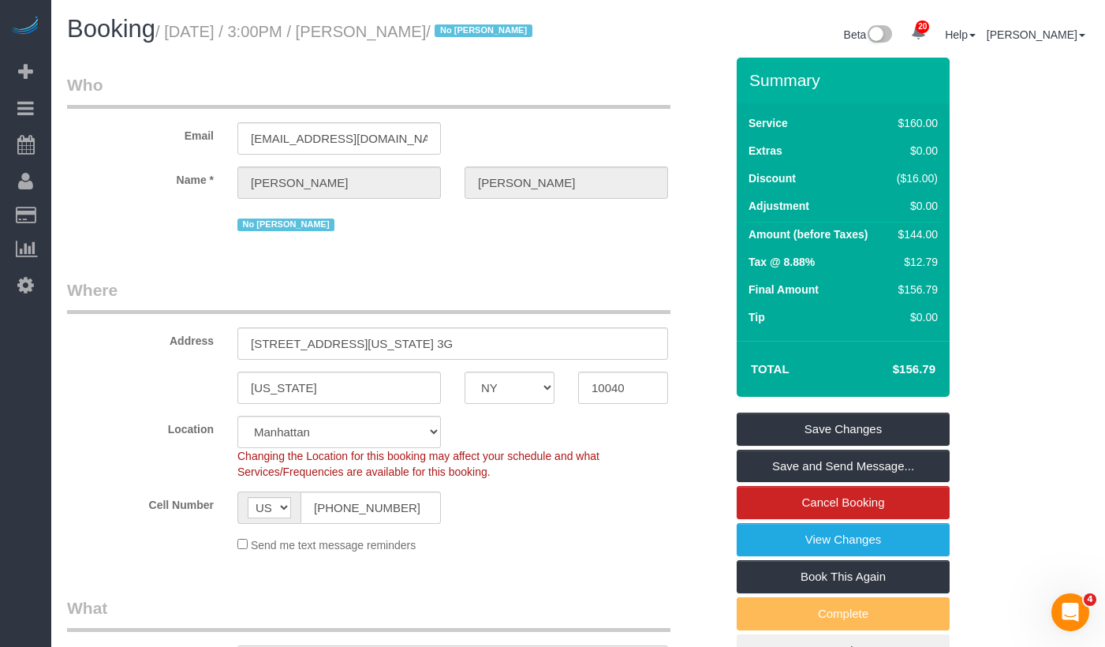
drag, startPoint x: 179, startPoint y: 35, endPoint x: 380, endPoint y: 47, distance: 201.6
click at [405, 43] on h1 "Booking / October 06, 2025 / 3:00PM / Lise Hirschberg / No Noufoh Sodandji" at bounding box center [316, 29] width 499 height 27
click at [299, 43] on h1 "Booking / October 06, 2025 / 3:00PM / Lise Hirschberg / No Noufoh Sodandji" at bounding box center [316, 29] width 499 height 27
click at [359, 31] on small "/ October 06, 2025 / 3:00PM / Lise Hirschberg / No Noufoh Sodandji" at bounding box center [346, 31] width 382 height 17
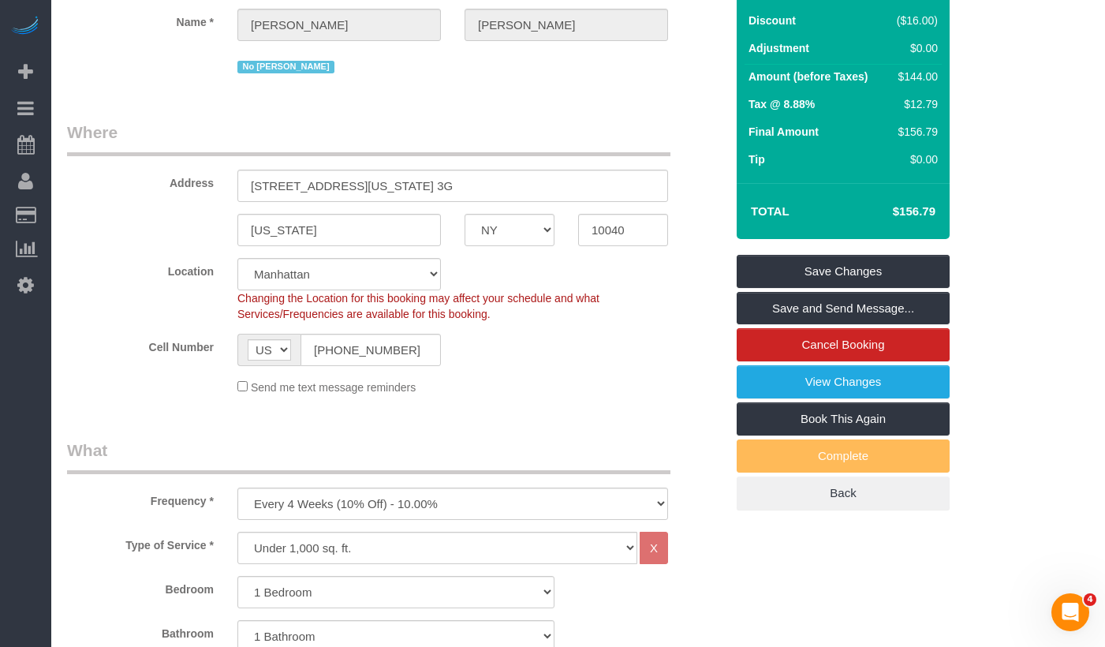
scroll to position [185, 0]
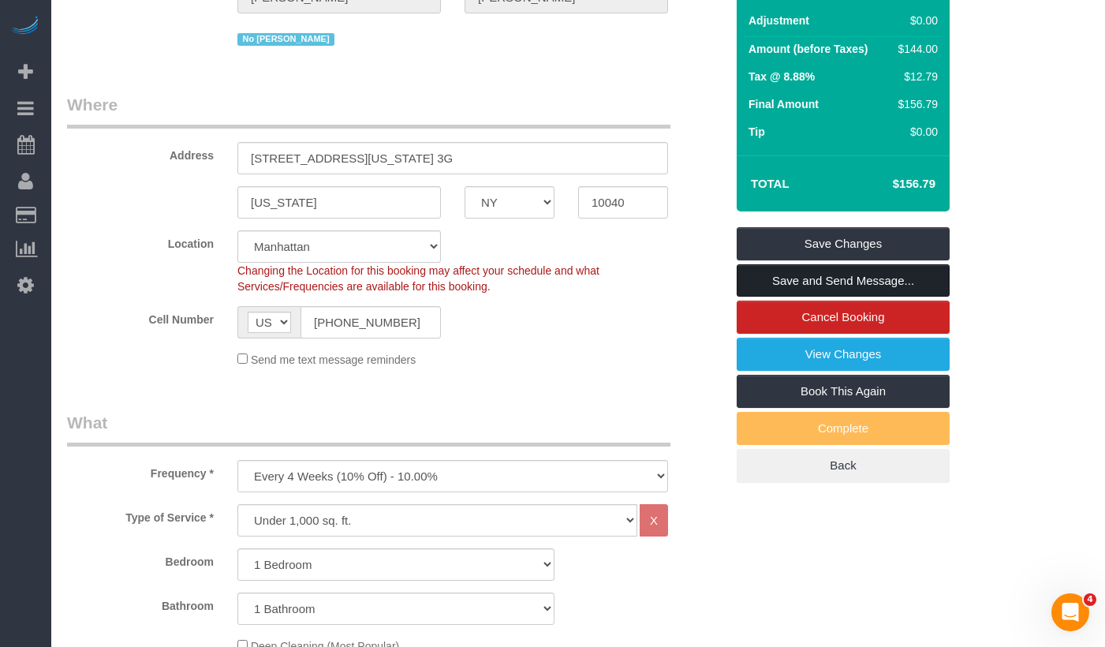
click at [778, 297] on link "Save and Send Message..." at bounding box center [843, 280] width 213 height 33
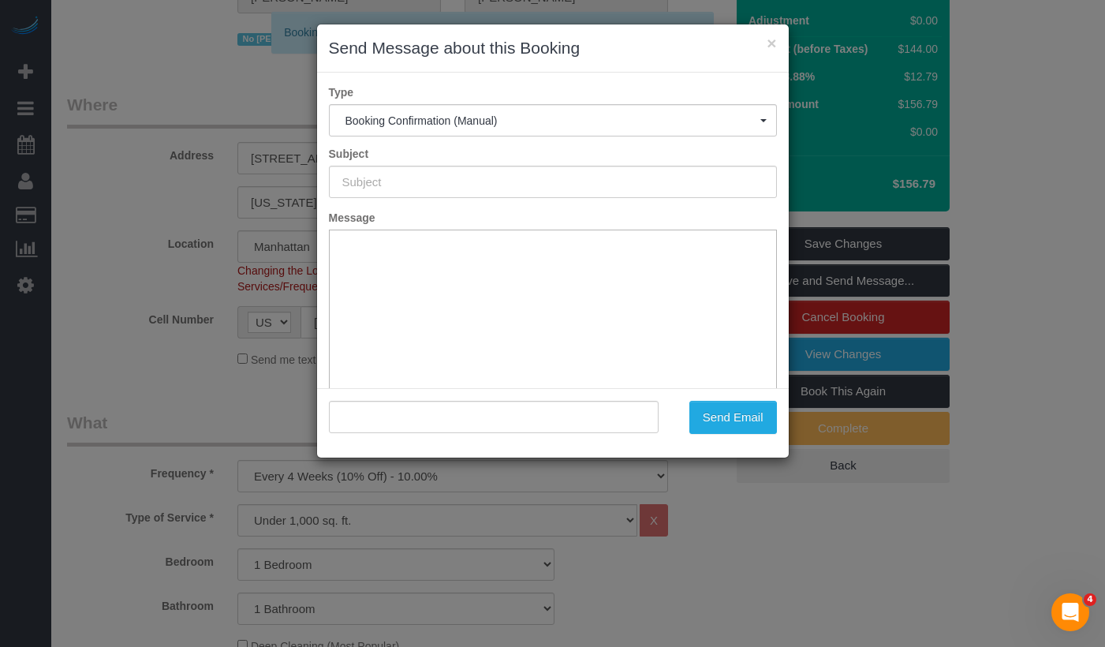
scroll to position [0, 0]
type input "Cleaning Confirmed for 10/06/2025 at 3:00pm"
type input ""[PERSON_NAME]" <[EMAIL_ADDRESS][DOMAIN_NAME]>"
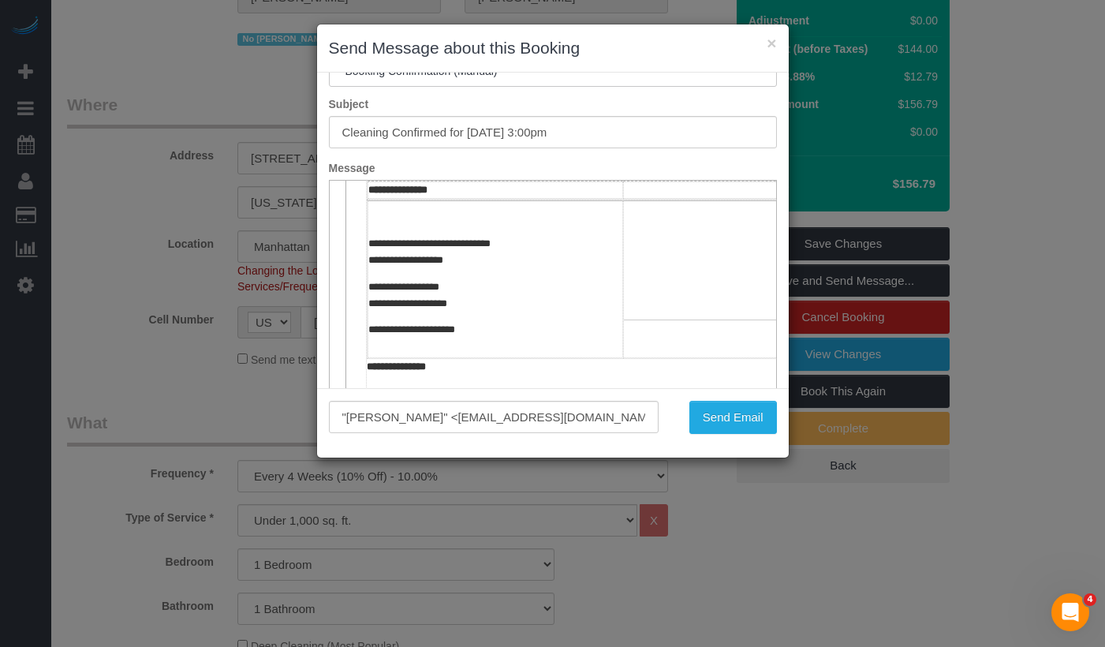
scroll to position [342, 0]
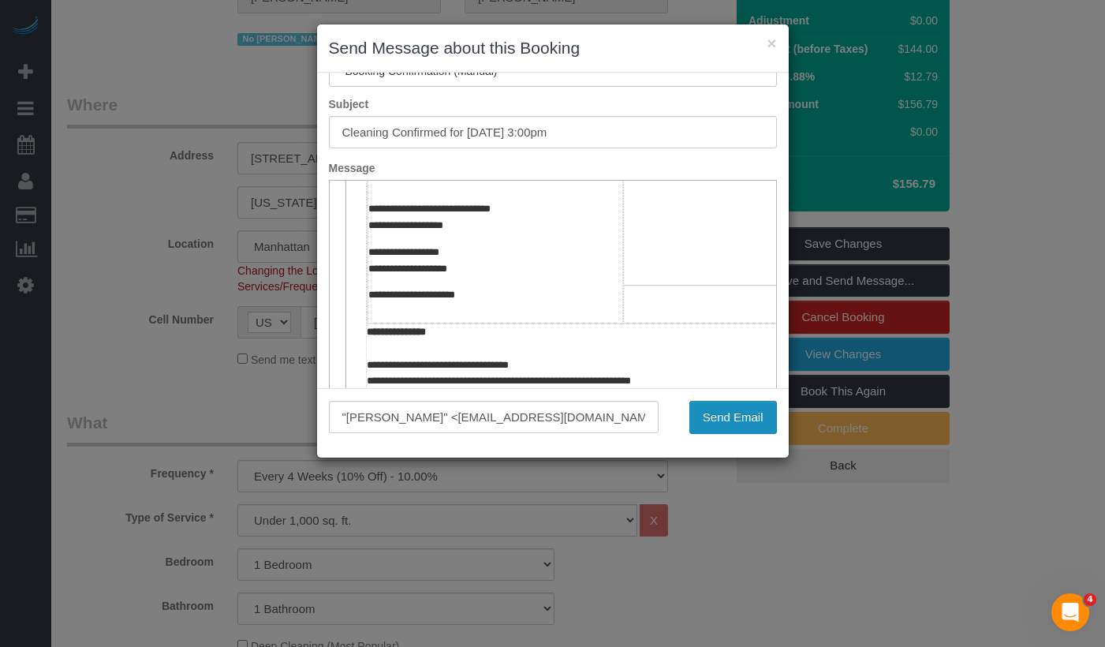
click at [709, 412] on button "Send Email" at bounding box center [734, 417] width 88 height 33
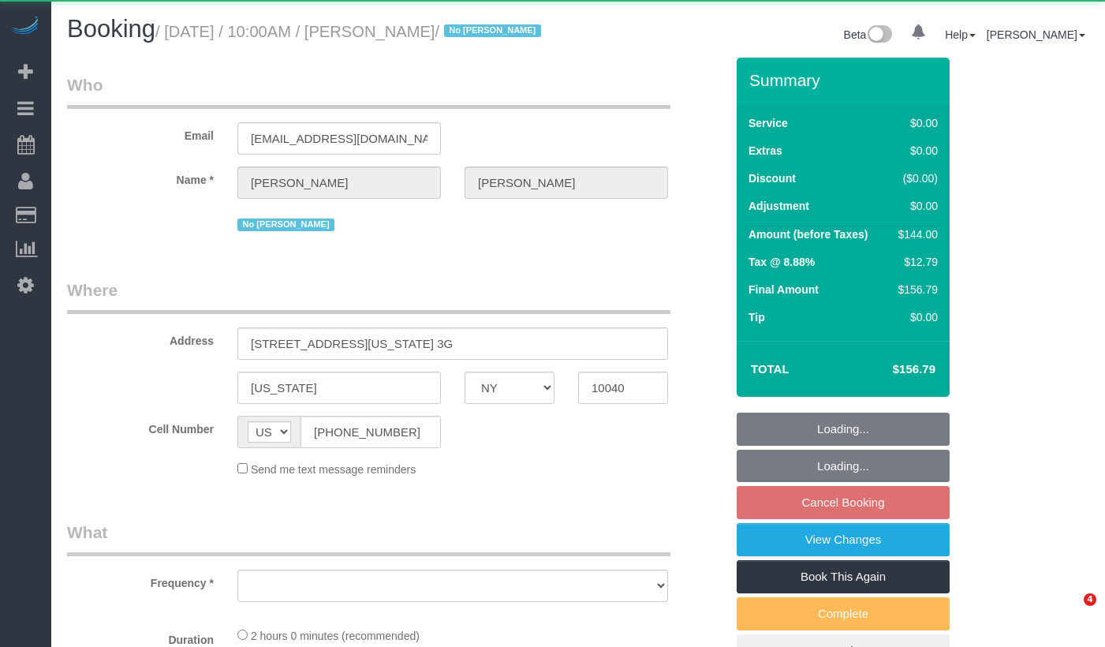
select select "NY"
select select "object:1232"
select select "string:stripe-pm_1PdvLr4VGloSiKo7KT8aVpsz"
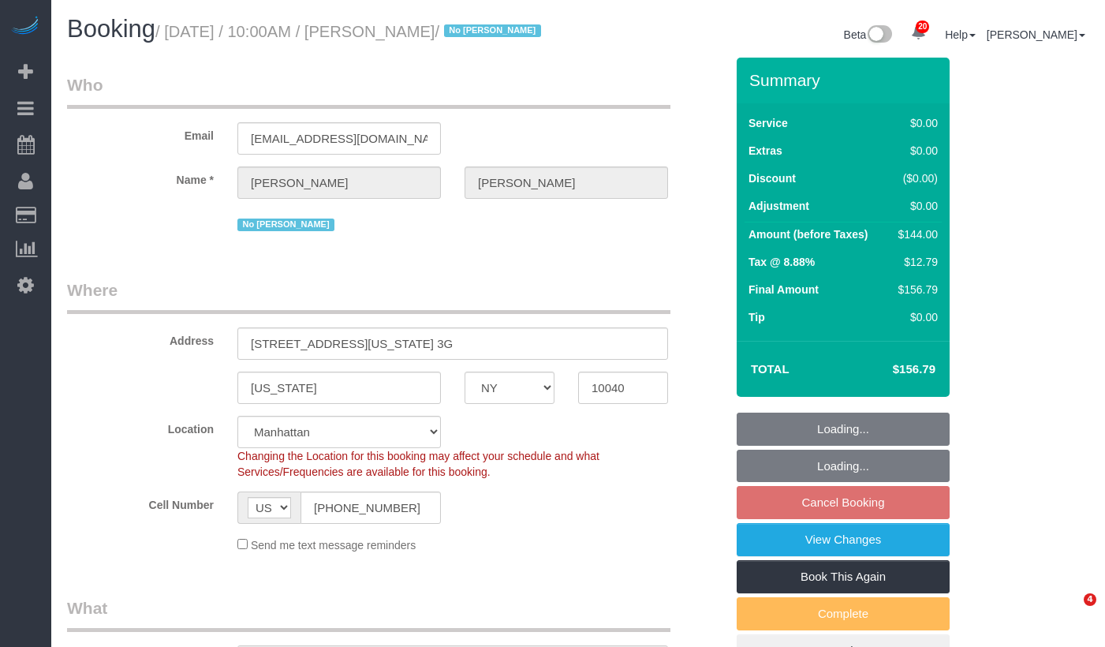
select select "object:1341"
select select "1"
select select "spot3"
select select "number:89"
select select "number:90"
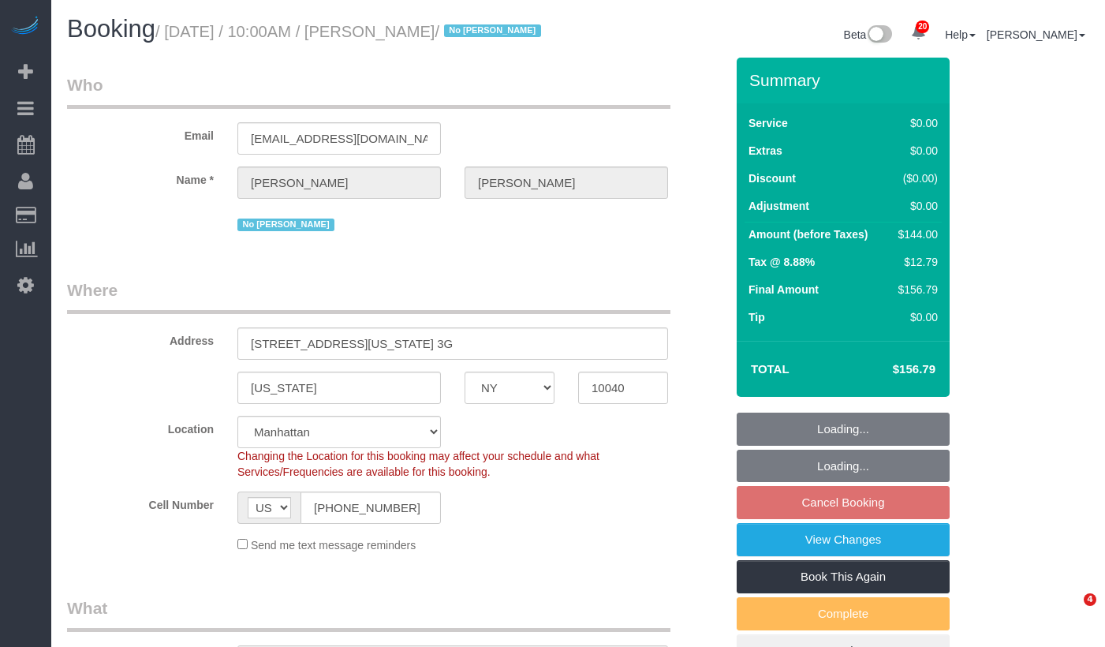
select select "number:15"
select select "number:5"
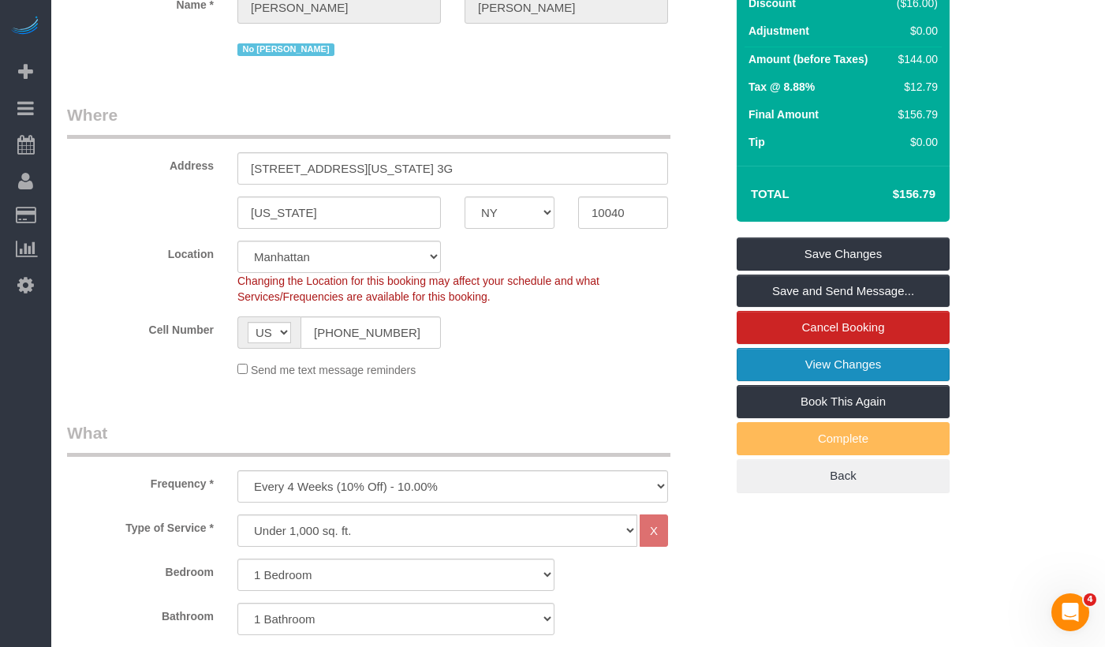
scroll to position [200, 0]
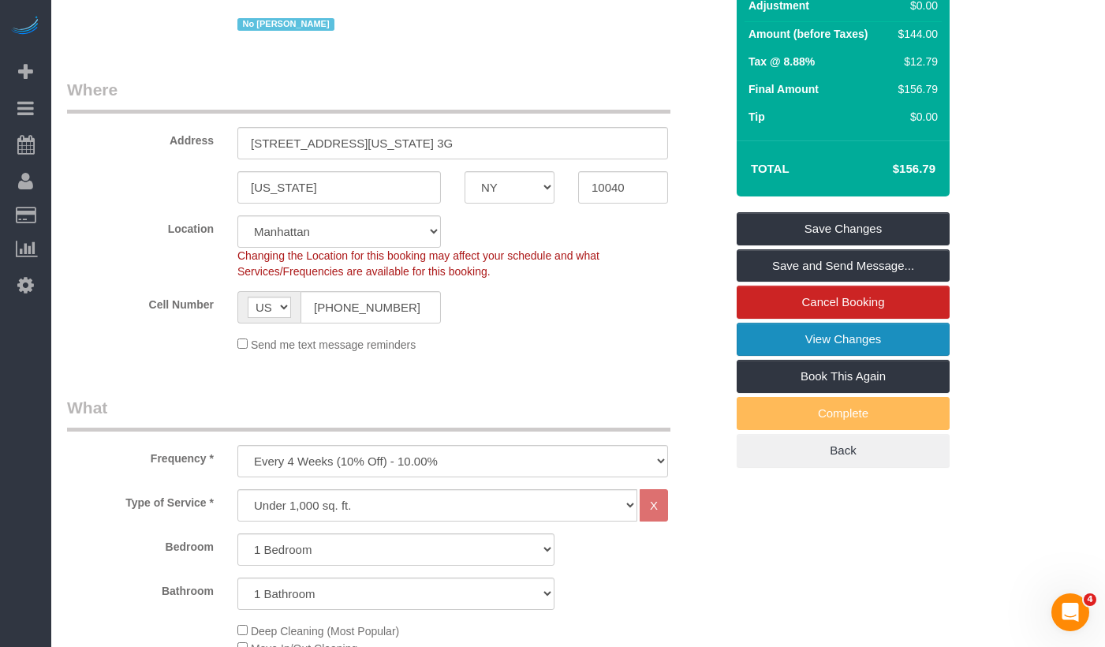
click at [799, 353] on link "View Changes" at bounding box center [843, 339] width 213 height 33
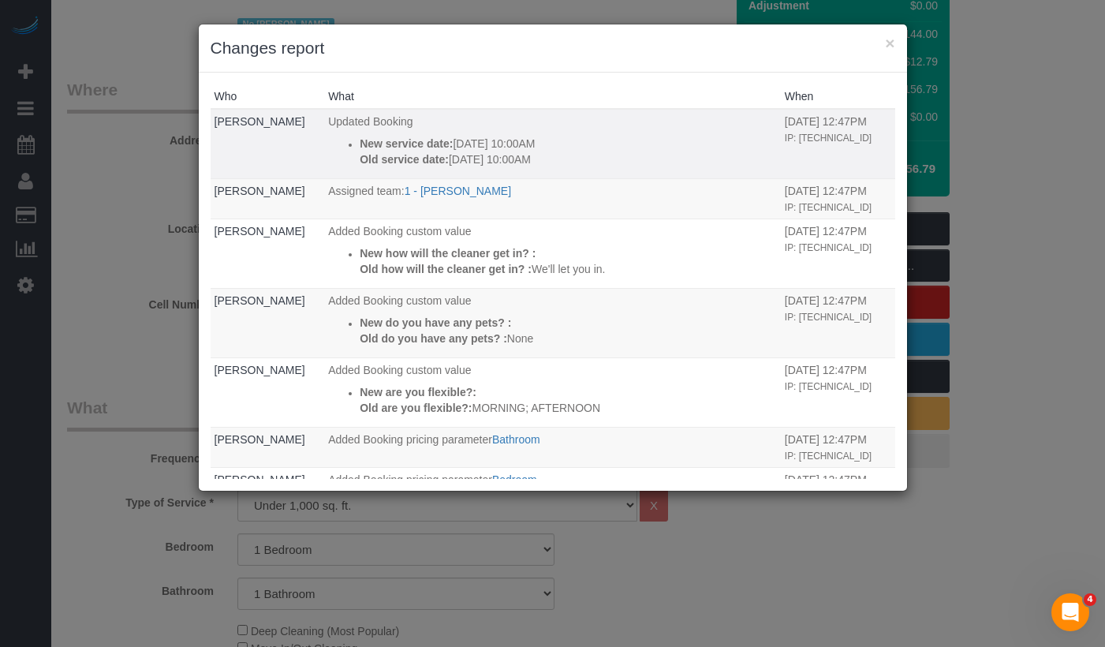
drag, startPoint x: 506, startPoint y: 159, endPoint x: 455, endPoint y: 160, distance: 50.5
click at [455, 160] on p "Old service date: [DATE] 10:00AM" at bounding box center [568, 159] width 417 height 16
drag, startPoint x: 458, startPoint y: 144, endPoint x: 484, endPoint y: 143, distance: 26.1
click at [484, 143] on p "New service date: [DATE] 10:00AM" at bounding box center [568, 144] width 417 height 16
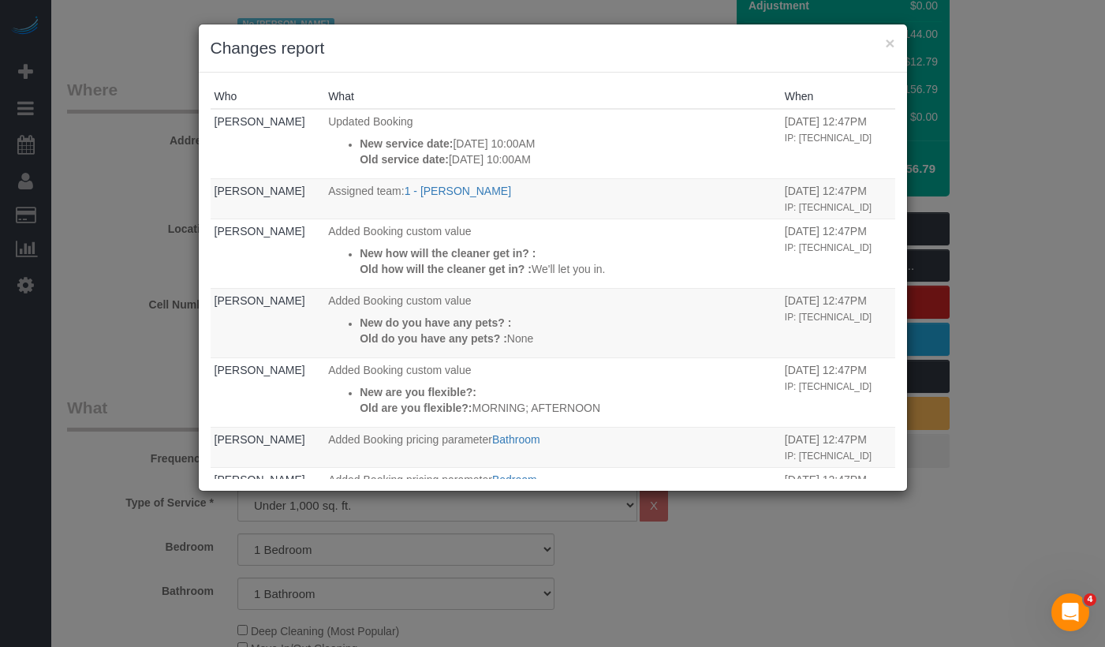
copy p "12/04"
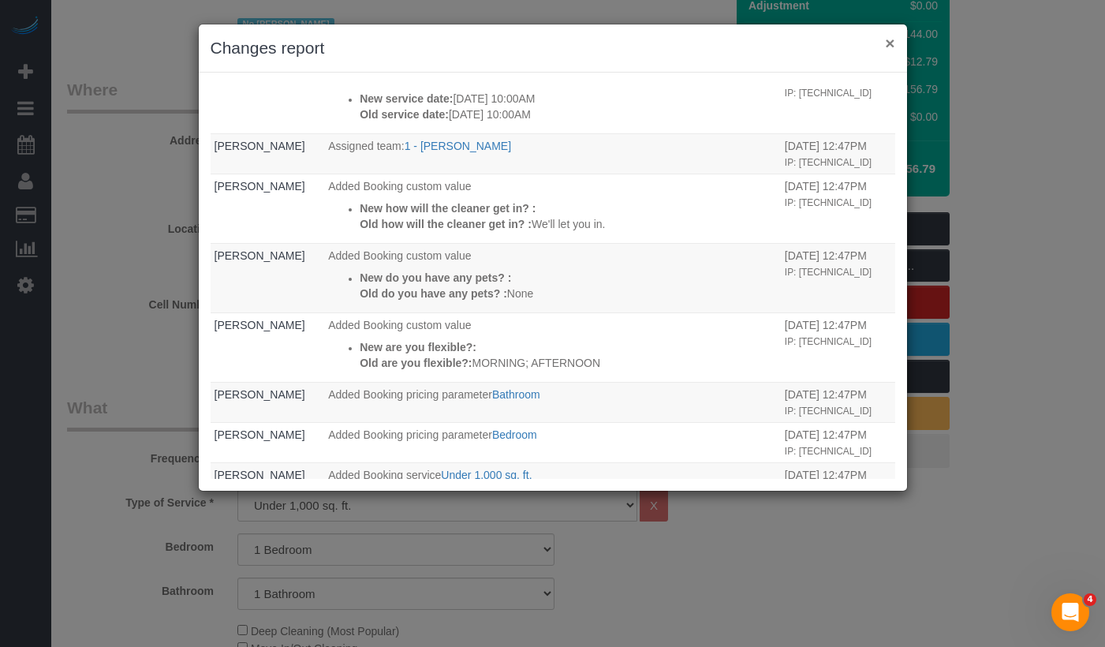
click at [886, 47] on button "×" at bounding box center [889, 43] width 9 height 17
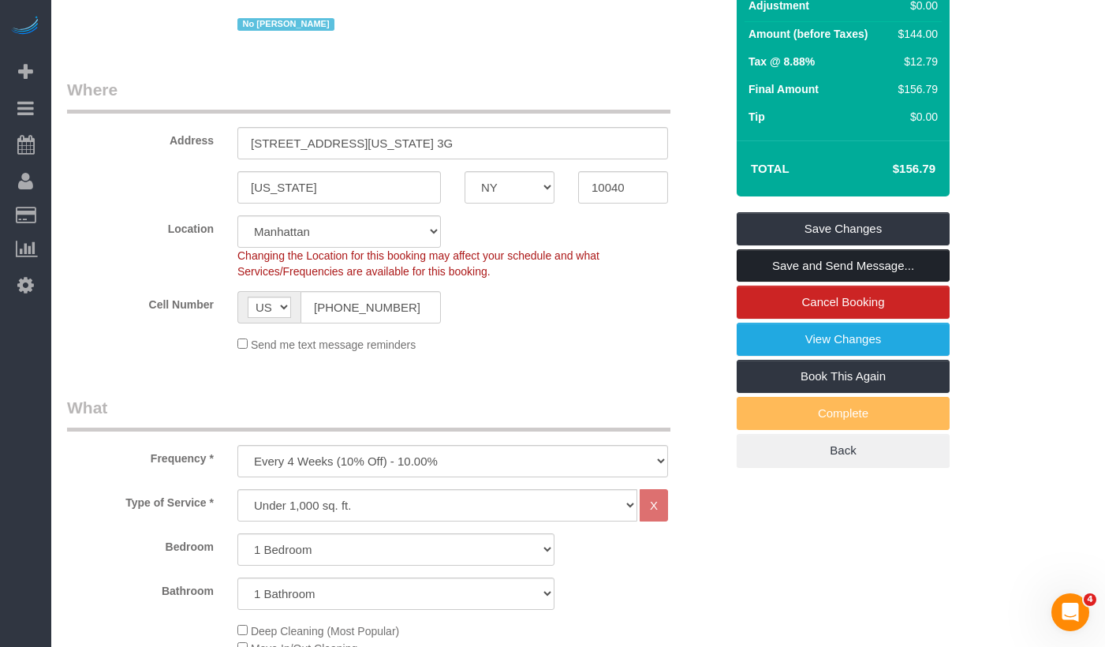
click at [795, 282] on link "Save and Send Message..." at bounding box center [843, 265] width 213 height 33
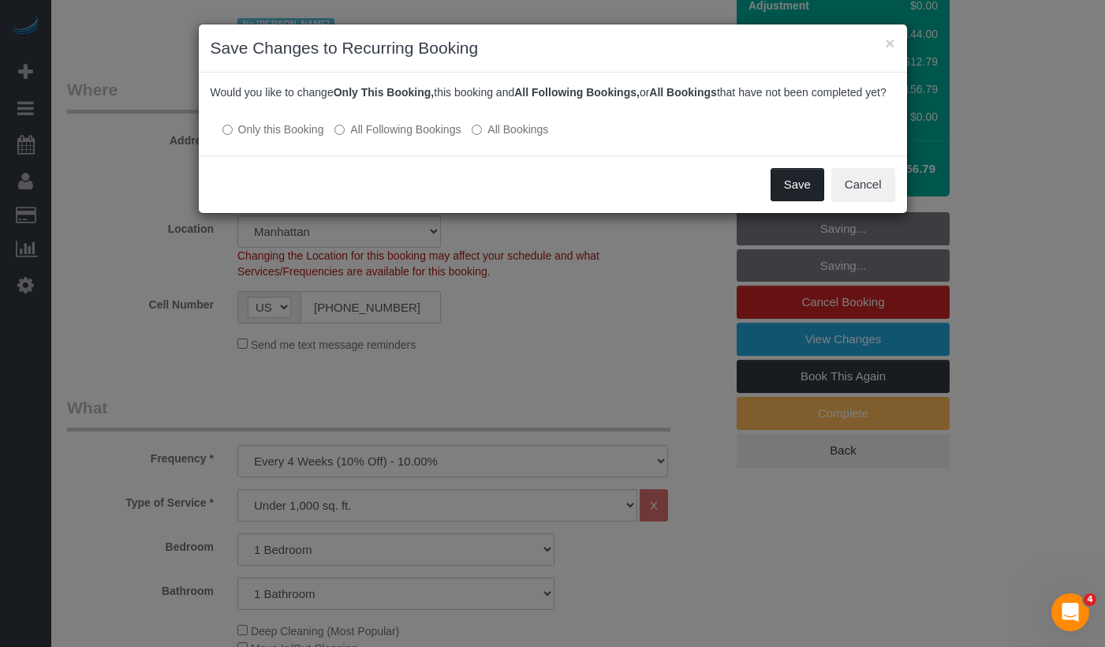
click at [783, 196] on button "Save" at bounding box center [798, 184] width 54 height 33
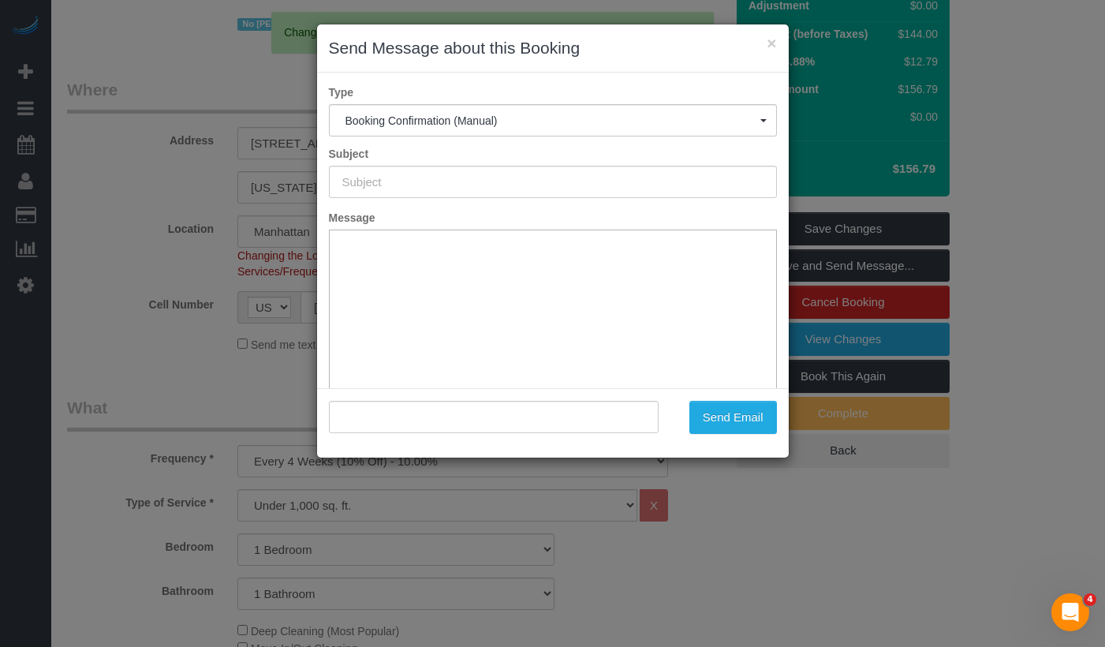
scroll to position [0, 0]
type input "Cleaning Confirmed for [DATE] 10:00am"
type input ""[PERSON_NAME]" <[EMAIL_ADDRESS][DOMAIN_NAME]>"
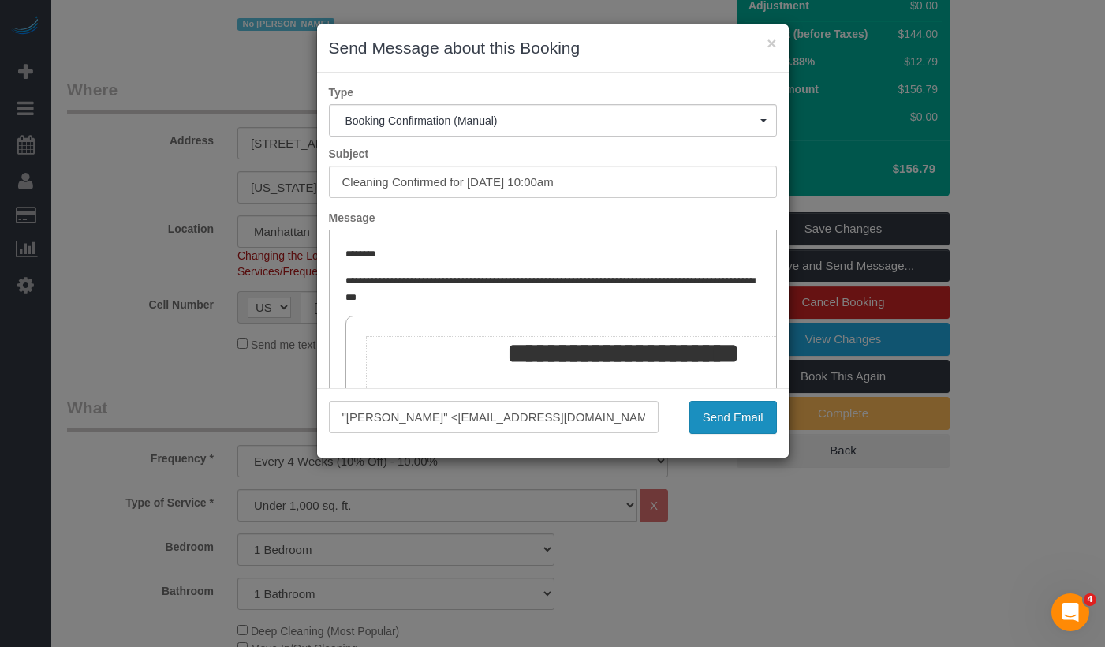
click at [705, 415] on button "Send Email" at bounding box center [734, 417] width 88 height 33
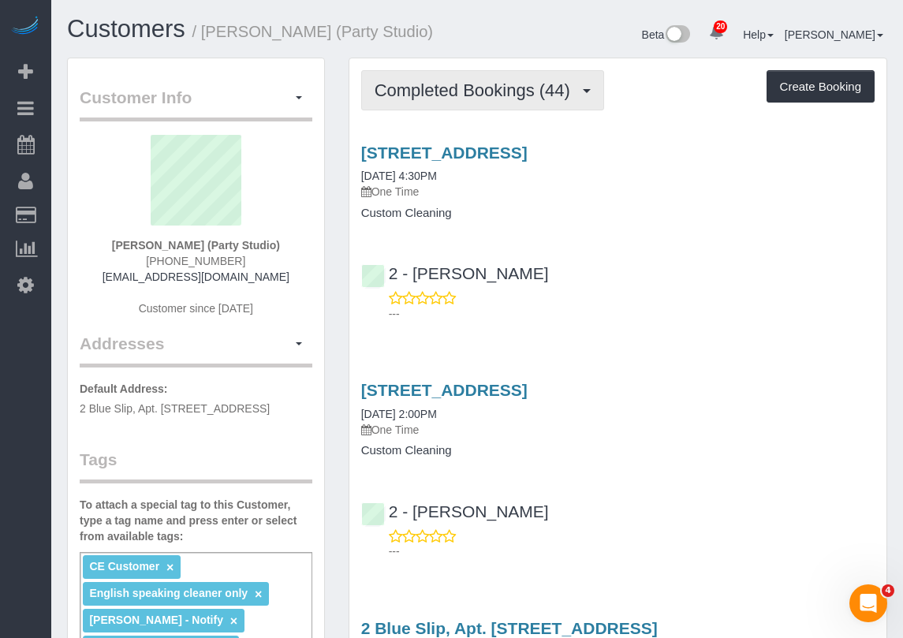
drag, startPoint x: 458, startPoint y: 99, endPoint x: 462, endPoint y: 115, distance: 16.1
click at [458, 99] on span "Completed Bookings (44)" at bounding box center [477, 90] width 204 height 20
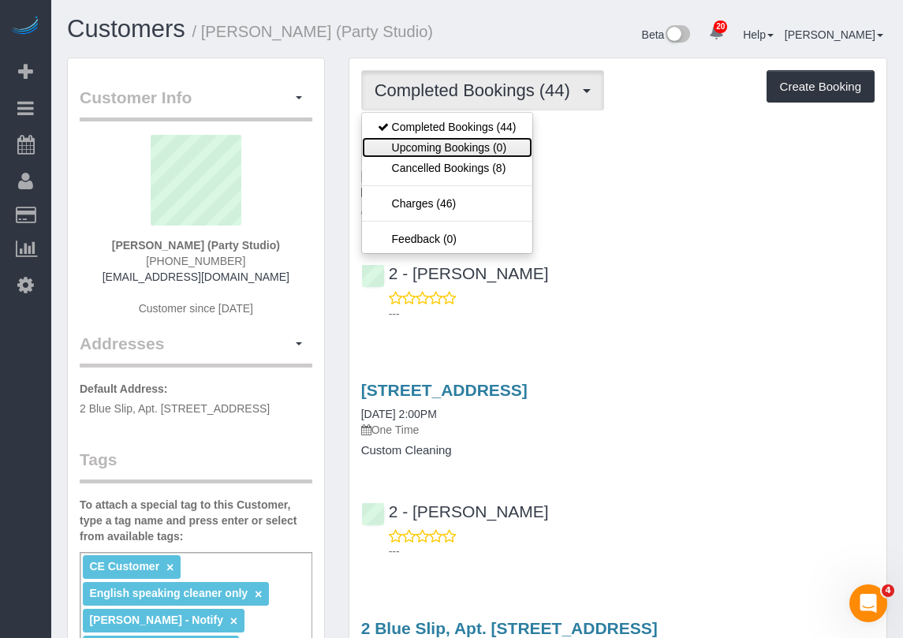
click at [452, 152] on link "Upcoming Bookings (0)" at bounding box center [447, 147] width 170 height 21
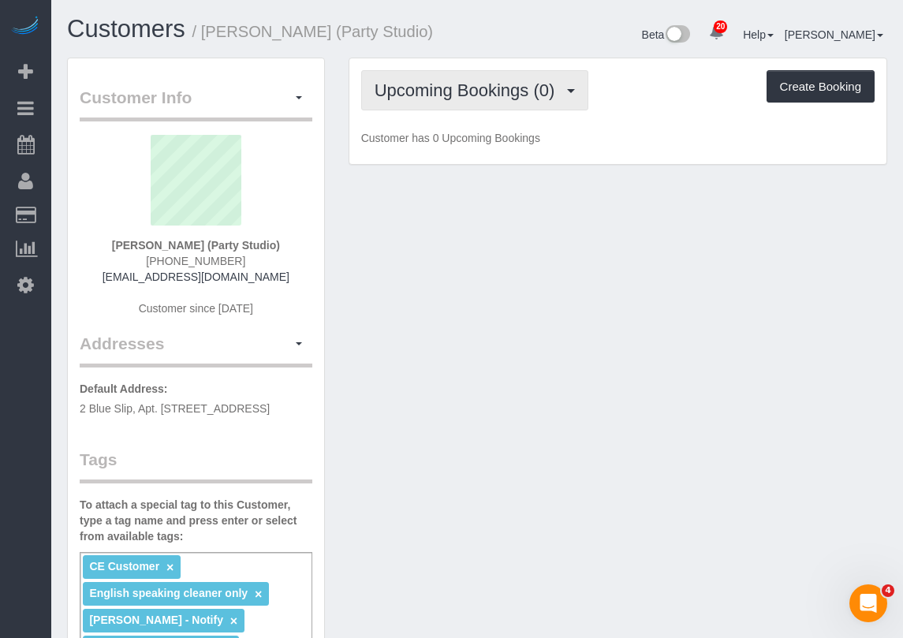
click at [448, 102] on button "Upcoming Bookings (0)" at bounding box center [475, 90] width 228 height 40
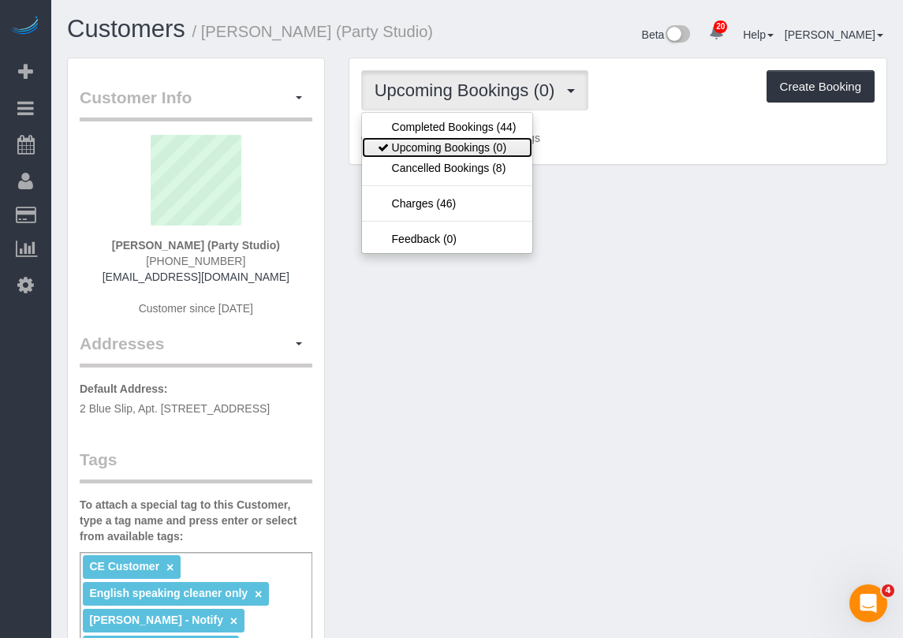
click at [447, 137] on link "Upcoming Bookings (0)" at bounding box center [447, 147] width 170 height 21
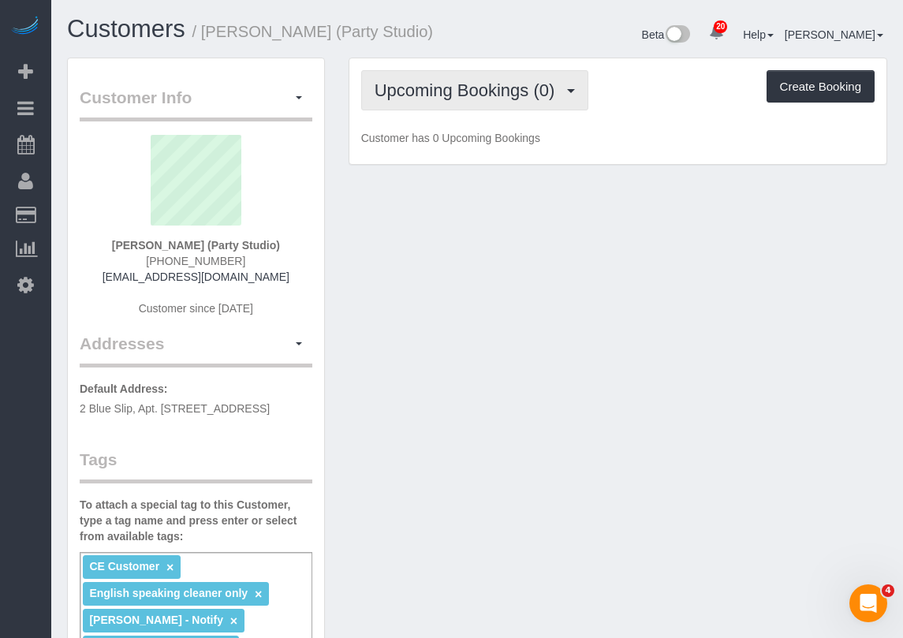
click at [449, 93] on span "Upcoming Bookings (0)" at bounding box center [469, 90] width 189 height 20
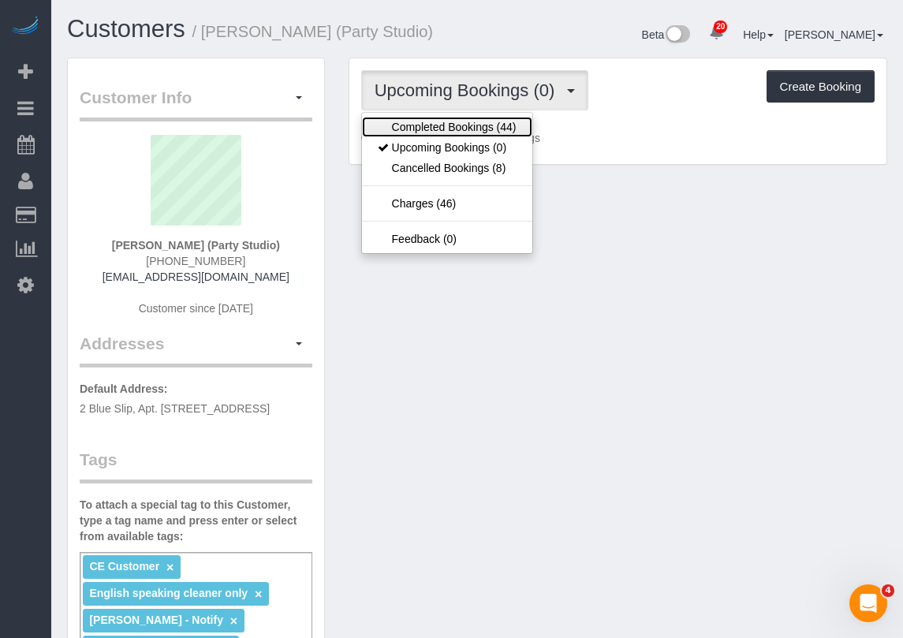
click at [454, 119] on link "Completed Bookings (44)" at bounding box center [447, 127] width 170 height 21
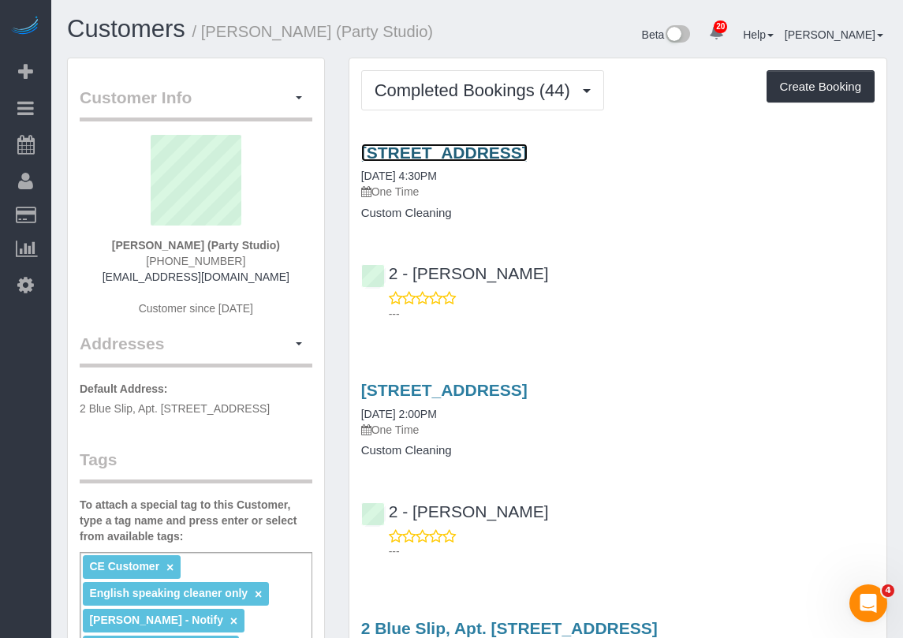
click at [481, 151] on link "567 Flushing Avenue, Apt. 506, Brooklyn, NY 11206" at bounding box center [444, 153] width 166 height 18
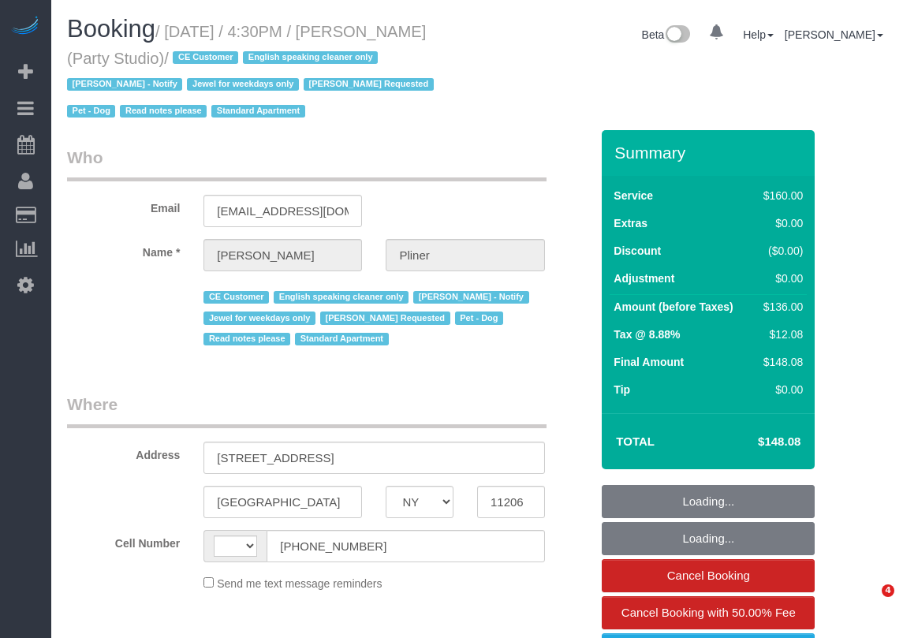
select select "NY"
select select "string:[GEOGRAPHIC_DATA]"
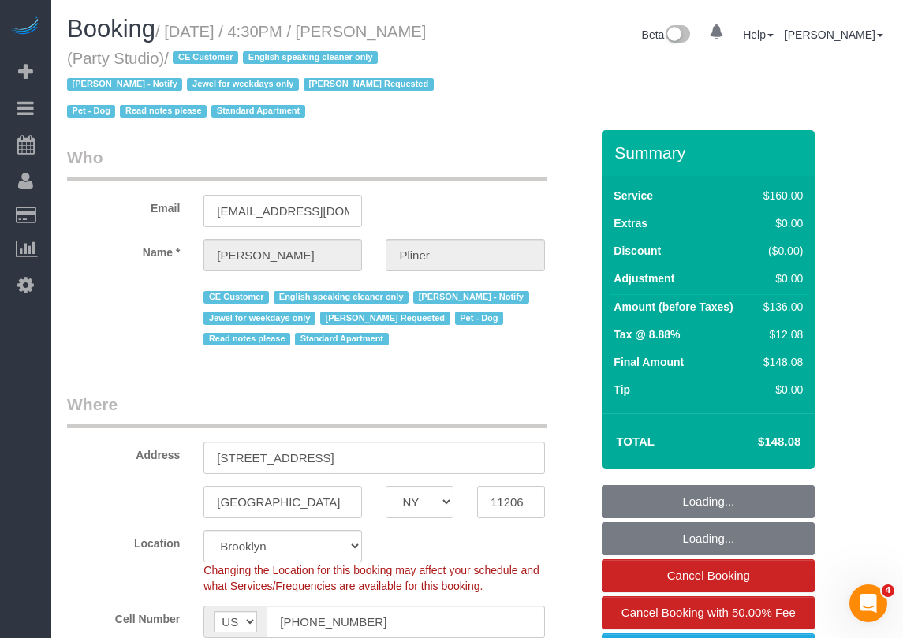
select select "object:972"
select select "string:stripe-pm_1S572p4VGloSiKo7nDSdiunk"
select select "number:89"
select select "number:90"
select select "number:13"
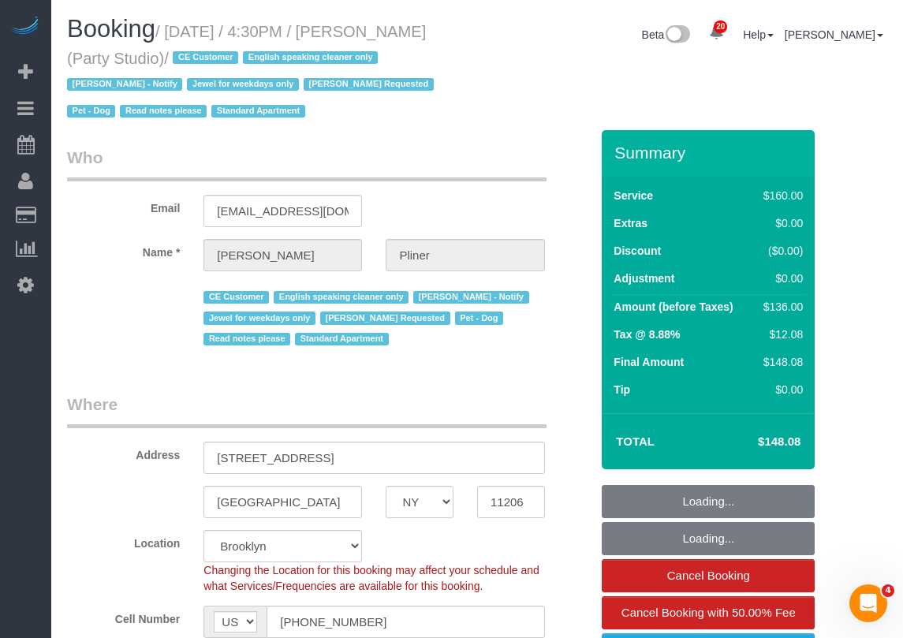
select select "number:7"
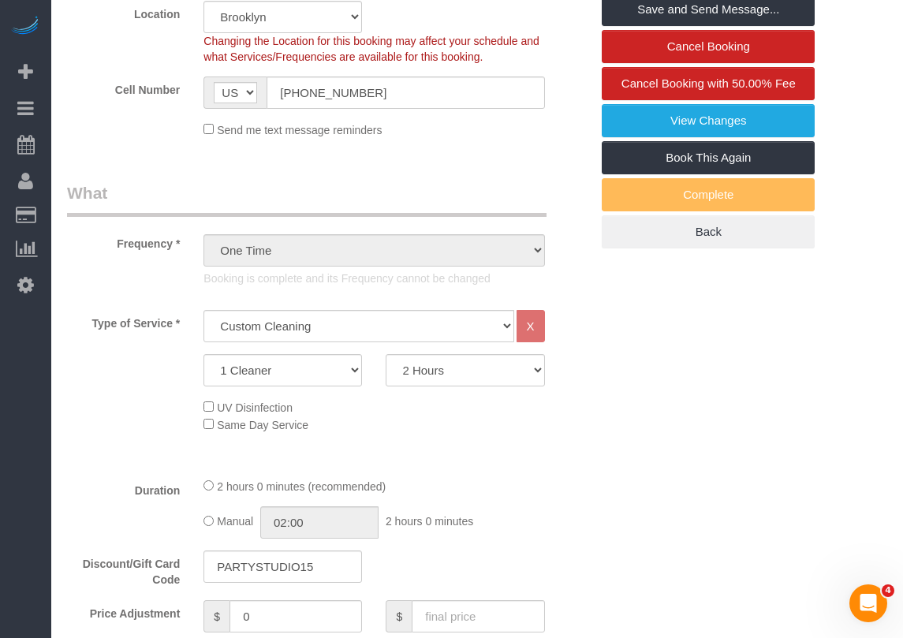
scroll to position [504, 0]
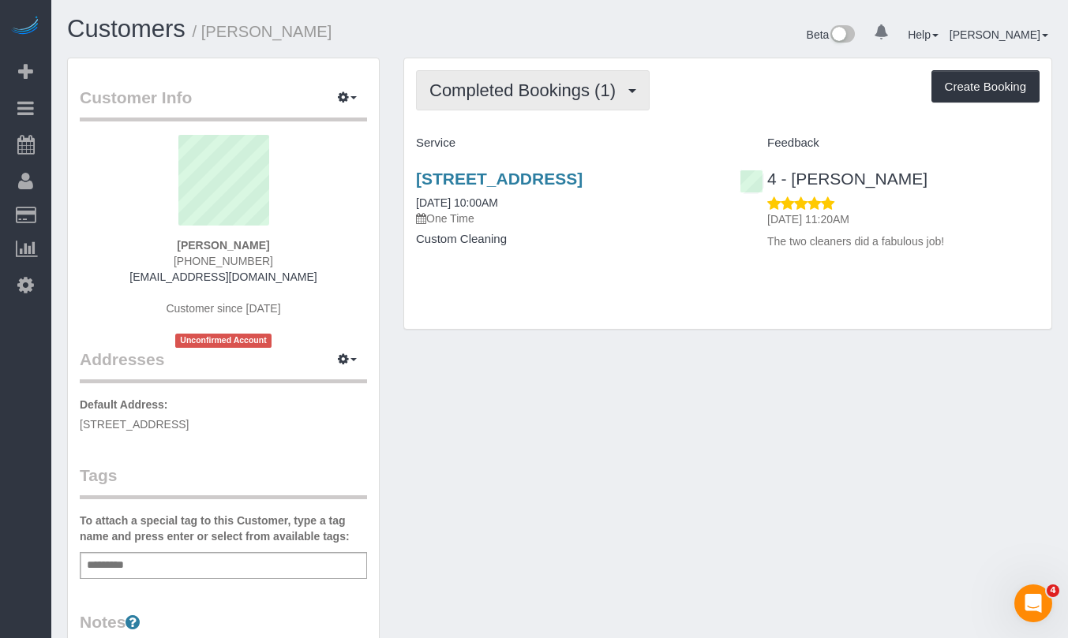
click at [557, 95] on span "Completed Bookings (1)" at bounding box center [526, 90] width 194 height 20
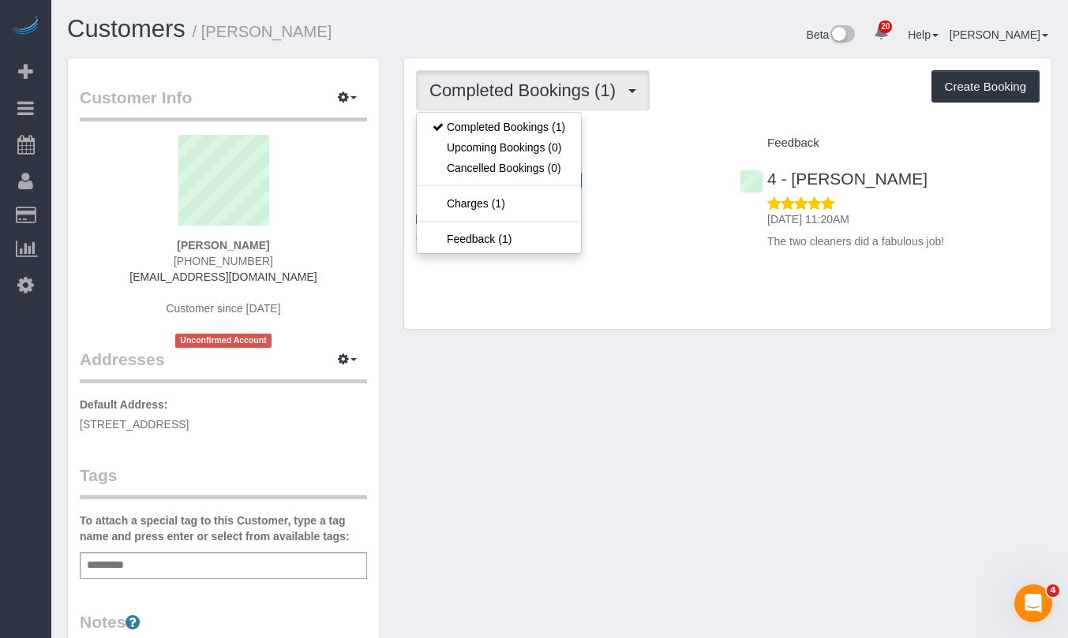
click at [744, 209] on div "[DATE] 11:20AM The two cleaners did a fabulous job!" at bounding box center [889, 223] width 300 height 54
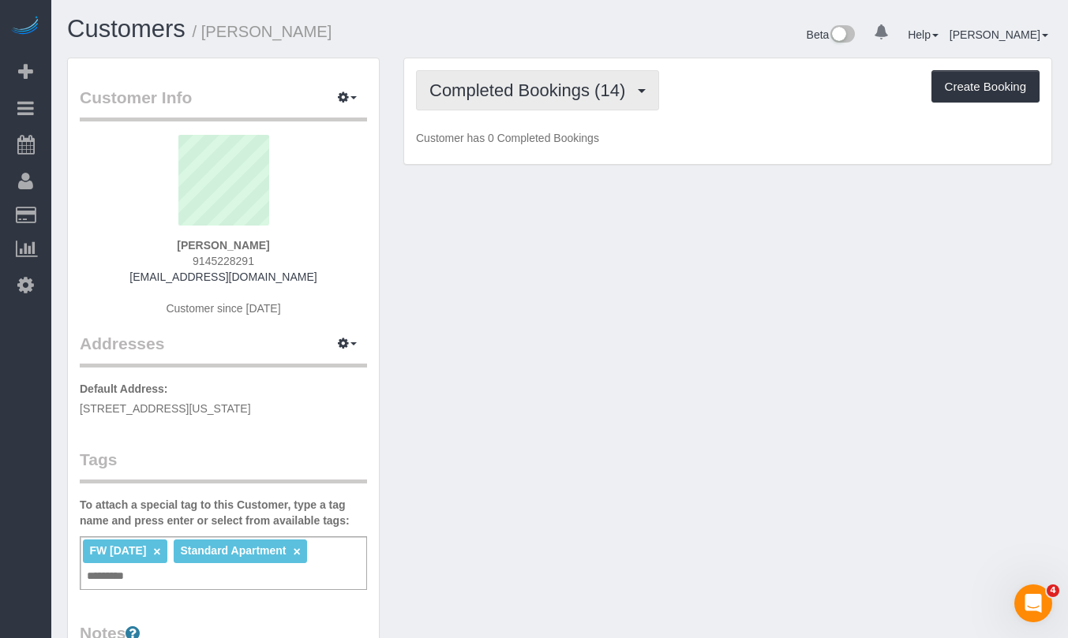
click at [505, 99] on span "Completed Bookings (14)" at bounding box center [531, 90] width 204 height 20
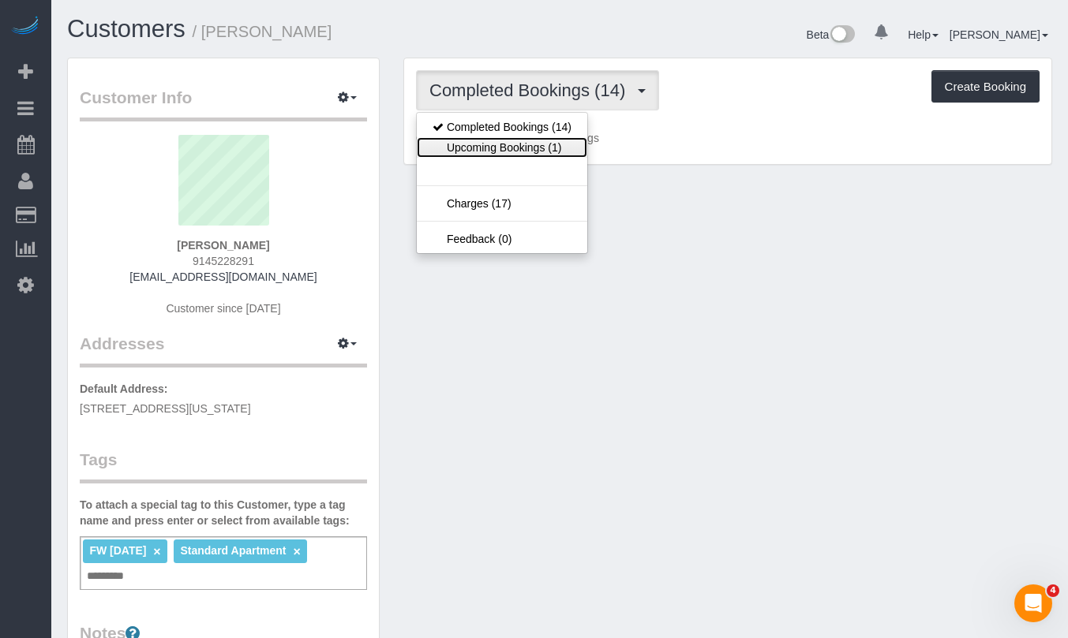
click at [497, 144] on link "Upcoming Bookings (1)" at bounding box center [502, 147] width 170 height 21
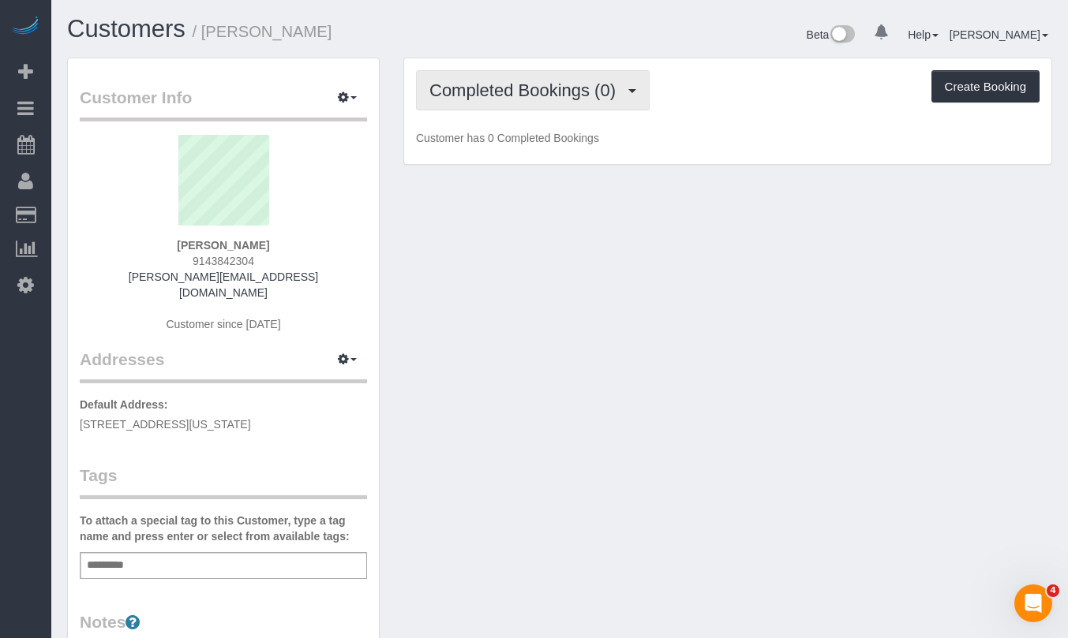
click at [528, 106] on button "Completed Bookings (0)" at bounding box center [533, 90] width 234 height 40
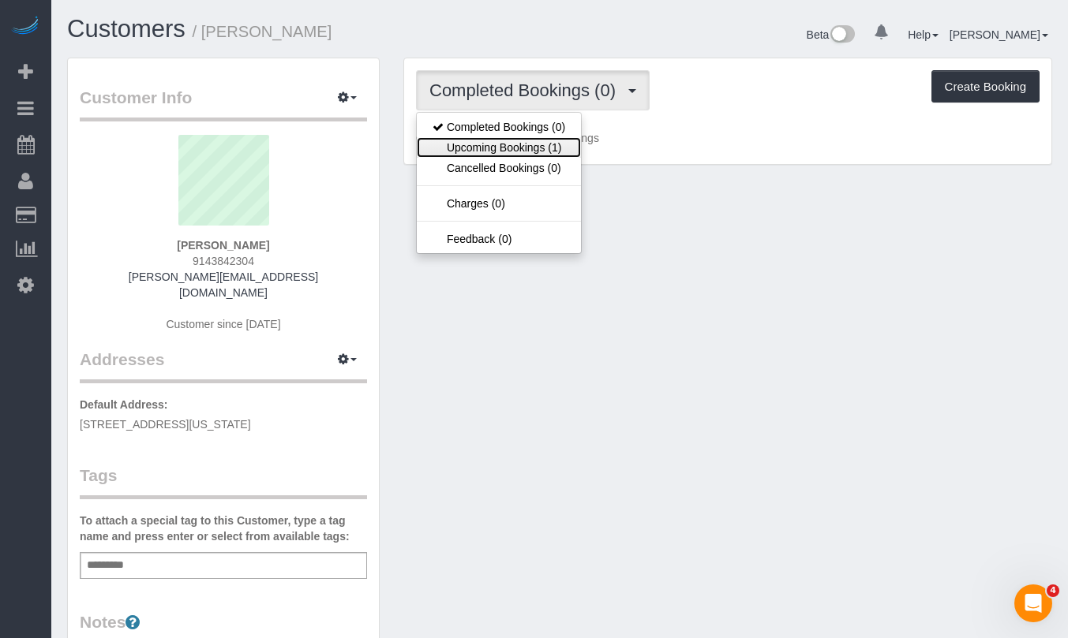
click at [514, 139] on link "Upcoming Bookings (1)" at bounding box center [499, 147] width 164 height 21
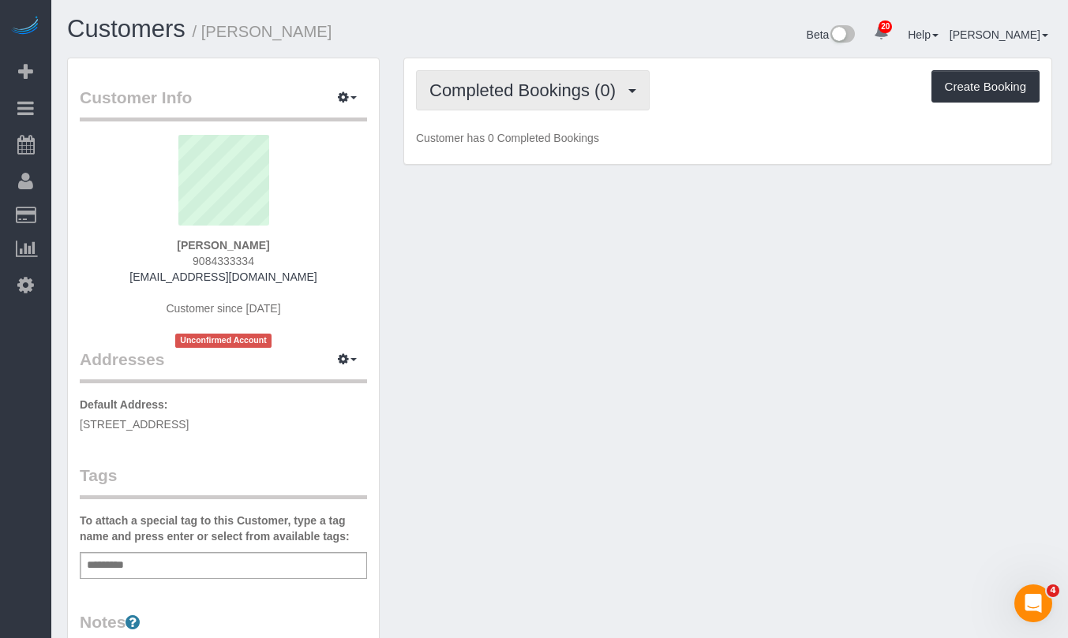
scroll to position [1, 0]
click at [471, 93] on span "Completed Bookings (0)" at bounding box center [526, 90] width 194 height 20
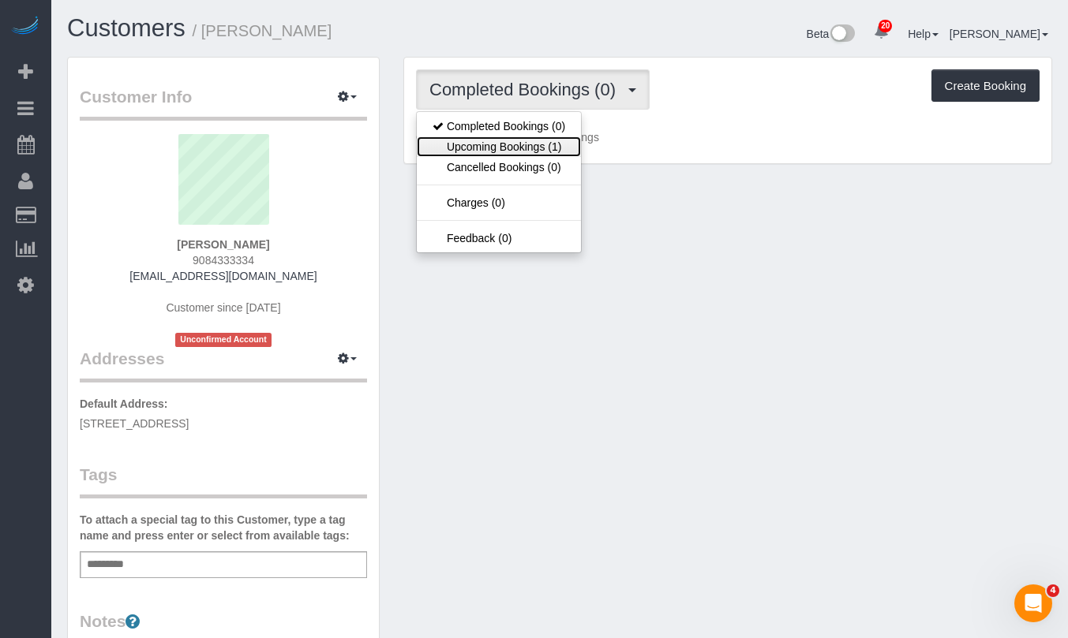
click at [507, 144] on link "Upcoming Bookings (1)" at bounding box center [499, 146] width 164 height 21
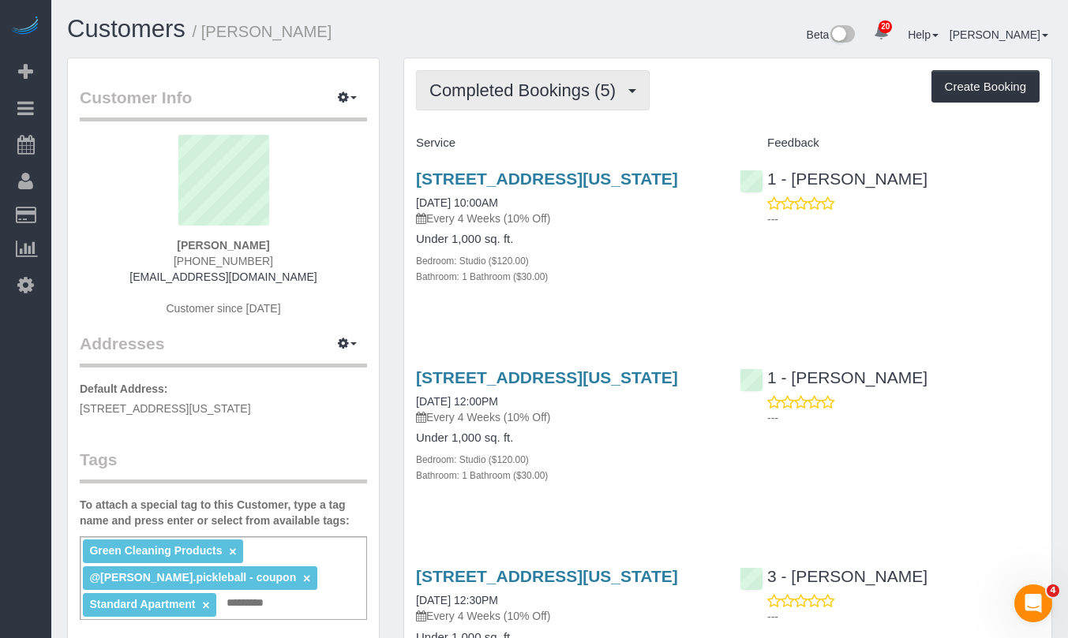
click at [473, 77] on button "Completed Bookings (5)" at bounding box center [533, 90] width 234 height 40
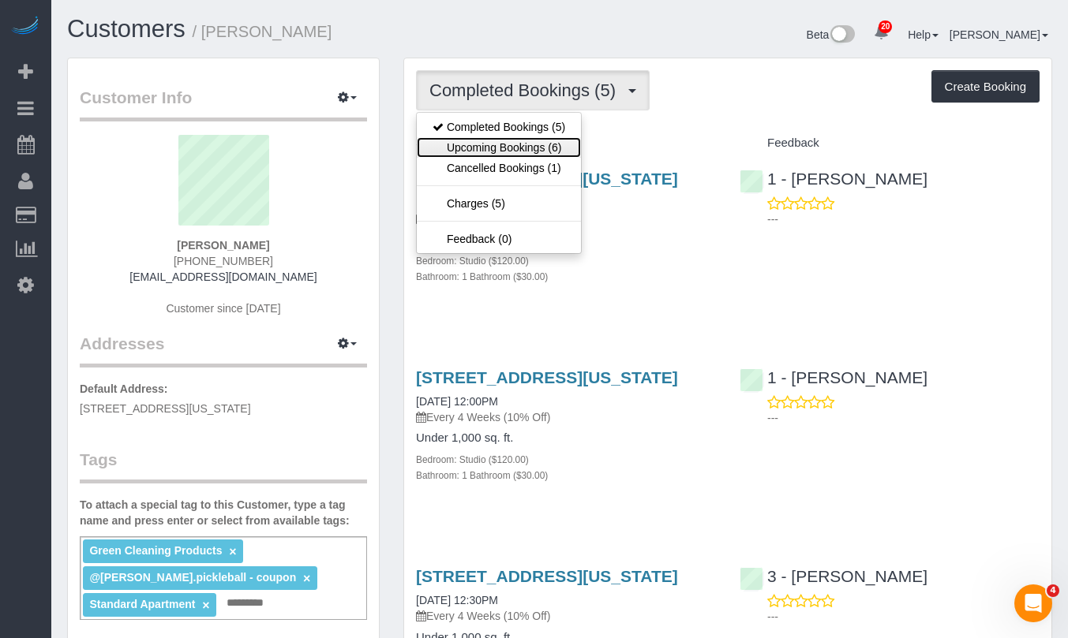
click at [492, 155] on link "Upcoming Bookings (6)" at bounding box center [499, 147] width 164 height 21
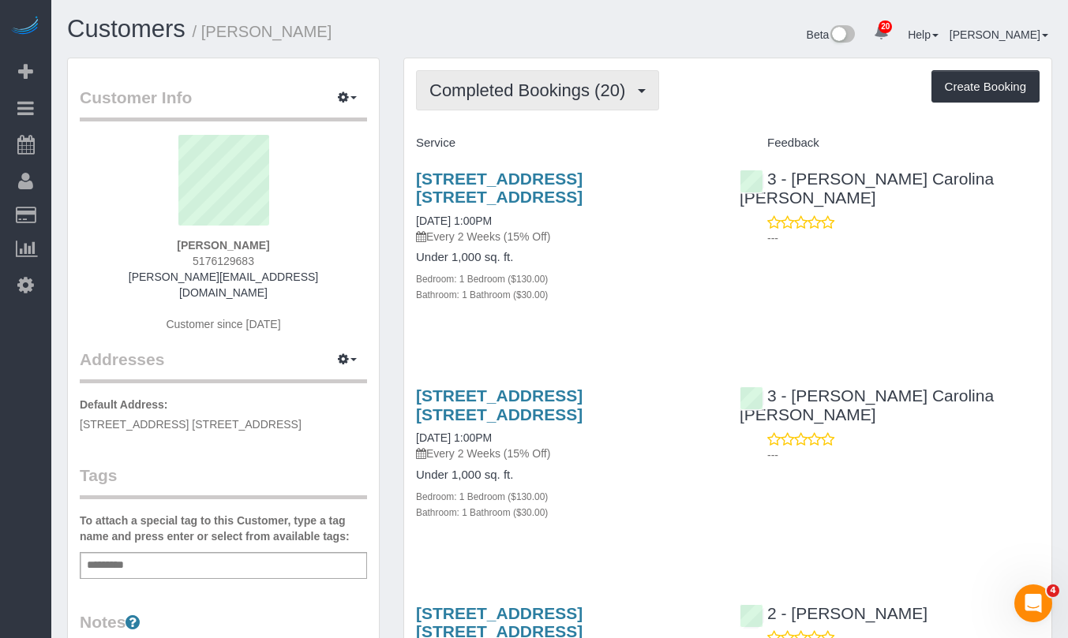
click at [527, 88] on span "Completed Bookings (20)" at bounding box center [531, 90] width 204 height 20
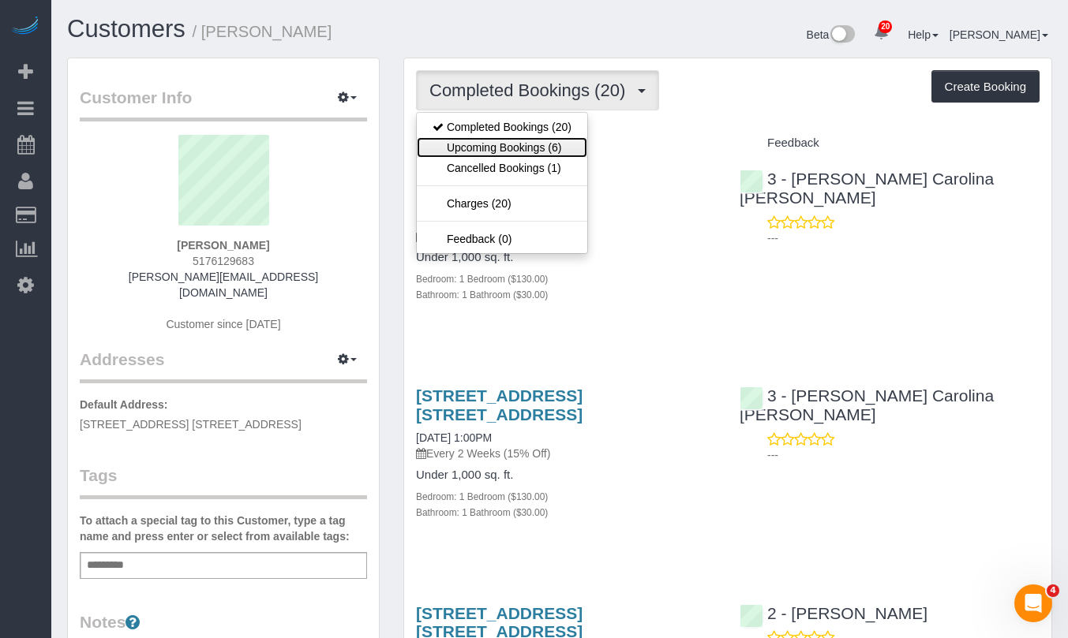
click at [523, 151] on link "Upcoming Bookings (6)" at bounding box center [502, 147] width 170 height 21
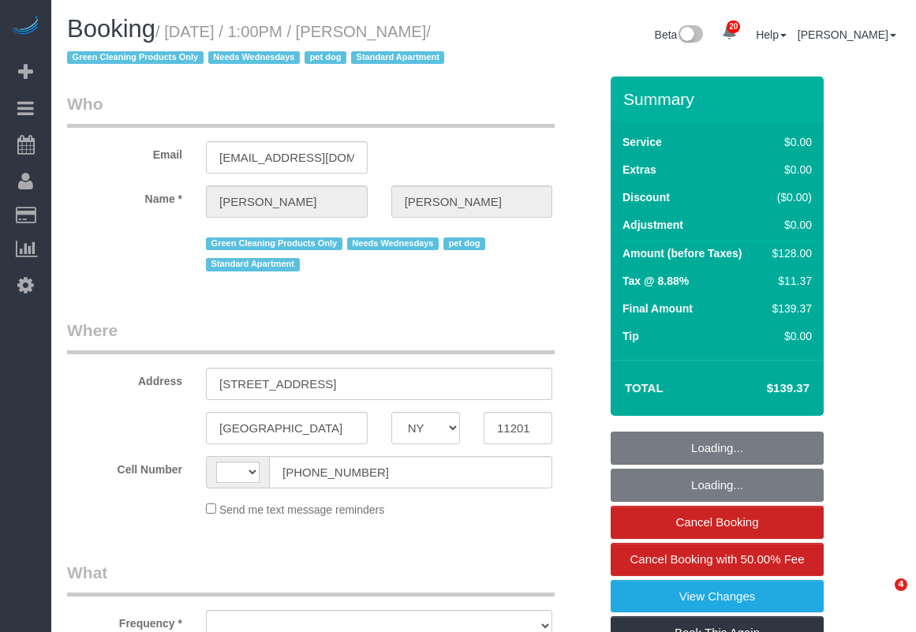
select select "NY"
select select "object:569"
select select "1"
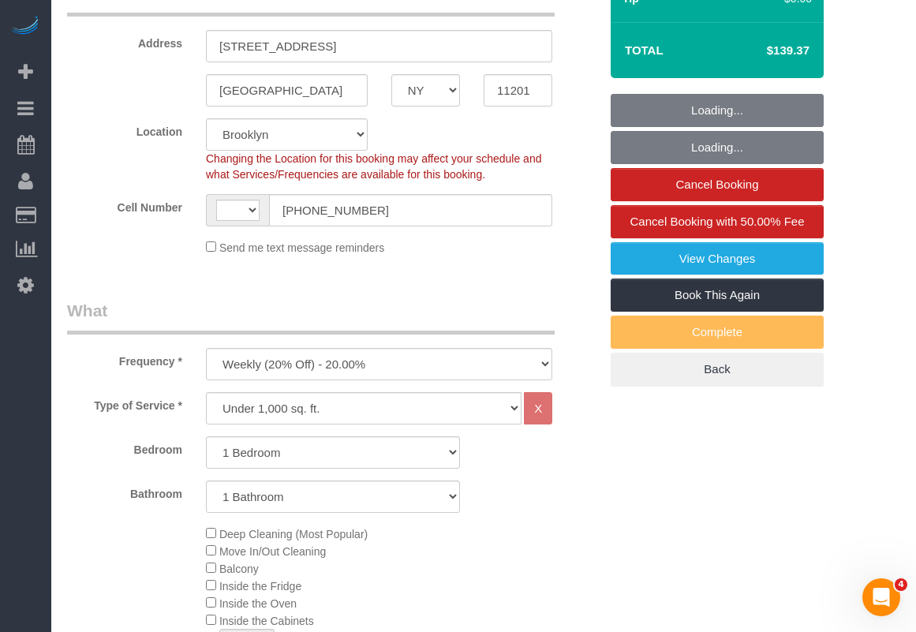
select select "string:[GEOGRAPHIC_DATA]"
select select "spot1"
select select "number:57"
select select "number:74"
select select "number:13"
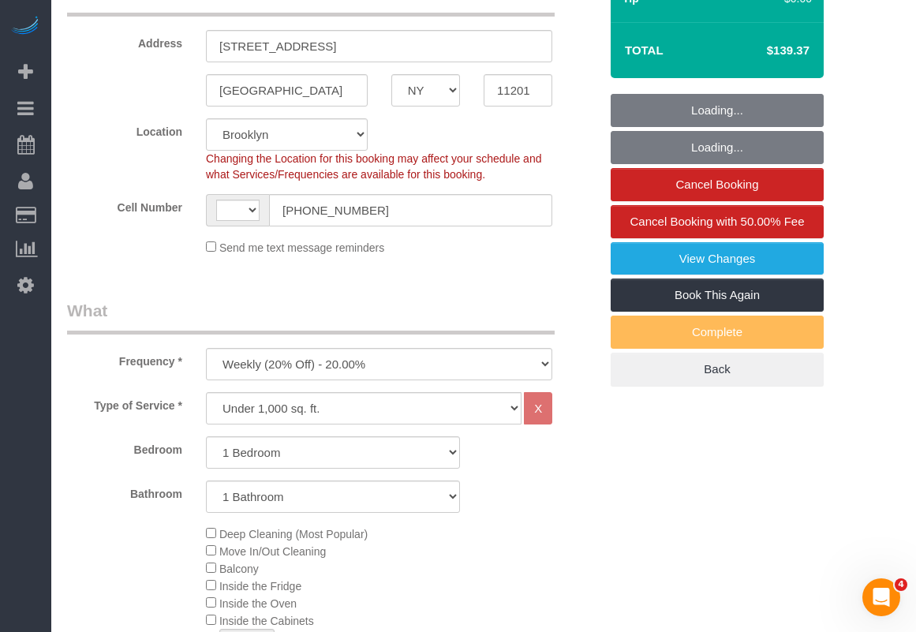
select select "number:7"
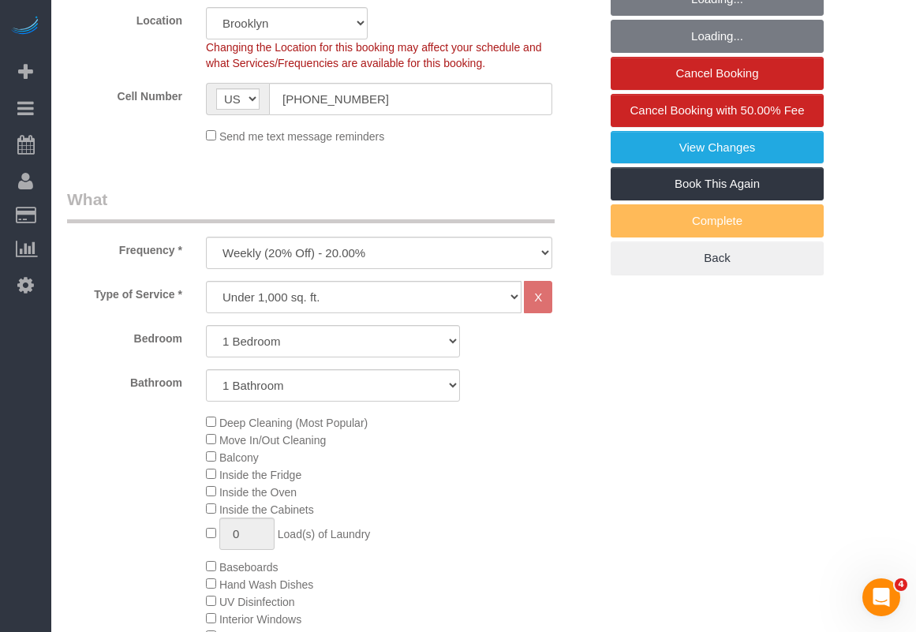
select select "object:1504"
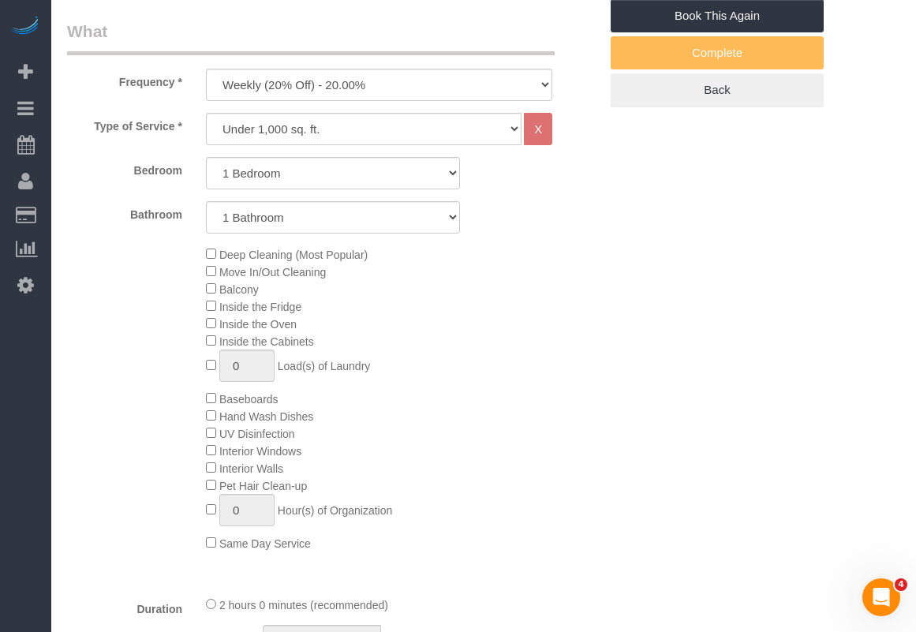
select select "string:stripe-pm_1RN3sH4VGloSiKo7cD90aCm4"
select select "1"
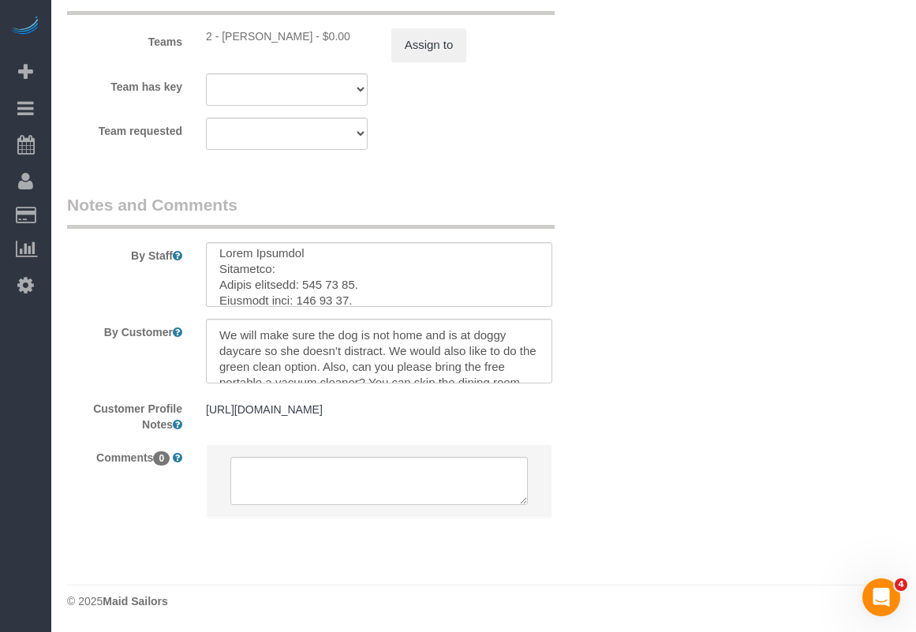
scroll to position [20, 0]
drag, startPoint x: 316, startPoint y: 263, endPoint x: 338, endPoint y: 263, distance: 22.1
click at [338, 263] on textarea at bounding box center [379, 274] width 346 height 65
click at [347, 260] on textarea at bounding box center [379, 274] width 346 height 65
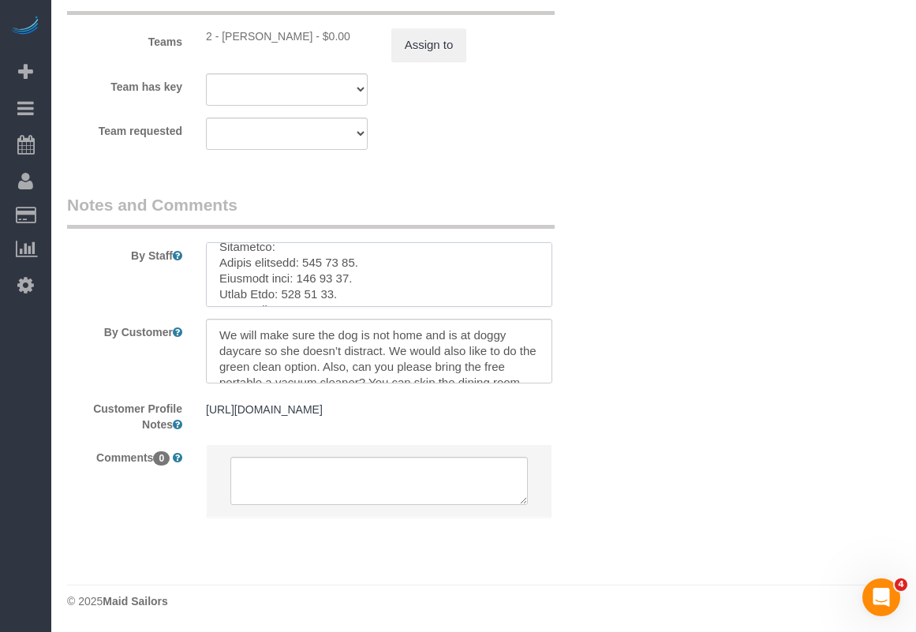
scroll to position [26, 0]
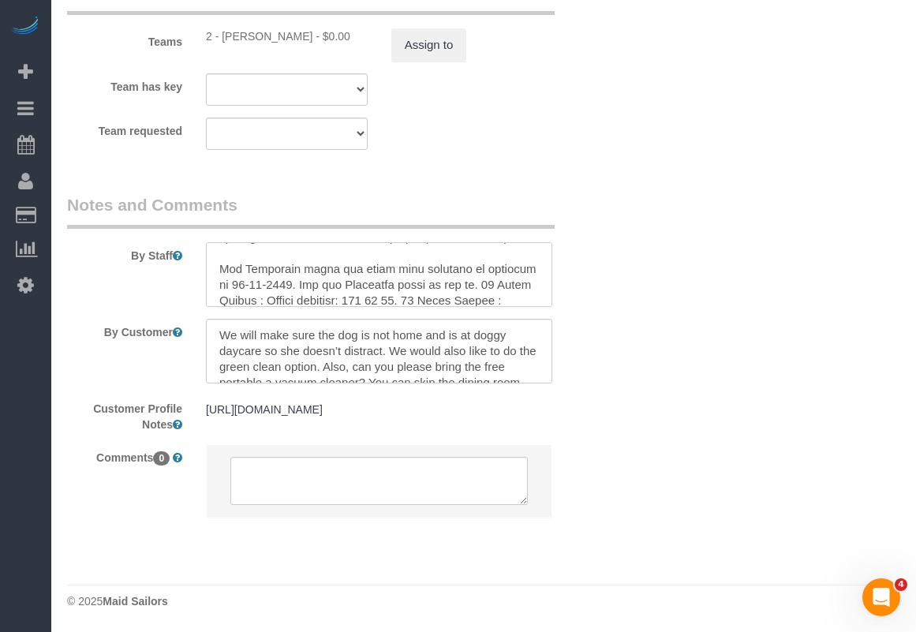
drag, startPoint x: 351, startPoint y: 290, endPoint x: 301, endPoint y: 286, distance: 50.6
click at [301, 286] on textarea at bounding box center [379, 274] width 346 height 65
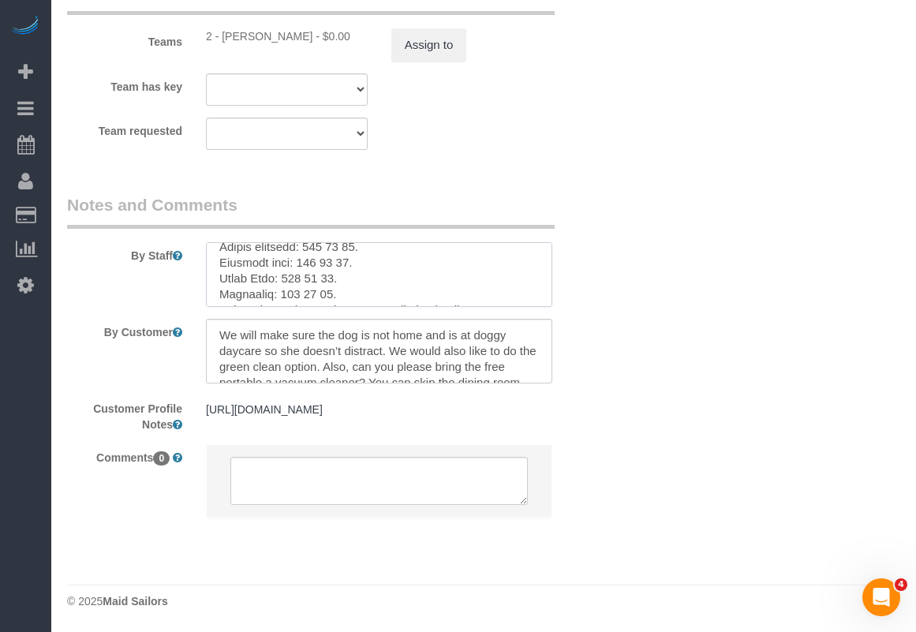
scroll to position [34, 0]
click at [340, 274] on textarea at bounding box center [379, 274] width 346 height 65
drag, startPoint x: 306, startPoint y: 277, endPoint x: 320, endPoint y: 277, distance: 13.4
click at [320, 277] on textarea at bounding box center [379, 274] width 346 height 65
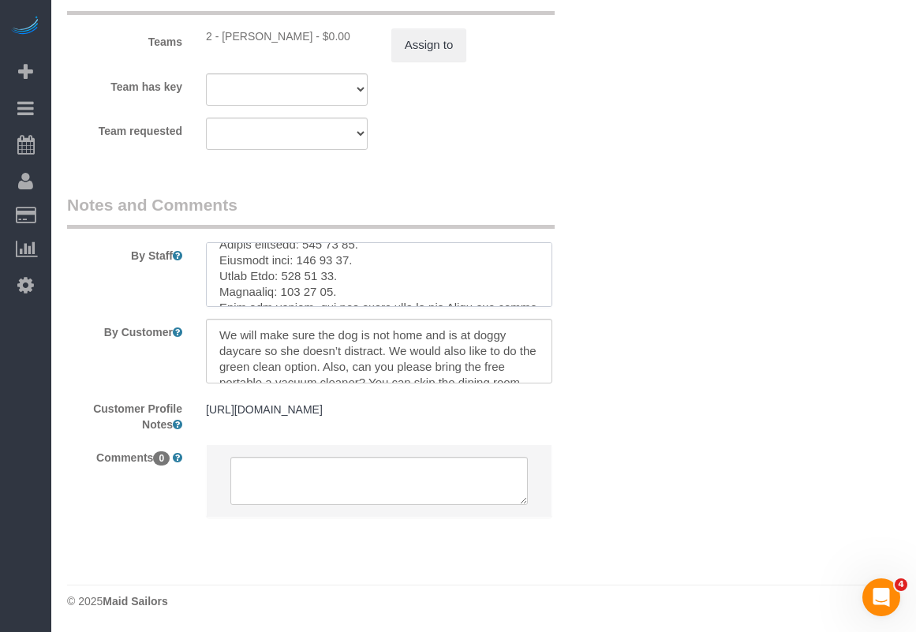
click at [382, 273] on textarea at bounding box center [379, 274] width 346 height 65
drag, startPoint x: 295, startPoint y: 302, endPoint x: 202, endPoint y: 308, distance: 93.3
click at [202, 307] on div at bounding box center [379, 274] width 370 height 65
click at [301, 271] on textarea at bounding box center [379, 274] width 346 height 65
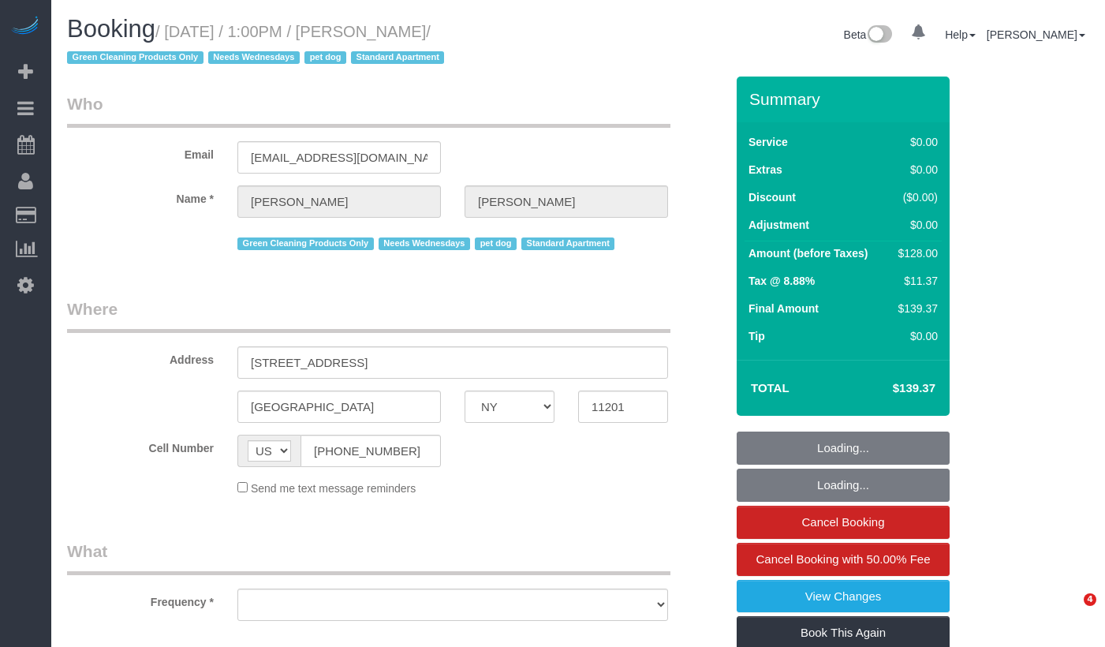
select select "NY"
select select "object:818"
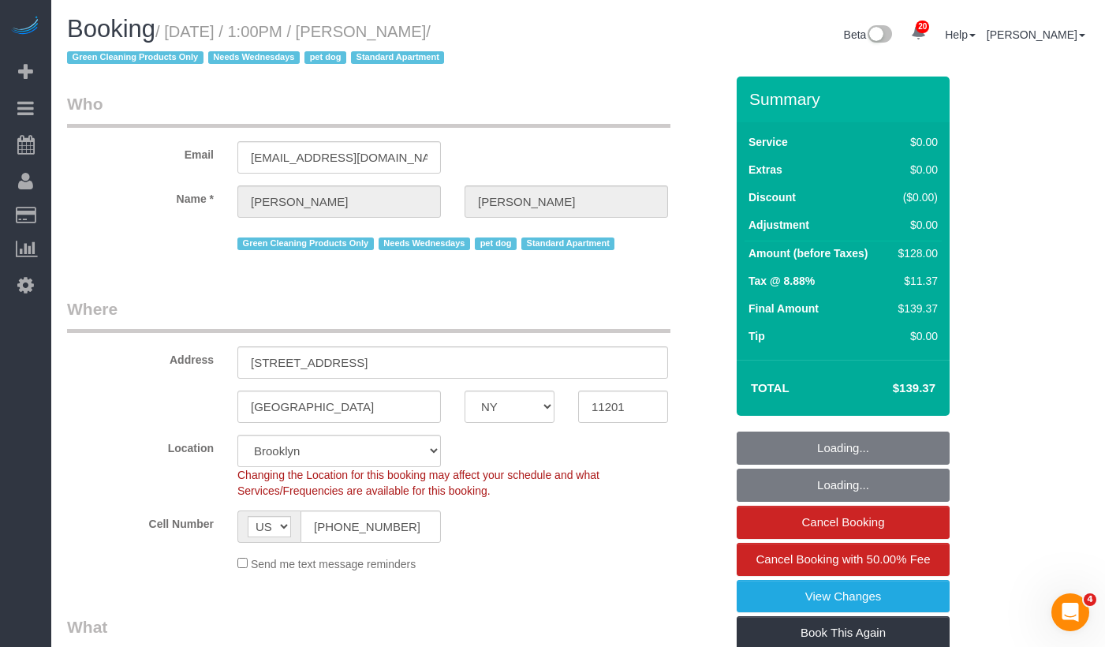
select select "string:stripe-pm_1RN3sH4VGloSiKo7cD90aCm4"
select select "spot1"
select select "number:57"
select select "number:74"
select select "number:13"
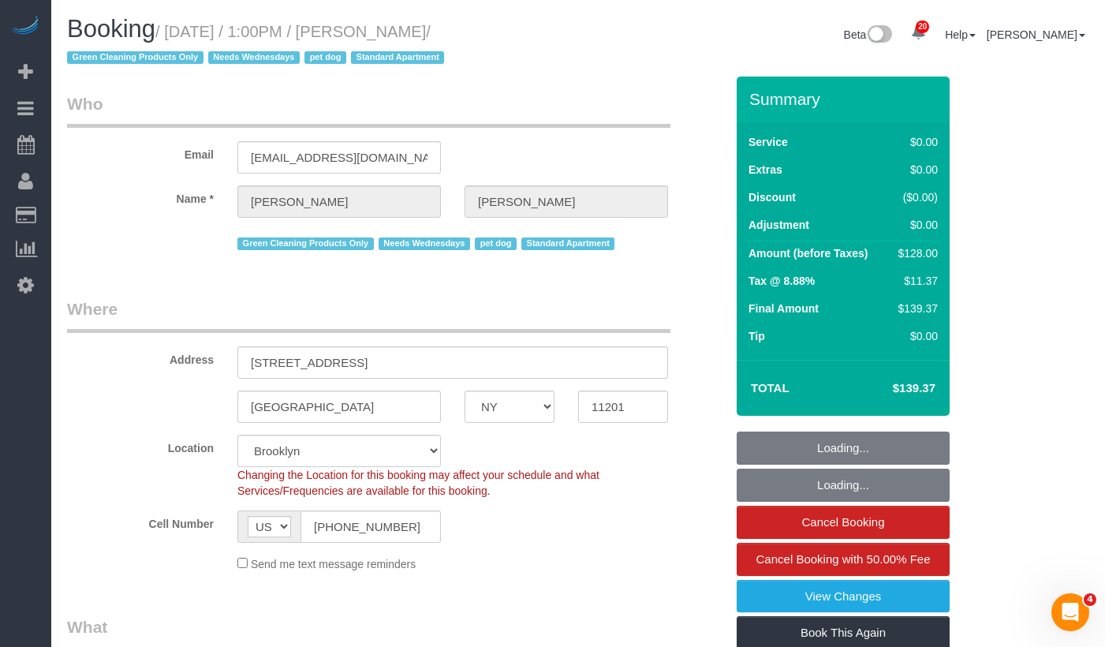
select select "number:7"
select select "object:1365"
select select "1"
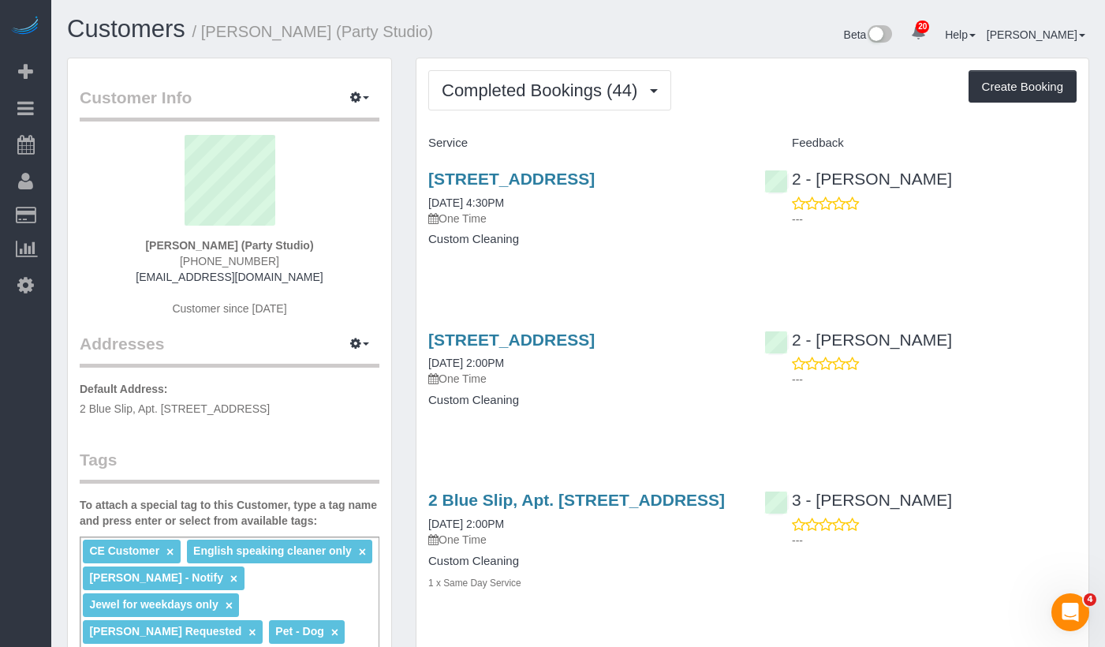
drag, startPoint x: 610, startPoint y: 196, endPoint x: 414, endPoint y: 181, distance: 196.2
copy link "[STREET_ADDRESS]"
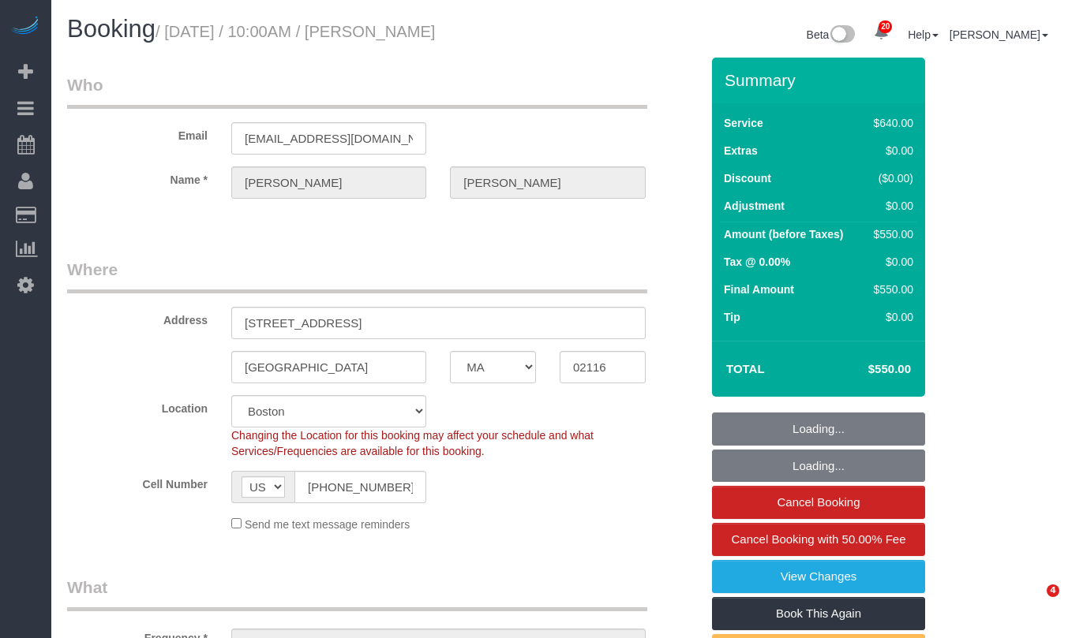
select select "MA"
select select "2"
select select "240"
select select "spot1"
select select "object:1140"
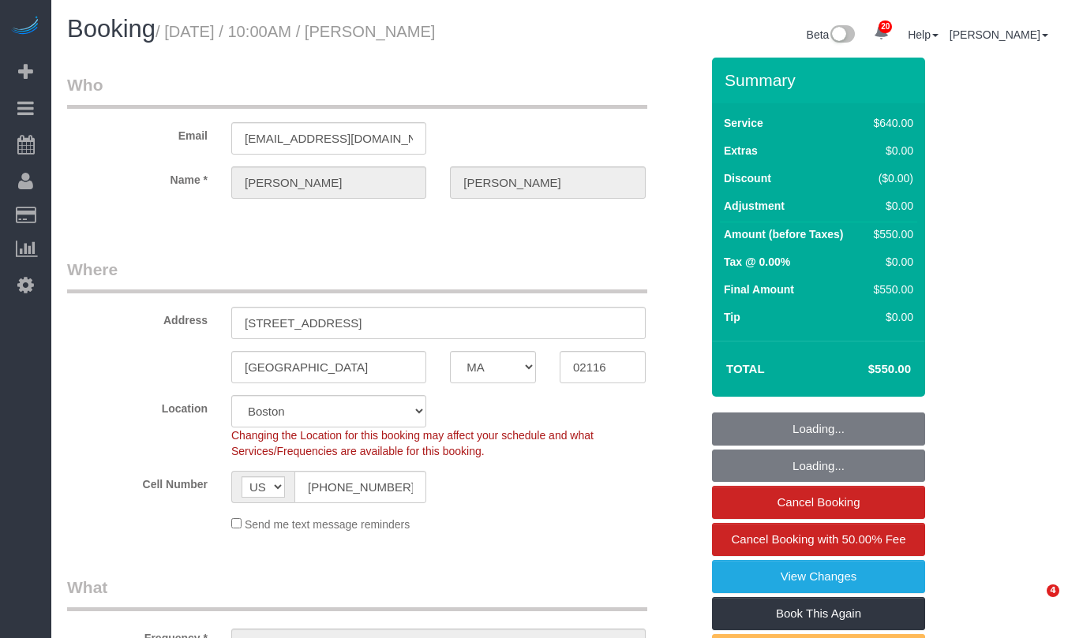
select select
select select "string:stripe-pm_1S6AvA4VGloSiKo7xSJDXScx"
select select "number:58"
select select "number:70"
select select "number:15"
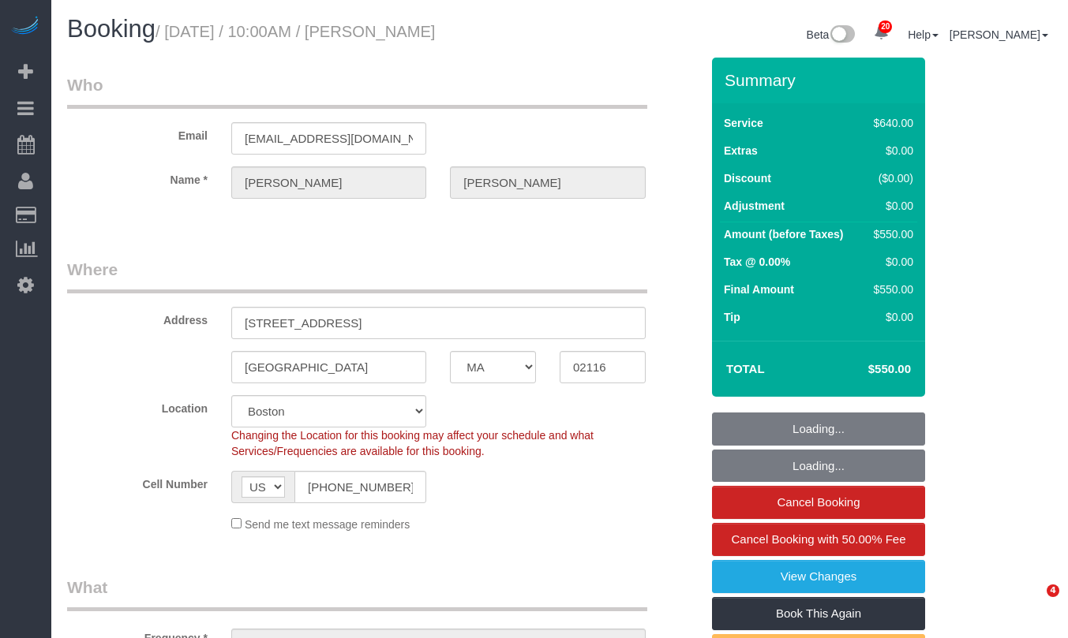
select select "number:5"
select select "spot29"
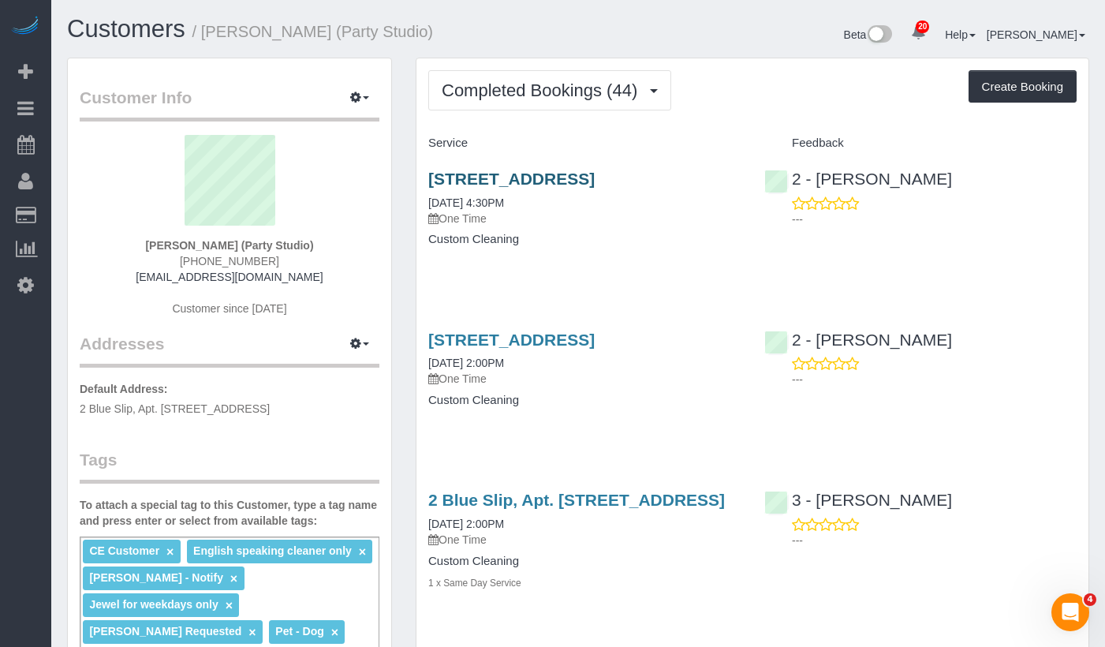
drag, startPoint x: 615, startPoint y: 200, endPoint x: 430, endPoint y: 185, distance: 186.0
click at [430, 185] on h3 "[STREET_ADDRESS]" at bounding box center [584, 179] width 312 height 18
copy link "[STREET_ADDRESS]"
copy link "567 Flushing Avenue, Apt. 506, Brooklyn, NY 11206"
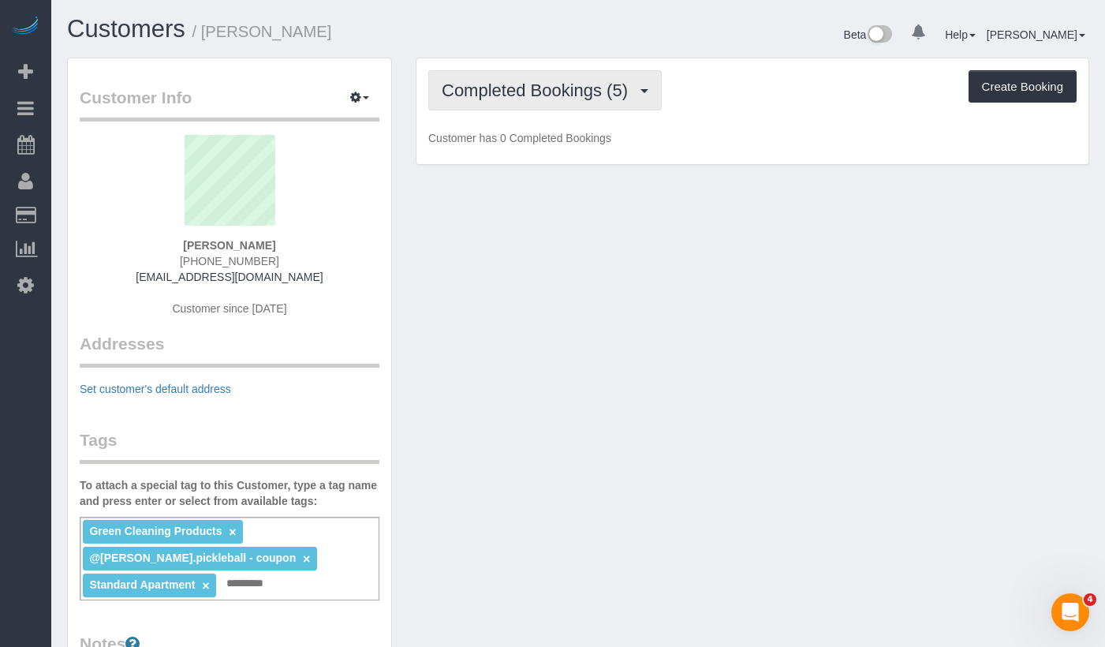
click at [437, 81] on button "Completed Bookings (5)" at bounding box center [545, 90] width 234 height 40
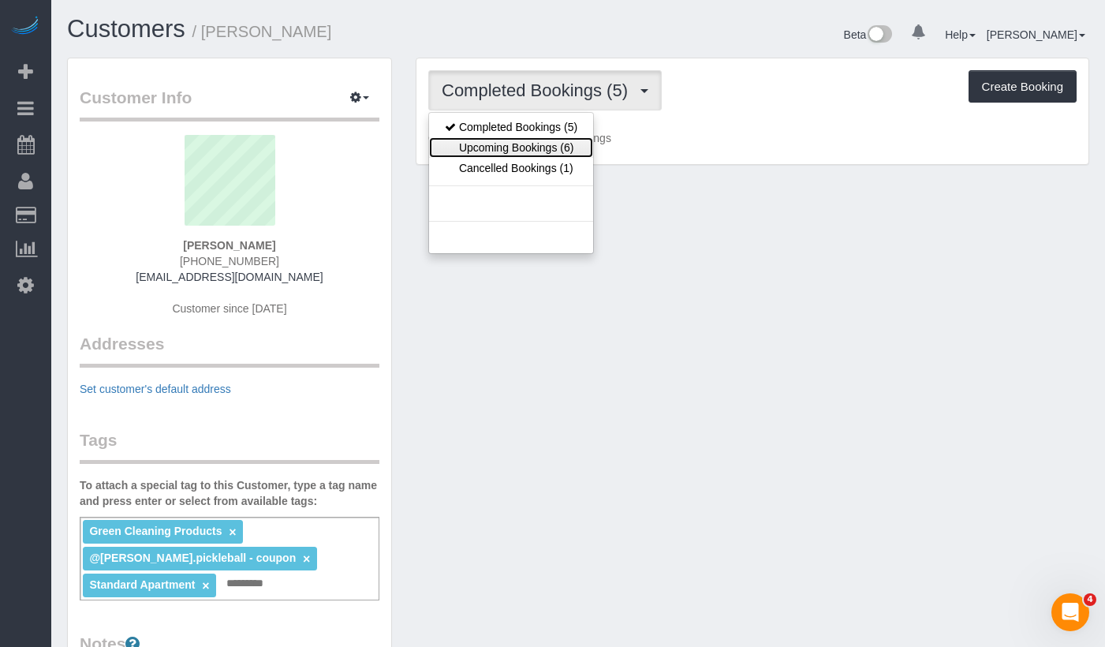
click at [472, 144] on link "Upcoming Bookings (6)" at bounding box center [511, 147] width 164 height 21
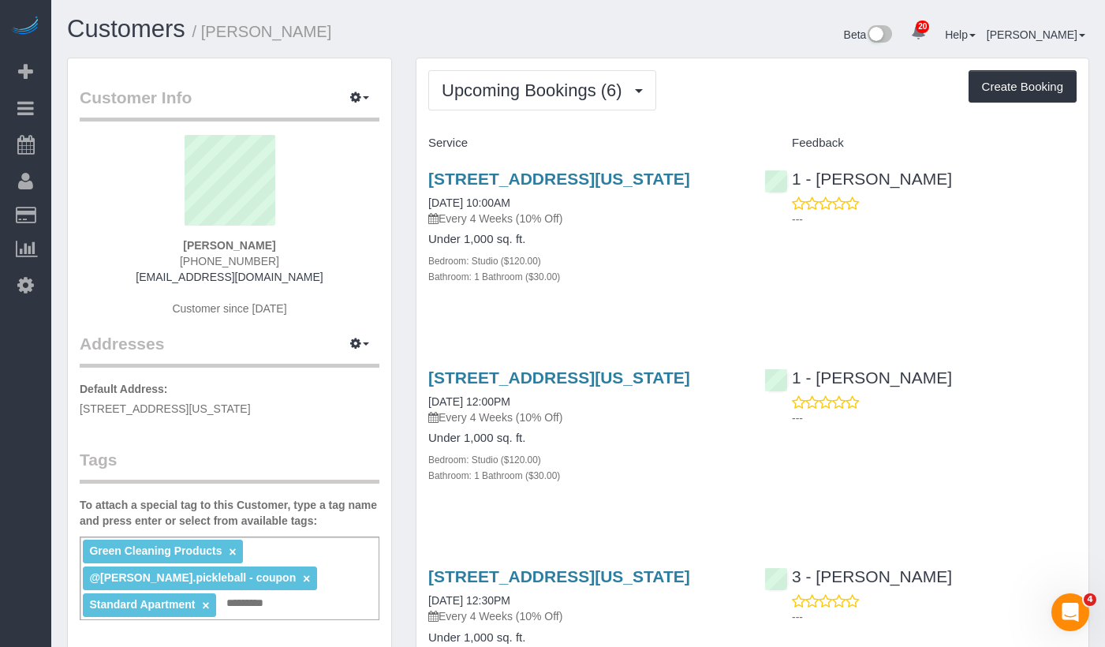
click at [667, 268] on div "Bedroom: Studio ($120.00)" at bounding box center [584, 260] width 312 height 16
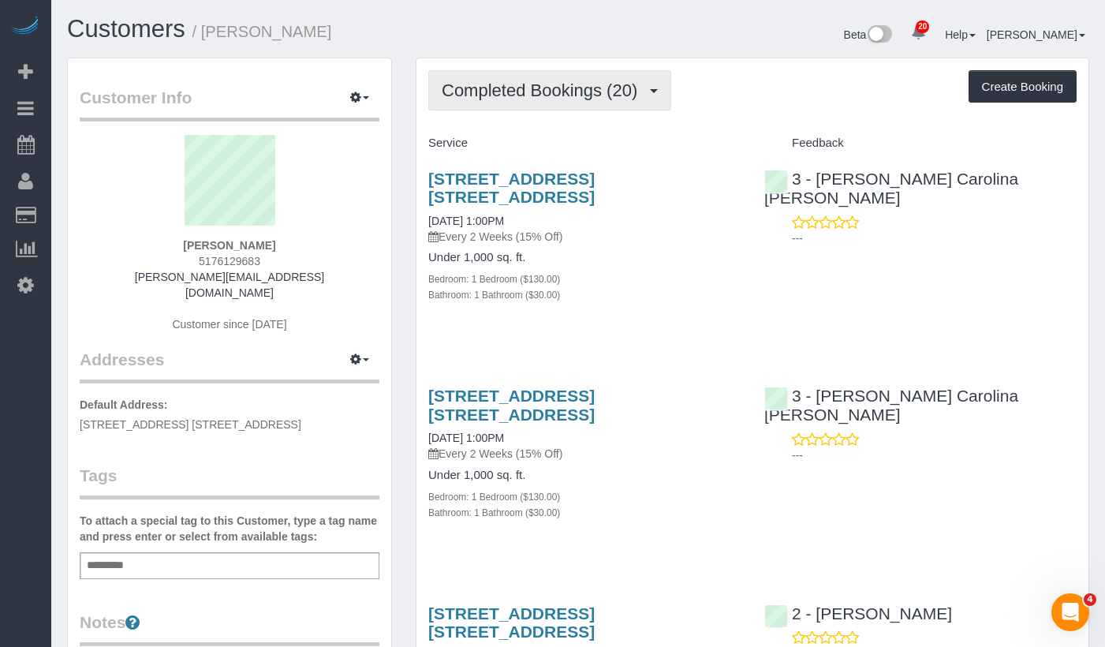
click at [533, 99] on span "Completed Bookings (20)" at bounding box center [544, 90] width 204 height 20
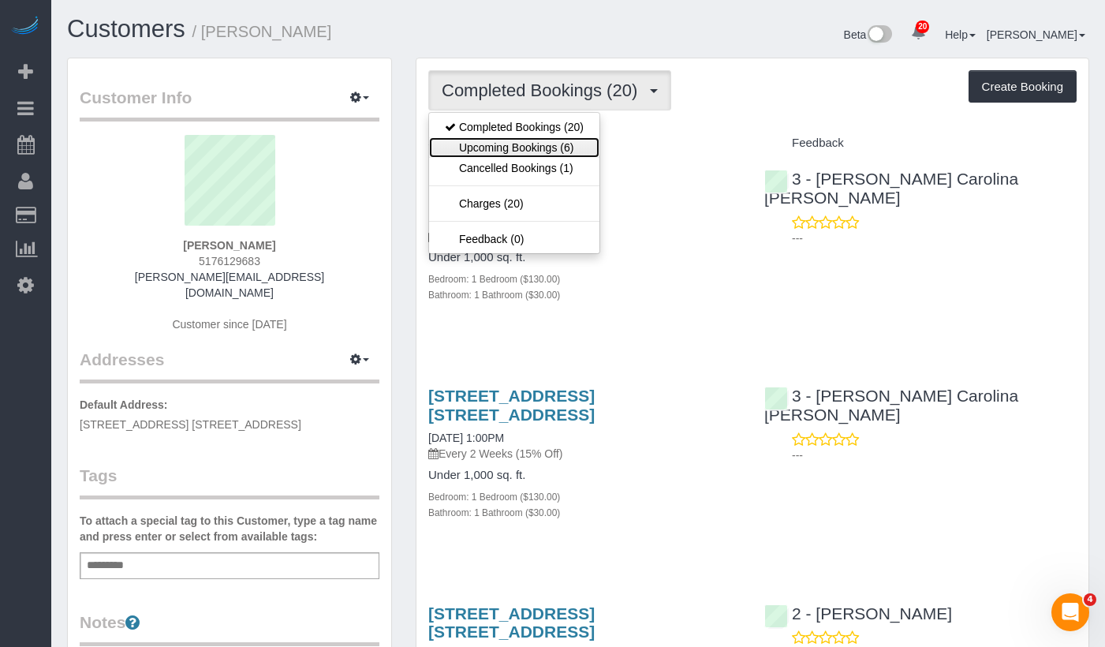
click at [510, 148] on link "Upcoming Bookings (6)" at bounding box center [514, 147] width 170 height 21
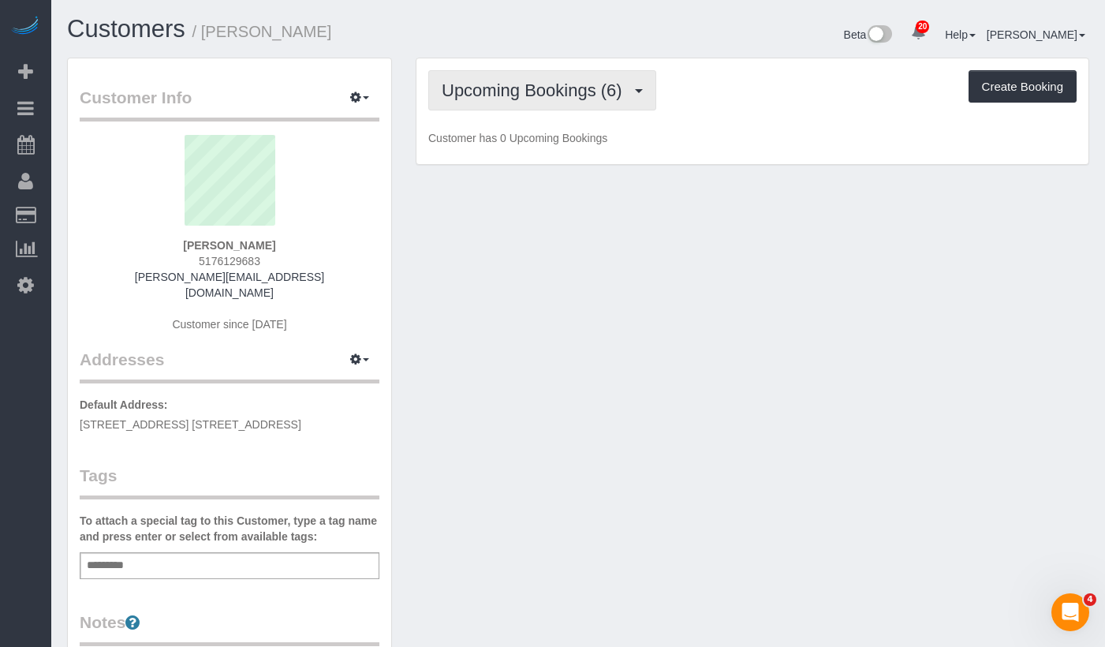
click at [574, 96] on span "Upcoming Bookings (6)" at bounding box center [536, 90] width 189 height 20
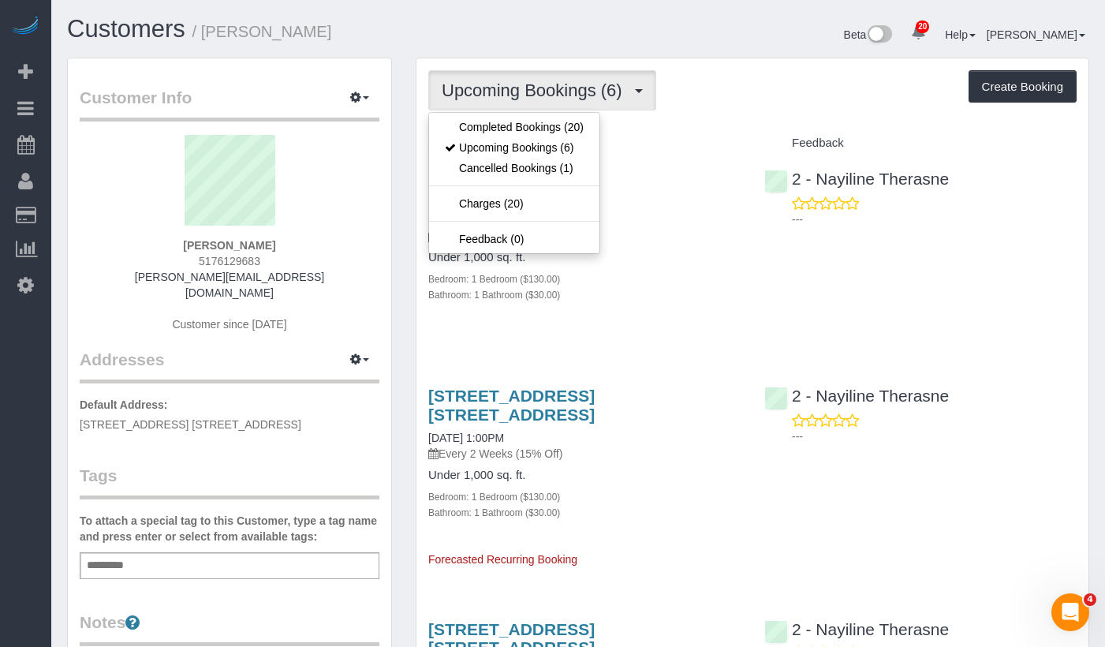
click at [660, 211] on div "[STREET_ADDRESS] [STREET_ADDRESS] [DATE] 1:00PM Every 2 Weeks (15% Off)" at bounding box center [584, 207] width 312 height 75
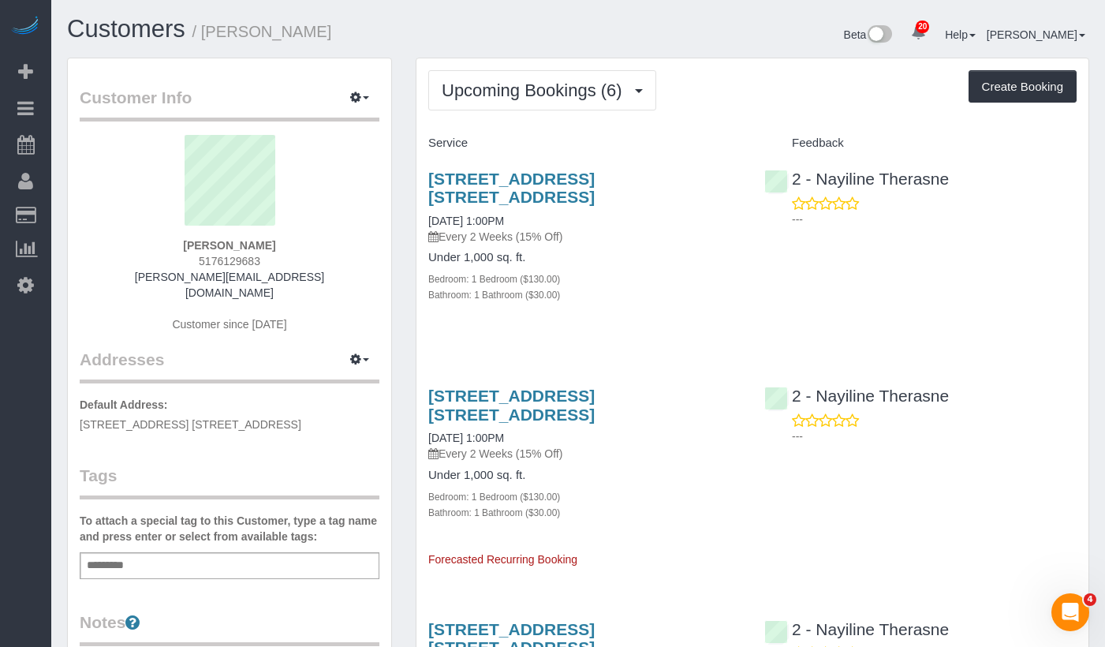
click at [863, 267] on div "[STREET_ADDRESS] [STREET_ADDRESS] [DATE] 1:00PM Every 2 Weeks (15% Off) Under 1…" at bounding box center [753, 245] width 672 height 178
drag, startPoint x: 295, startPoint y: 274, endPoint x: 107, endPoint y: 36, distance: 303.9
click at [166, 275] on div "[PERSON_NAME] 5176129683 [PERSON_NAME][EMAIL_ADDRESS][DOMAIN_NAME] Customer sin…" at bounding box center [230, 241] width 300 height 213
copy link "[PERSON_NAME][EMAIL_ADDRESS][DOMAIN_NAME]"
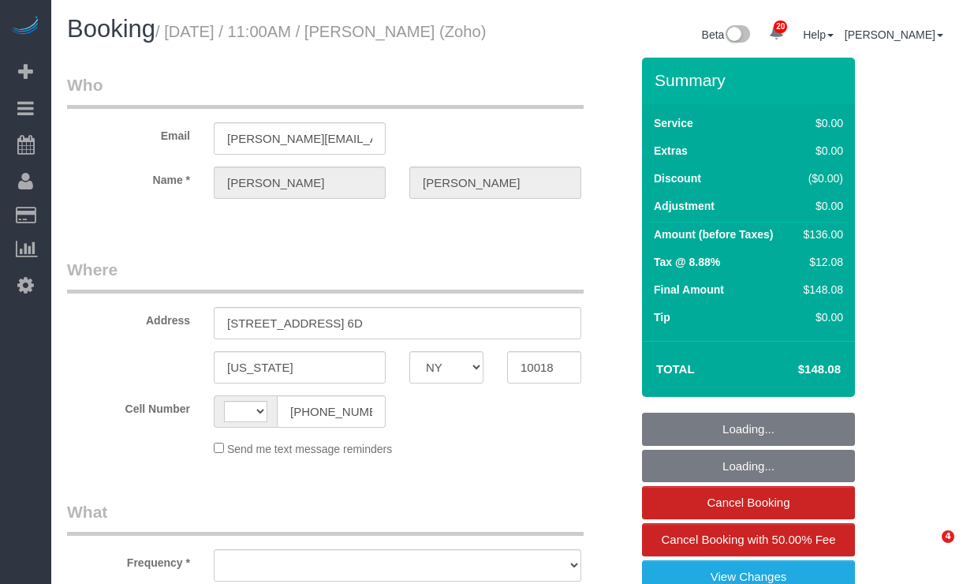
select select "NY"
select select "object:552"
select select "string:[GEOGRAPHIC_DATA]"
select select "string:stripe-pm_1Qfoza4VGloSiKo7l1WVkg9p"
select select "1"
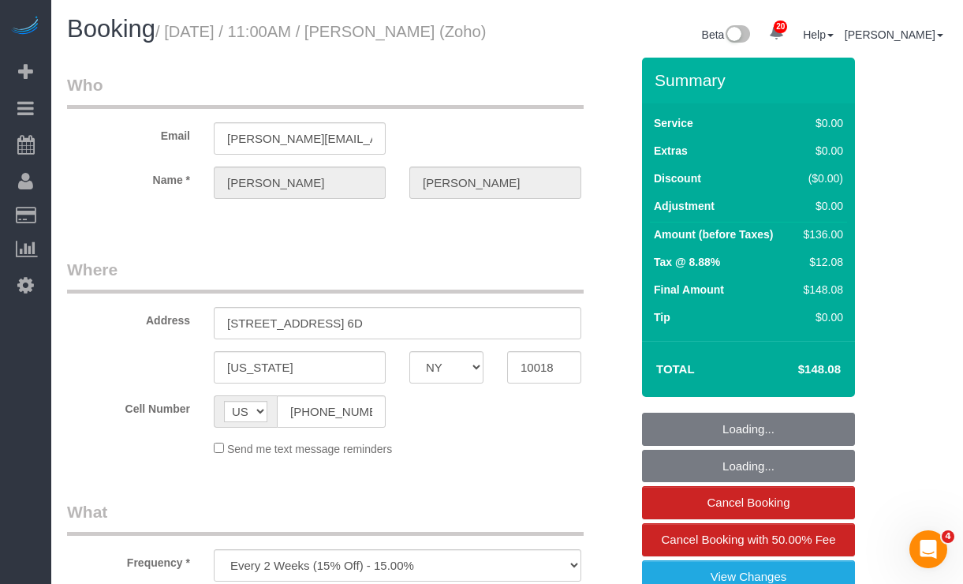
select select "number:59"
select select "number:75"
select select "number:15"
select select "number:5"
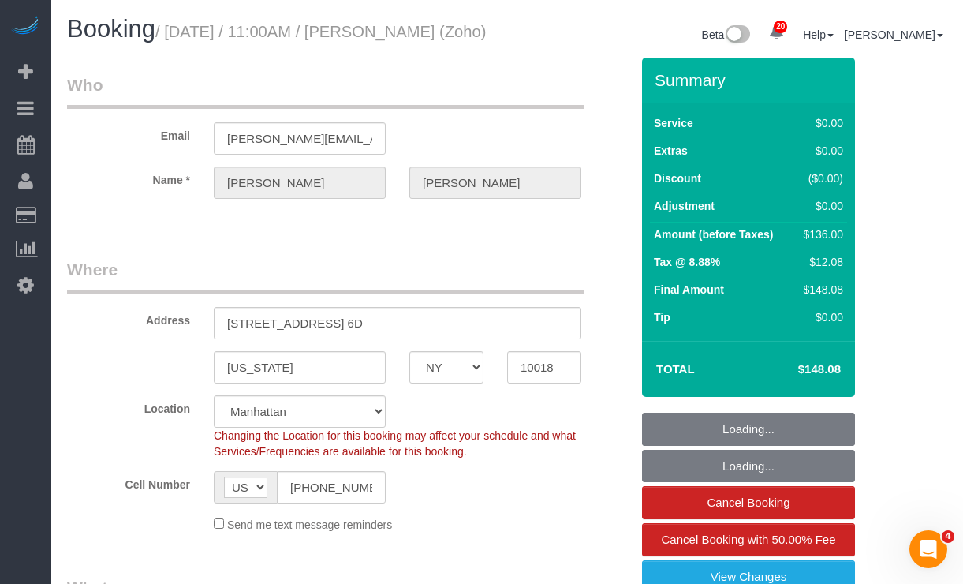
select select "object:1093"
select select "spot1"
select select "1"
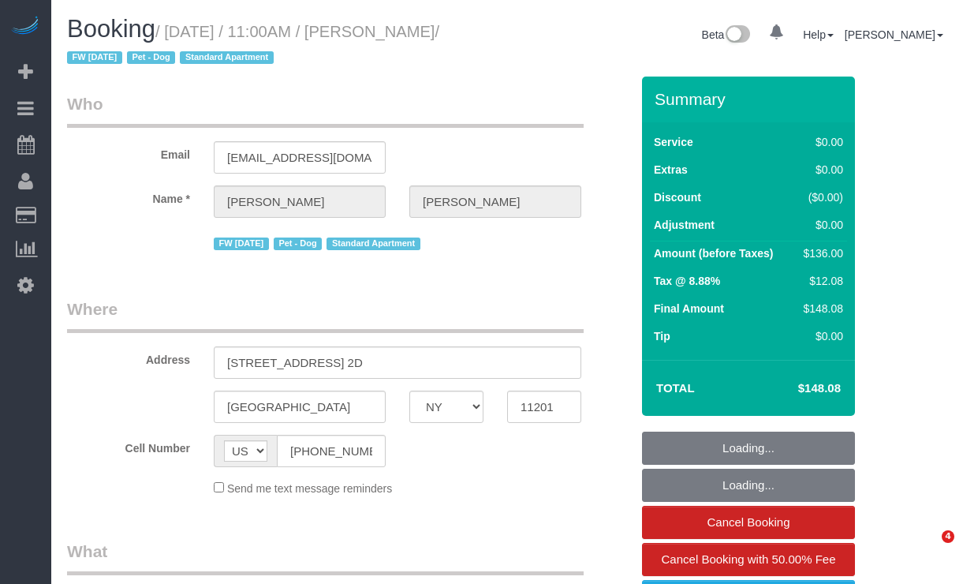
select select "NY"
select select "string:stripe-pm_1Mnkyf4VGloSiKo7NCIOAsig"
select select "number:89"
select select "number:90"
select select "number:13"
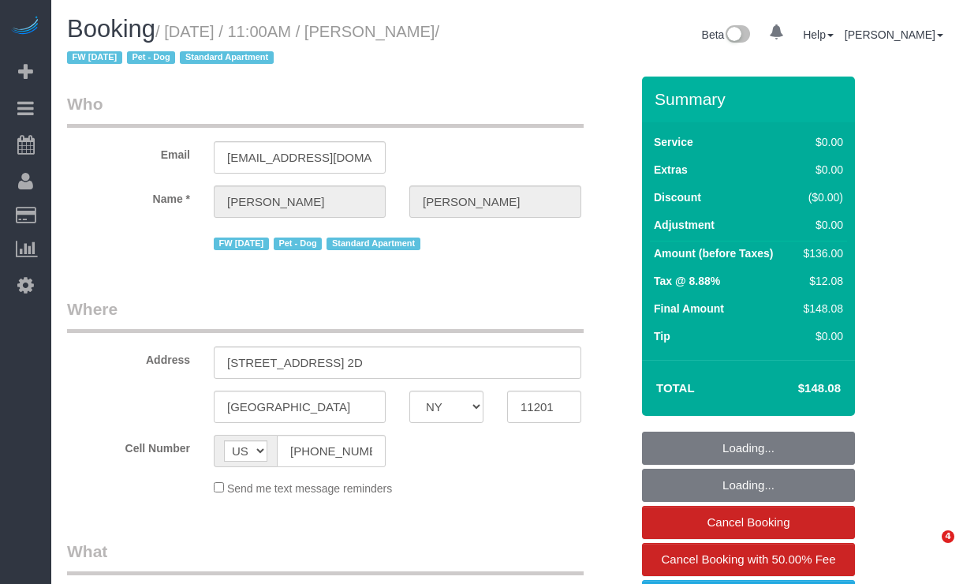
select select "number:5"
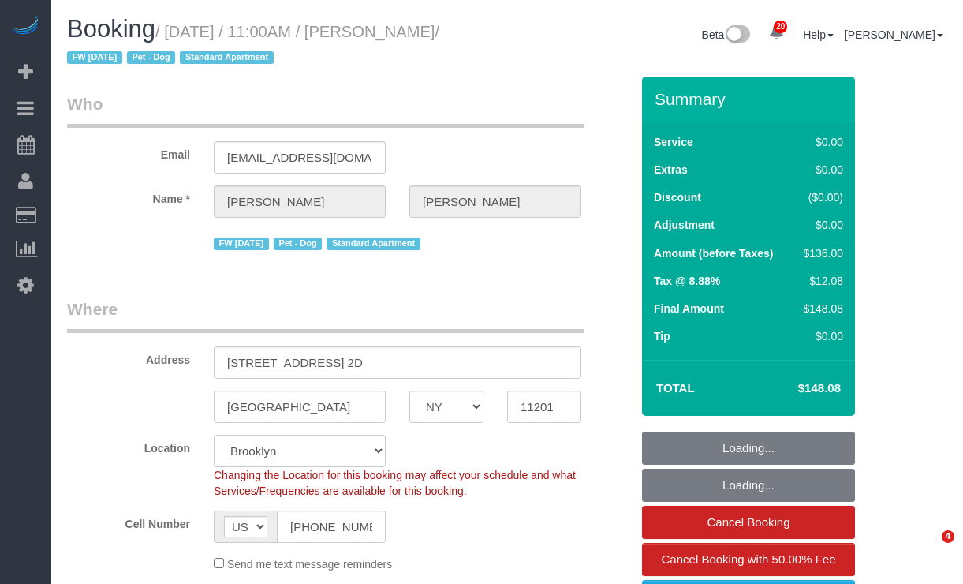
select select "object:1467"
select select "spot55"
select select "1"
